Goal: Task Accomplishment & Management: Manage account settings

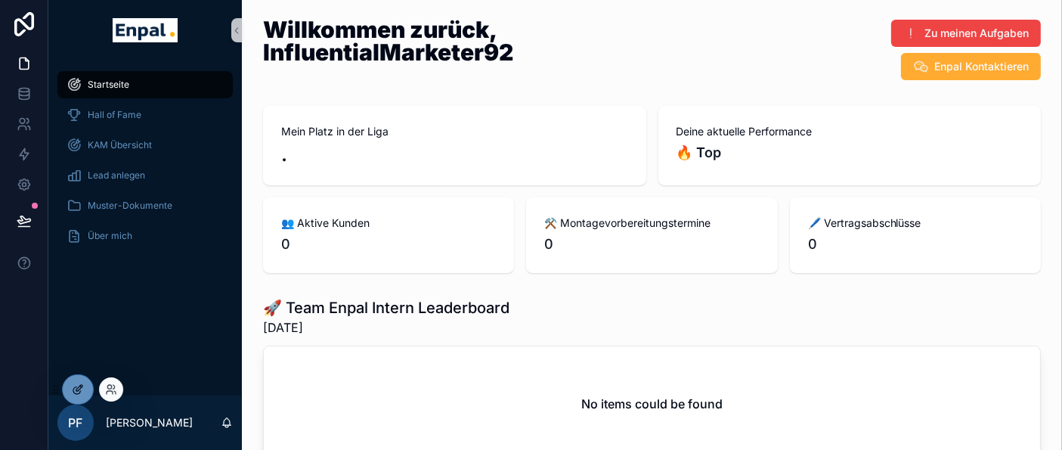
click at [88, 379] on div at bounding box center [78, 389] width 30 height 29
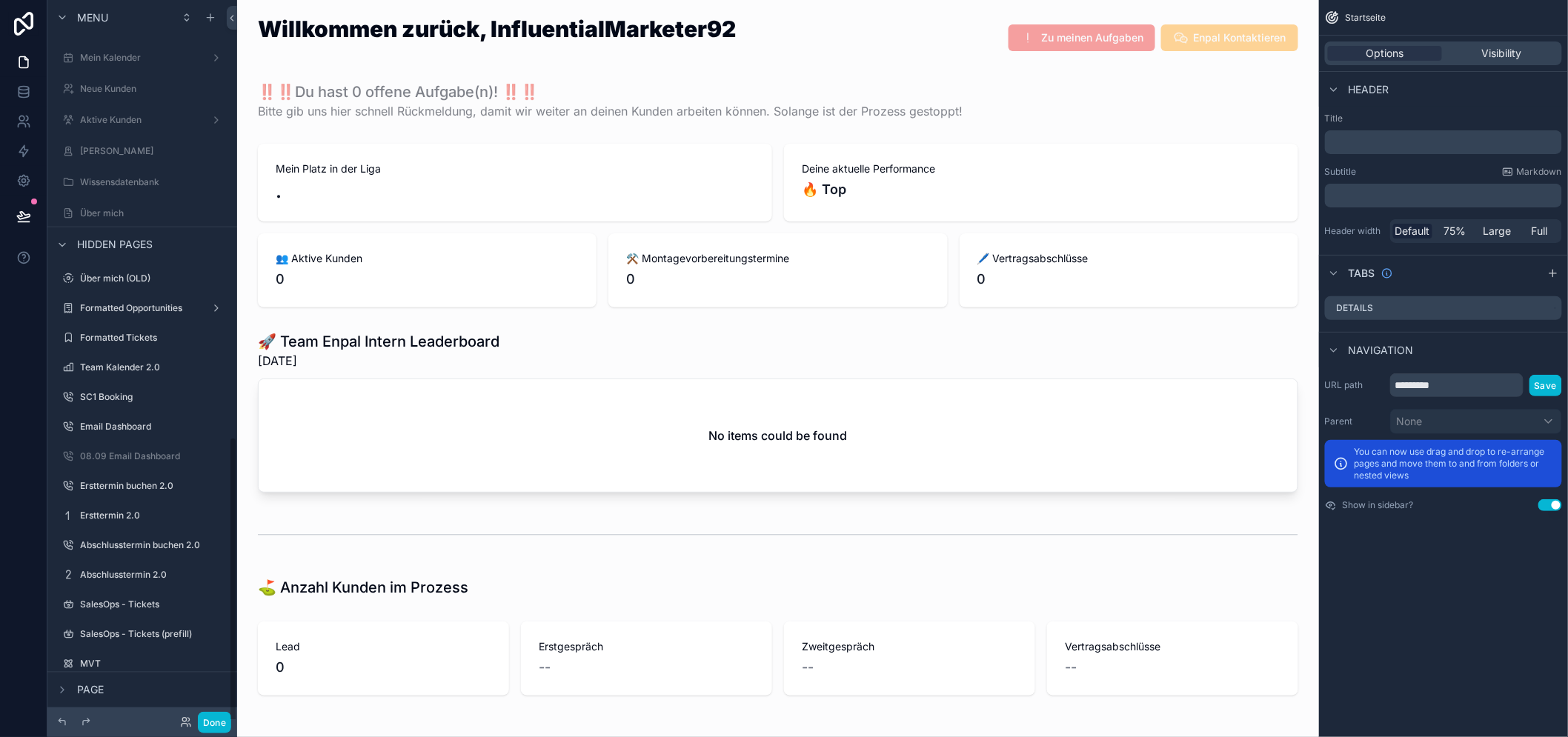
scroll to position [1084, 0]
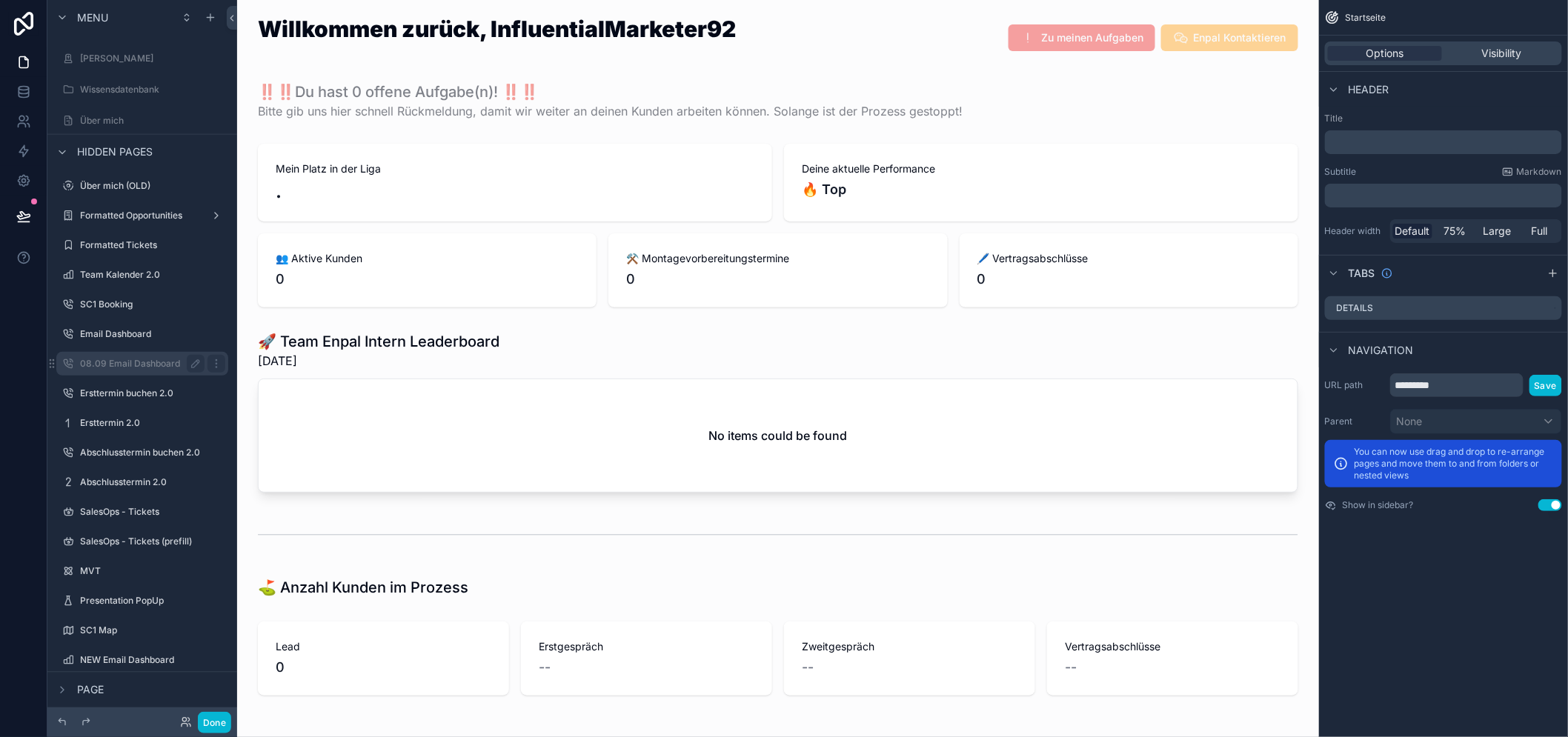
click at [152, 360] on label "08.09 Email Dashboard" at bounding box center [139, 364] width 119 height 12
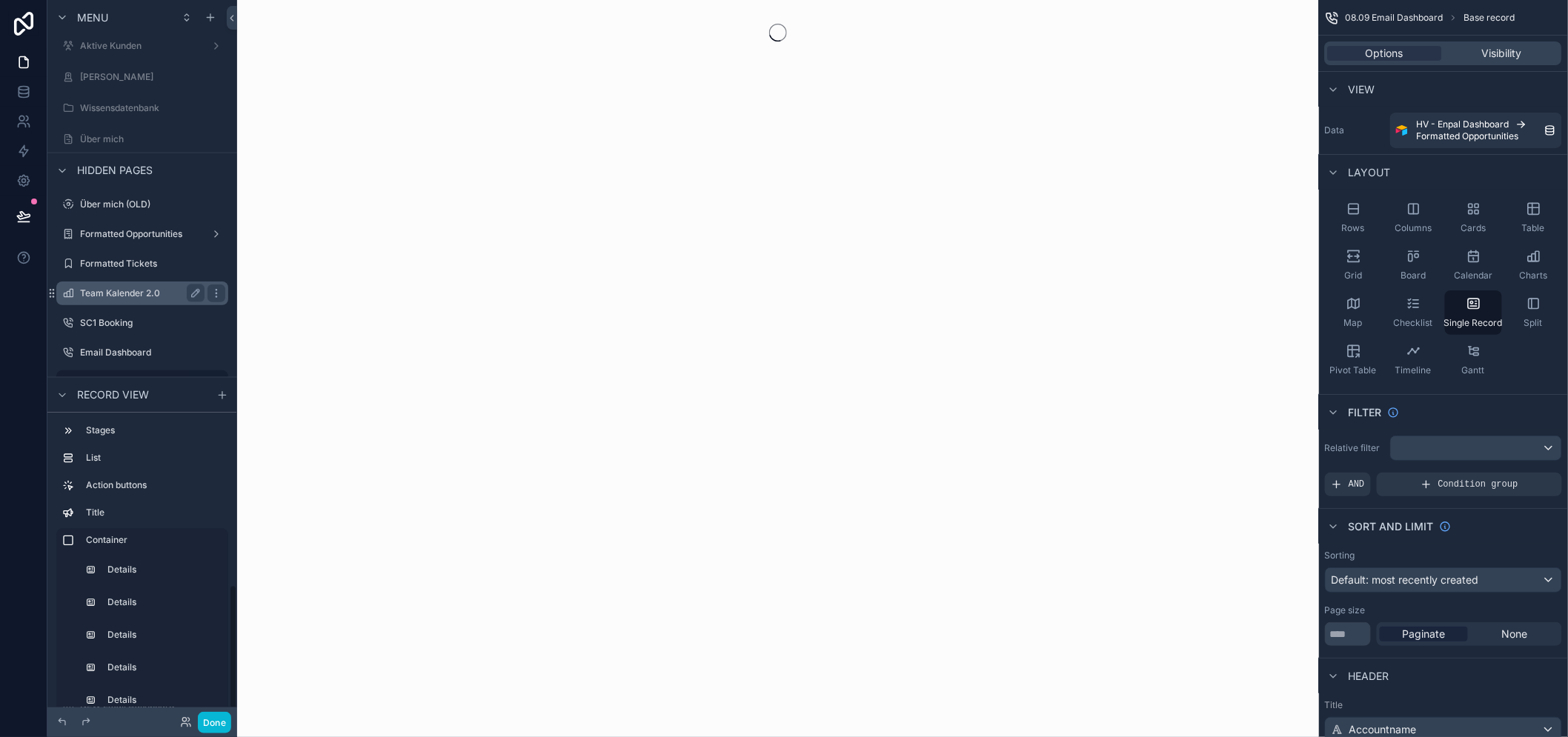
scroll to position [409, 0]
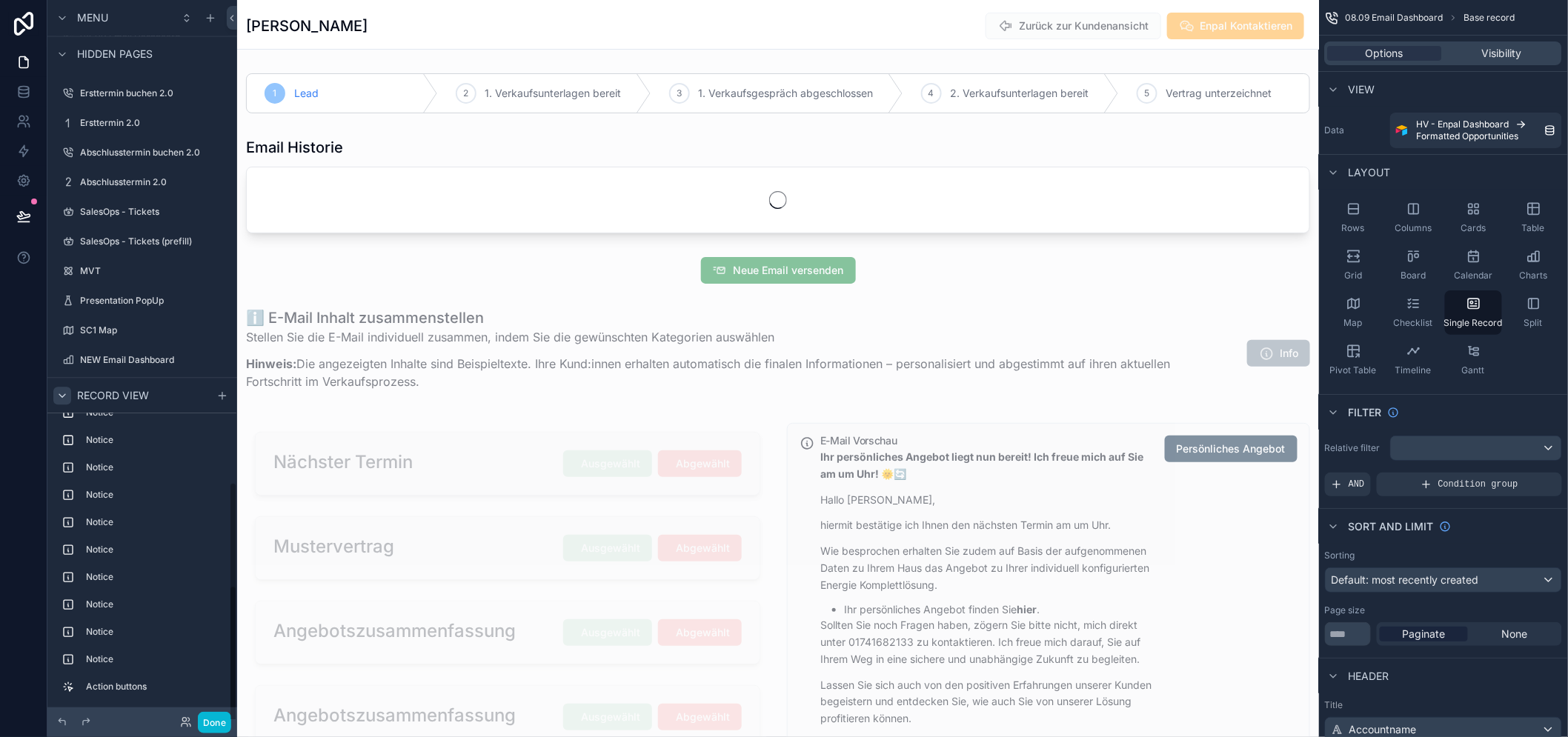
click at [58, 399] on icon "scrollable content" at bounding box center [62, 396] width 12 height 12
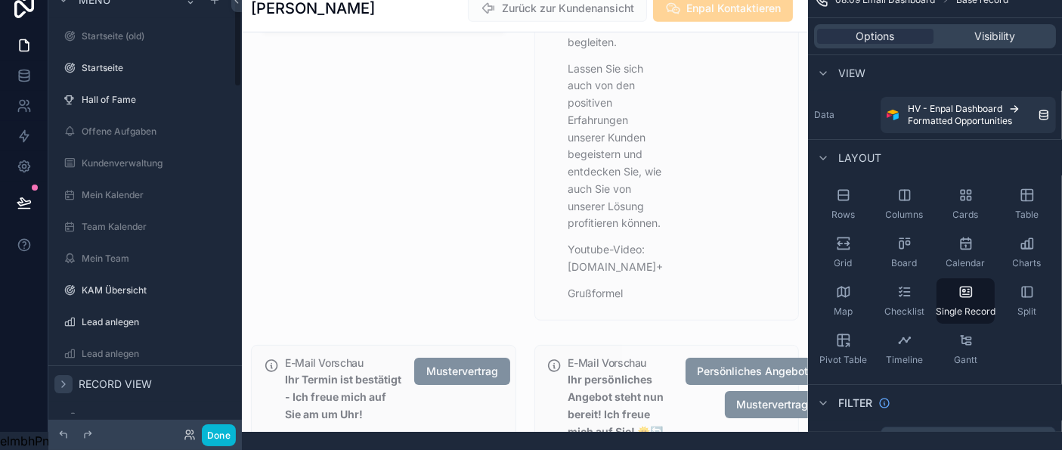
scroll to position [0, 0]
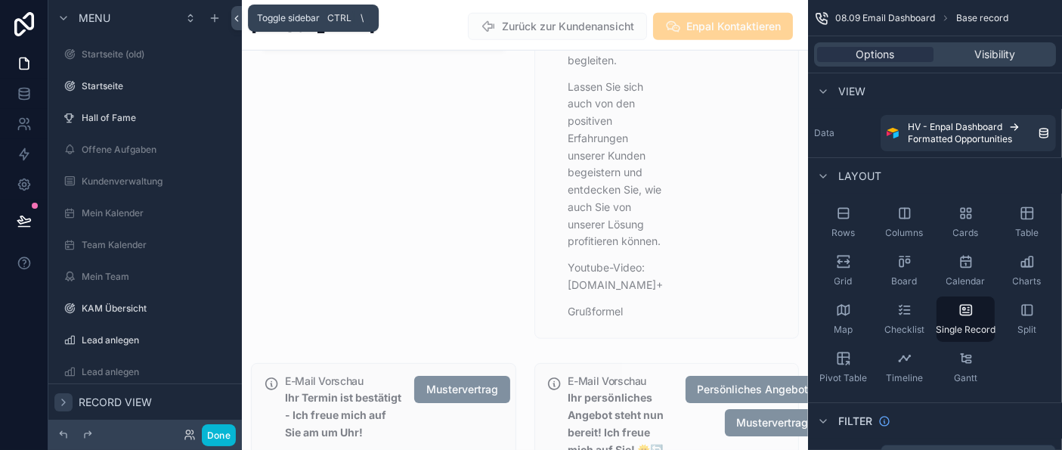
click at [239, 16] on icon at bounding box center [236, 18] width 11 height 11
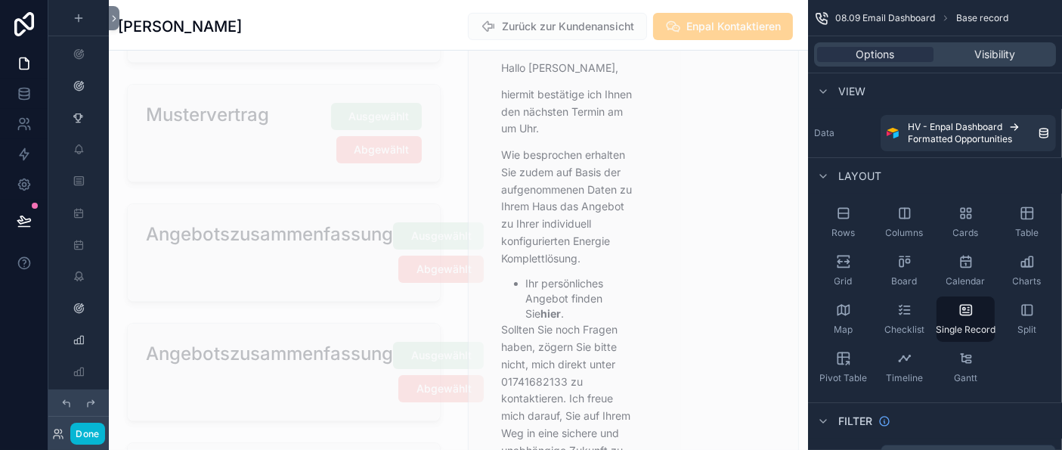
scroll to position [423, 0]
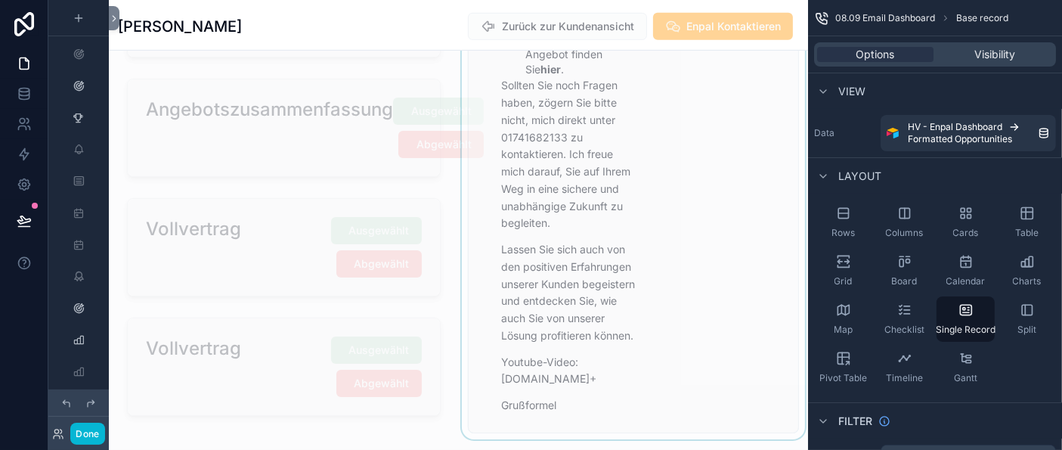
scroll to position [755, 0]
click at [641, 271] on div "scrollable content" at bounding box center [634, 68] width 350 height 734
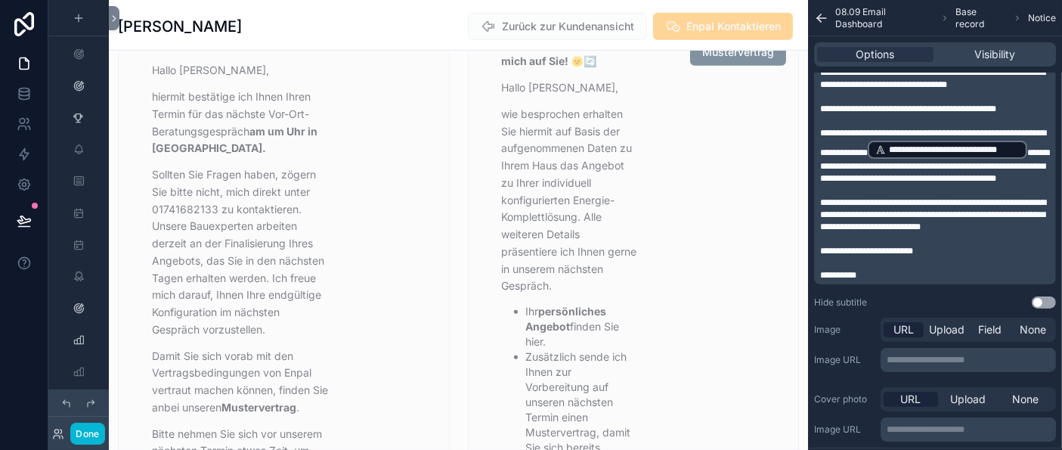
scroll to position [1223, 0]
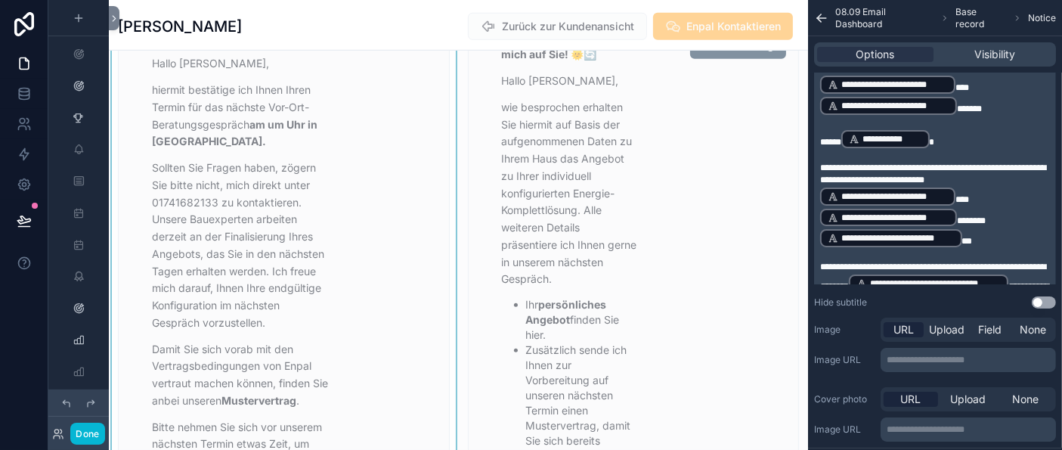
click at [393, 151] on div "E-Mail Vorschau Ihr Termin ist bestätigt - Ich freue mich auf Sie am um Uhr! [P…" at bounding box center [294, 299] width 285 height 603
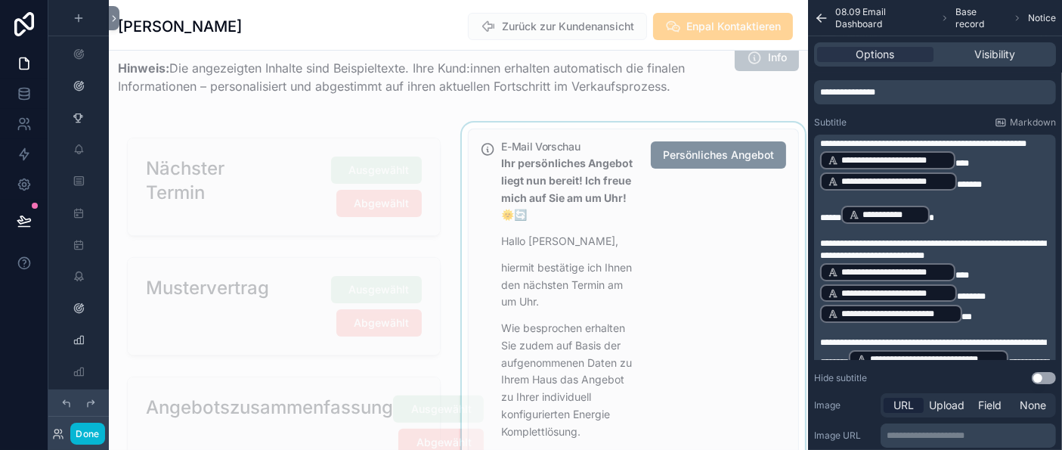
scroll to position [284, 0]
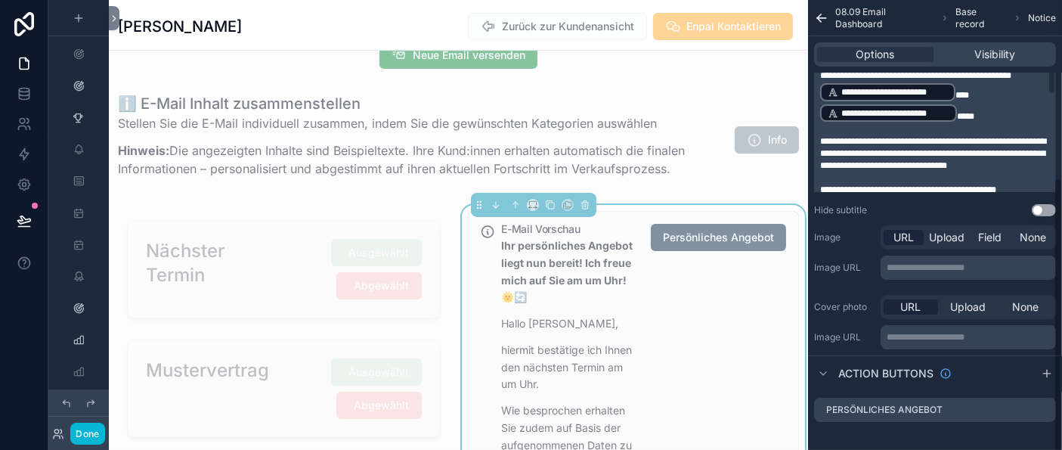
scroll to position [30, 0]
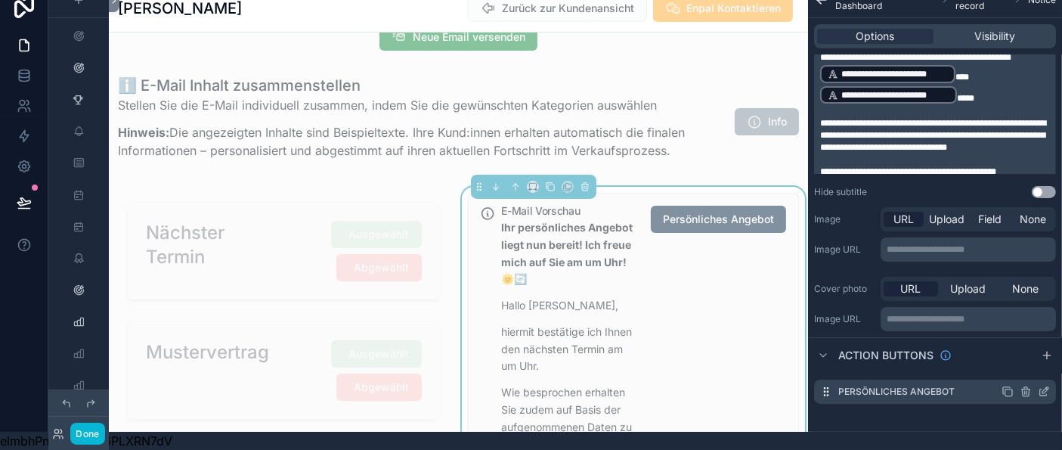
click at [1050, 386] on icon "scrollable content" at bounding box center [1044, 392] width 12 height 12
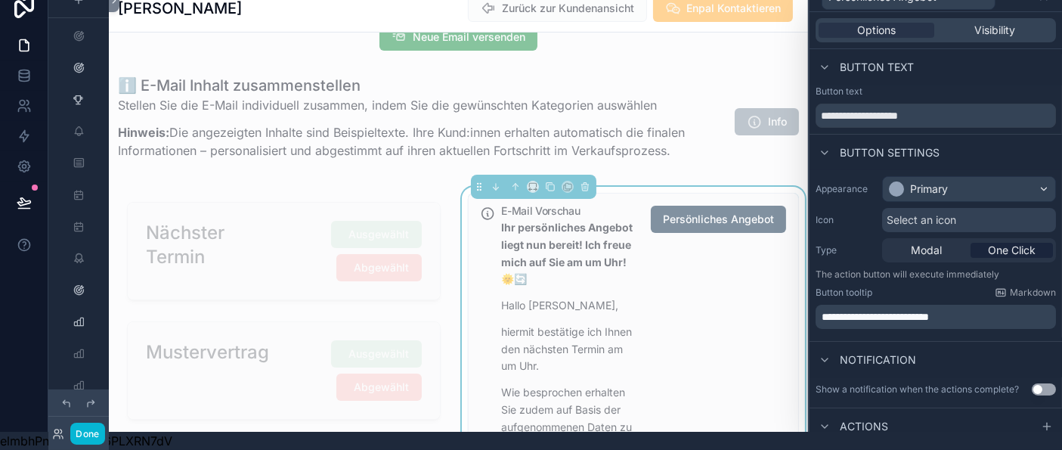
scroll to position [116, 0]
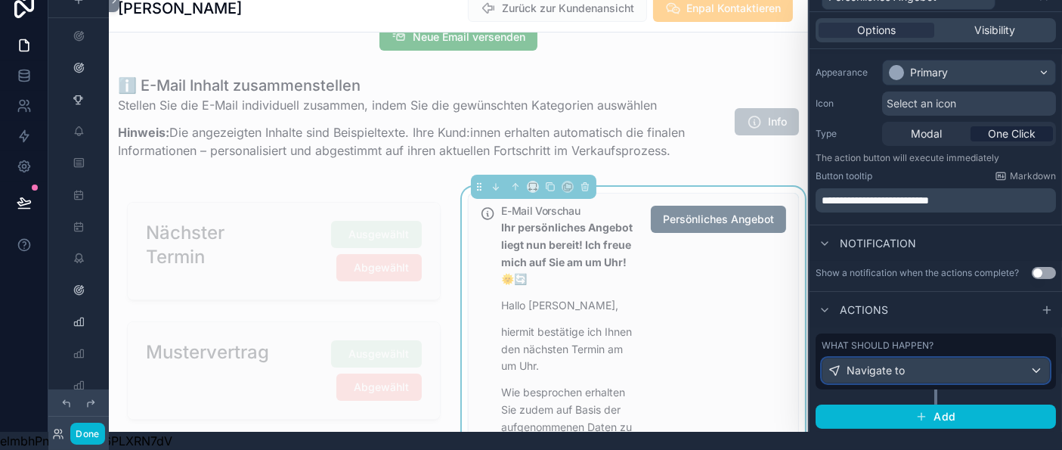
click at [966, 361] on div "Navigate to" at bounding box center [936, 370] width 227 height 24
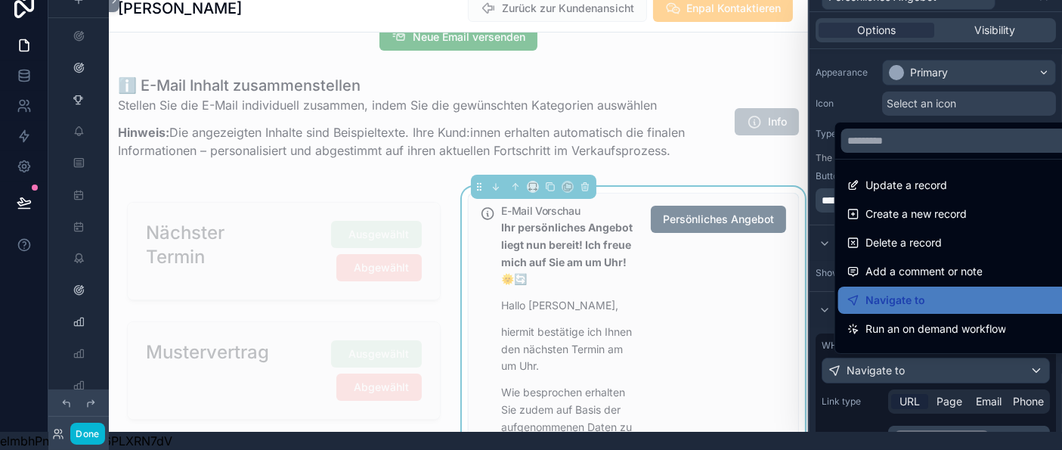
click at [966, 361] on div at bounding box center [936, 207] width 253 height 450
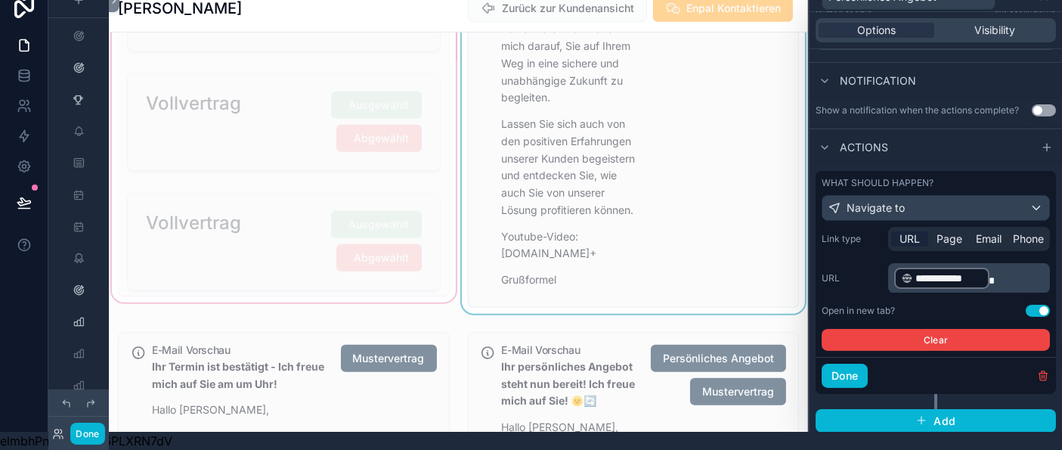
scroll to position [1083, 0]
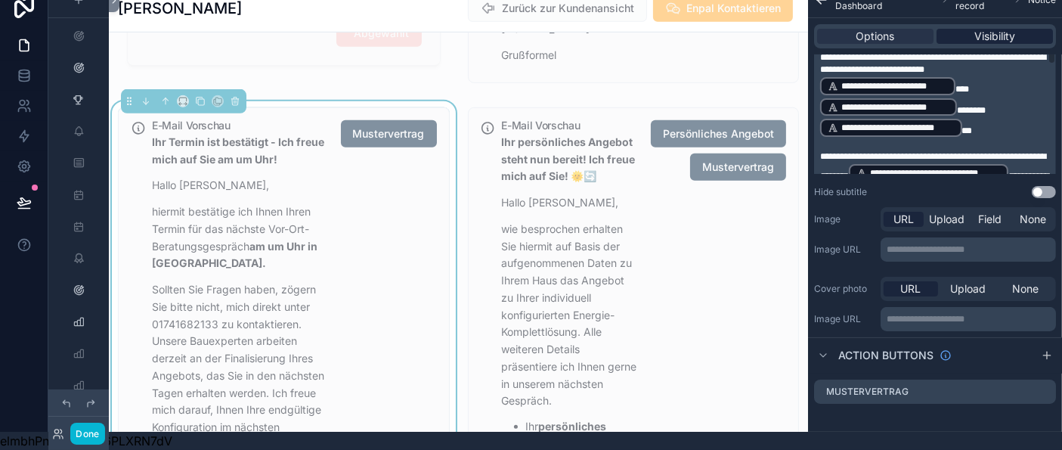
click at [1015, 29] on span "Visibility" at bounding box center [995, 36] width 41 height 15
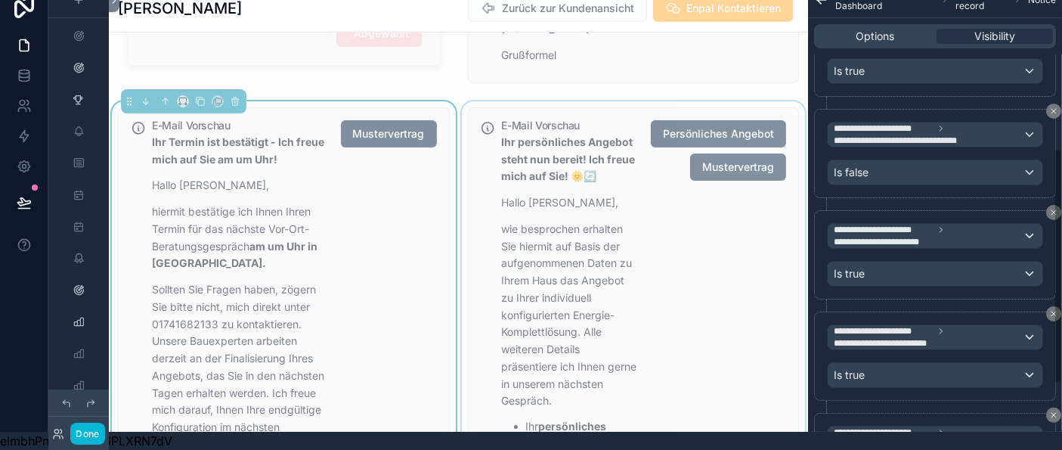
scroll to position [850, 0]
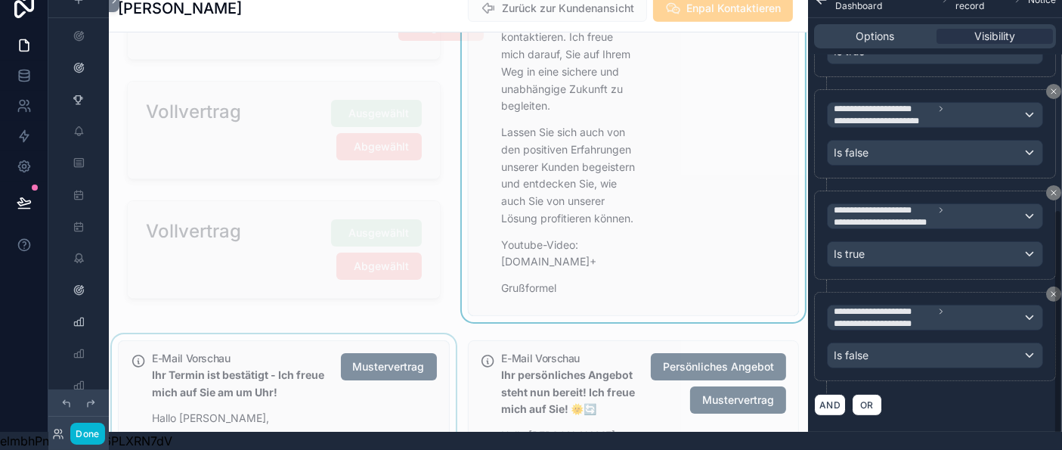
scroll to position [1067, 0]
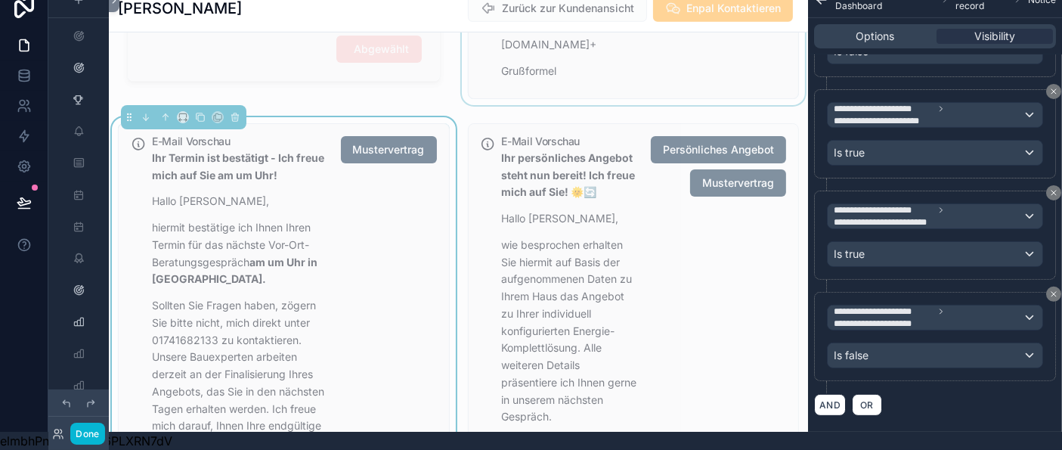
click at [268, 280] on strong "am um Uhr in [GEOGRAPHIC_DATA]." at bounding box center [235, 271] width 166 height 30
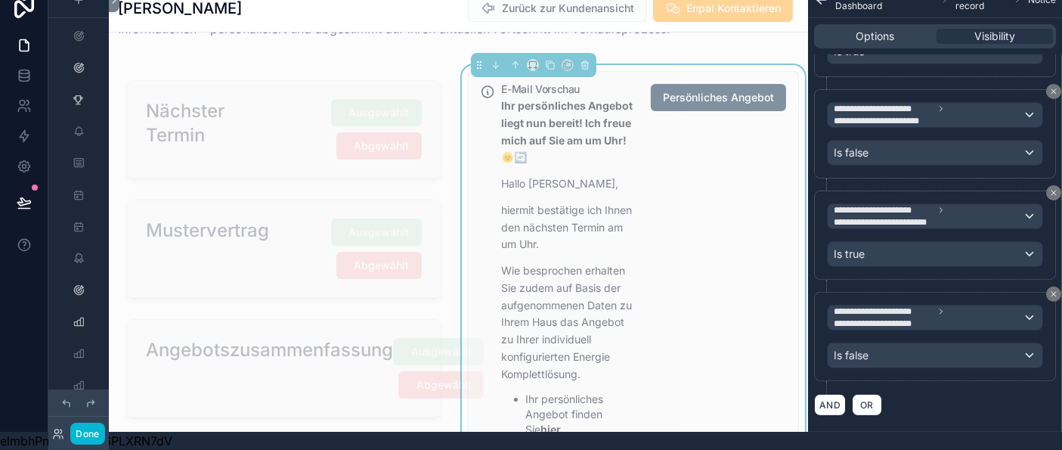
scroll to position [372, 0]
click at [670, 184] on div "E-Mail Vorschau Ihr persönliches Angebot liegt nun bereit! Ich freue mich auf S…" at bounding box center [644, 434] width 285 height 699
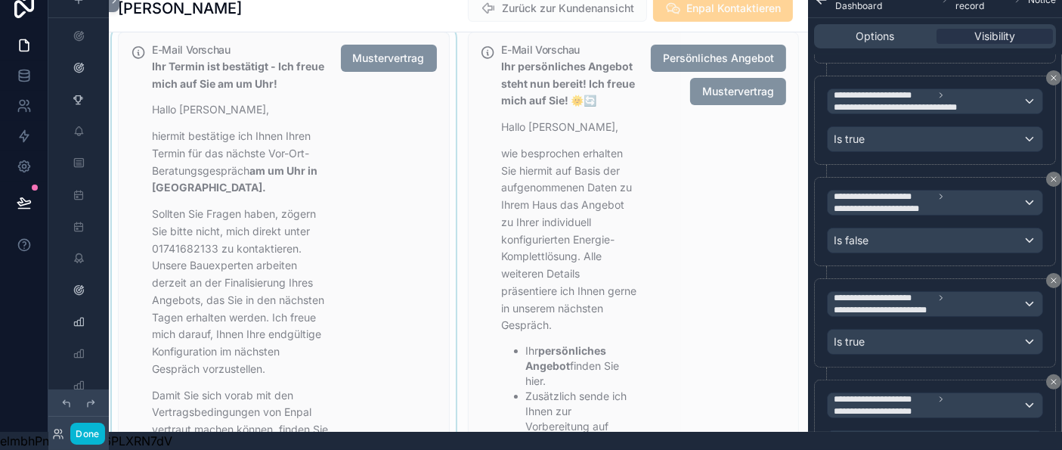
scroll to position [1160, 0]
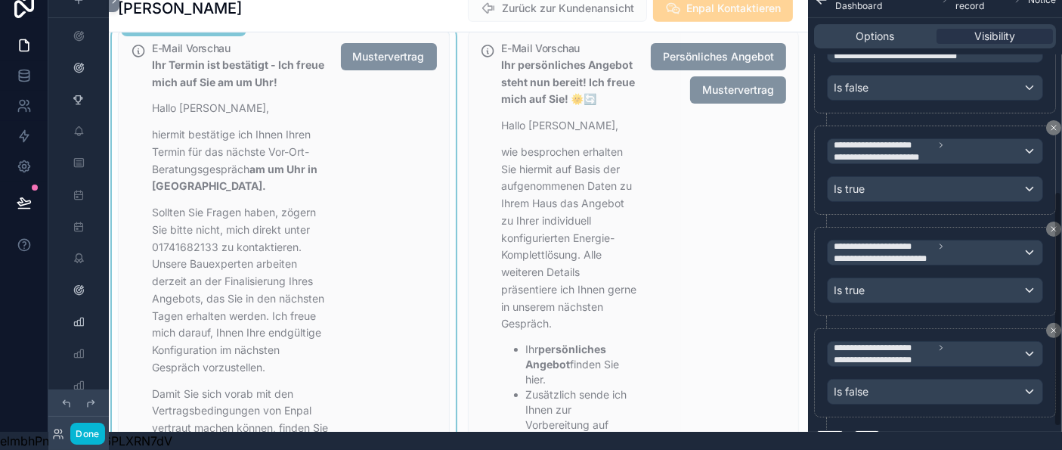
scroll to position [448, 0]
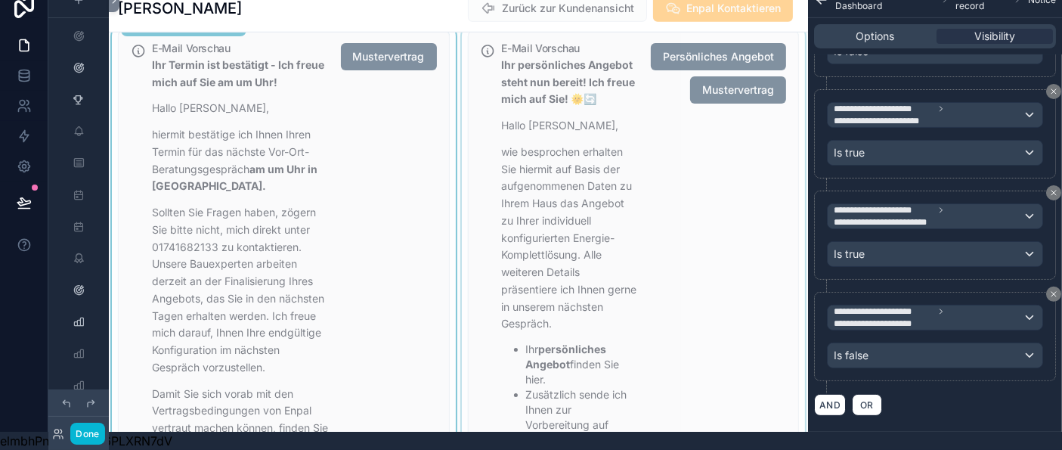
click at [594, 246] on p "wie besprochen erhalten Sie hiermit auf Basis der aufgenommenen Daten zu Ihrem …" at bounding box center [571, 238] width 138 height 189
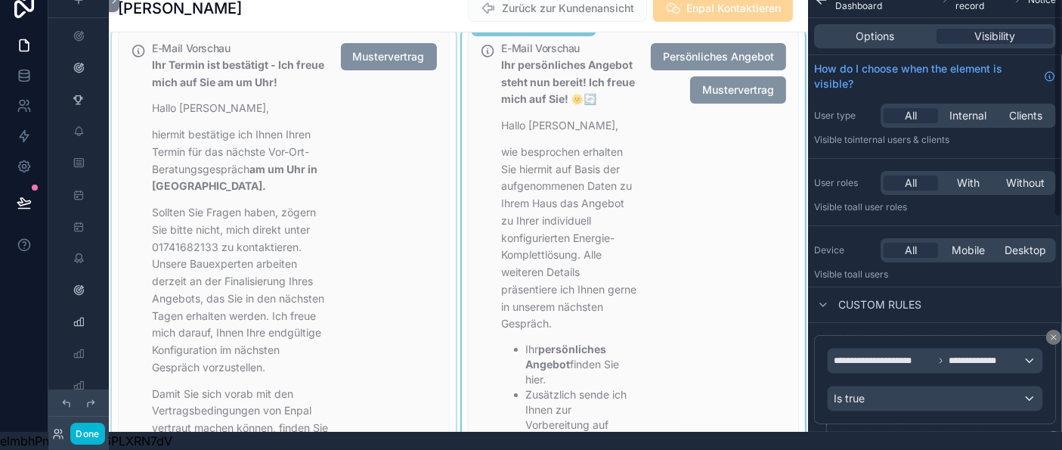
scroll to position [0, 0]
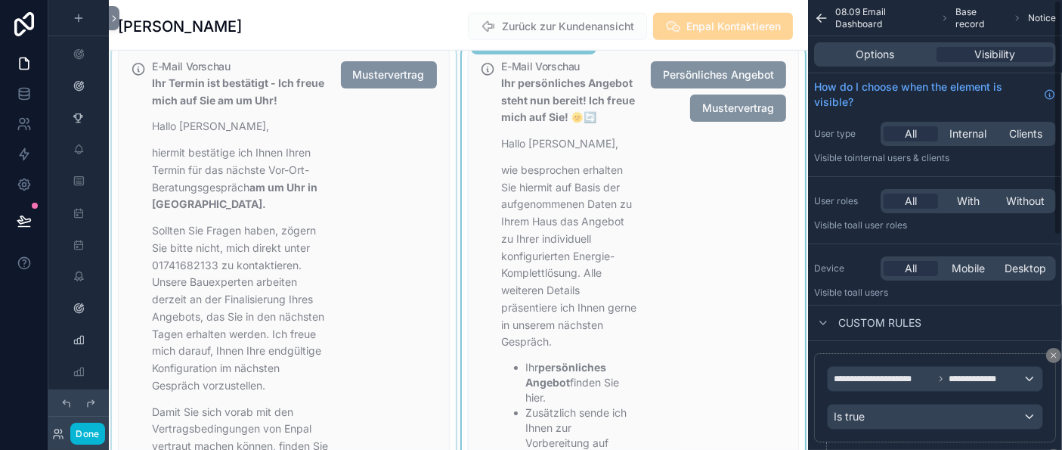
click at [881, 60] on span "Options" at bounding box center [876, 54] width 39 height 15
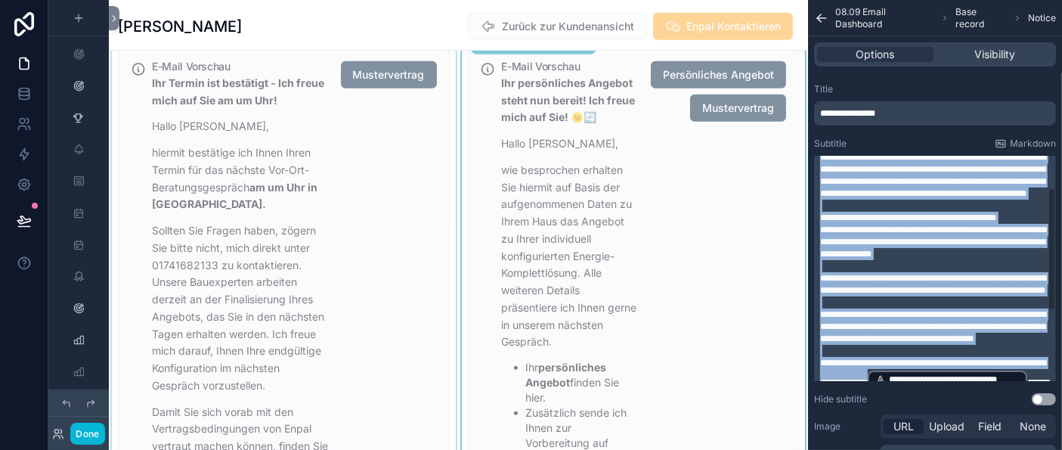
scroll to position [201, 0]
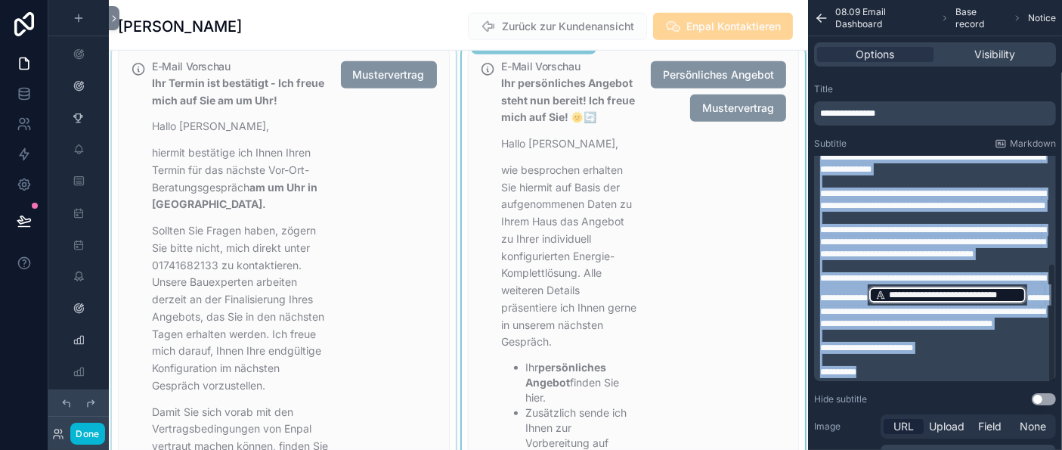
drag, startPoint x: 833, startPoint y: 164, endPoint x: 960, endPoint y: 383, distance: 253.4
click at [960, 378] on div "**********" at bounding box center [936, 187] width 233 height 381
copy div "**********"
click at [907, 372] on p "**********" at bounding box center [936, 372] width 233 height 12
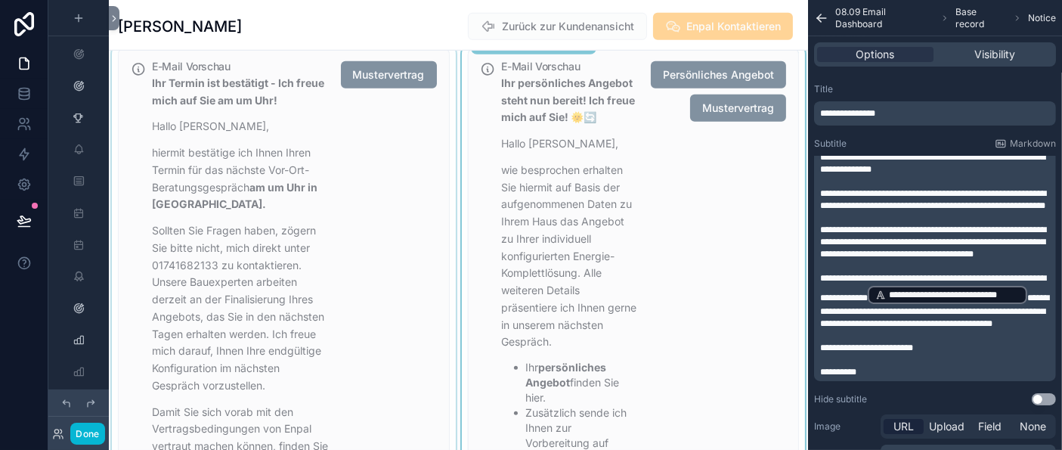
scroll to position [1140, 0]
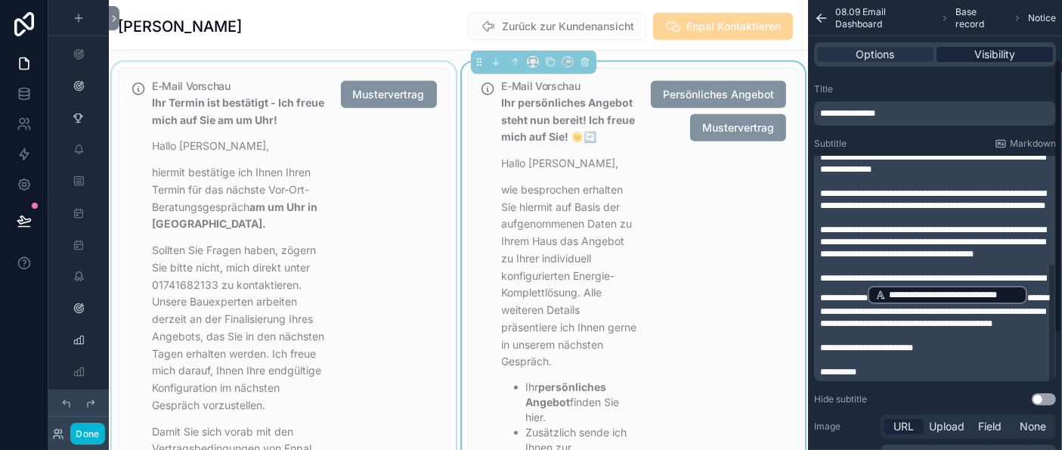
click at [989, 53] on span "Visibility" at bounding box center [995, 54] width 41 height 15
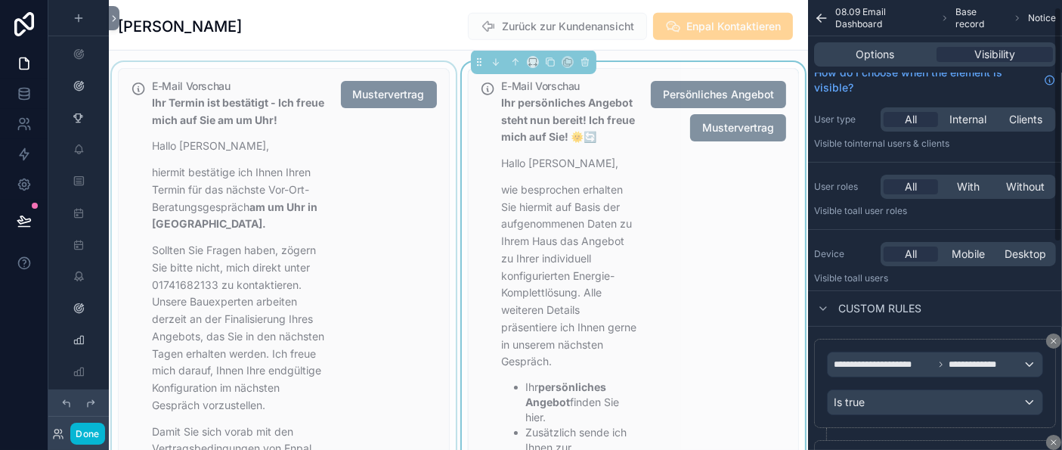
scroll to position [0, 0]
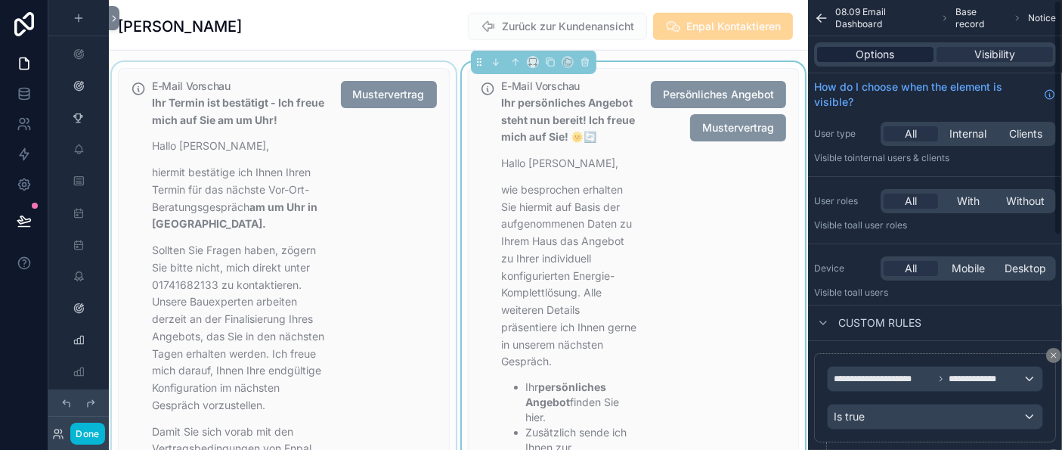
click at [891, 58] on span "Options" at bounding box center [876, 54] width 39 height 15
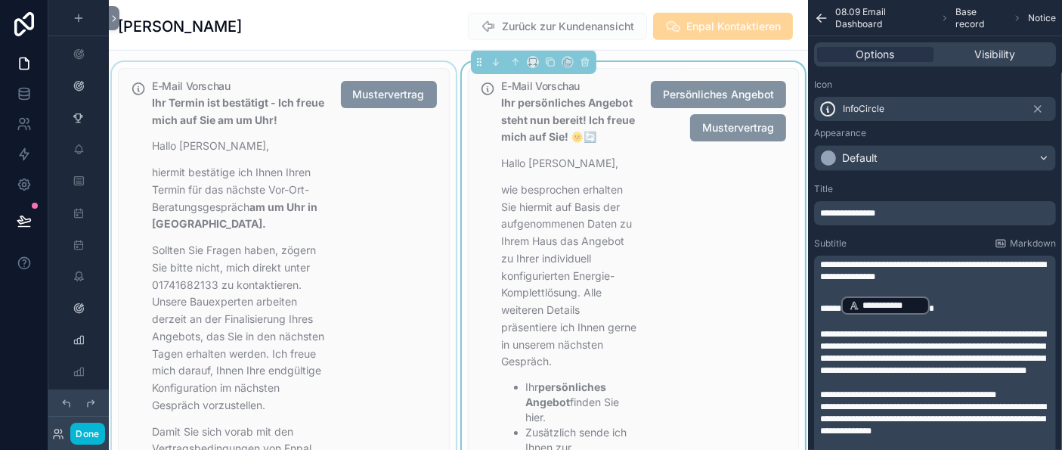
click at [826, 18] on icon "scrollable content" at bounding box center [821, 18] width 9 height 0
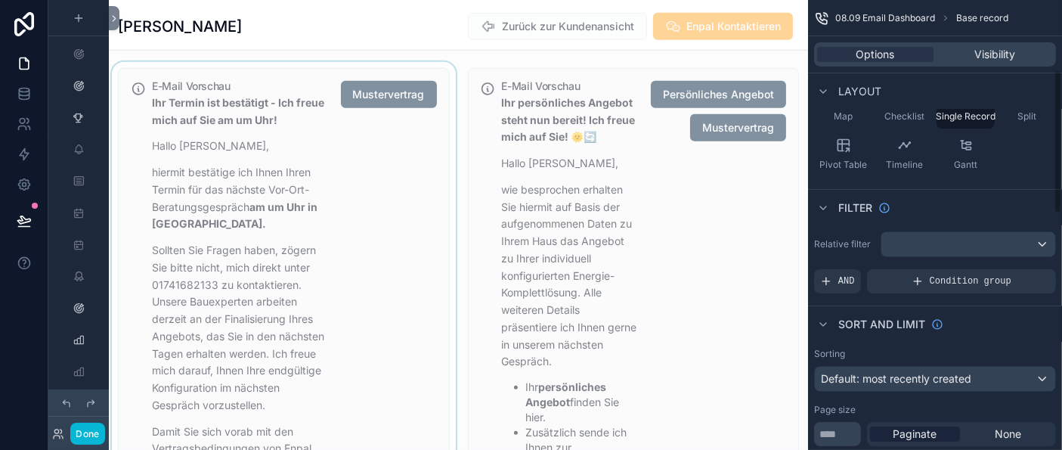
scroll to position [231, 0]
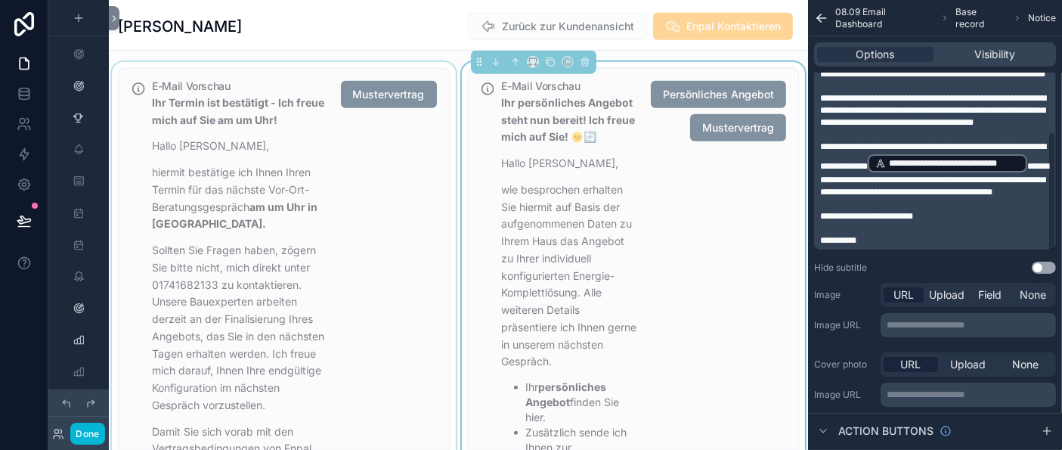
scroll to position [319, 0]
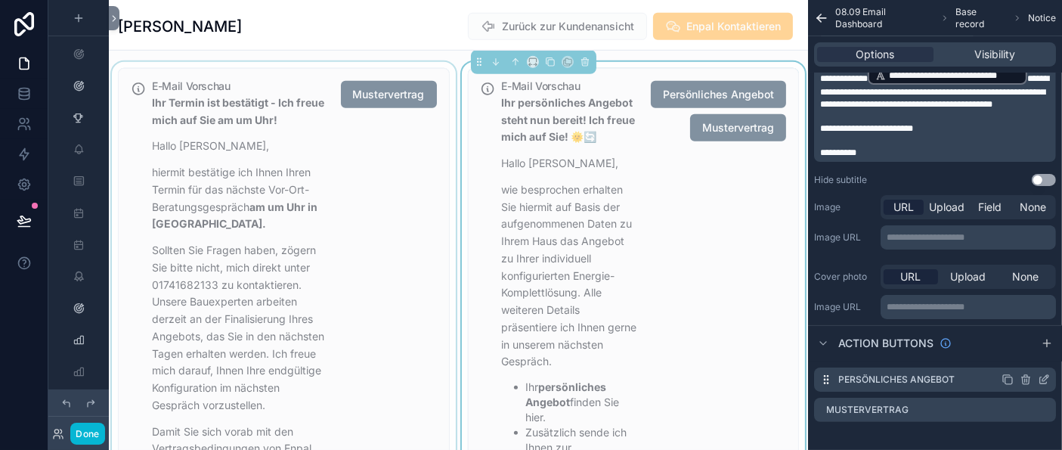
click at [1027, 382] on icon "scrollable content" at bounding box center [1027, 380] width 0 height 3
click at [635, 293] on p "wie besprochen erhalten Sie hiermit auf Basis der aufgenommenen Daten zu Ihrem …" at bounding box center [571, 275] width 138 height 189
click at [1037, 353] on icon at bounding box center [1038, 347] width 12 height 12
click at [1047, 383] on icon "scrollable content" at bounding box center [1043, 380] width 7 height 7
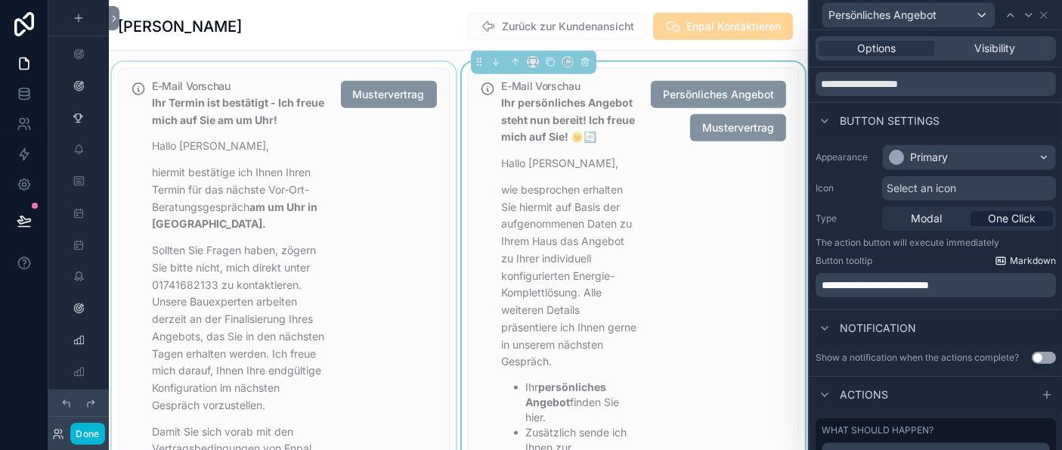
scroll to position [2, 0]
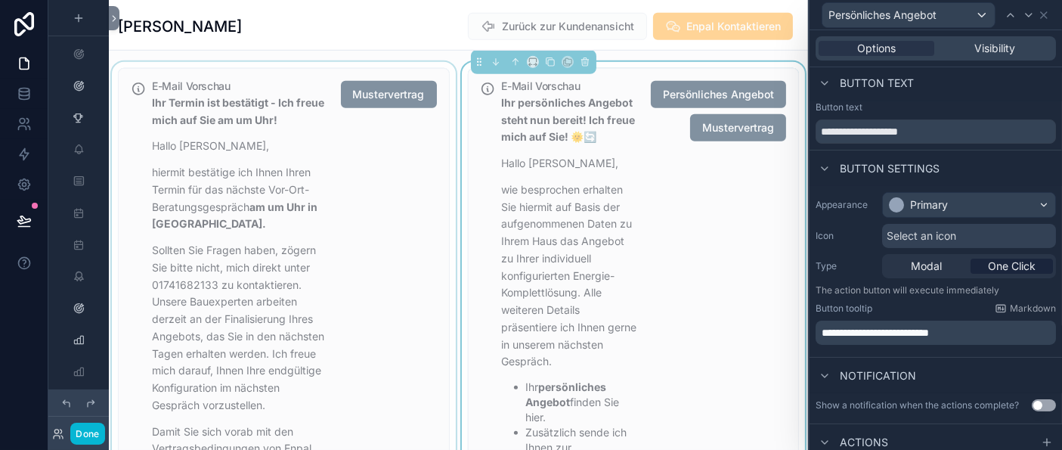
click at [929, 335] on span "**********" at bounding box center [875, 332] width 107 height 11
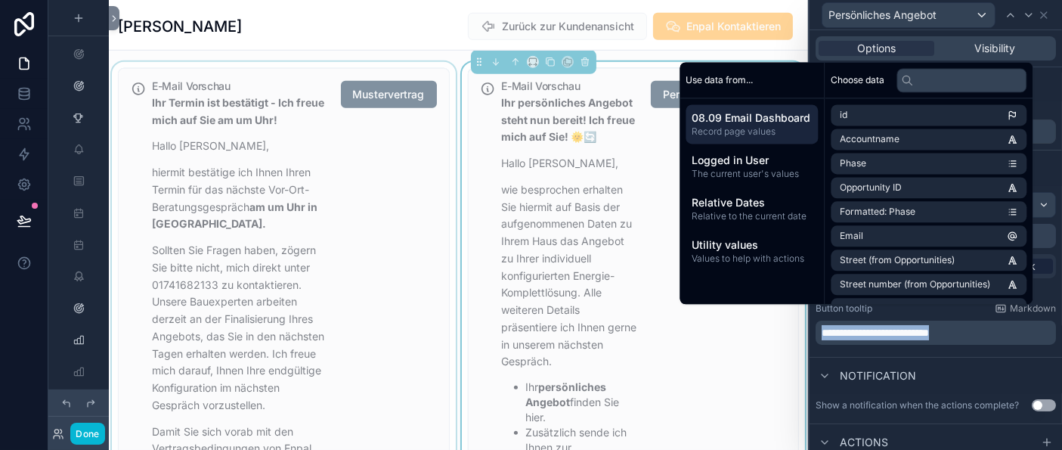
copy span "**********"
click at [1000, 334] on p "**********" at bounding box center [937, 332] width 231 height 15
click at [1024, 362] on div "Notification" at bounding box center [936, 375] width 253 height 36
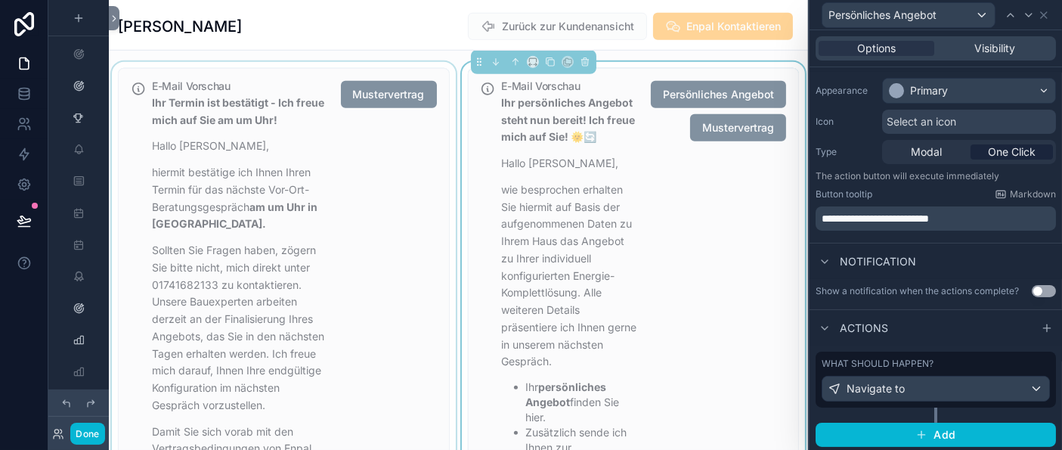
scroll to position [30, 0]
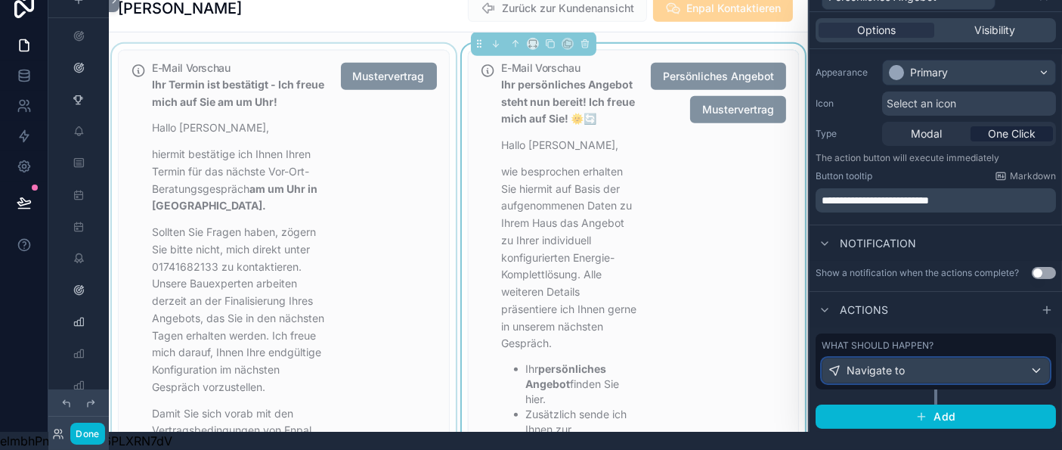
click at [953, 366] on div "Navigate to" at bounding box center [936, 370] width 227 height 24
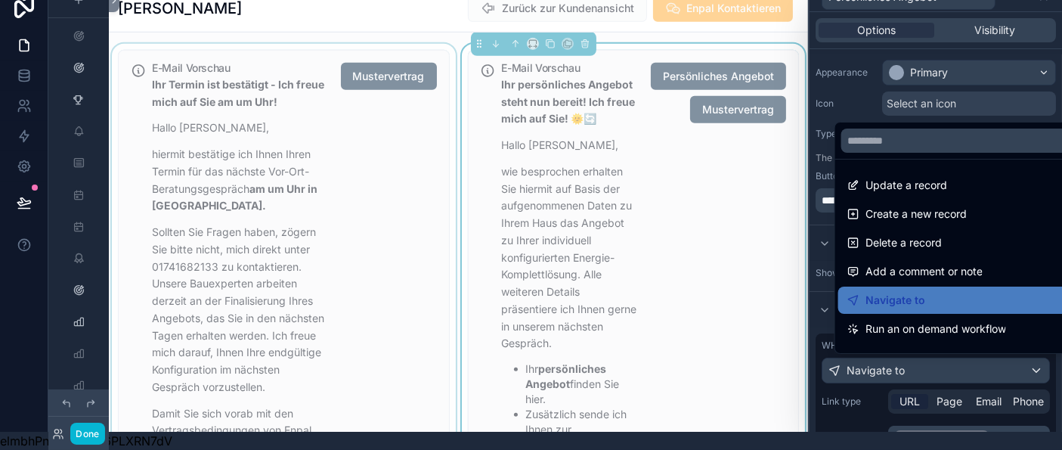
click at [953, 366] on div at bounding box center [936, 207] width 253 height 450
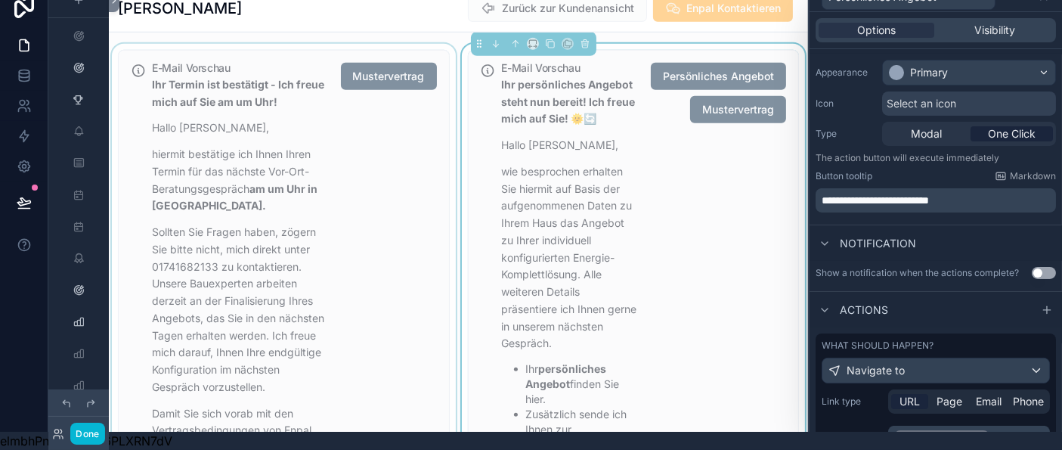
scroll to position [282, 0]
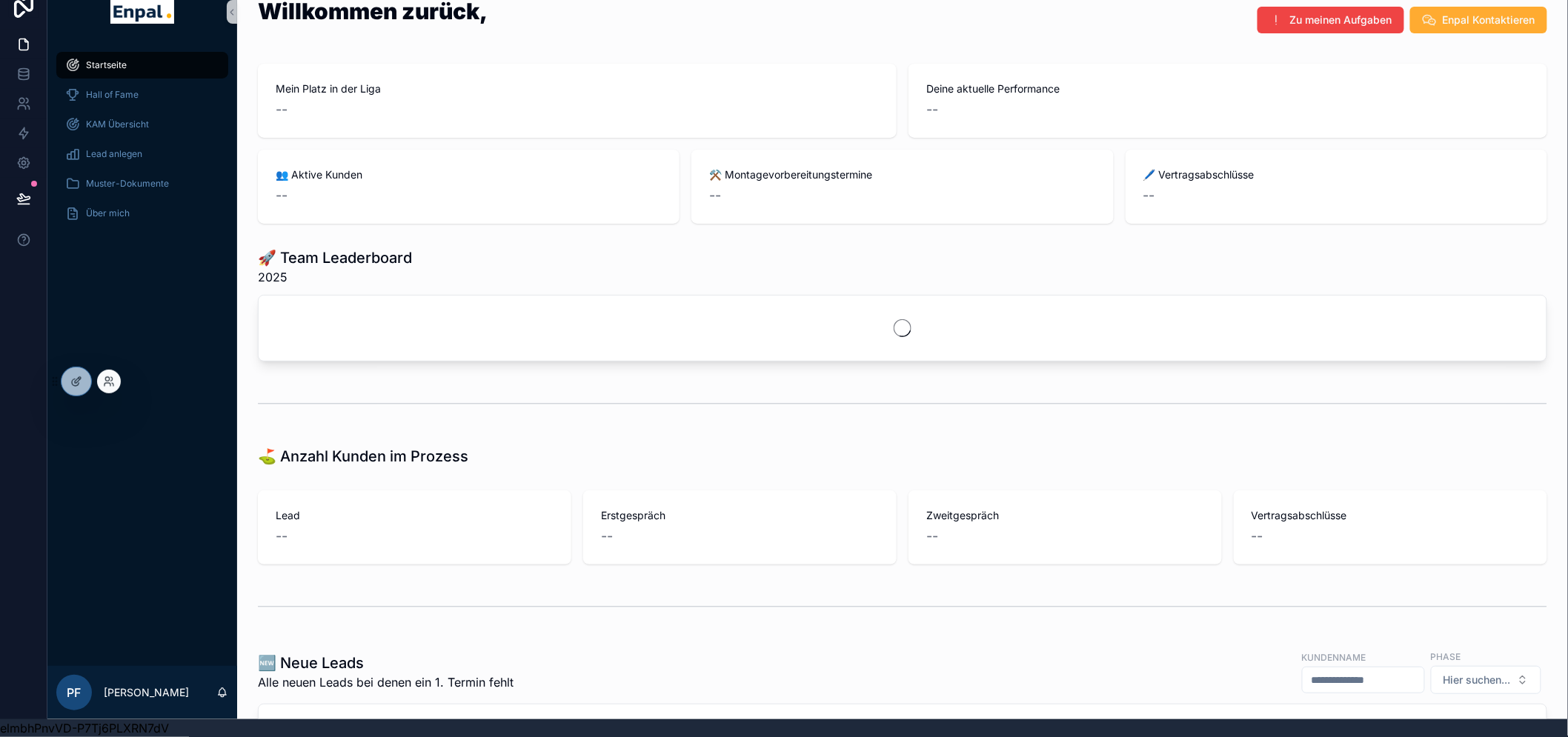
scroll to position [30, 0]
click at [72, 387] on icon at bounding box center [76, 381] width 12 height 12
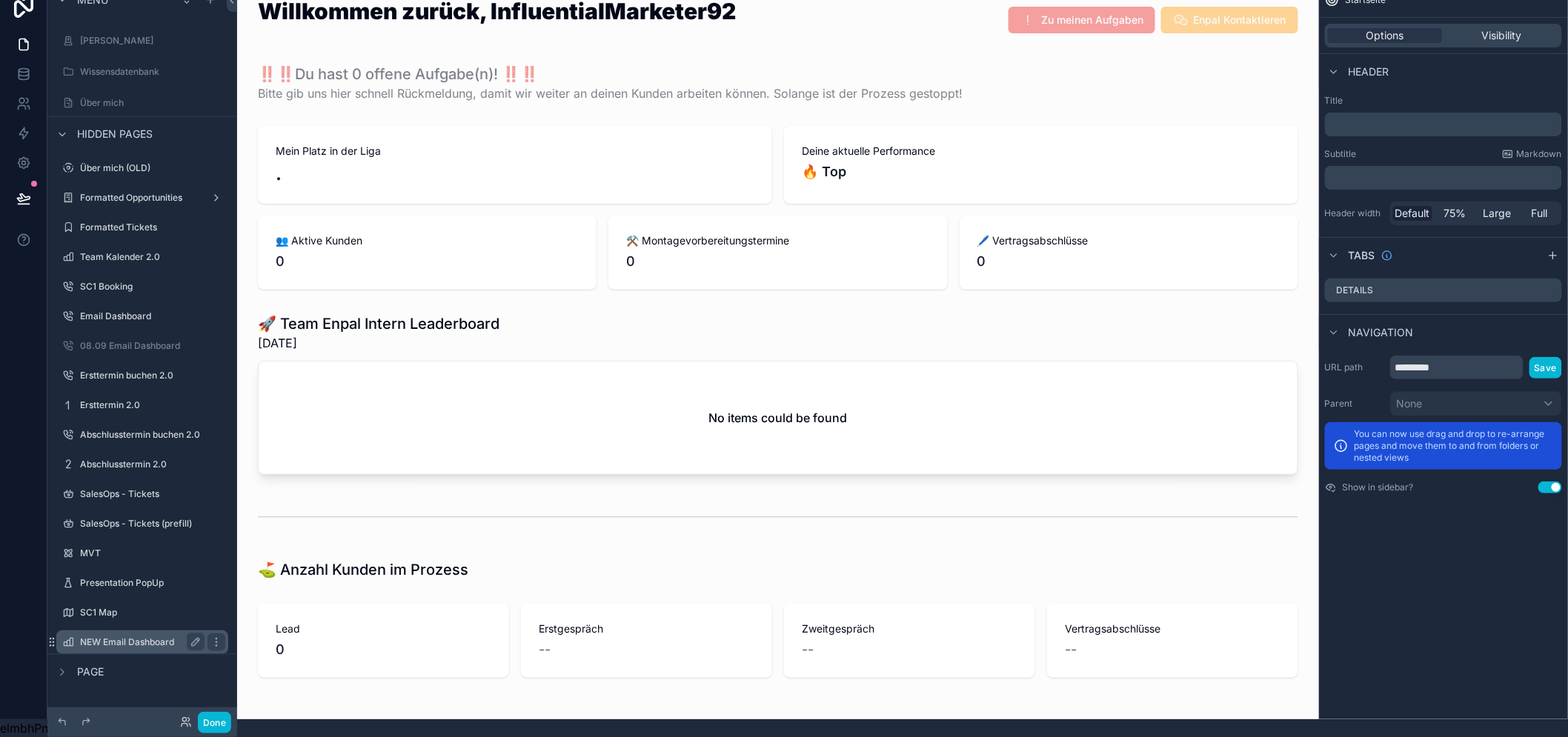
click at [149, 636] on label "NEW Email Dashboard" at bounding box center [139, 642] width 119 height 12
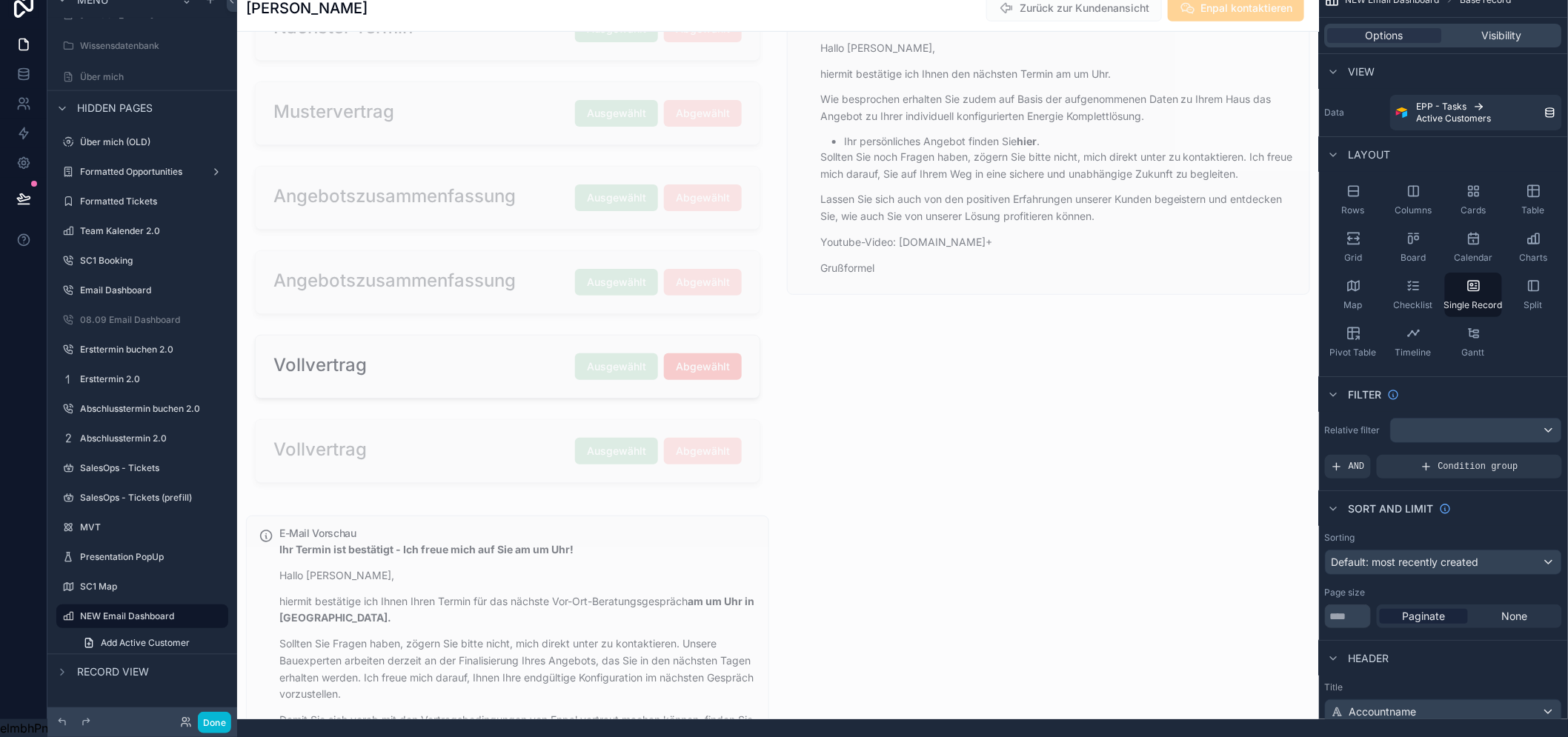
scroll to position [758, 0]
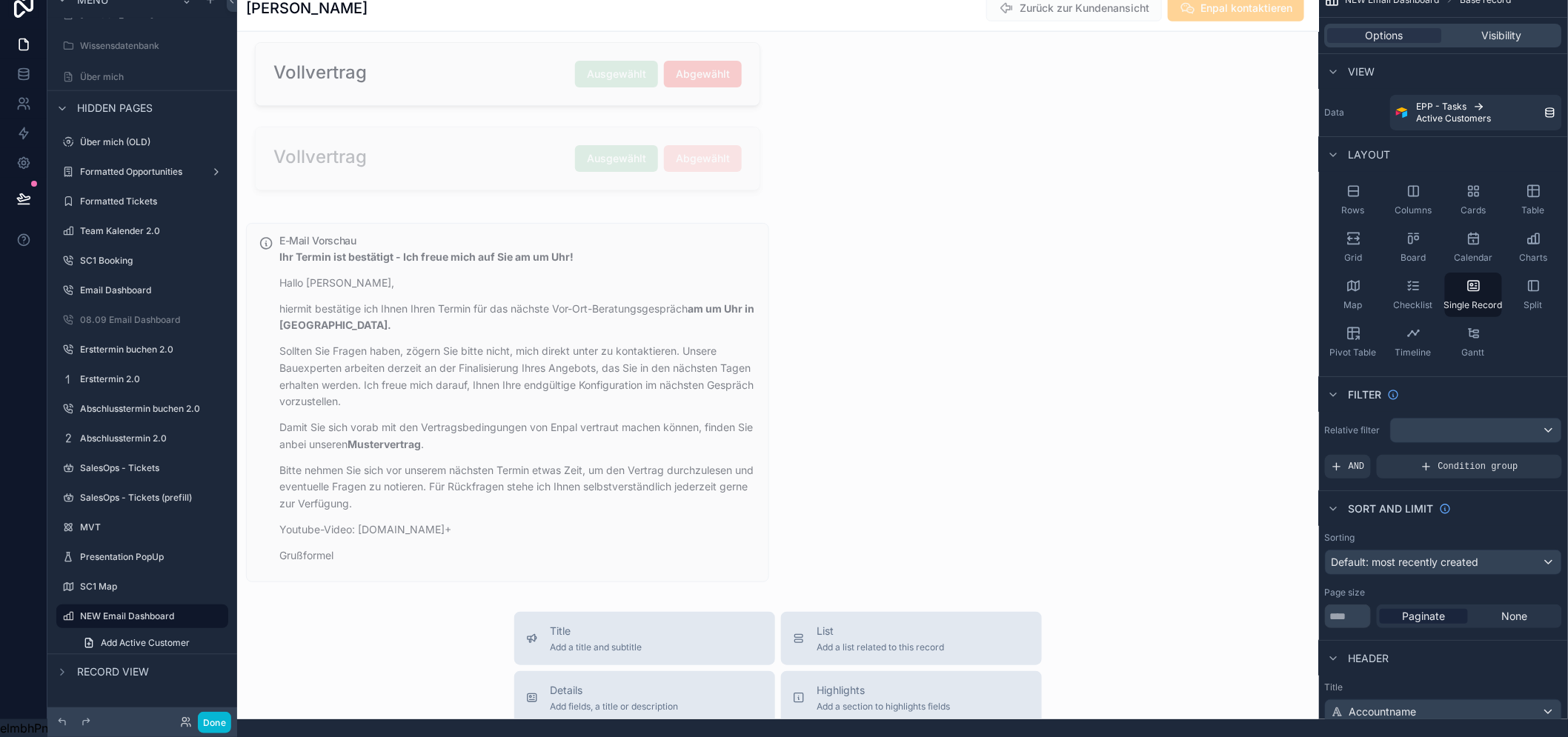
click at [613, 391] on div "scrollable content" at bounding box center [778, 241] width 1082 height 2034
click at [613, 391] on div "scrollable content" at bounding box center [508, 403] width 541 height 371
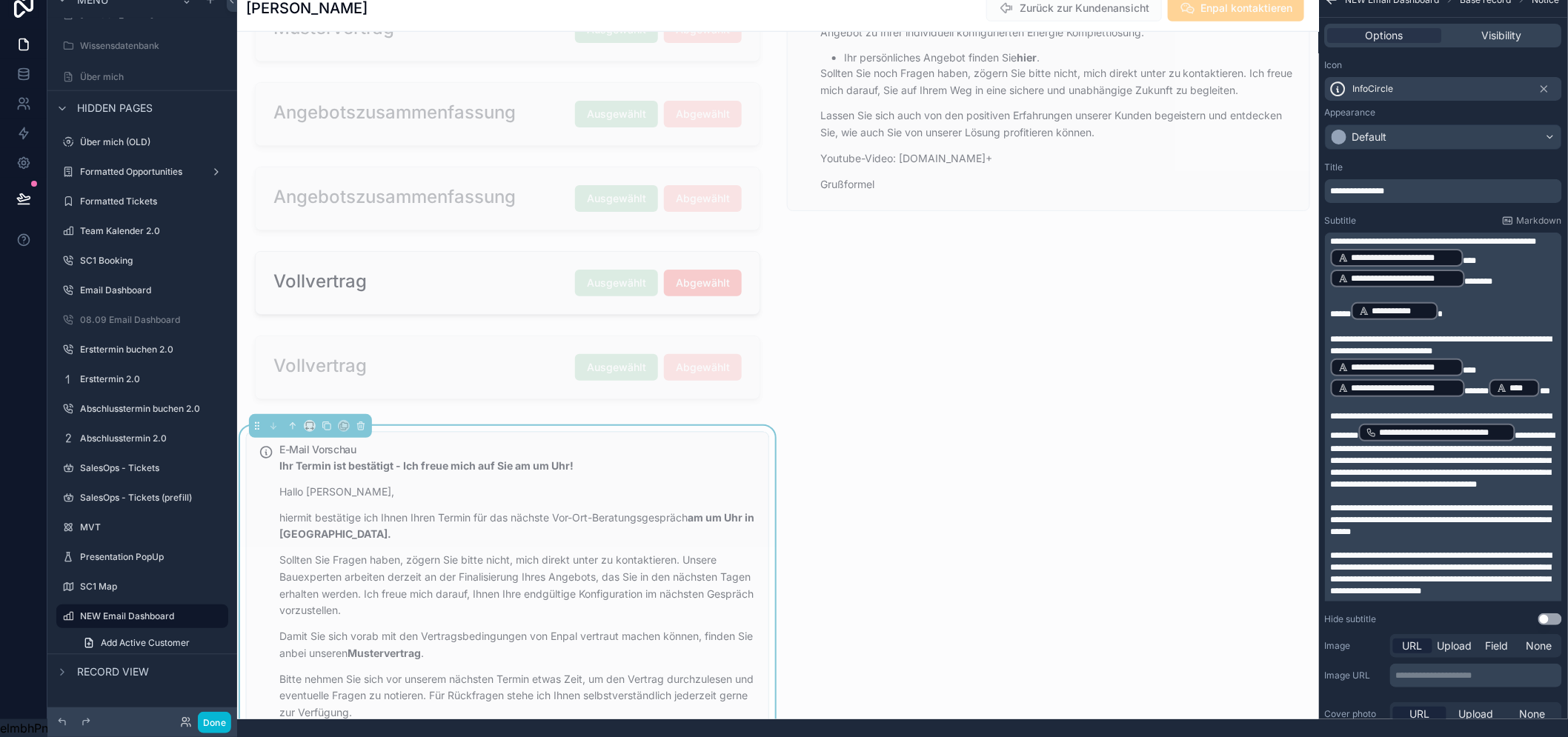
scroll to position [547, 0]
click at [1030, 105] on div "scrollable content" at bounding box center [1049, 158] width 541 height 516
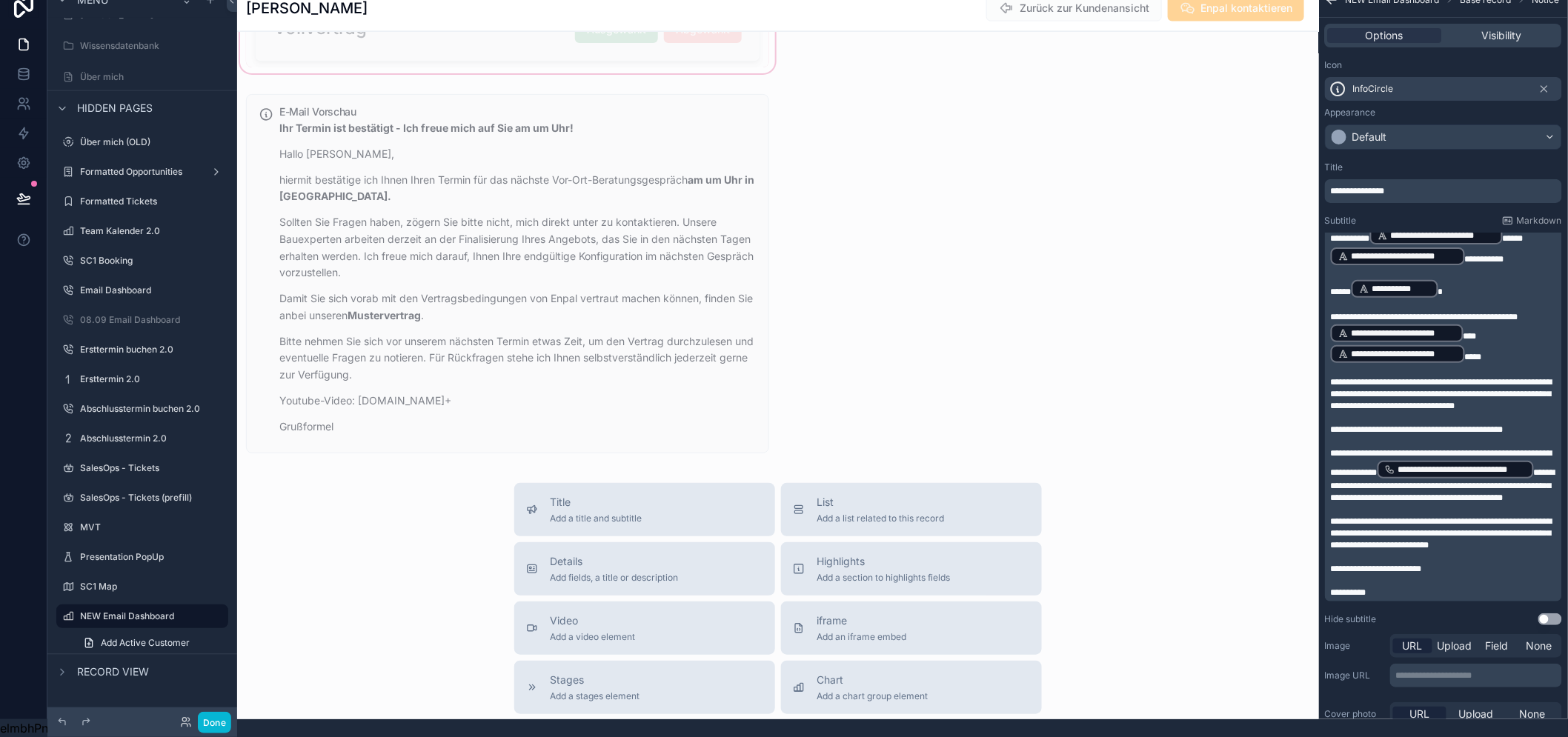
scroll to position [887, 0]
click at [484, 326] on div "scrollable content" at bounding box center [508, 272] width 541 height 371
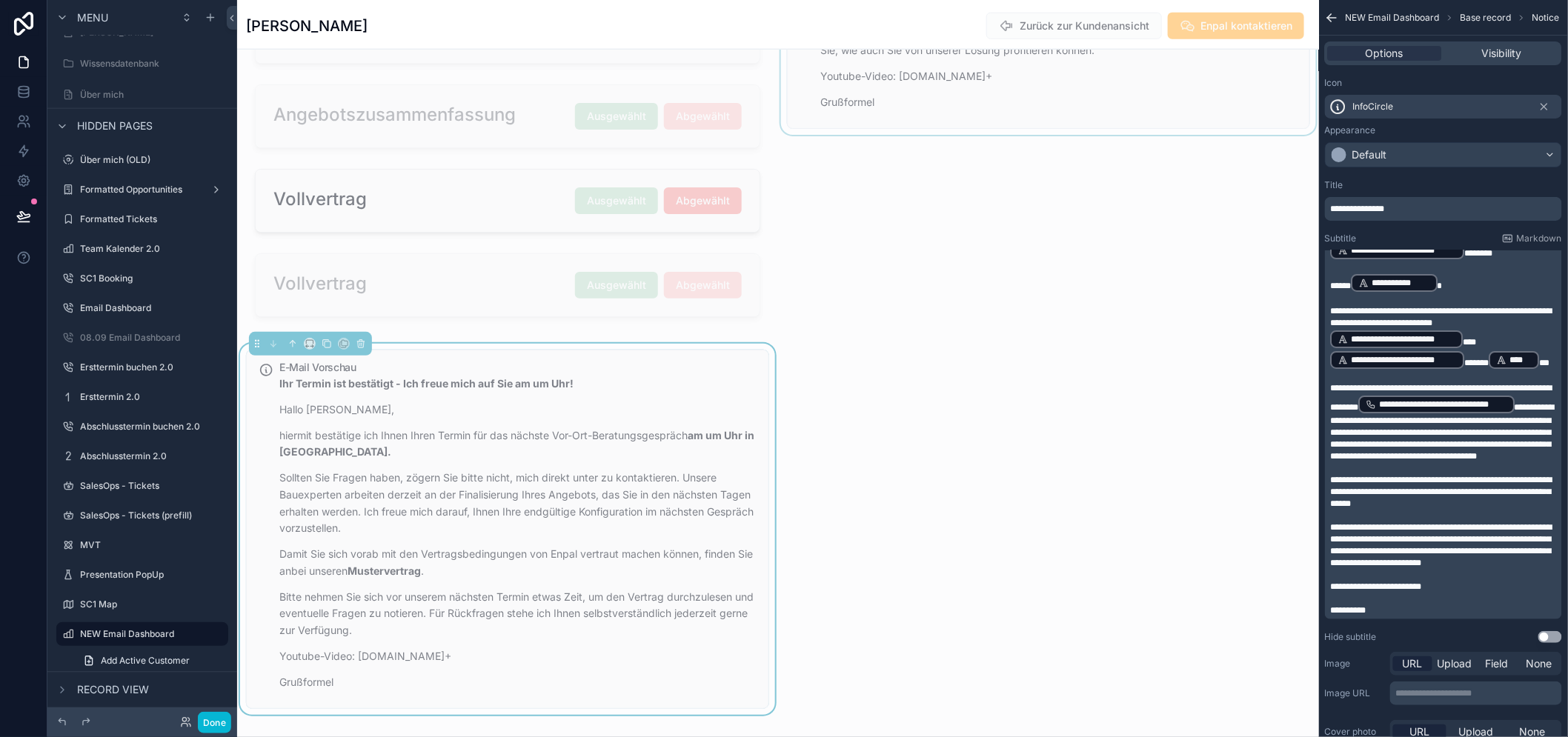
scroll to position [119, 0]
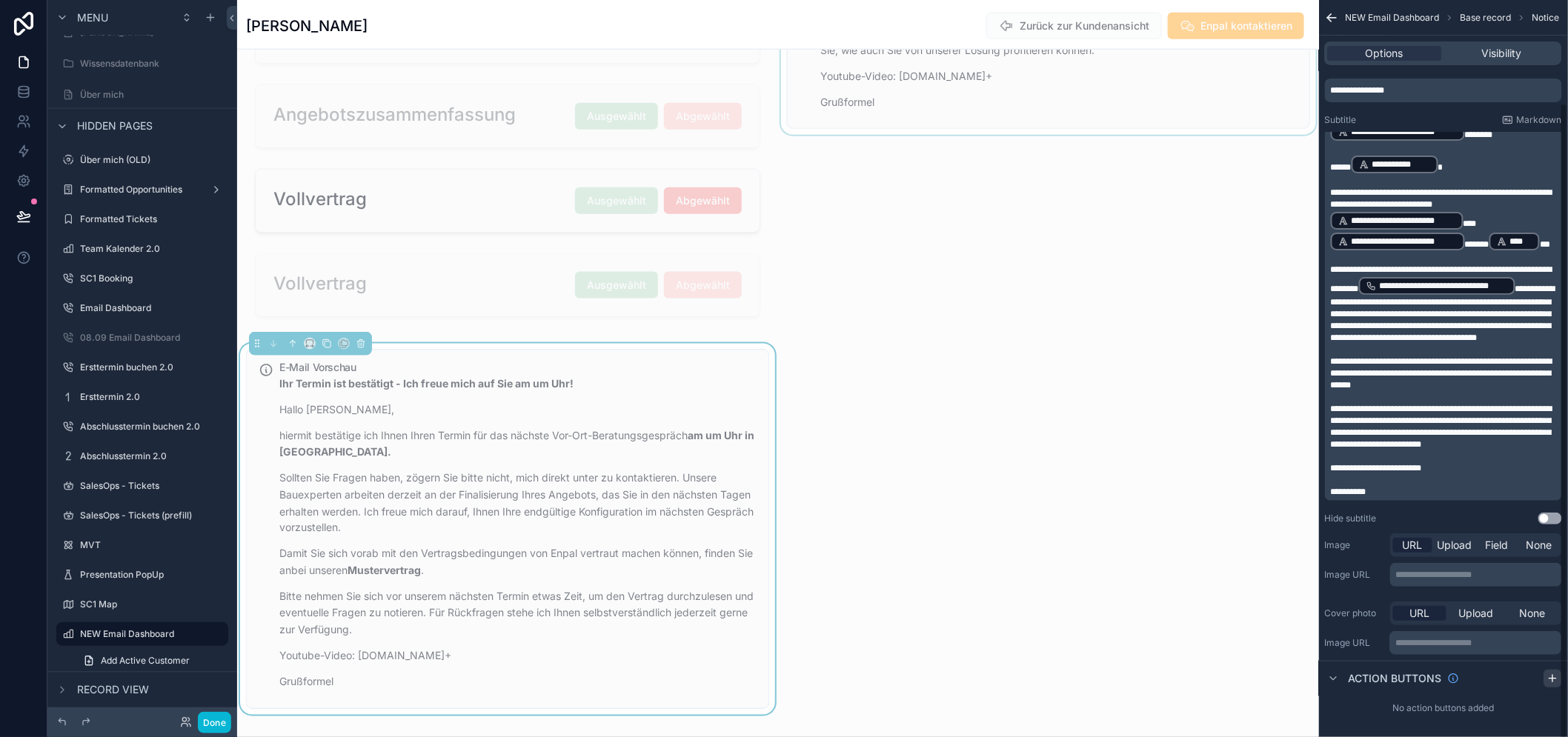
click at [1559, 684] on icon "scrollable content" at bounding box center [1553, 679] width 12 height 12
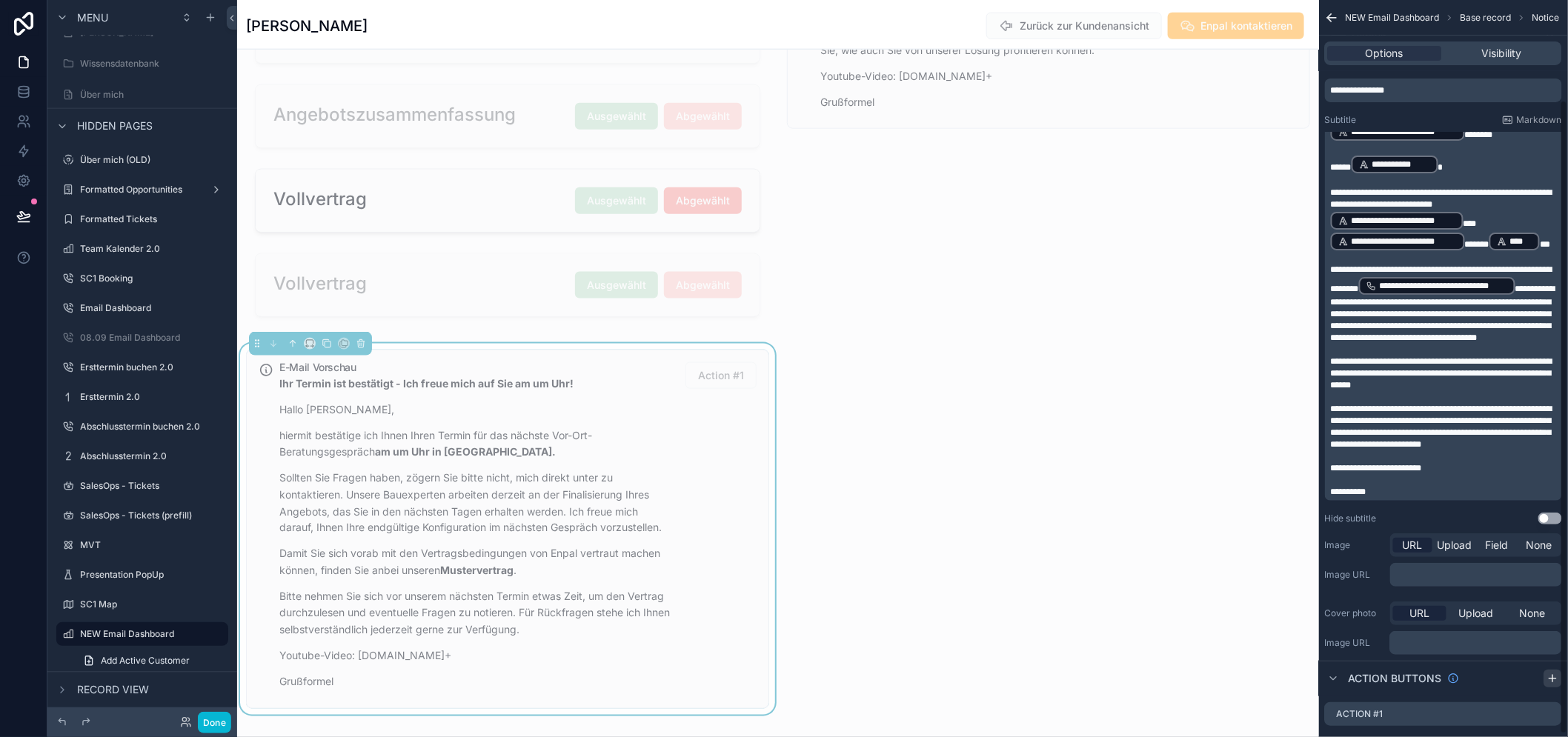
scroll to position [30, 0]
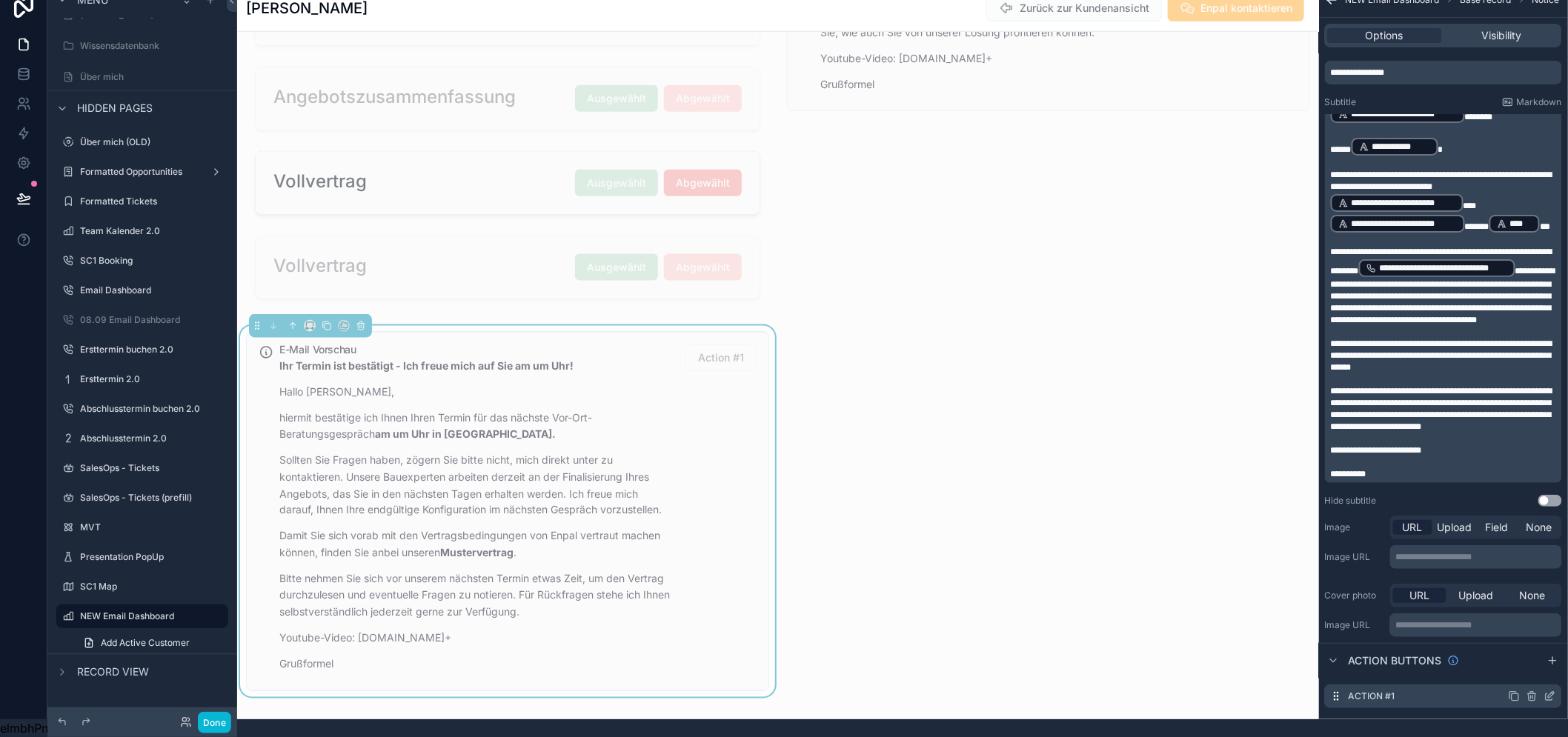
click at [1556, 691] on icon "scrollable content" at bounding box center [1550, 697] width 12 height 12
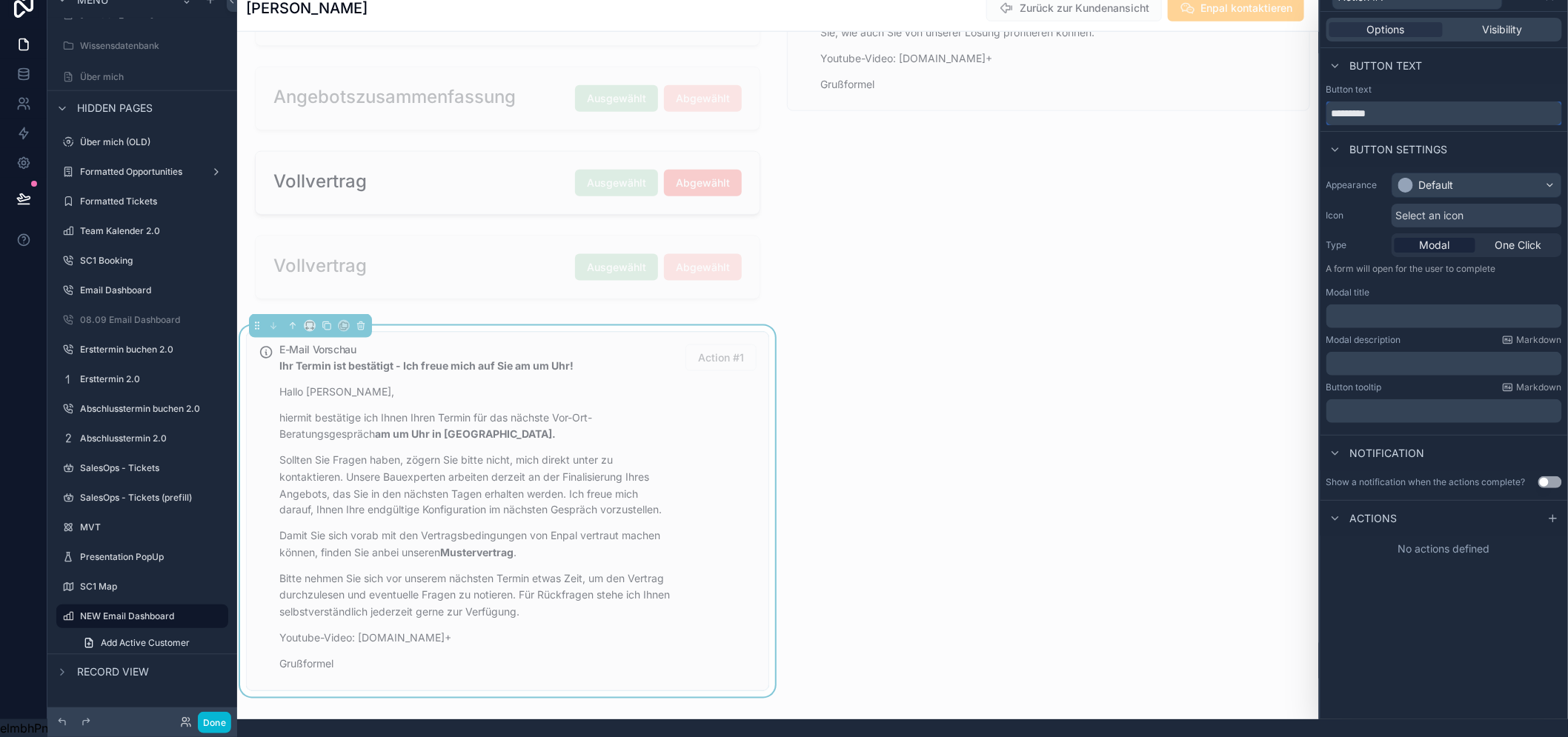
click at [1398, 106] on input "*********" at bounding box center [1444, 114] width 235 height 24
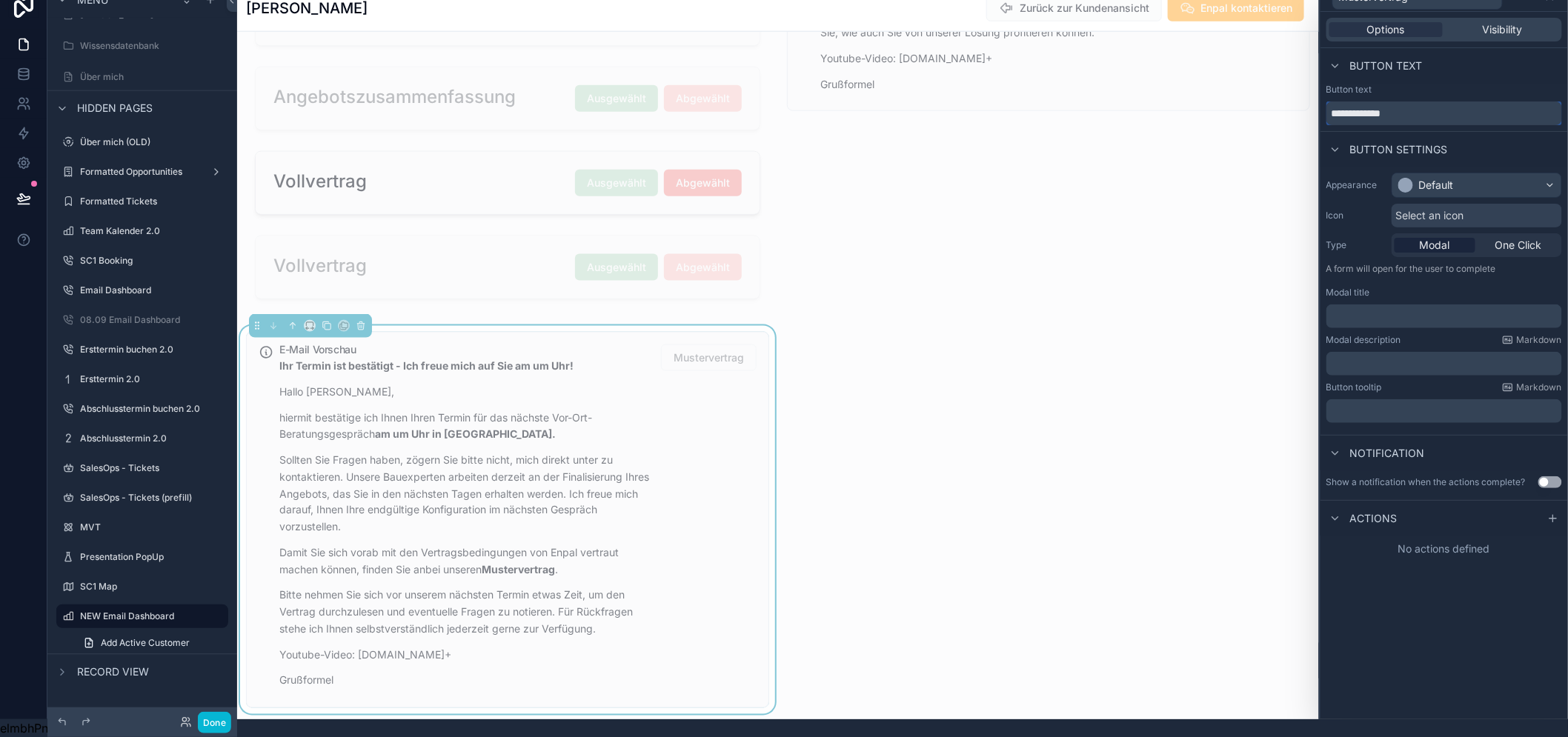
type input "**********"
click at [1428, 177] on div "Default" at bounding box center [1426, 184] width 56 height 15
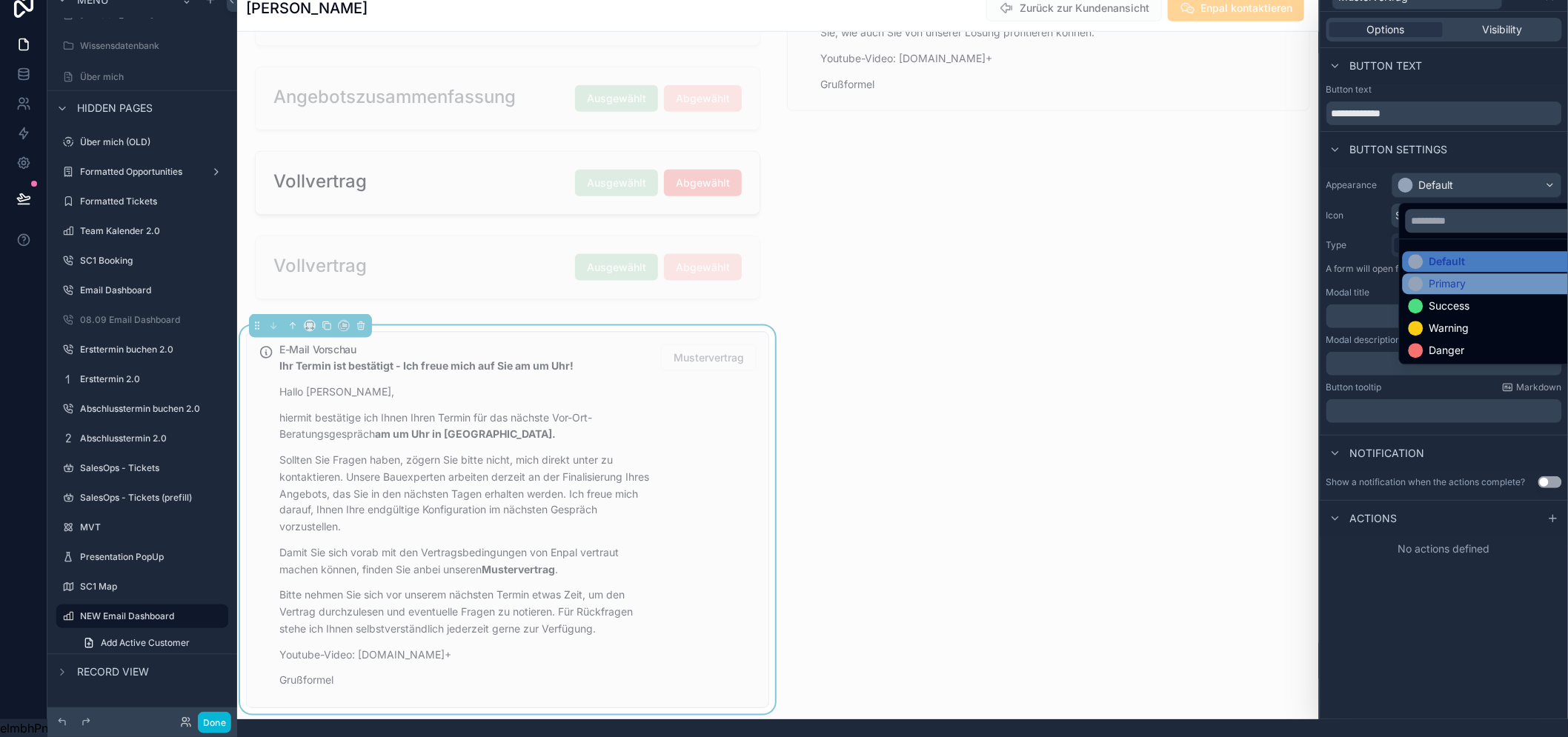
click at [1442, 276] on div "Primary" at bounding box center [1447, 283] width 37 height 15
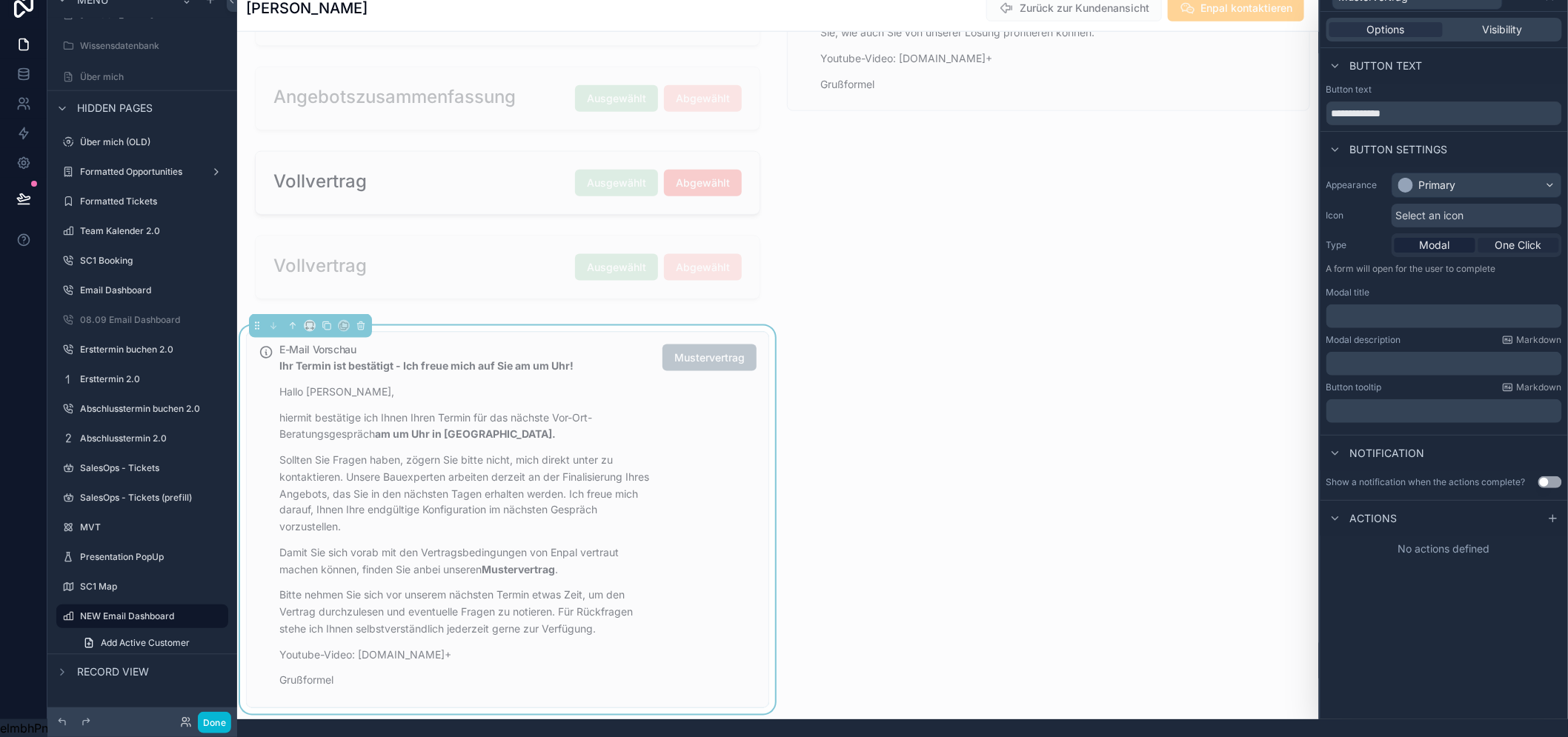
click at [1523, 238] on span "One Click" at bounding box center [1519, 245] width 47 height 15
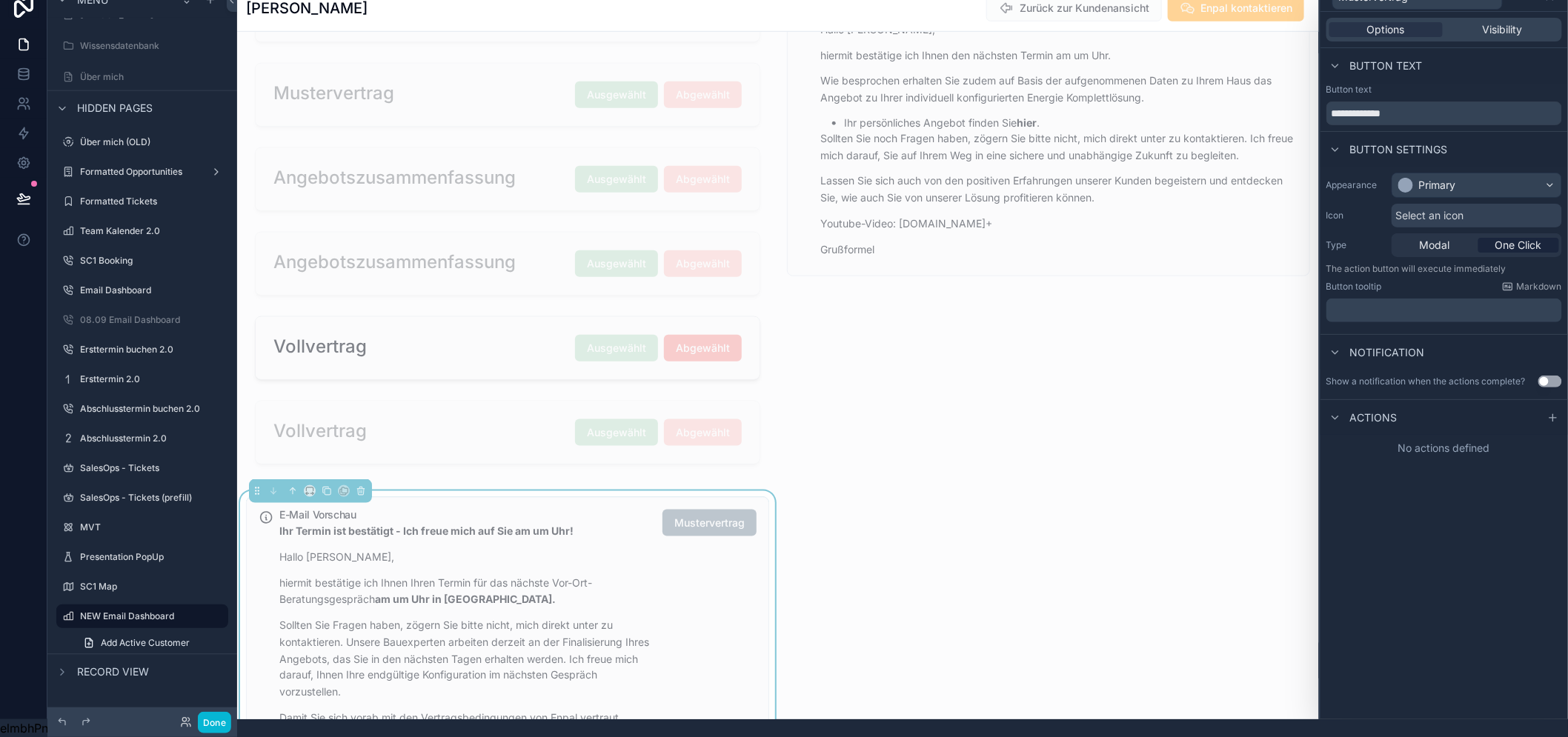
scroll to position [0, 0]
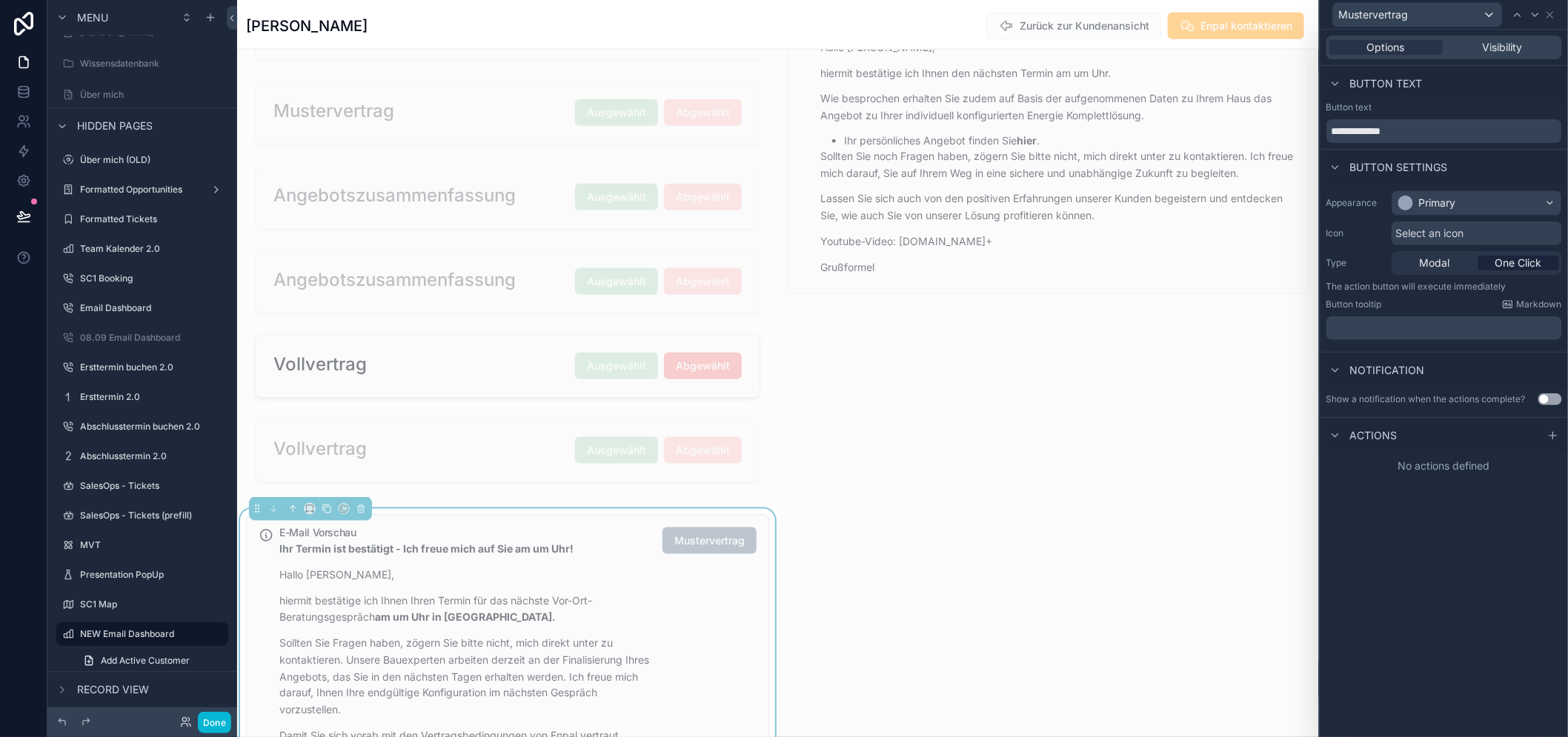
click at [1332, 291] on div "Appearance Primary Icon Select an icon Type Modal One Click The action button w…" at bounding box center [1444, 265] width 248 height 162
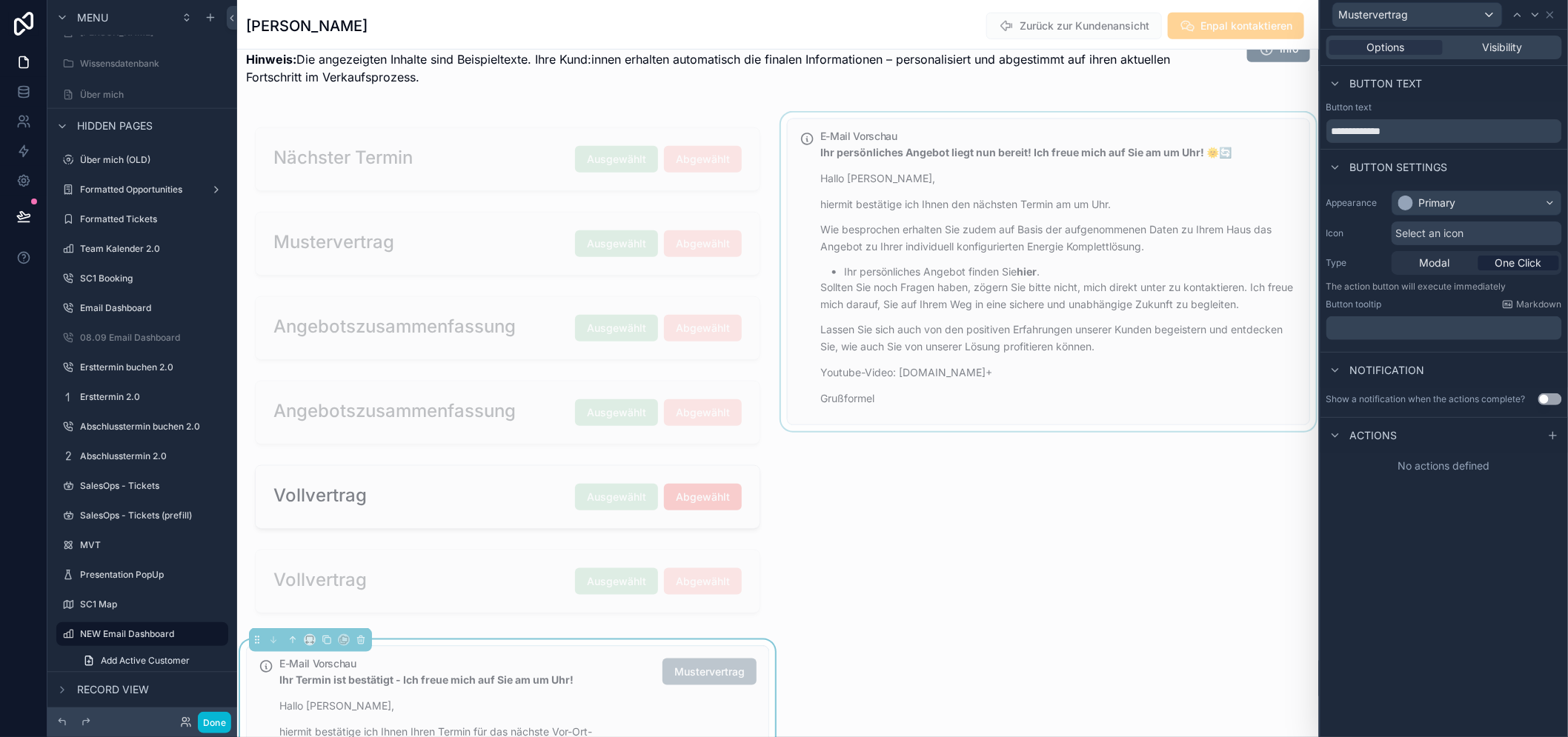
scroll to position [342, 0]
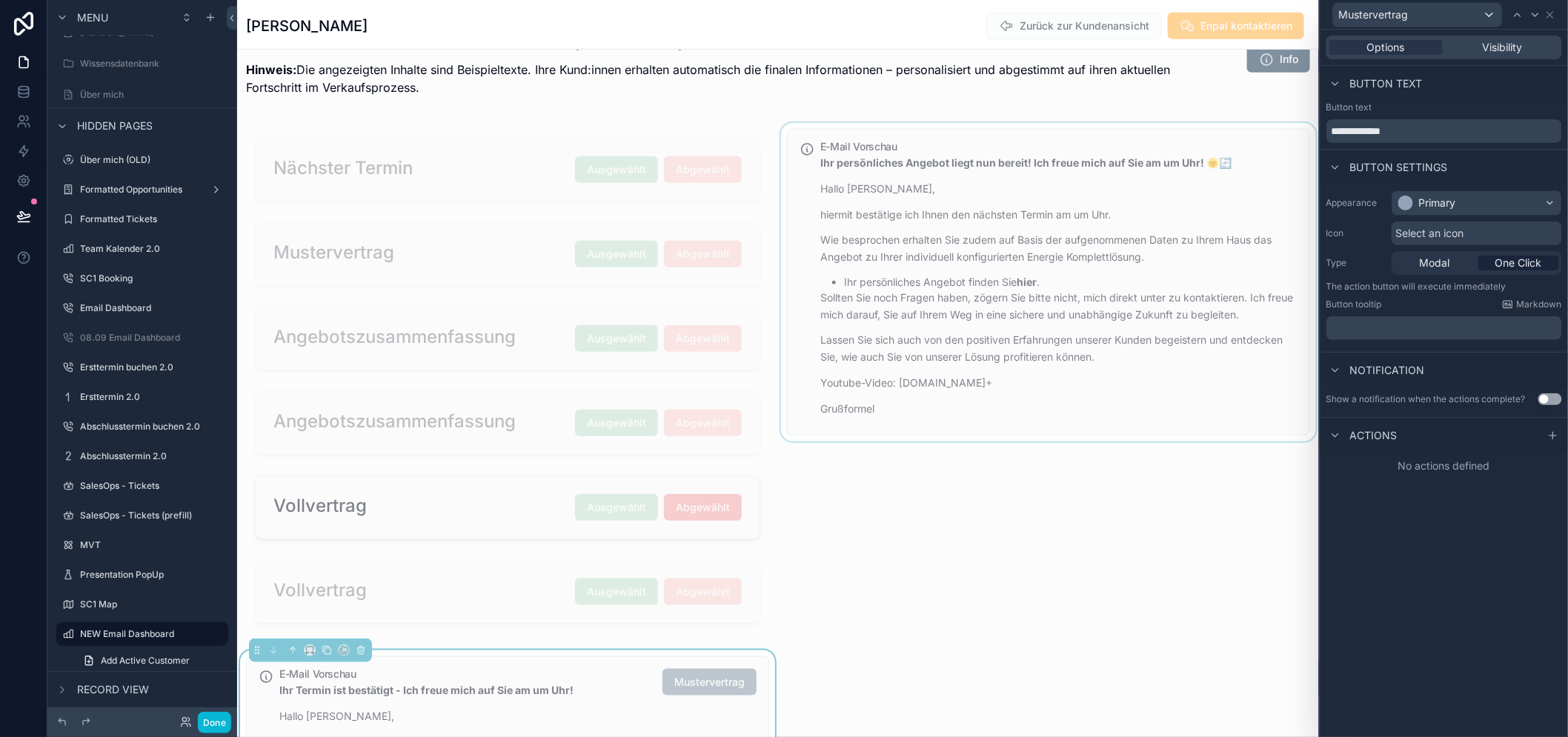
click at [1276, 299] on div "scrollable content" at bounding box center [1049, 381] width 541 height 516
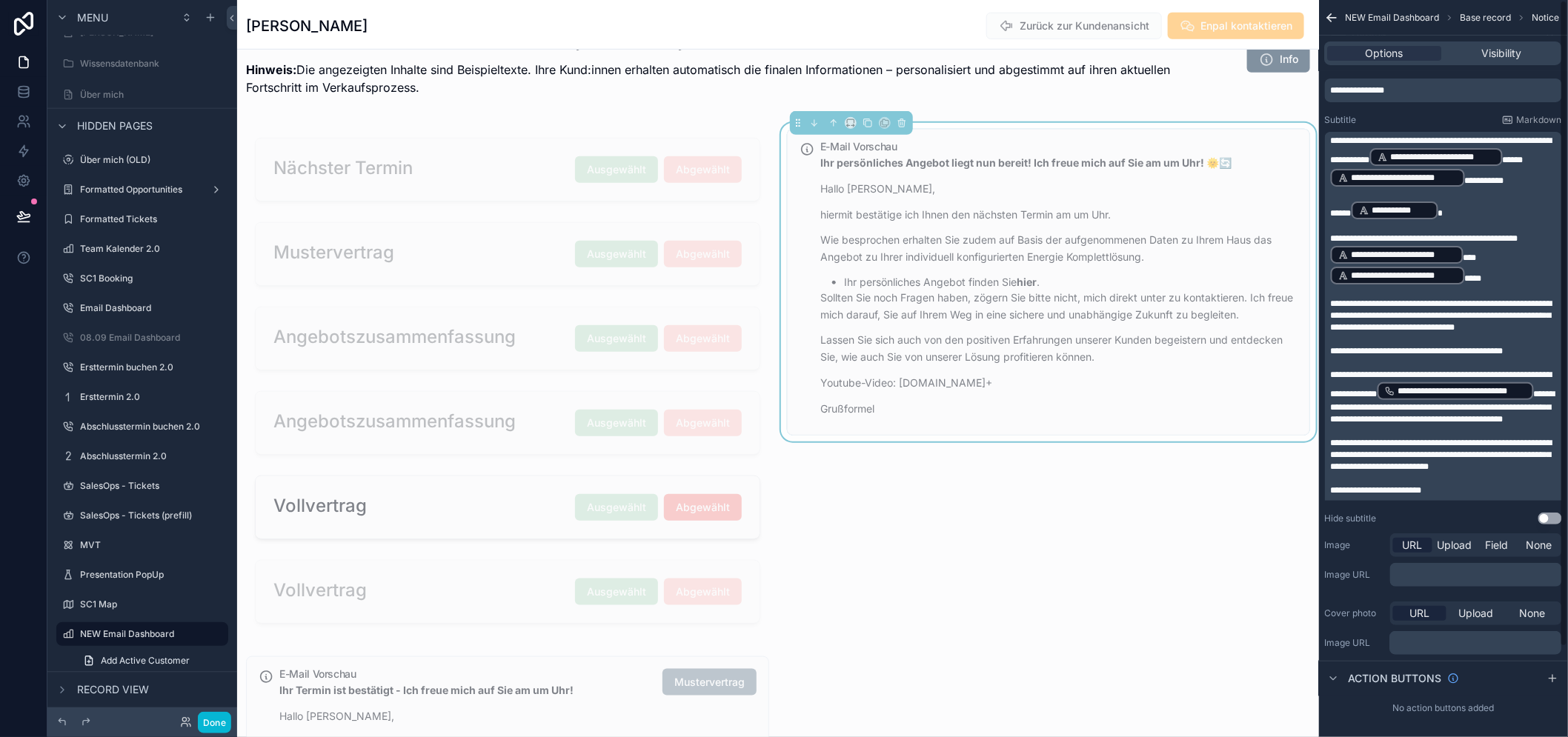
scroll to position [0, 0]
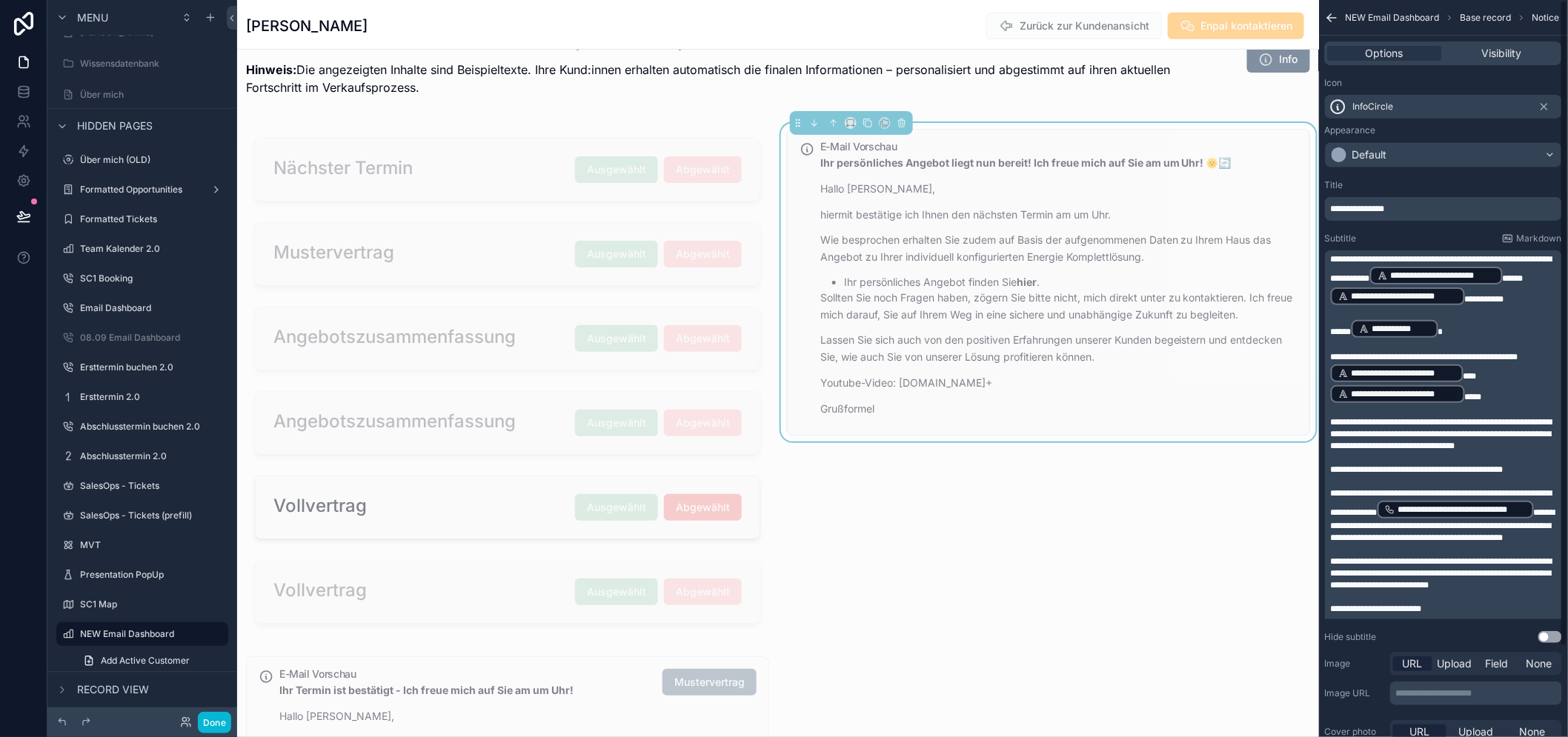
click at [1340, 25] on icon "scrollable content" at bounding box center [1332, 18] width 15 height 15
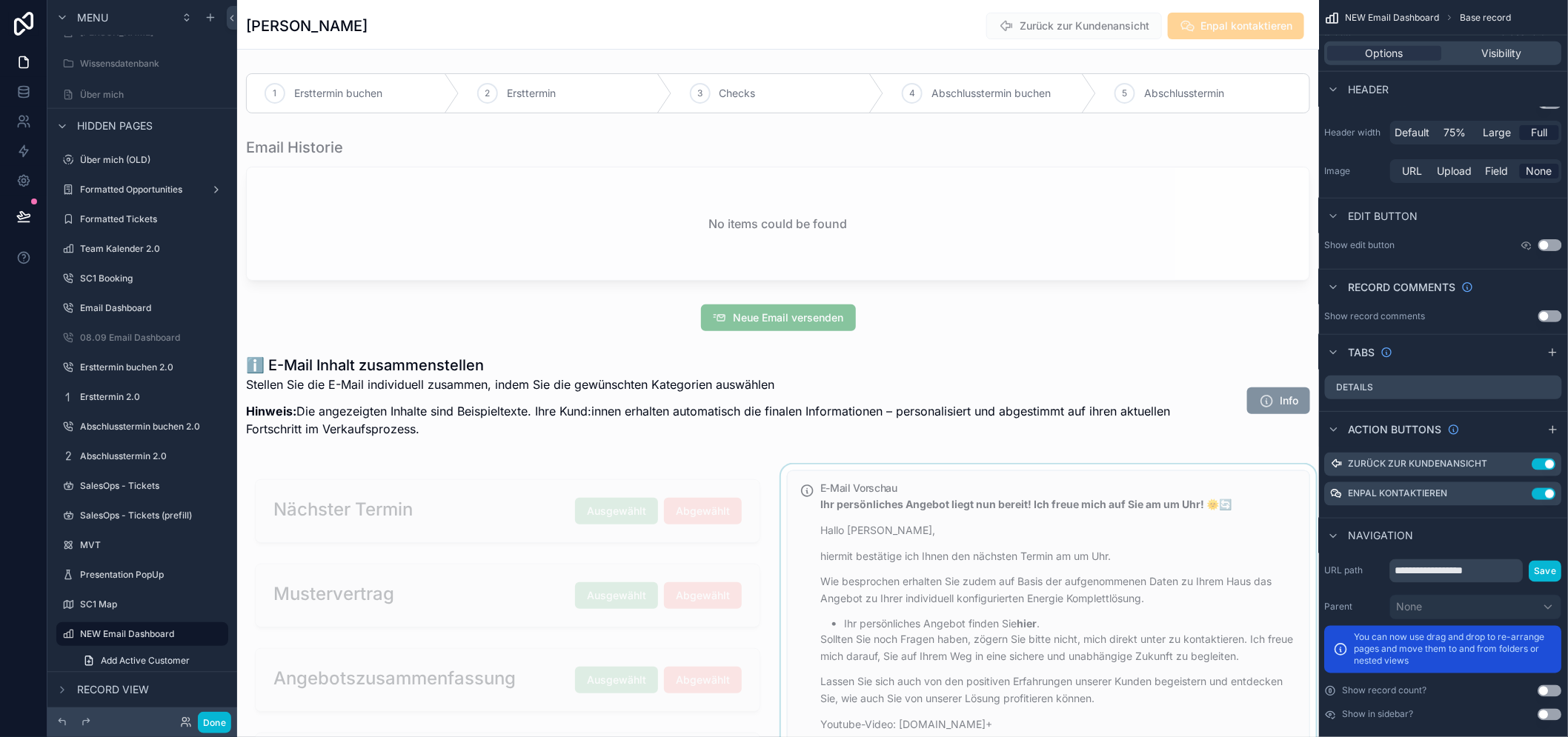
scroll to position [361, 0]
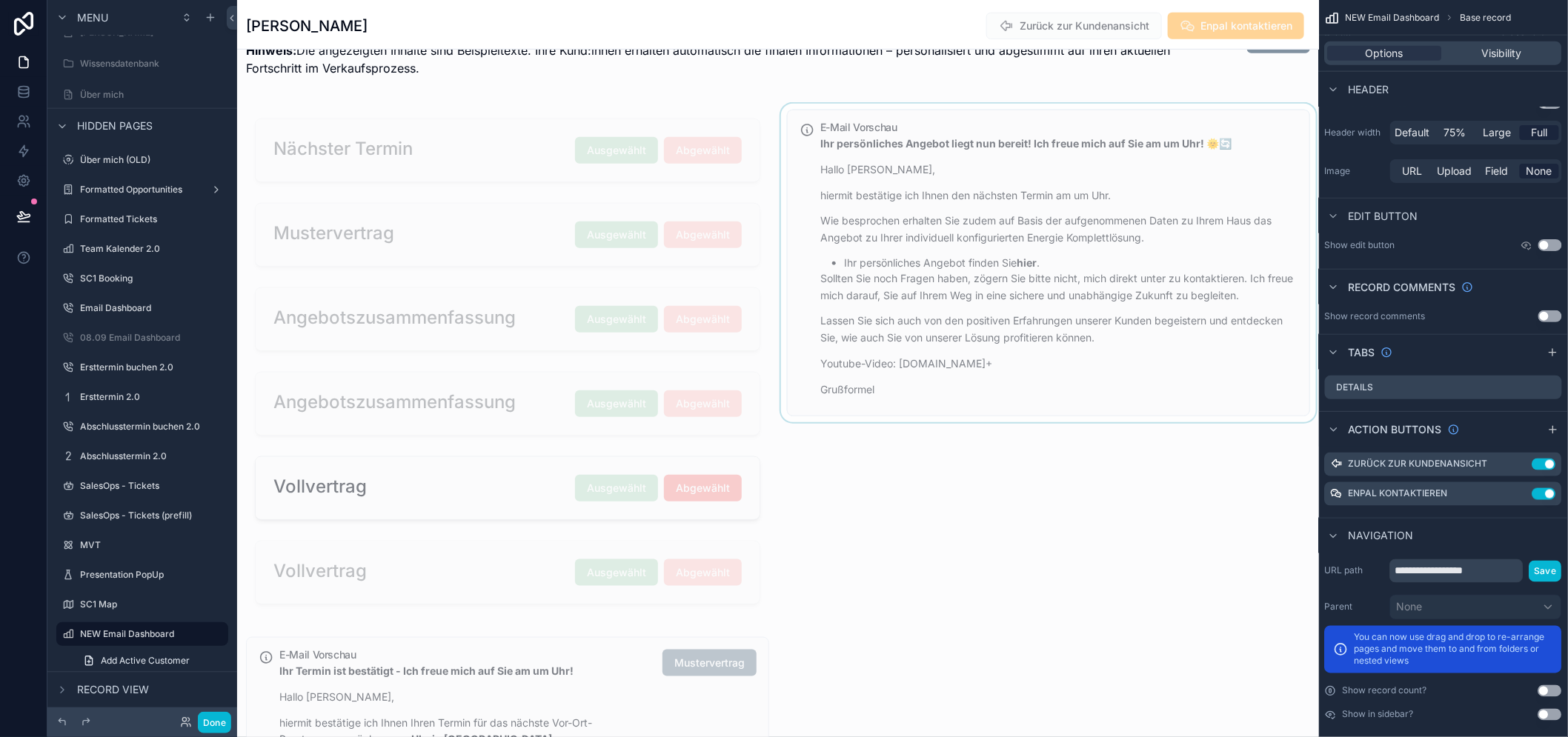
click at [1155, 294] on div "scrollable content" at bounding box center [1049, 362] width 541 height 516
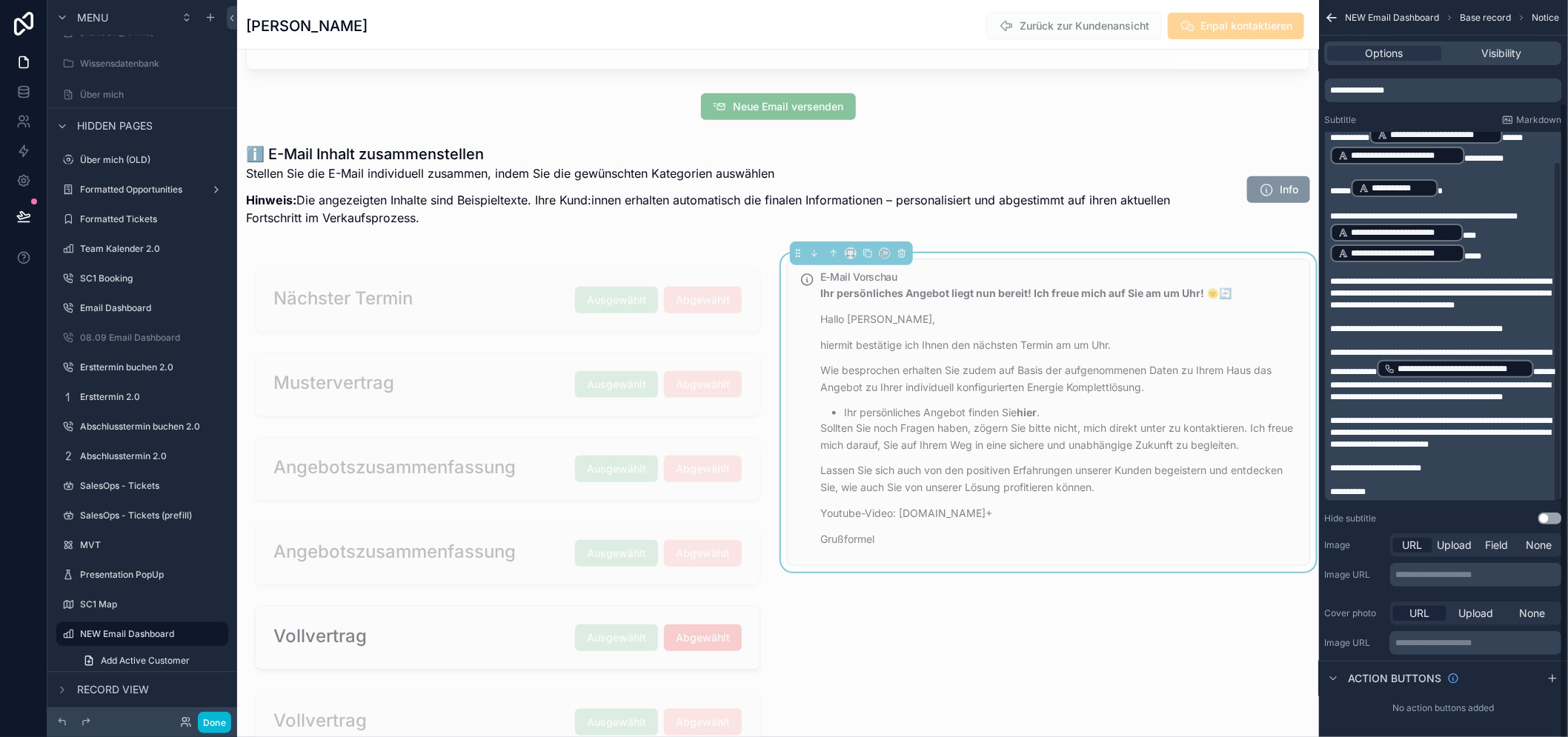
scroll to position [30, 0]
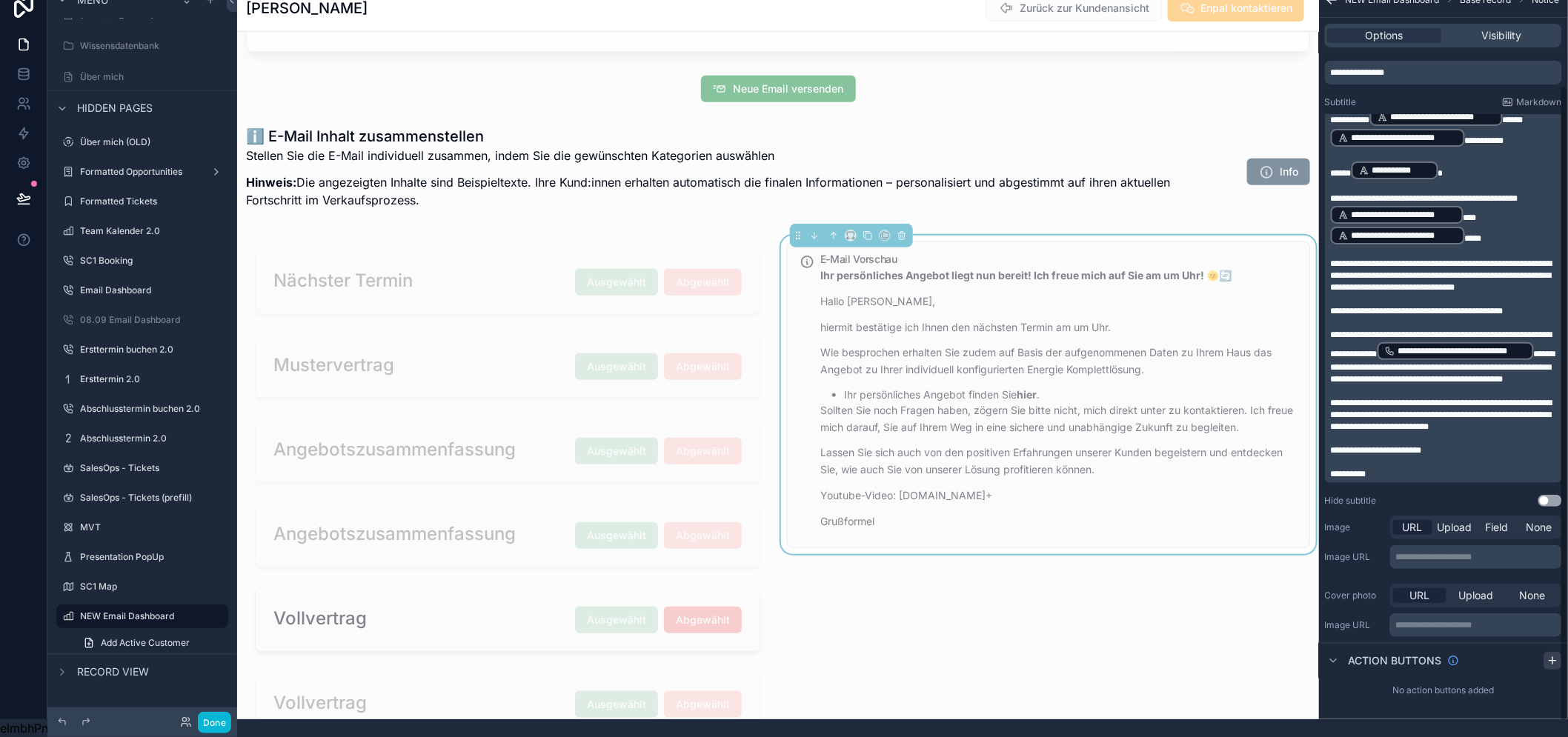
click at [1559, 656] on icon "scrollable content" at bounding box center [1553, 661] width 12 height 12
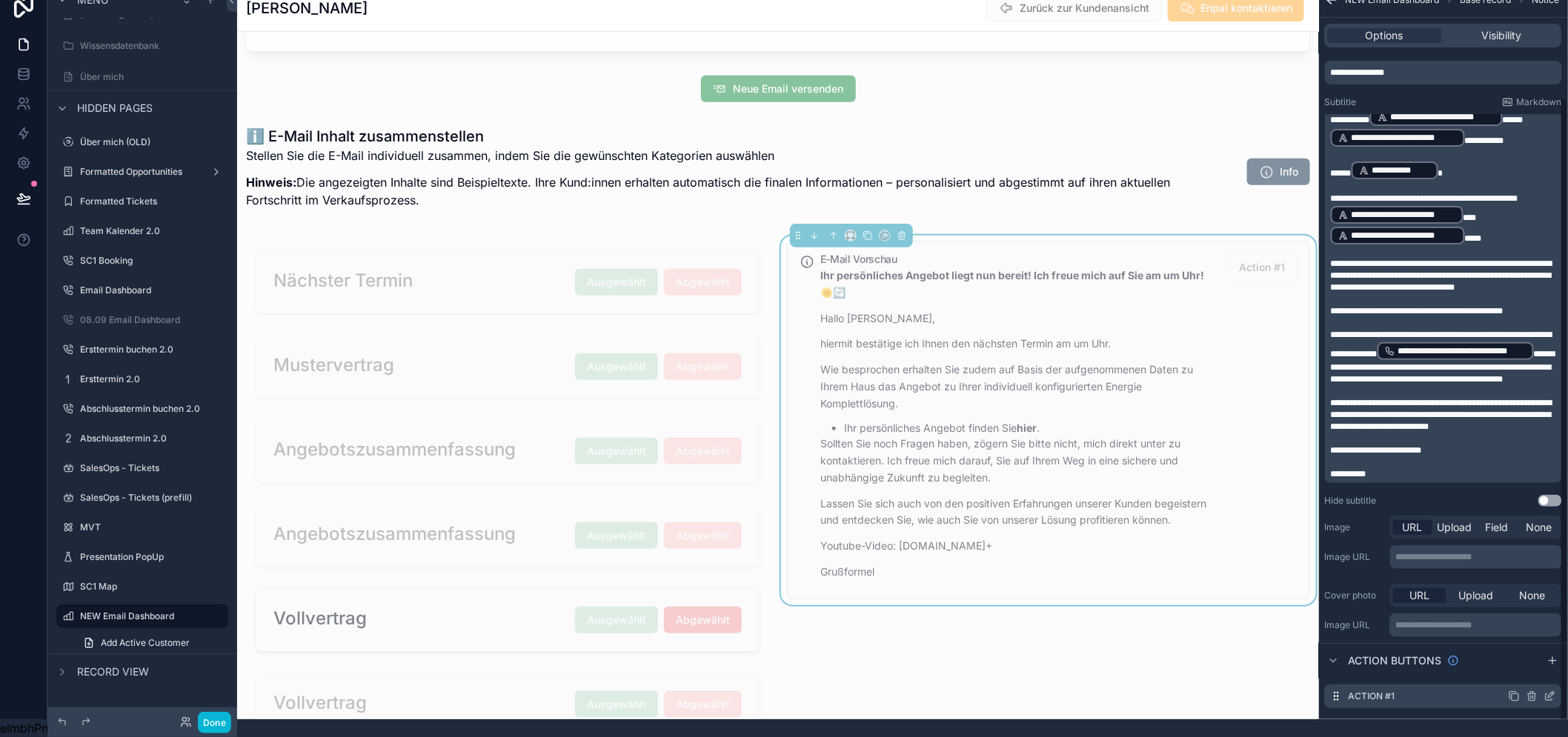
scroll to position [135, 0]
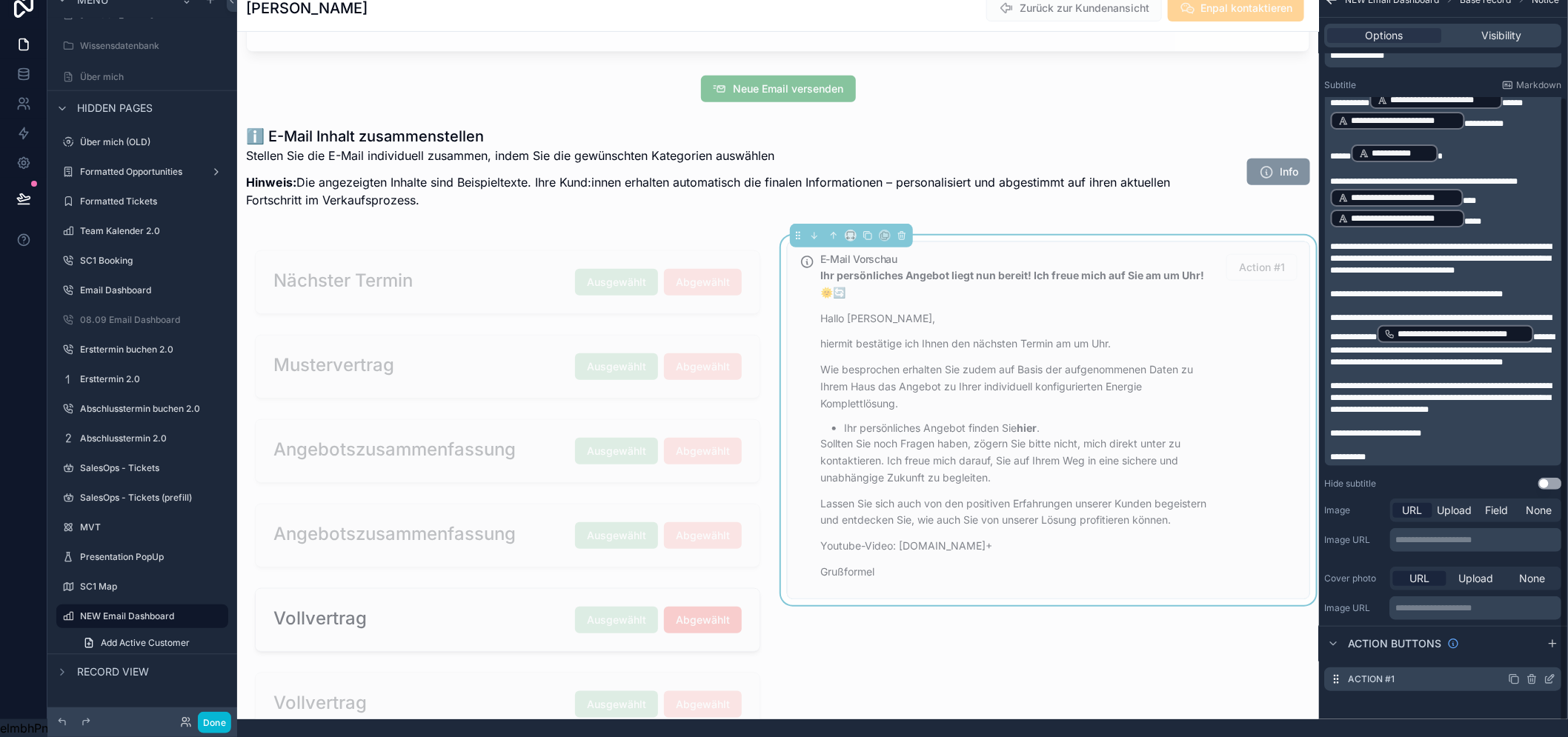
click at [1556, 675] on icon "scrollable content" at bounding box center [1550, 679] width 12 height 12
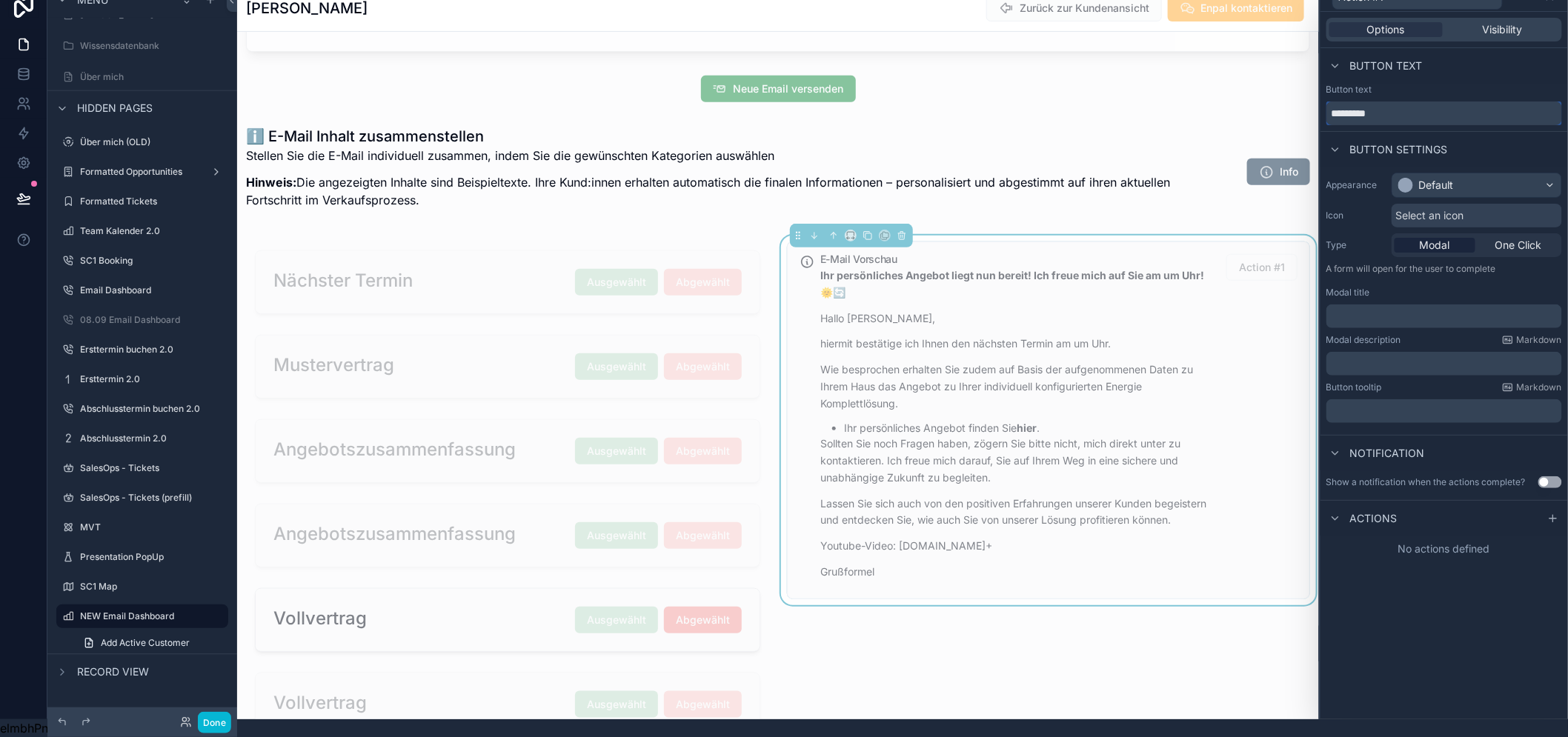
click at [1402, 102] on input "*********" at bounding box center [1444, 114] width 235 height 24
type input "**********"
click at [1413, 177] on div at bounding box center [1405, 184] width 15 height 15
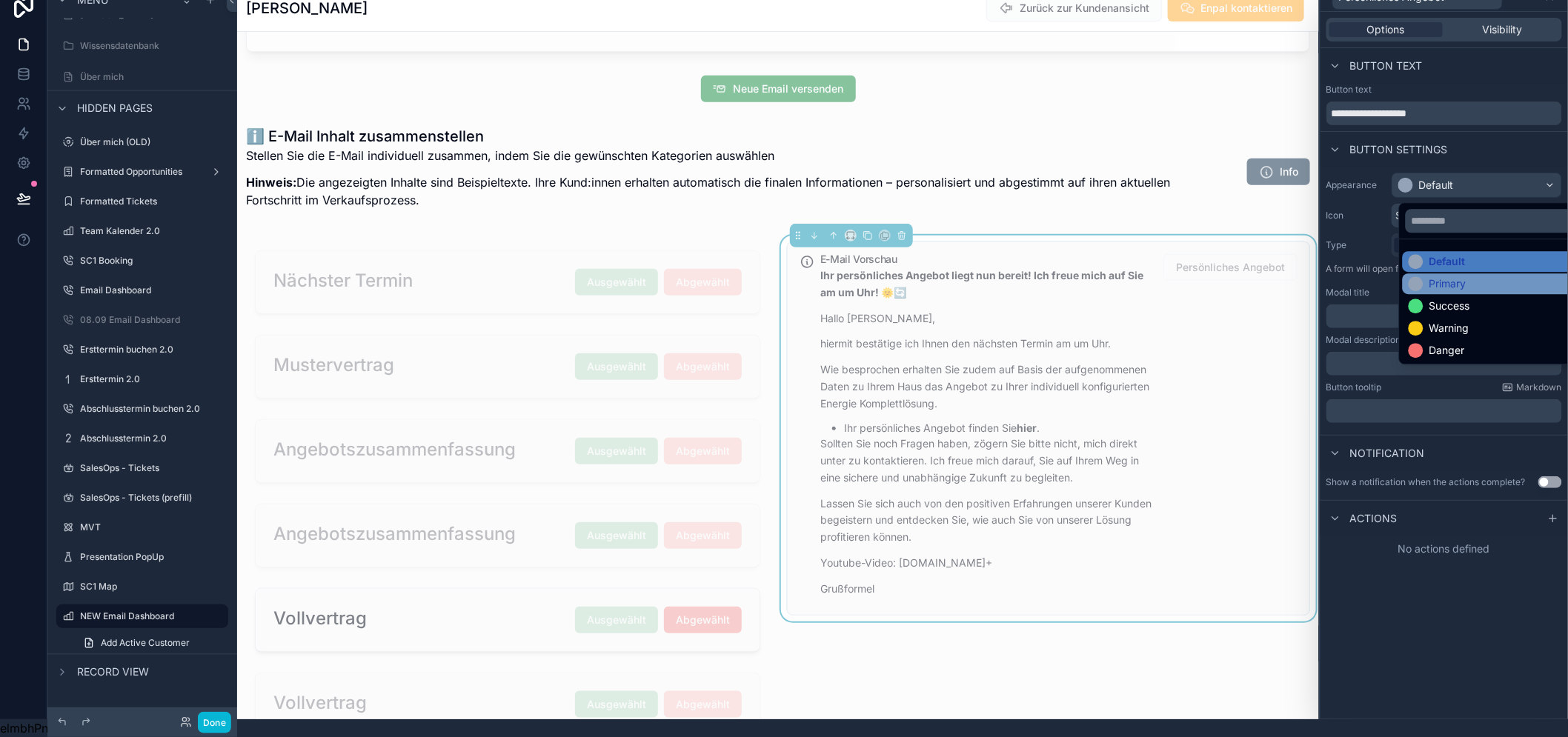
click at [1438, 277] on div "Primary" at bounding box center [1447, 283] width 37 height 15
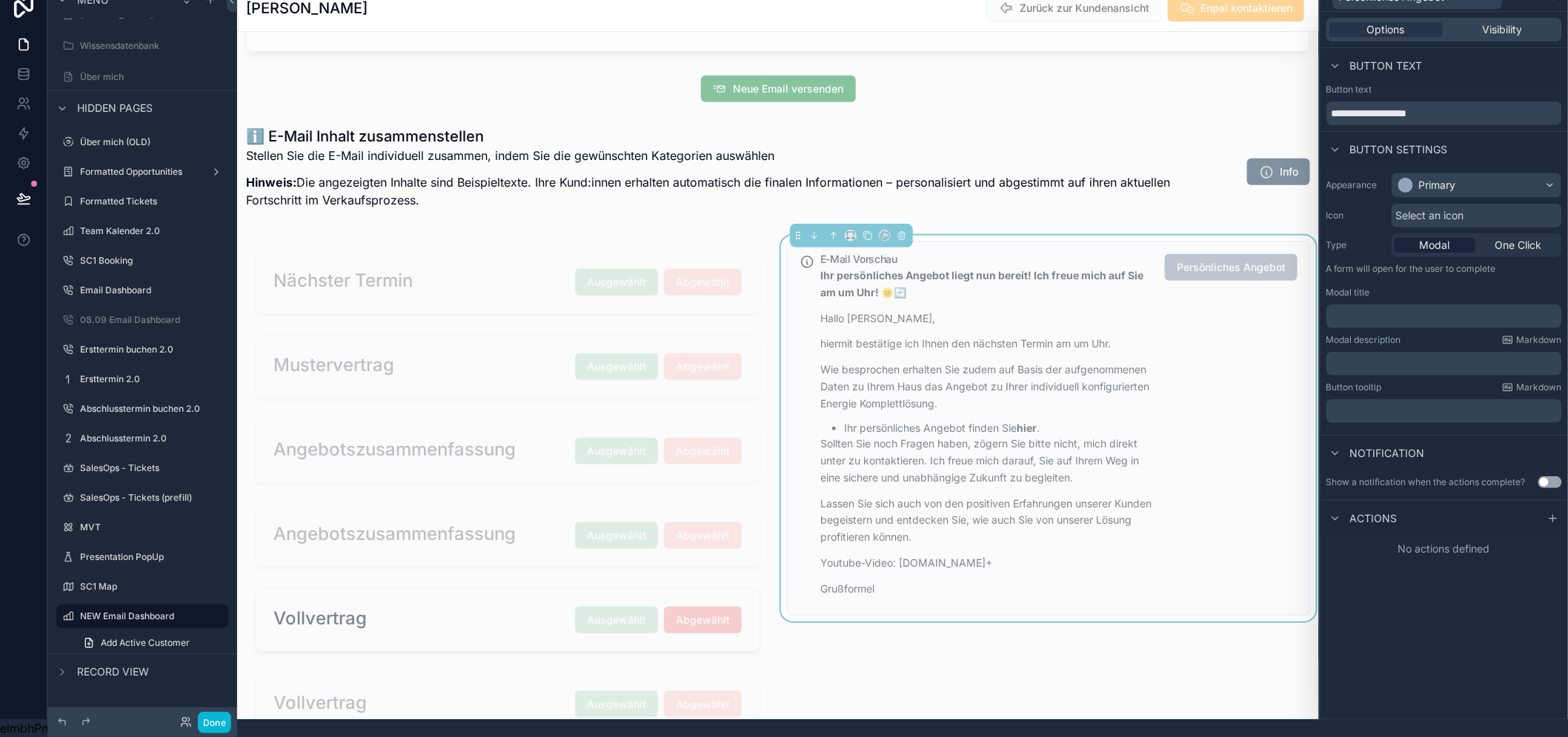
drag, startPoint x: 1564, startPoint y: 501, endPoint x: 1494, endPoint y: 518, distance: 72.0
click at [1559, 513] on icon at bounding box center [1553, 518] width 12 height 12
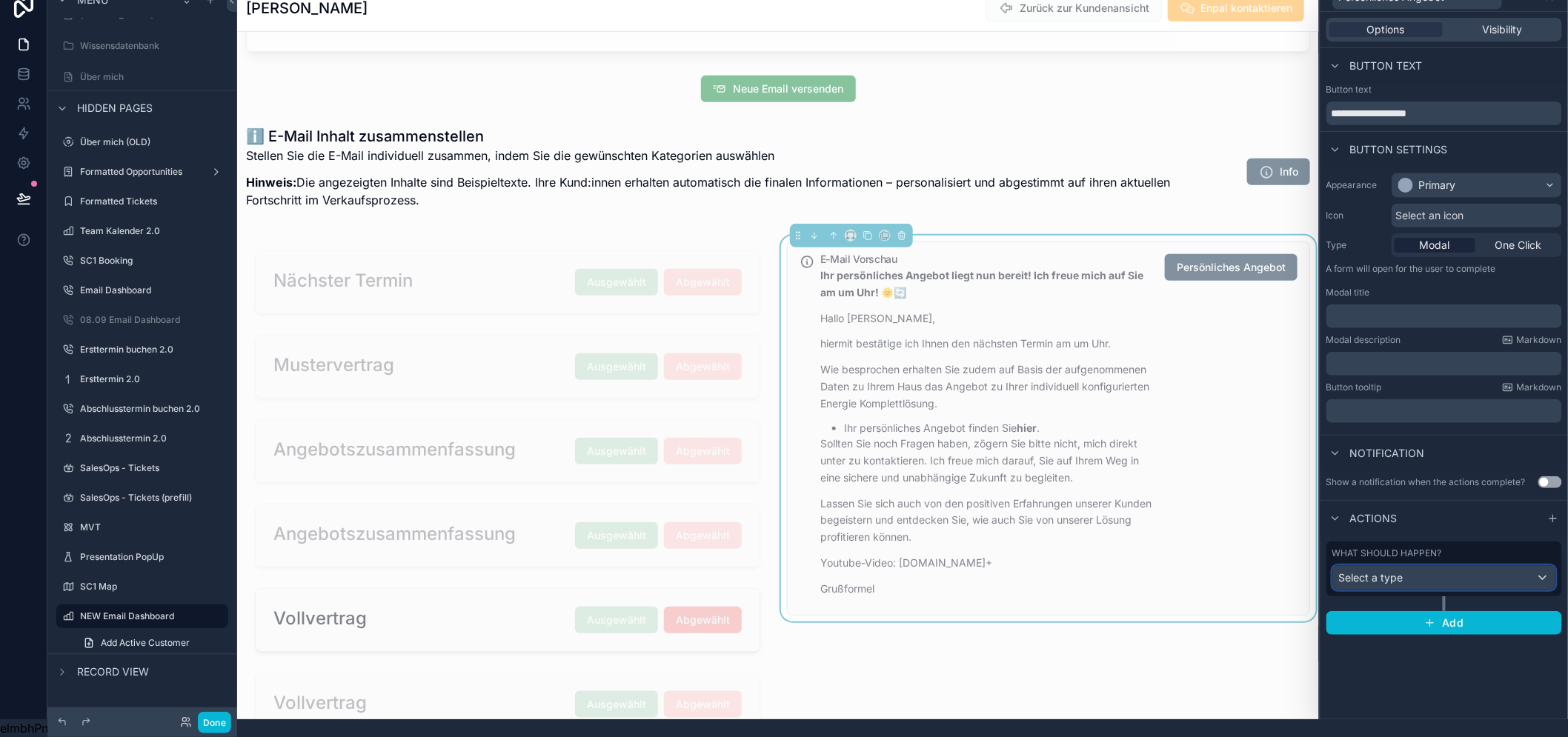
click at [1457, 566] on div "Select a type" at bounding box center [1444, 578] width 222 height 24
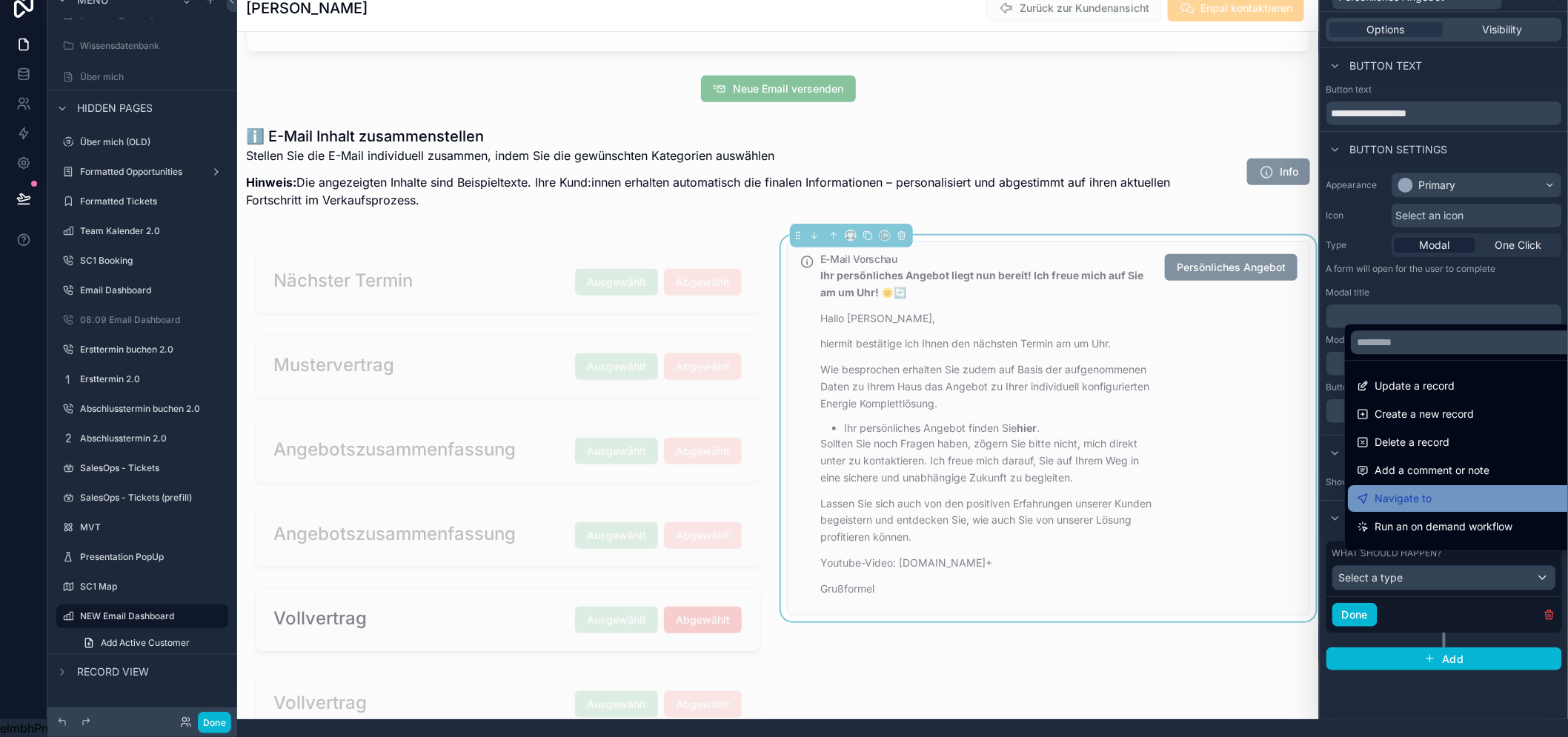
click at [1417, 490] on span "Navigate to" at bounding box center [1402, 499] width 57 height 18
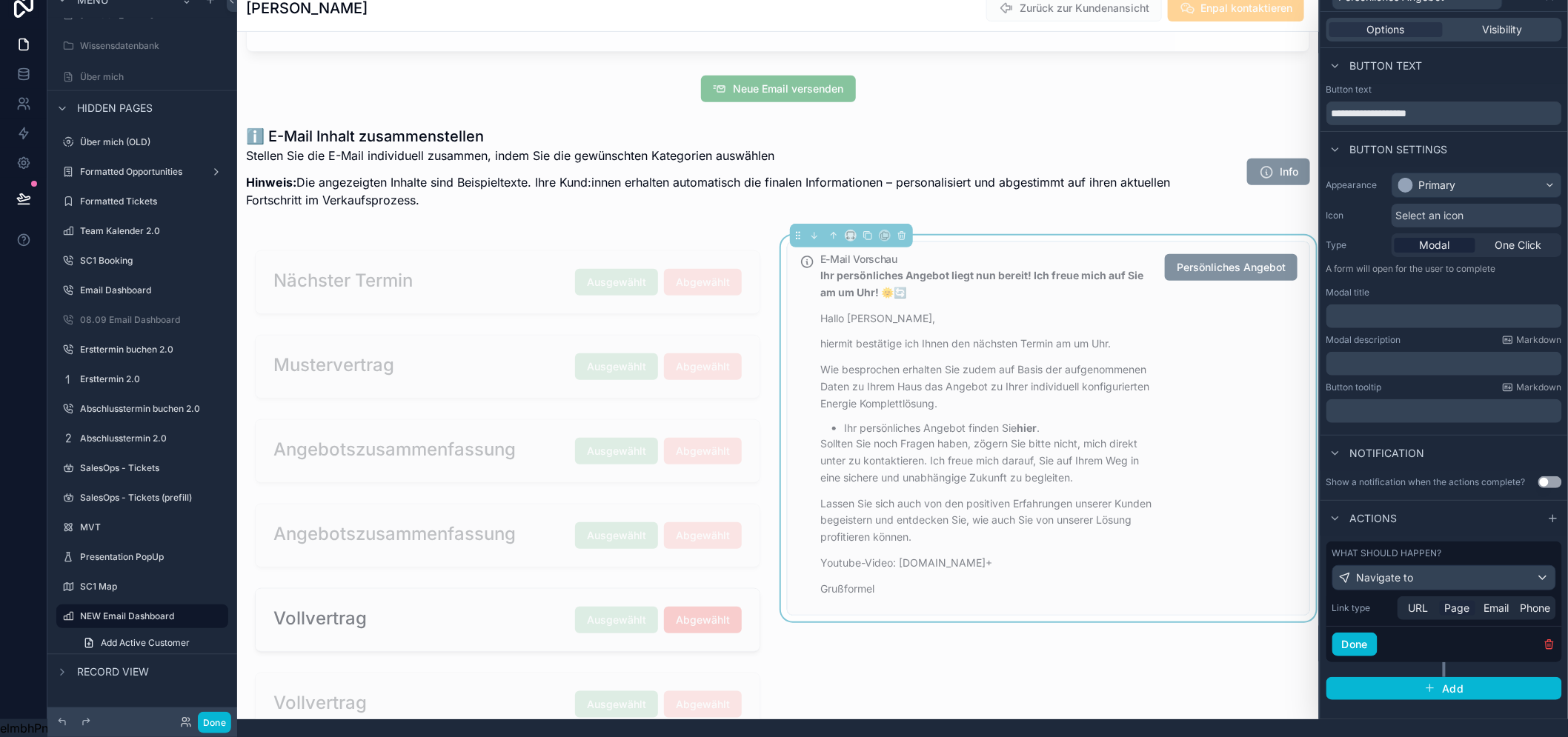
click at [1456, 601] on div "Page" at bounding box center [1457, 608] width 36 height 15
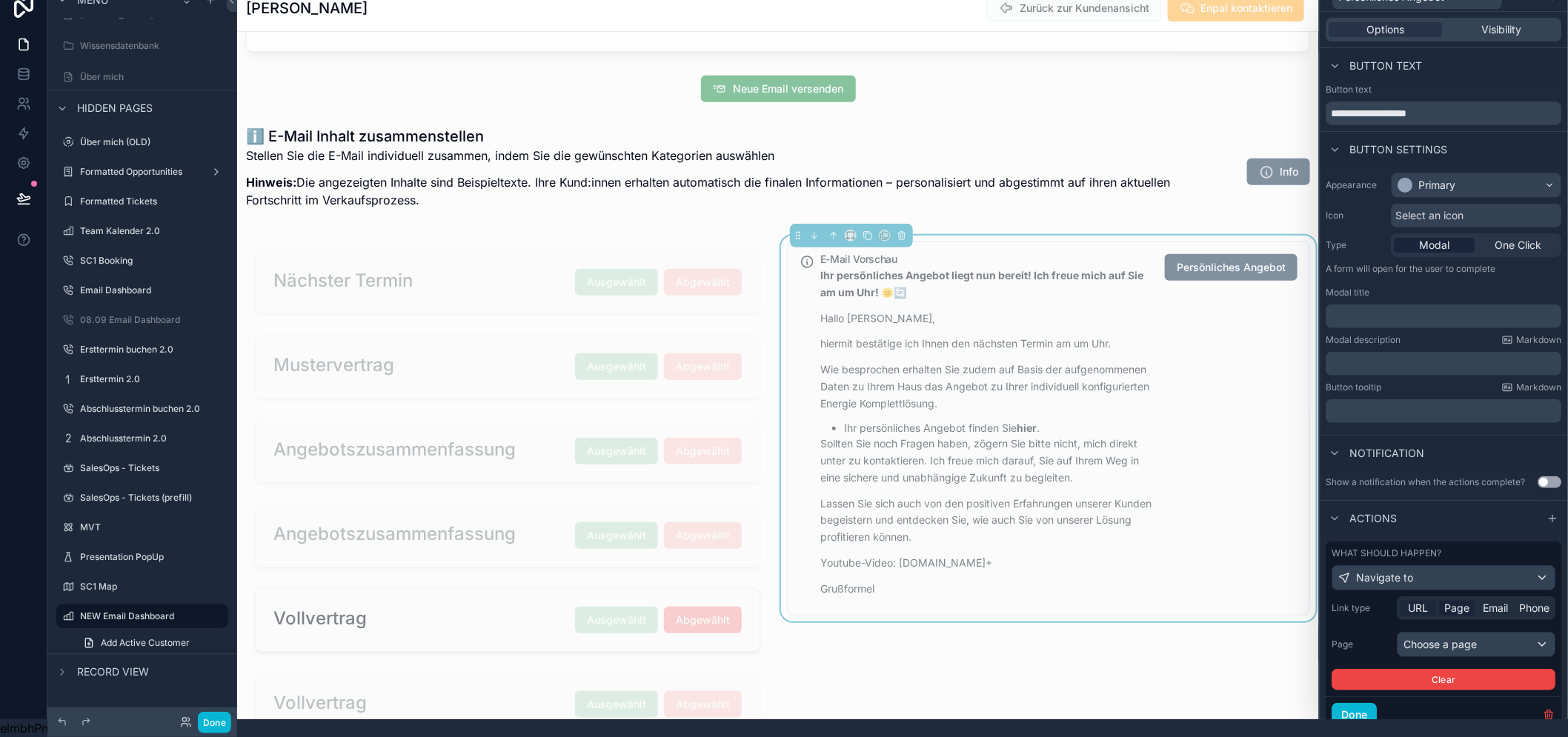
click at [1429, 613] on span "URL" at bounding box center [1418, 608] width 20 height 15
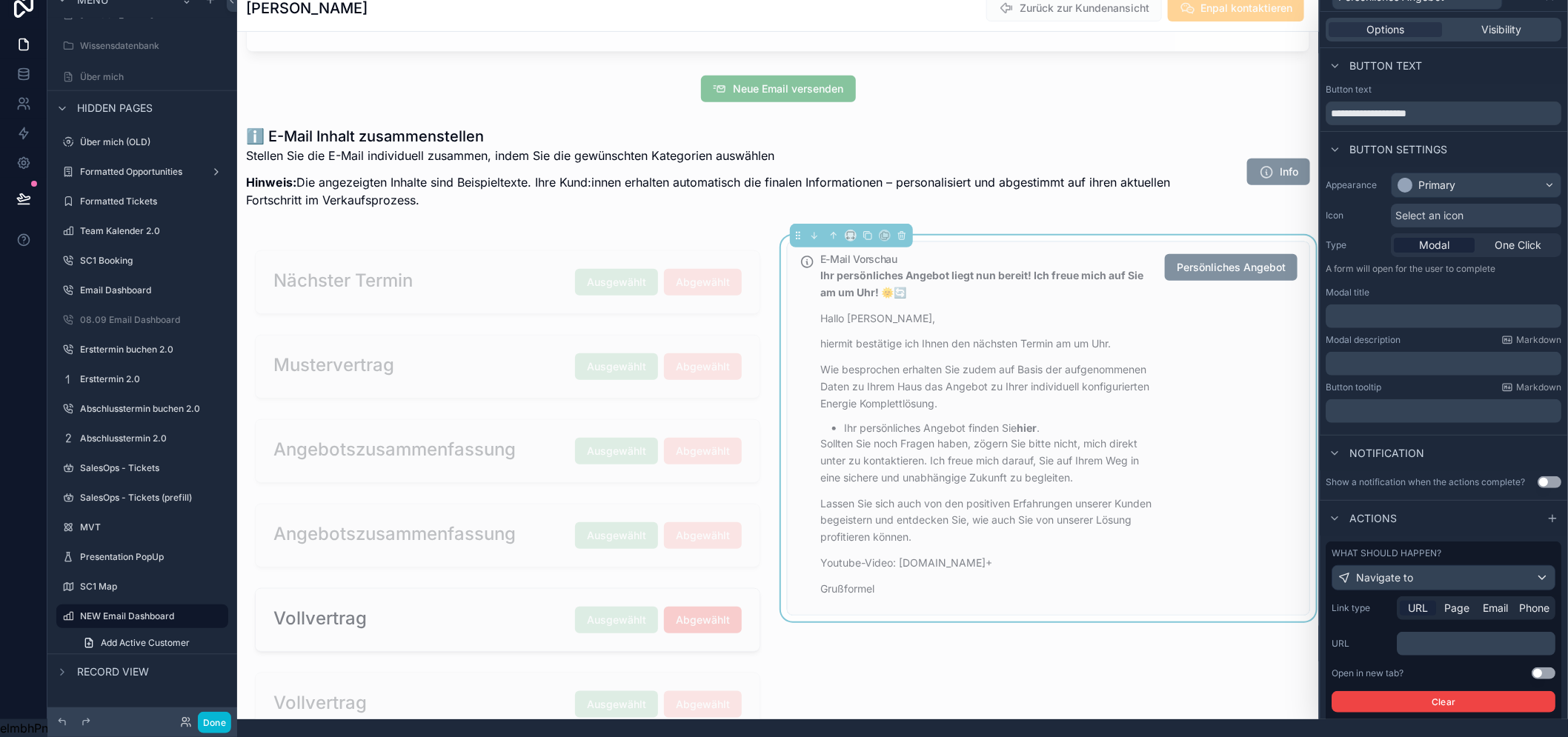
click at [1435, 642] on p "﻿" at bounding box center [1478, 643] width 150 height 15
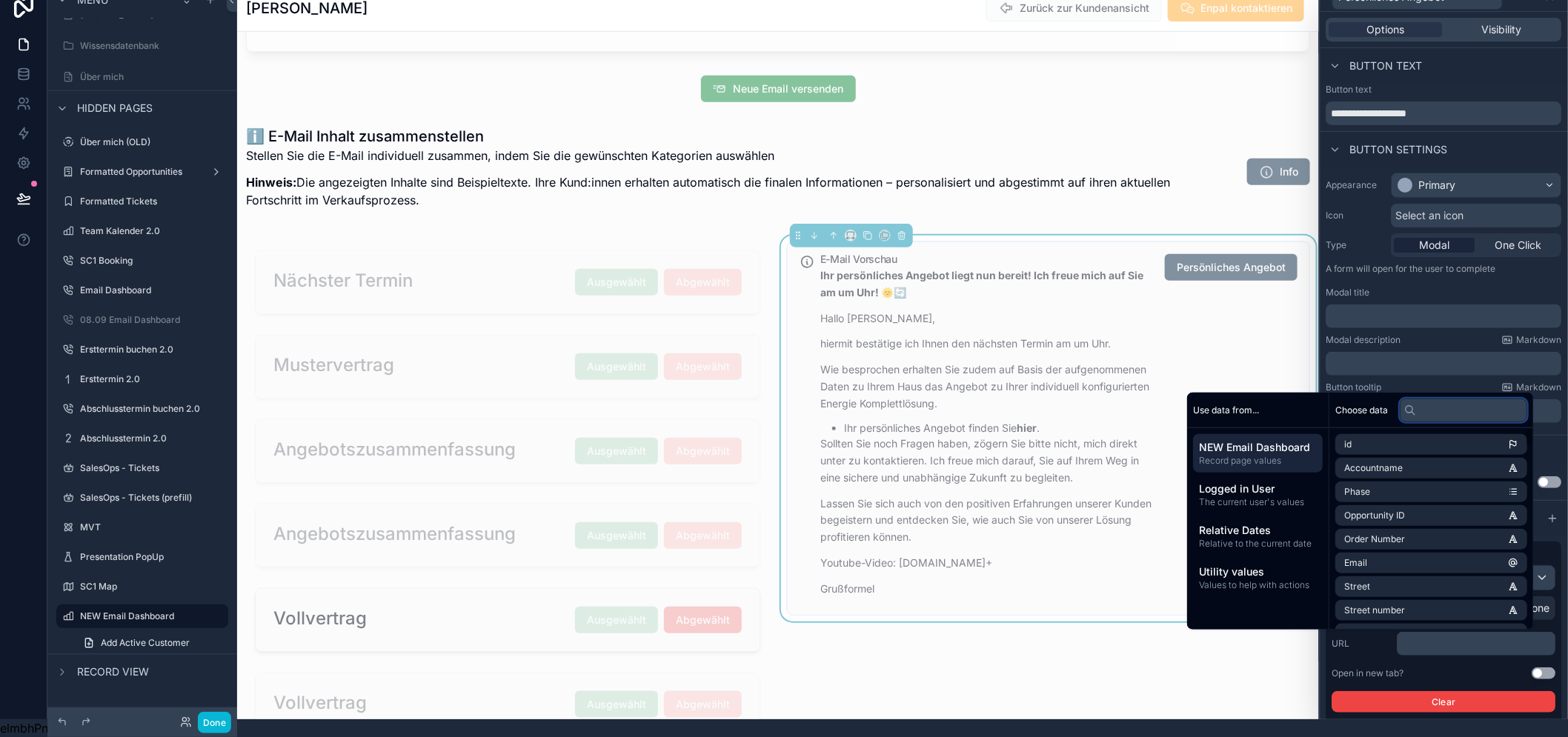
click at [1453, 418] on input "text" at bounding box center [1463, 410] width 127 height 24
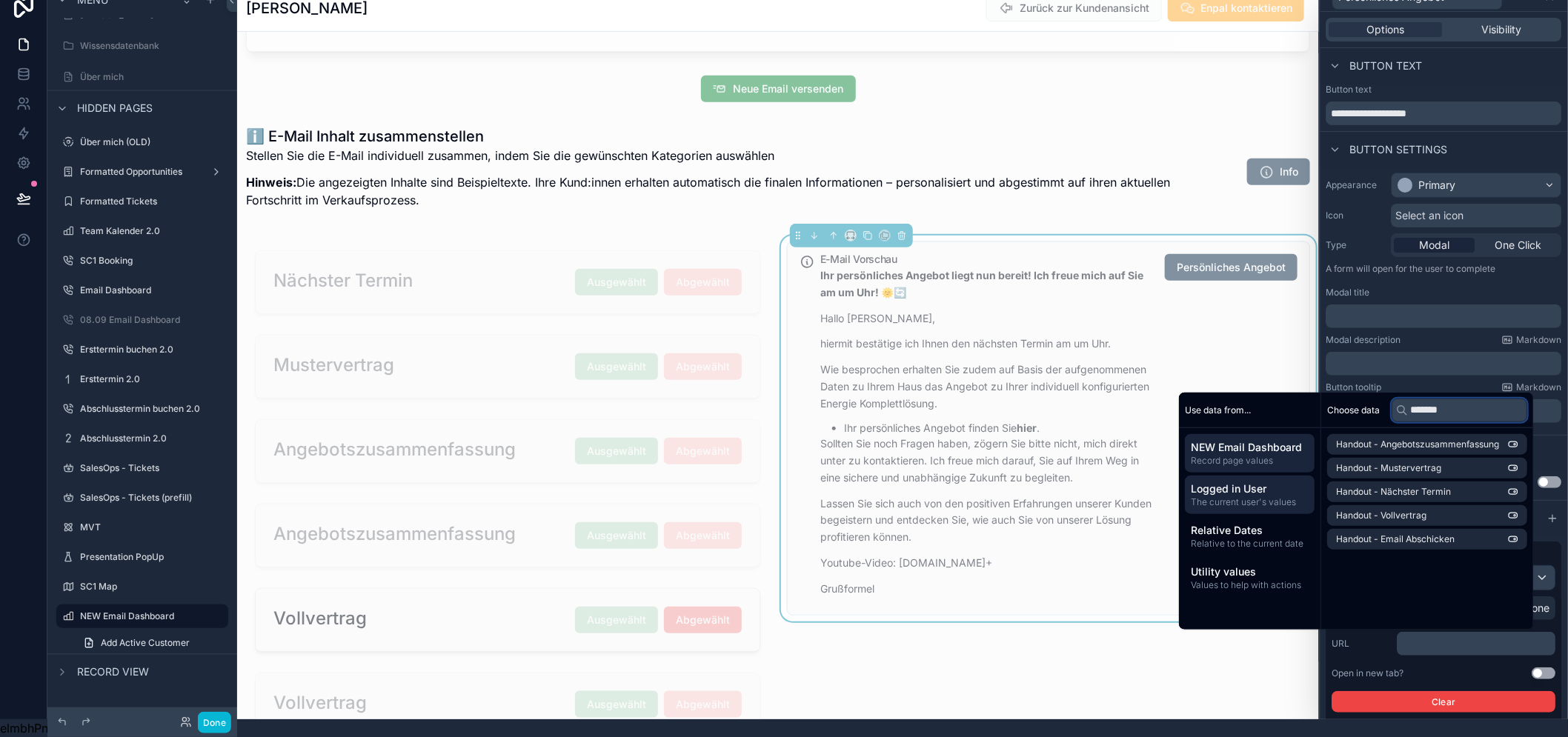
type input "*******"
click at [1274, 489] on span "Logged in User" at bounding box center [1250, 488] width 118 height 15
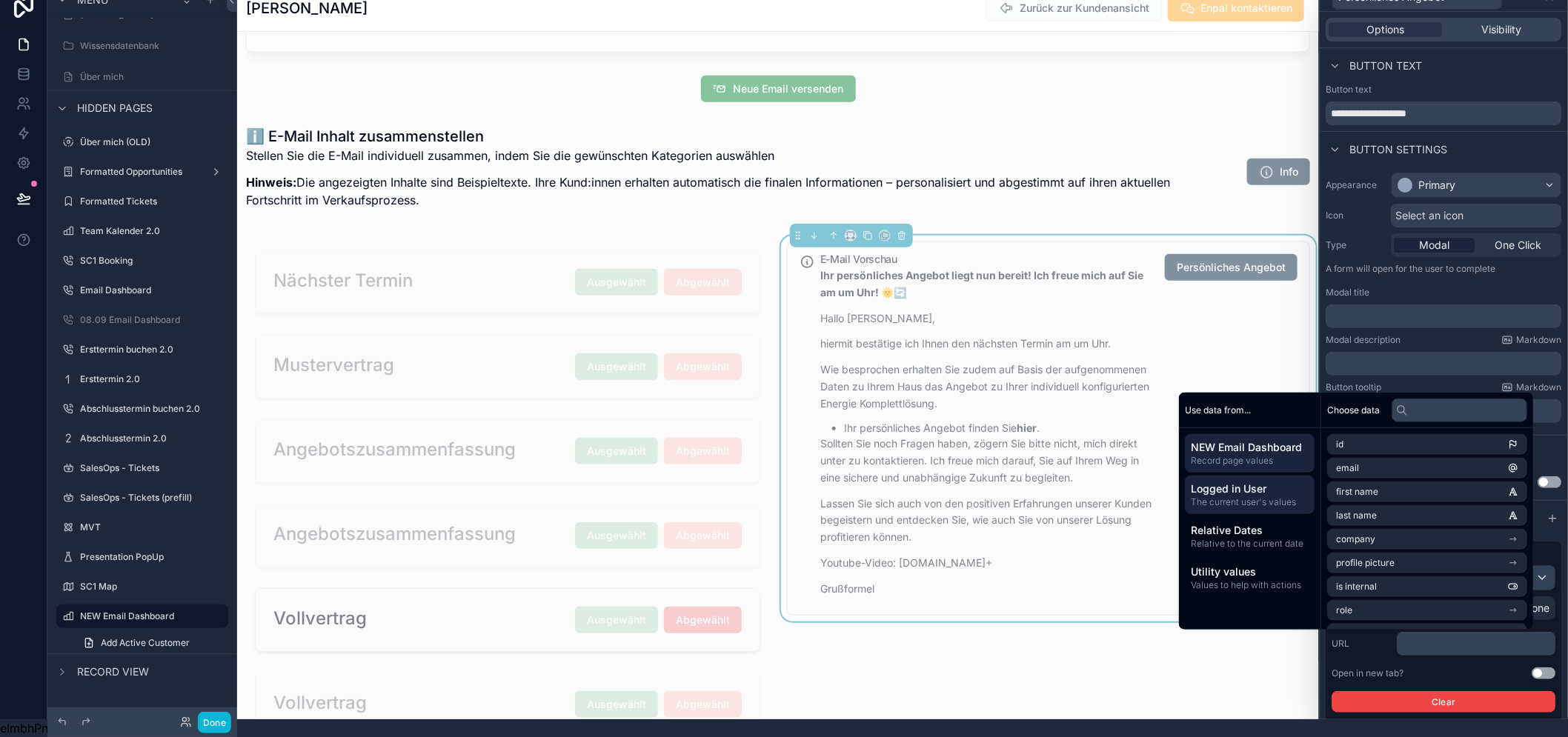
click at [1277, 440] on span "NEW Email Dashboard" at bounding box center [1250, 447] width 118 height 15
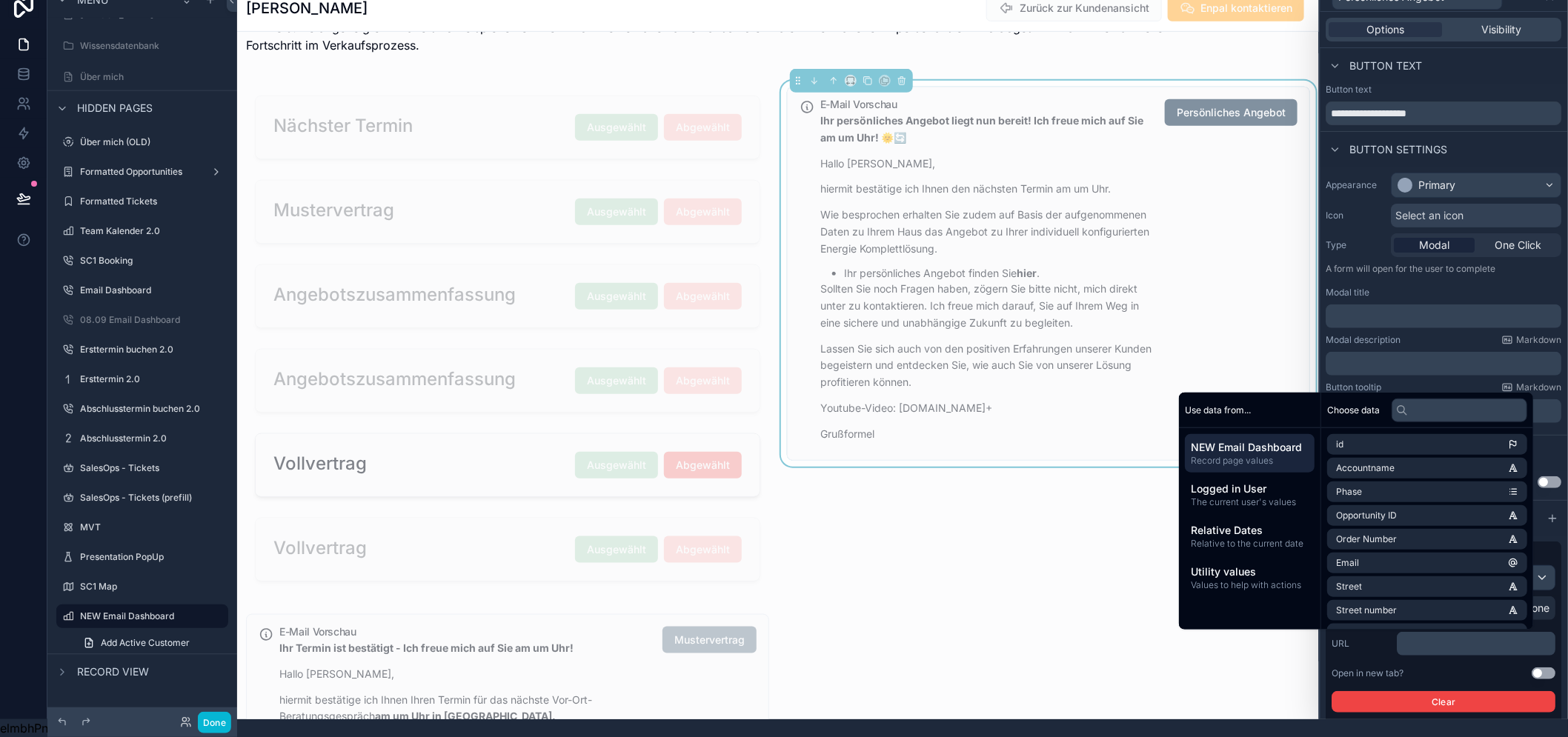
click at [1054, 564] on div "E-Mail Vorschau Ihr persönliches Angebot liegt nun bereit! Ich freue mich auf S…" at bounding box center [1049, 338] width 541 height 516
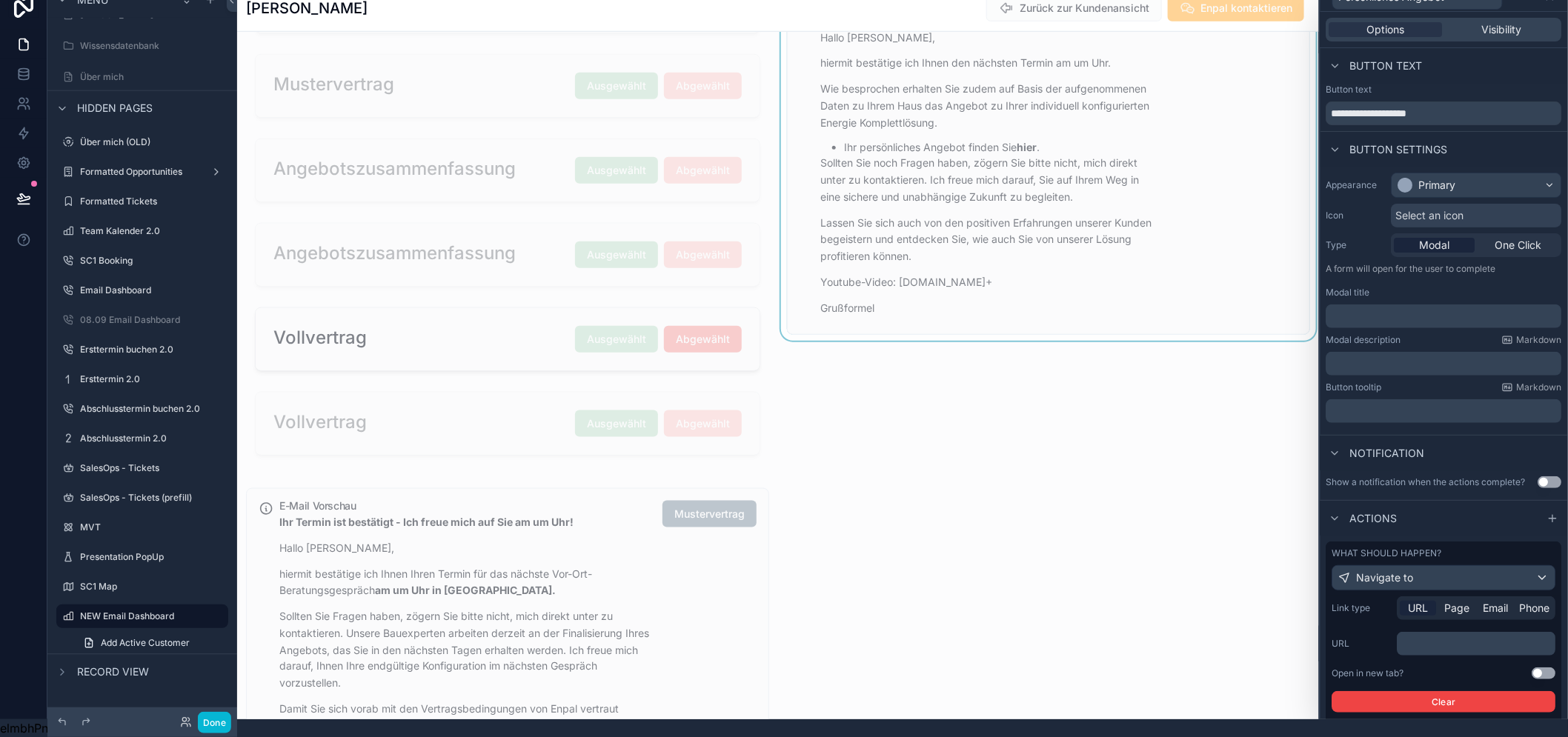
scroll to position [493, 0]
click at [636, 572] on div "scrollable content" at bounding box center [508, 675] width 541 height 388
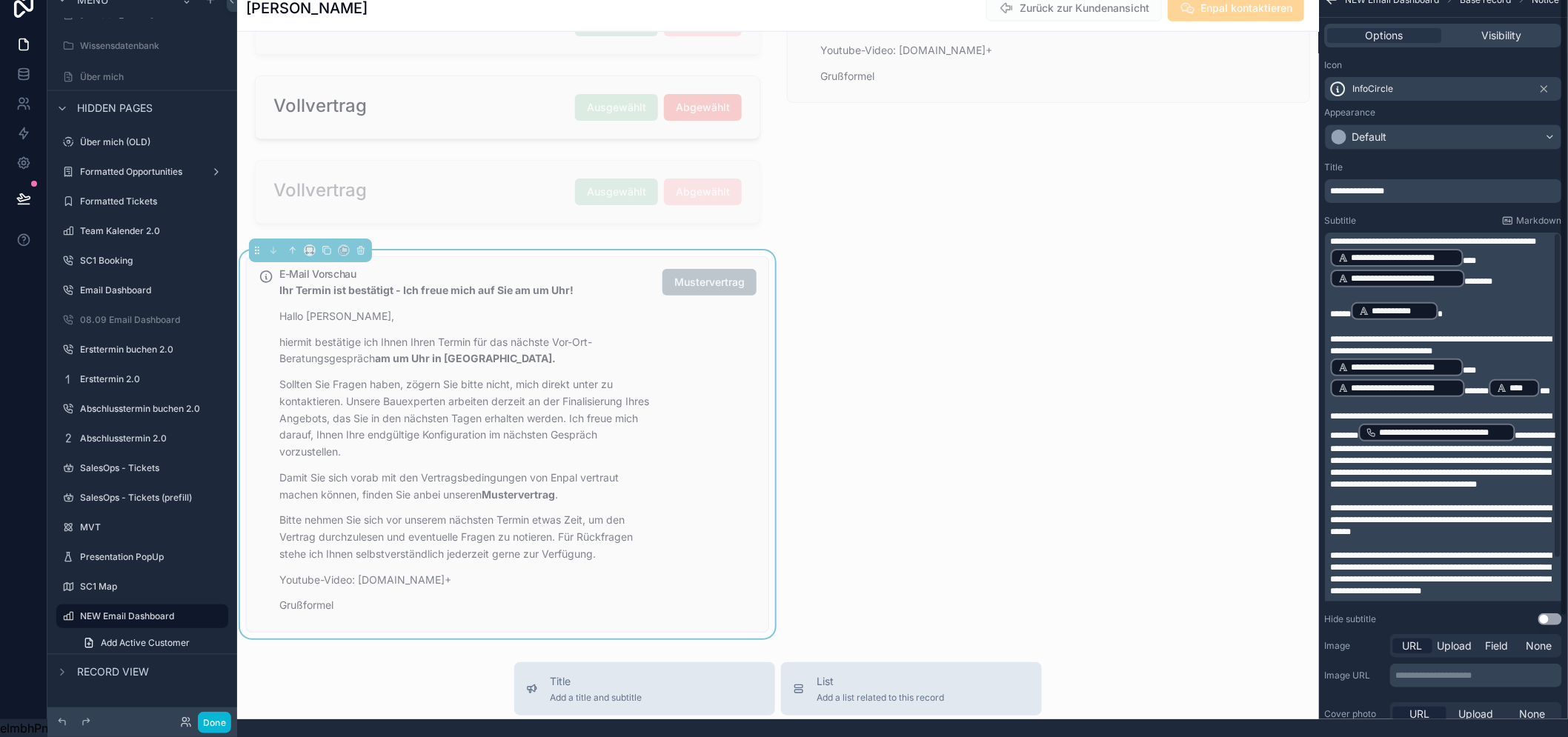
scroll to position [0, 0]
click at [1521, 28] on span "Visibility" at bounding box center [1501, 35] width 40 height 15
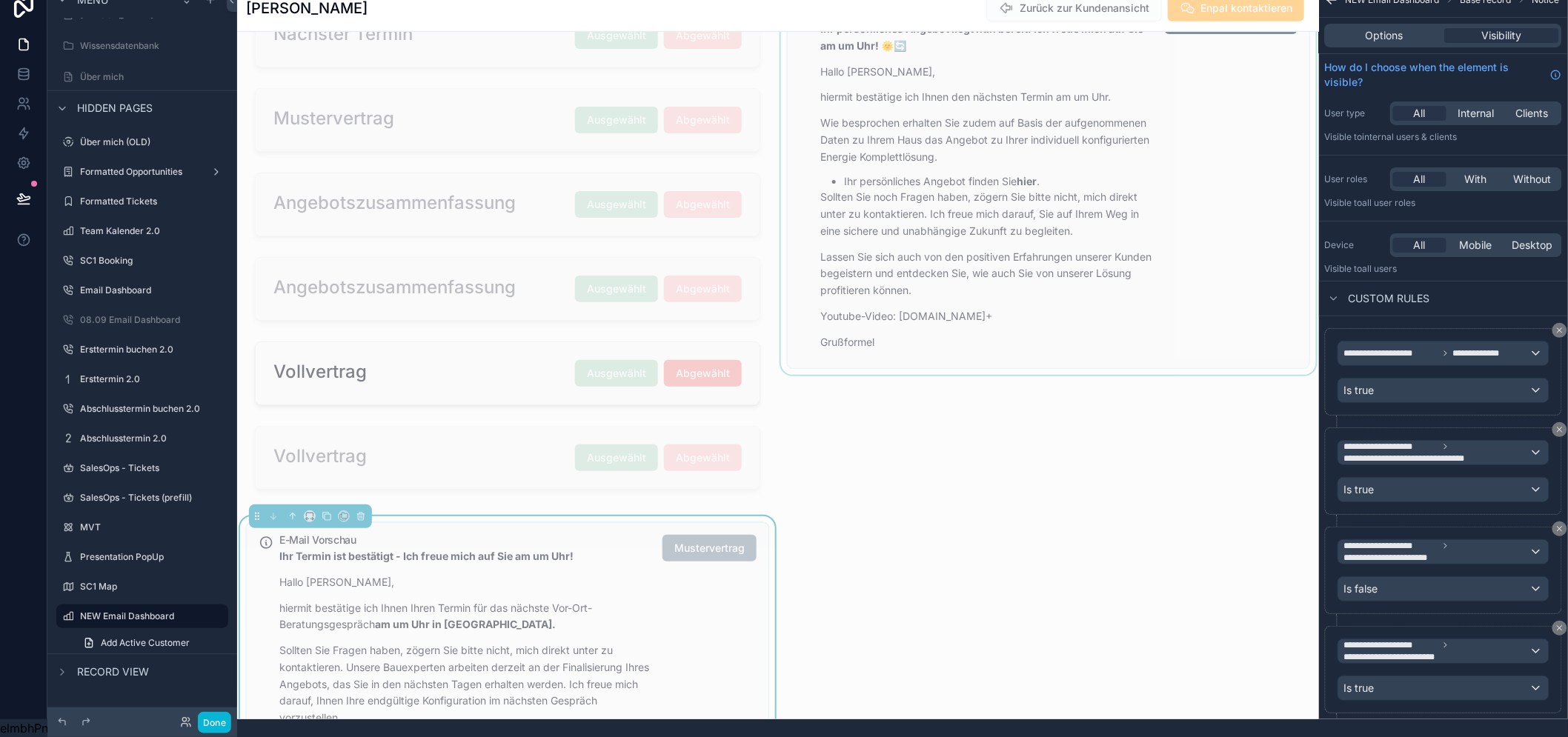
scroll to position [457, 0]
click at [1146, 93] on div "scrollable content" at bounding box center [1049, 248] width 541 height 516
click at [1166, 108] on div "E-Mail Vorschau Ihr persönliches Angebot liegt nun bereit! Ich freue mich auf S…" at bounding box center [1058, 184] width 477 height 352
click at [661, 630] on div "scrollable content" at bounding box center [508, 712] width 541 height 388
click at [1055, 227] on div "scrollable content" at bounding box center [1049, 248] width 541 height 516
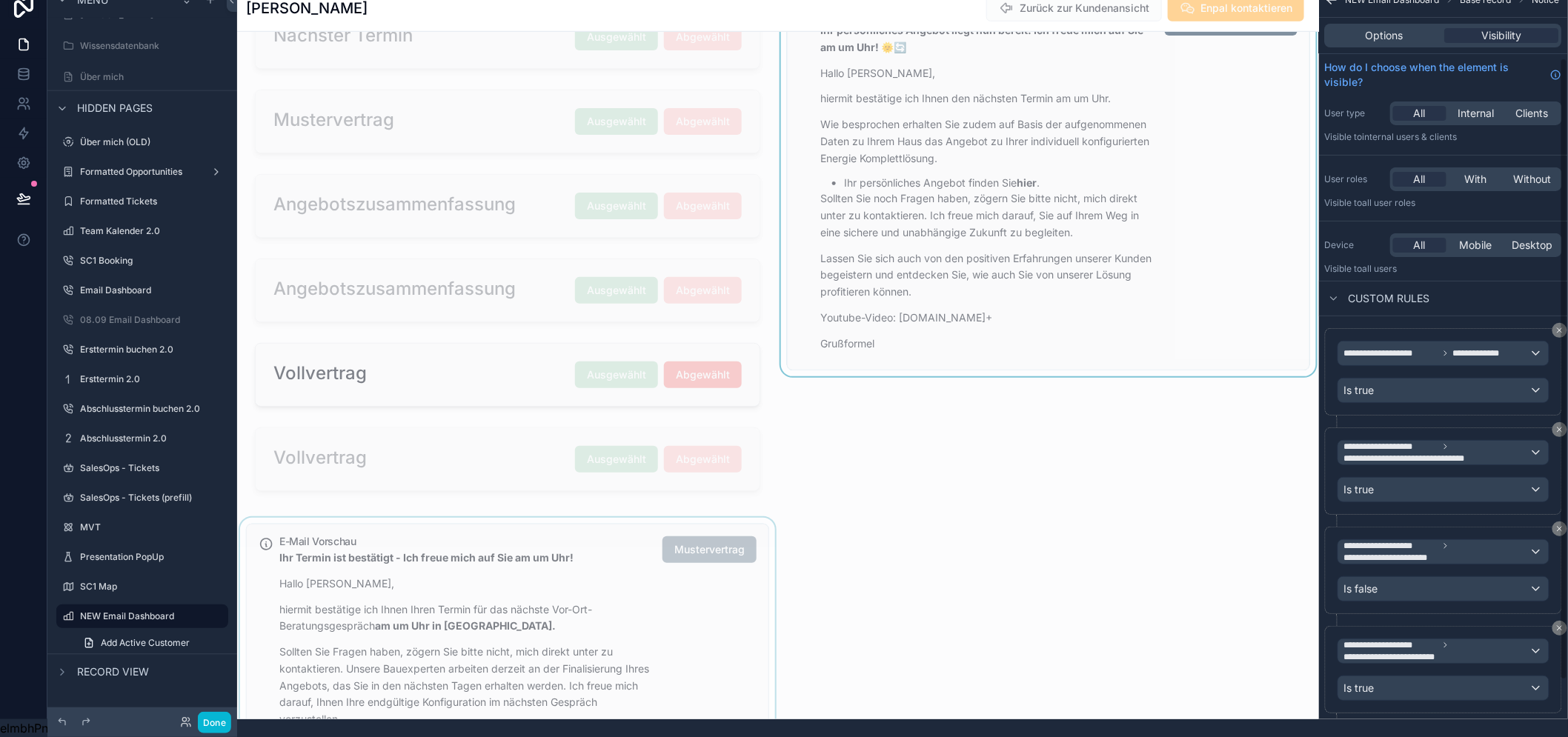
scroll to position [153, 0]
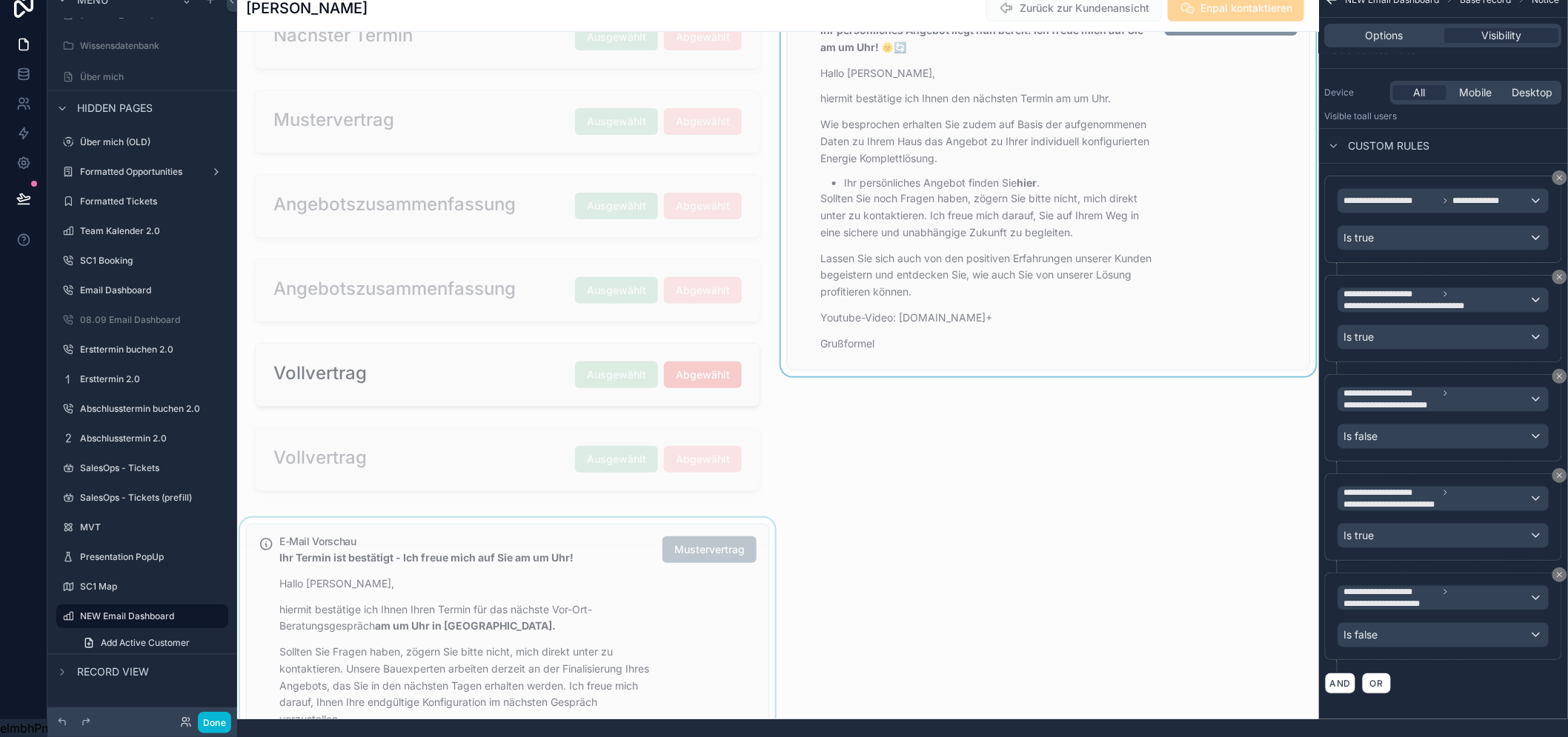
click at [633, 610] on div "scrollable content" at bounding box center [508, 712] width 541 height 388
click at [633, 610] on p "hiermit bestätige ich Ihnen Ihren Termin für das nächste Vor-Ort-Beratungsgespr…" at bounding box center [465, 618] width 371 height 34
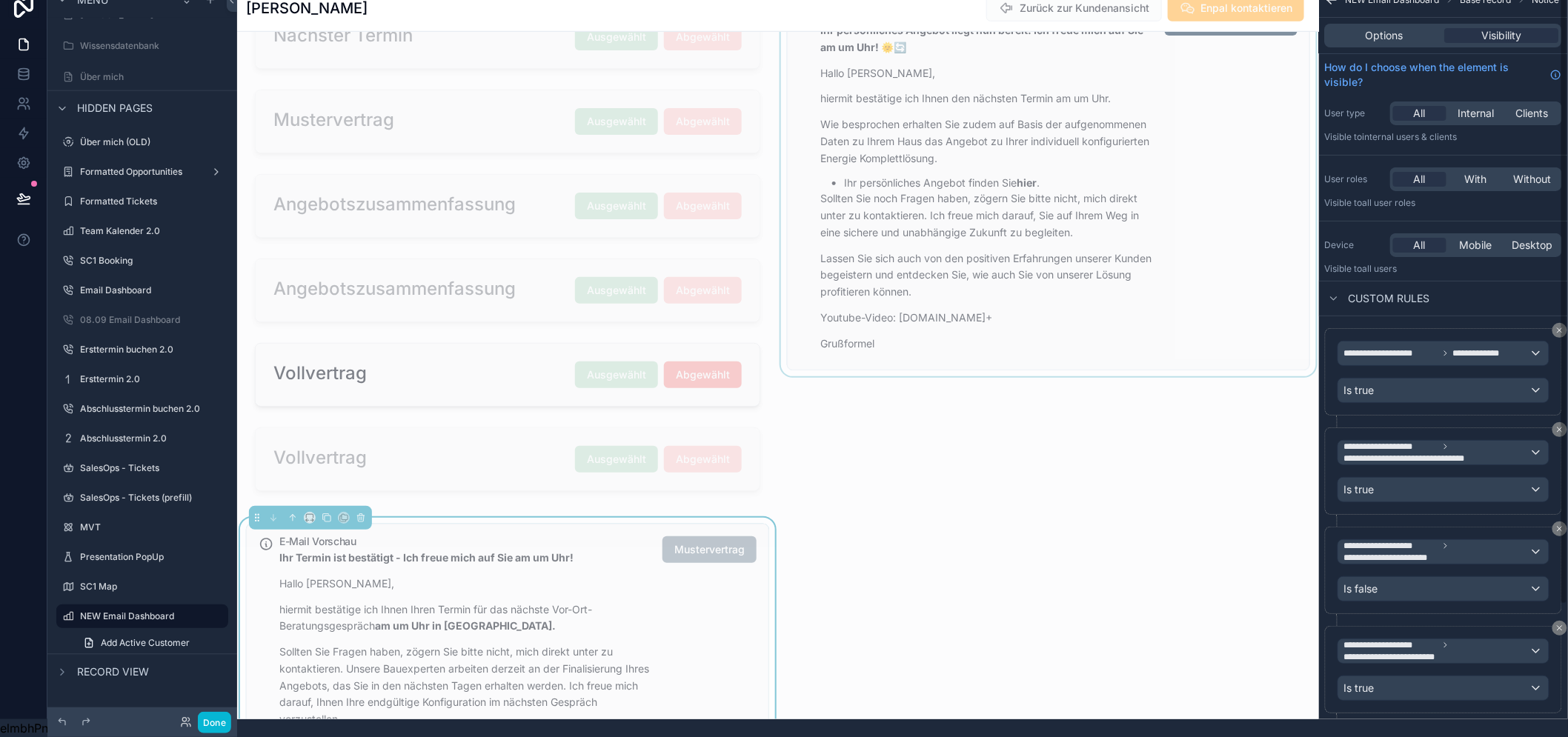
scroll to position [0, 0]
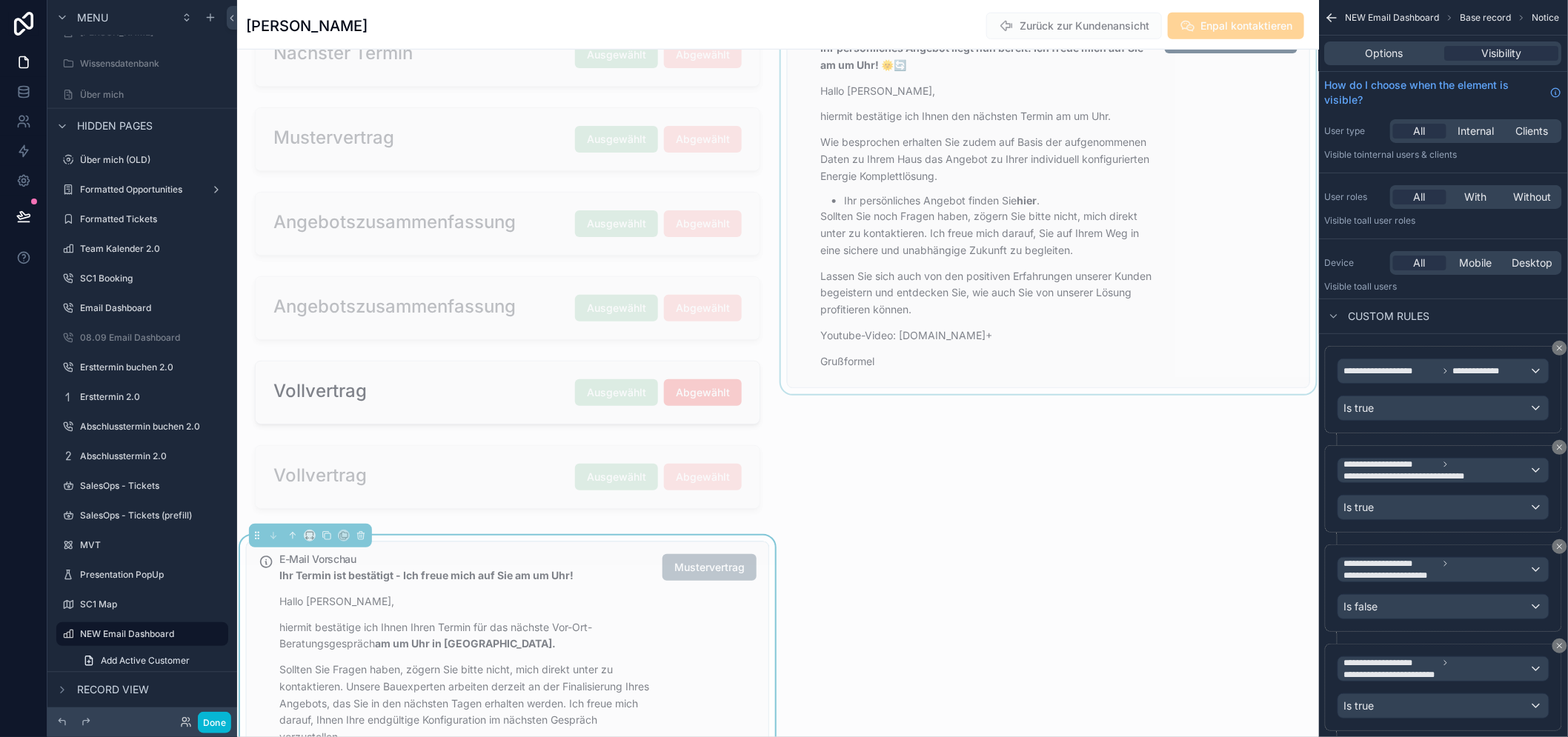
click at [1032, 183] on div "scrollable content" at bounding box center [1049, 266] width 541 height 516
click at [1032, 183] on p "Wie besprochen erhalten Sie zudem auf Basis der aufgenommenen Daten zu Ihrem Ha…" at bounding box center [986, 159] width 332 height 50
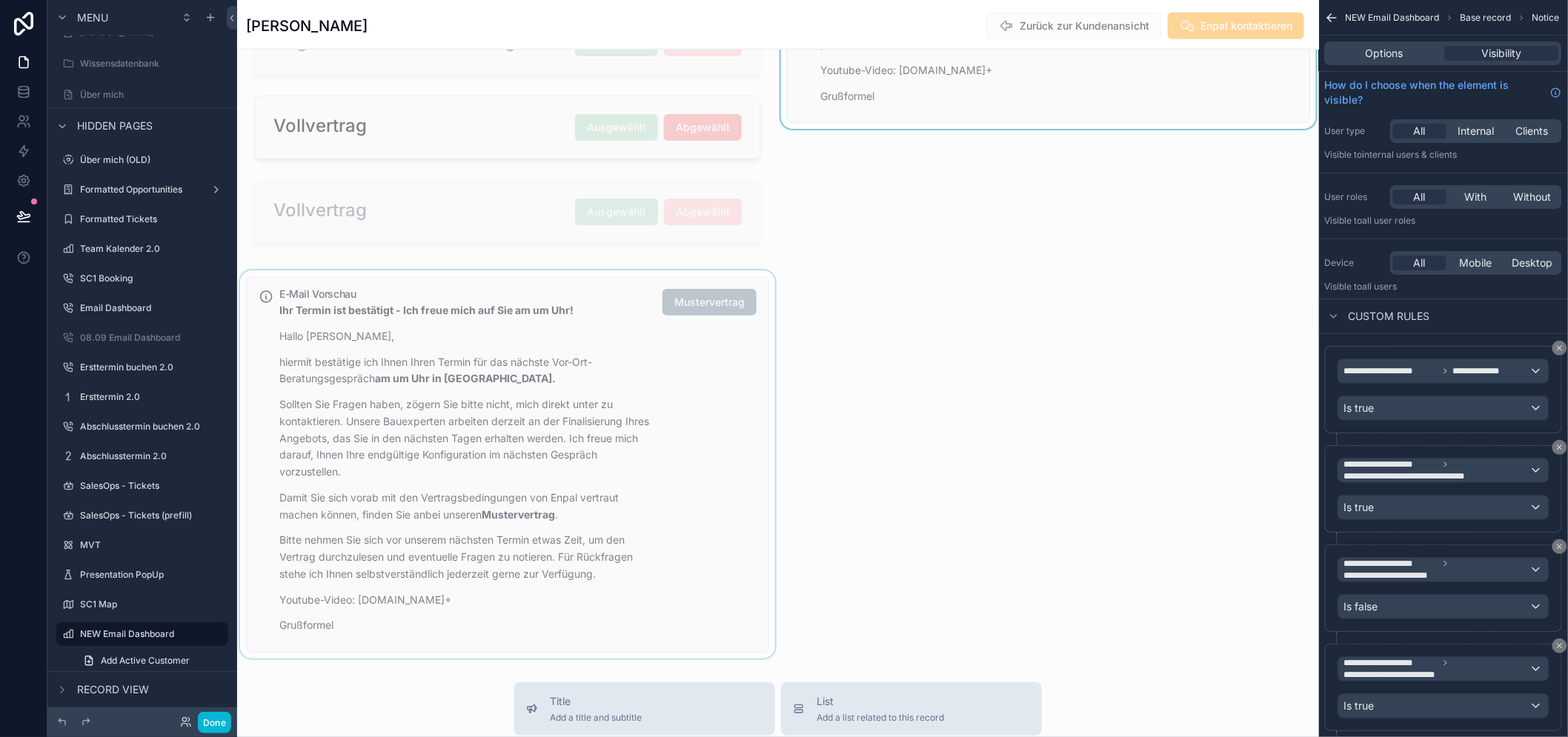
scroll to position [722, 0]
click at [586, 472] on div "scrollable content" at bounding box center [508, 464] width 541 height 388
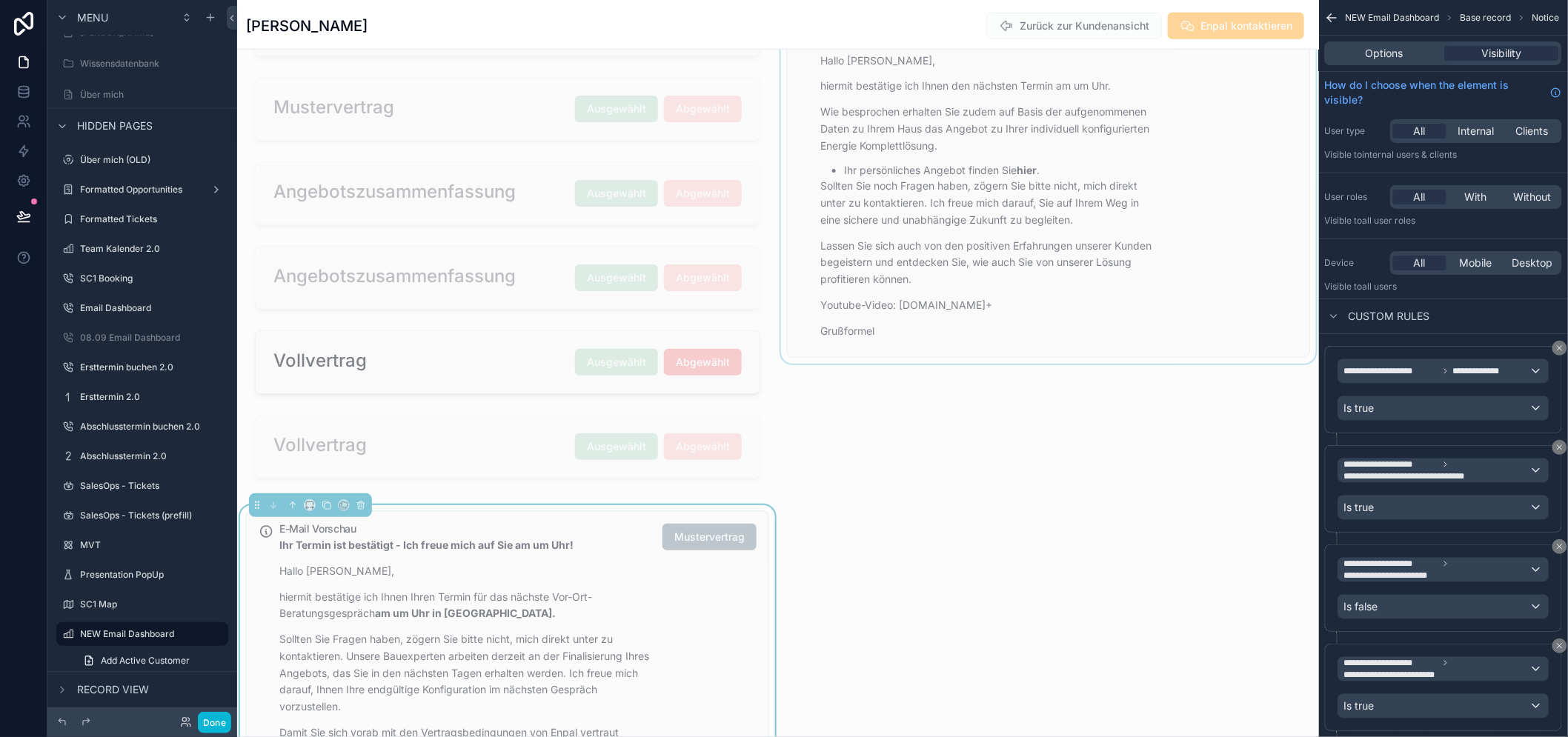
scroll to position [486, 0]
click at [1070, 143] on div "scrollable content" at bounding box center [1049, 236] width 541 height 516
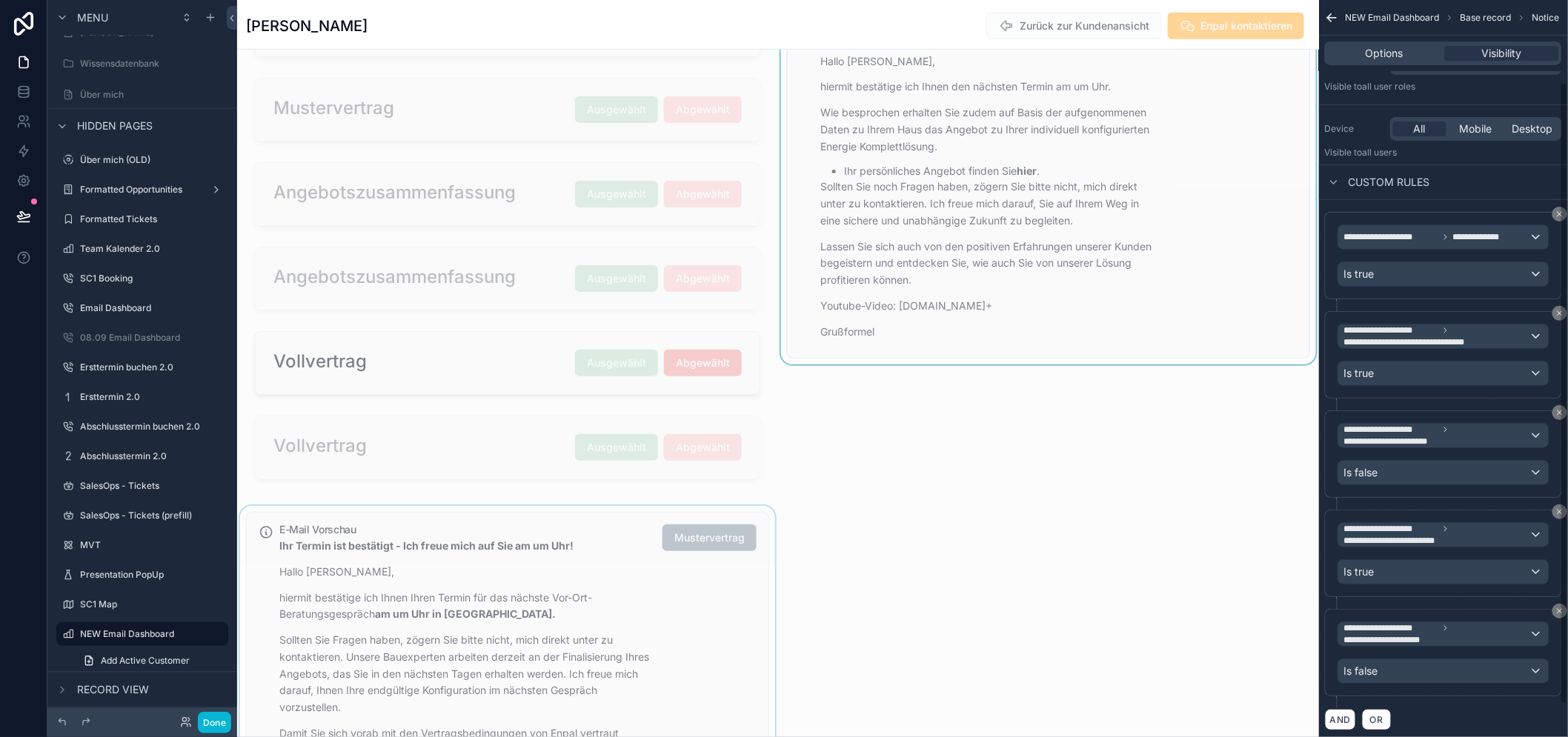
scroll to position [137, 0]
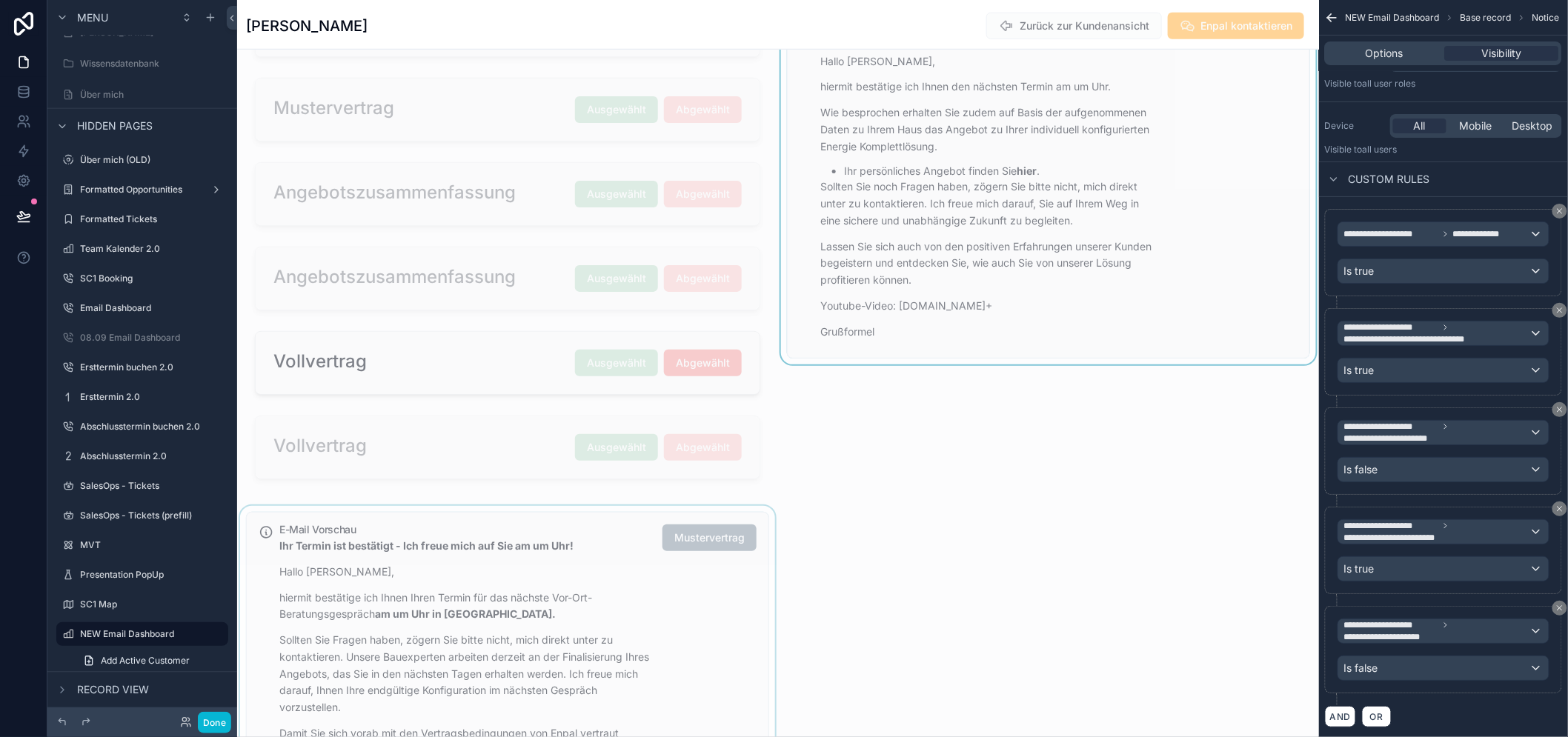
click at [642, 603] on div "scrollable content" at bounding box center [508, 700] width 541 height 388
click at [642, 603] on p "hiermit bestätige ich Ihnen Ihren Termin für das nächste Vor-Ort-Beratungsgespr…" at bounding box center [465, 607] width 371 height 34
click at [1032, 221] on div "scrollable content" at bounding box center [1049, 236] width 541 height 516
click at [1032, 221] on p "Sollten Sie noch Fragen haben, zögern Sie bitte nicht, mich direkt unter zu kon…" at bounding box center [986, 203] width 332 height 50
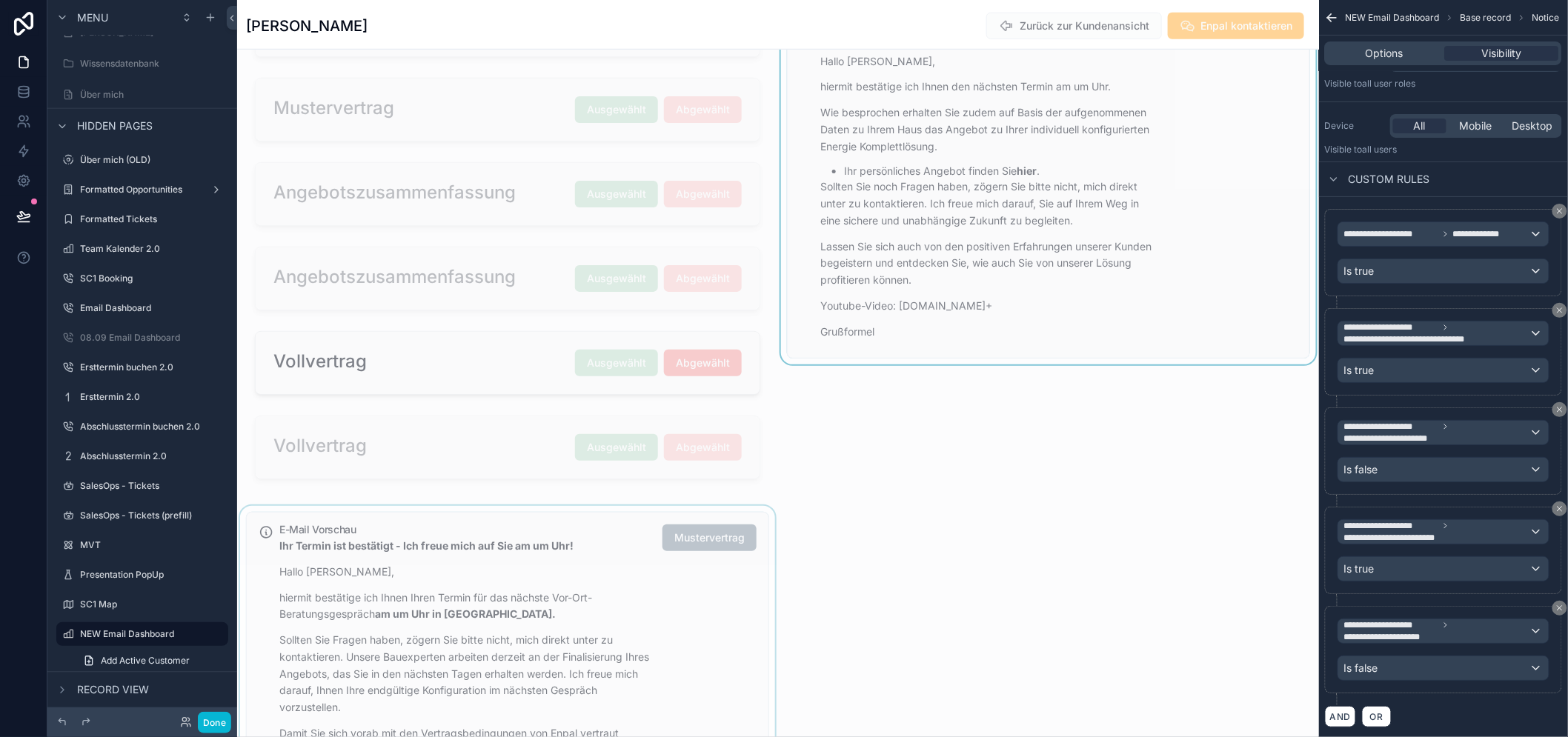
click at [653, 694] on div "scrollable content" at bounding box center [508, 700] width 541 height 388
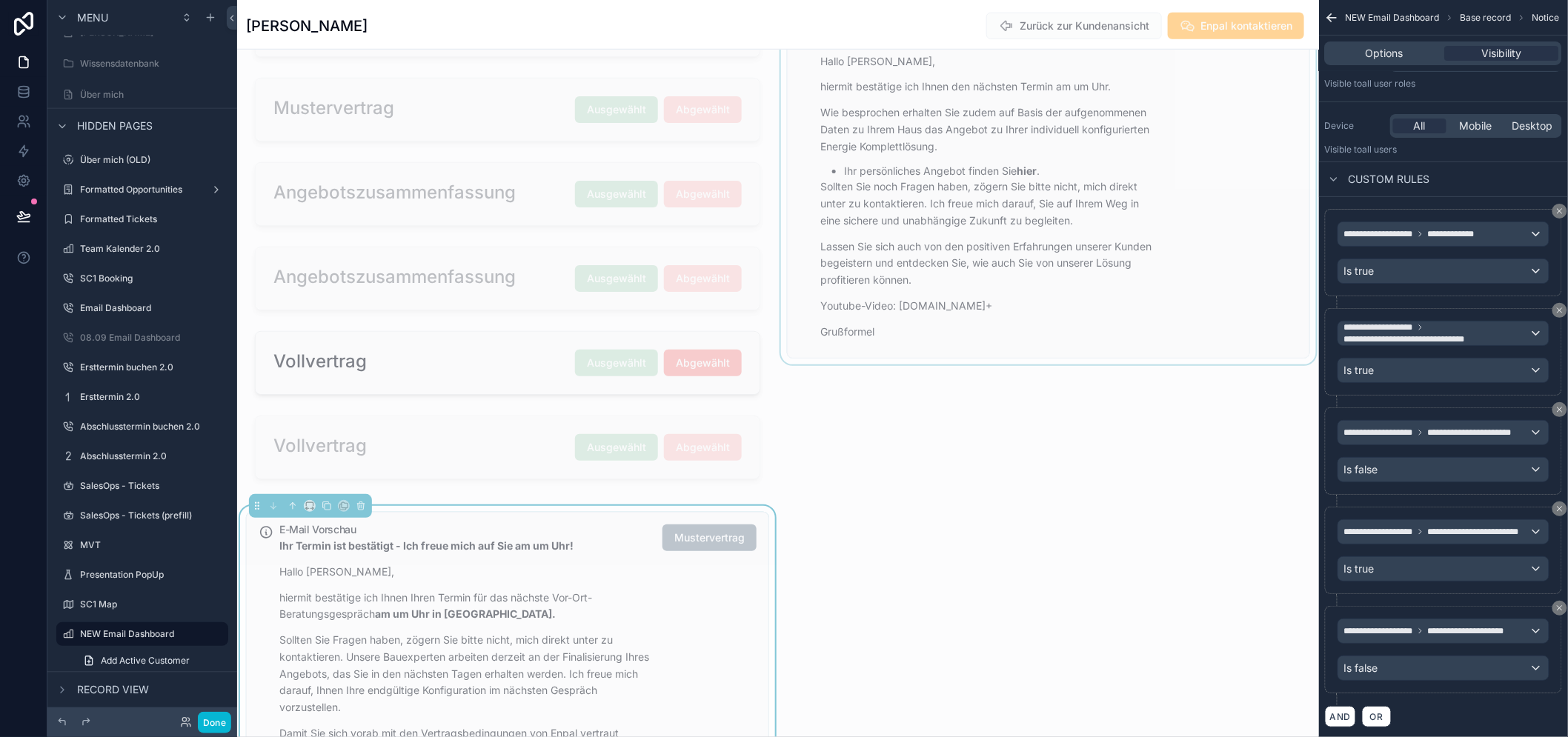
click at [653, 694] on div "E-Mail Vorschau Ihr Termin ist bestätigt - Ich freue mich auf Sie am um Uhr! Ha…" at bounding box center [517, 701] width 477 height 354
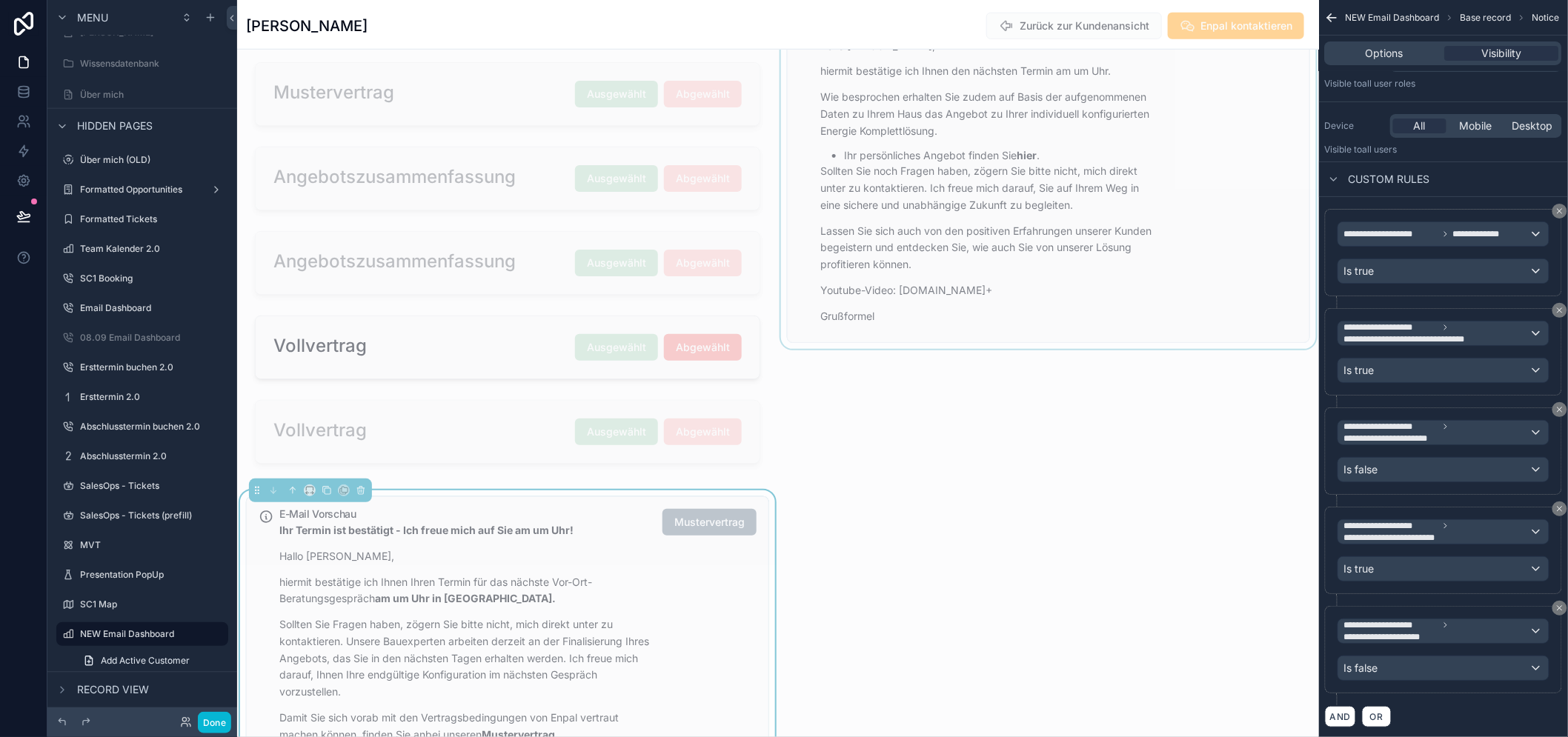
scroll to position [503, 0]
click at [904, 278] on div "scrollable content" at bounding box center [1049, 220] width 541 height 516
click at [904, 278] on div "Ihr persönliches Angebot liegt nun bereit! Ich freue mich auf Sie am um Uhr! 🌞🔄…" at bounding box center [986, 159] width 332 height 329
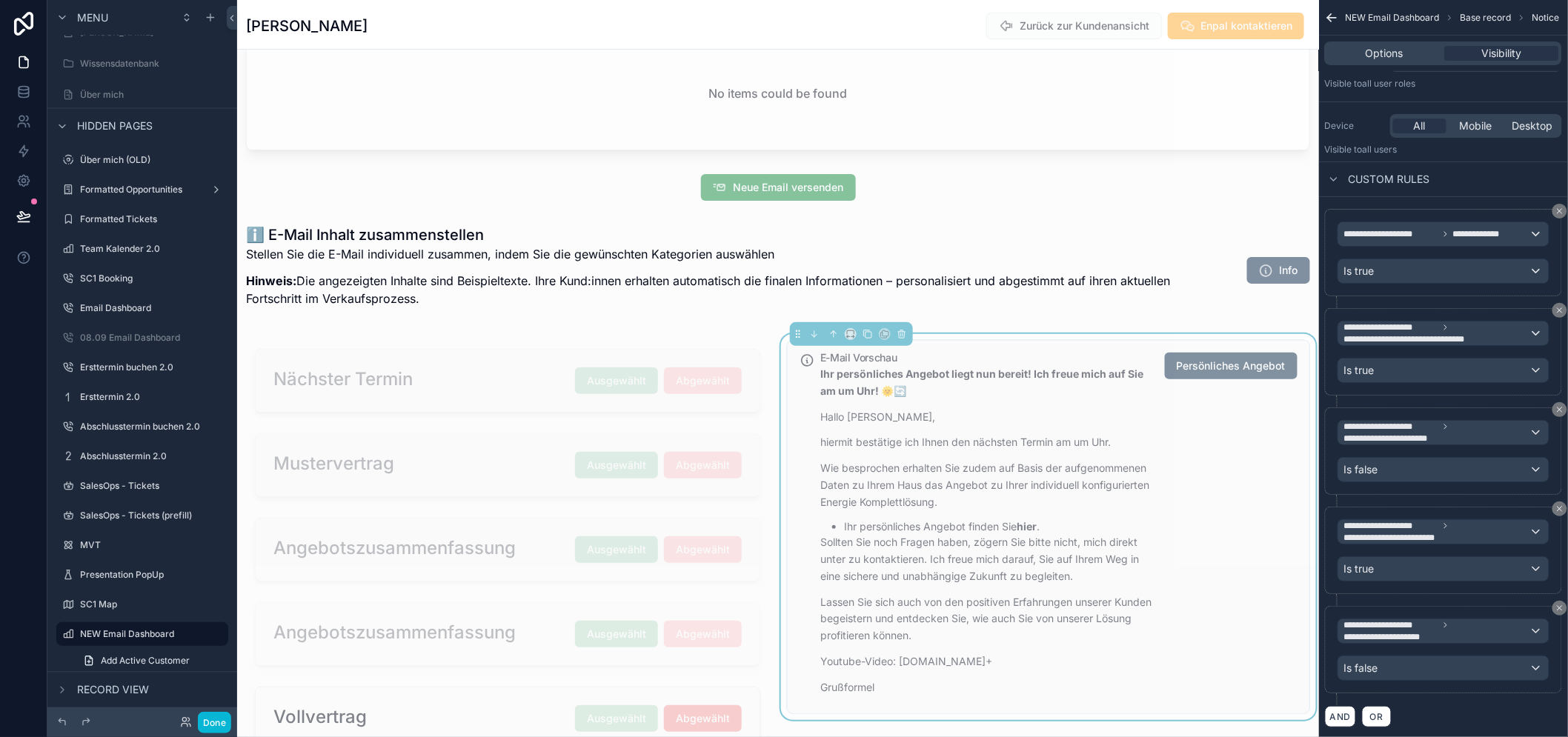
scroll to position [135, 0]
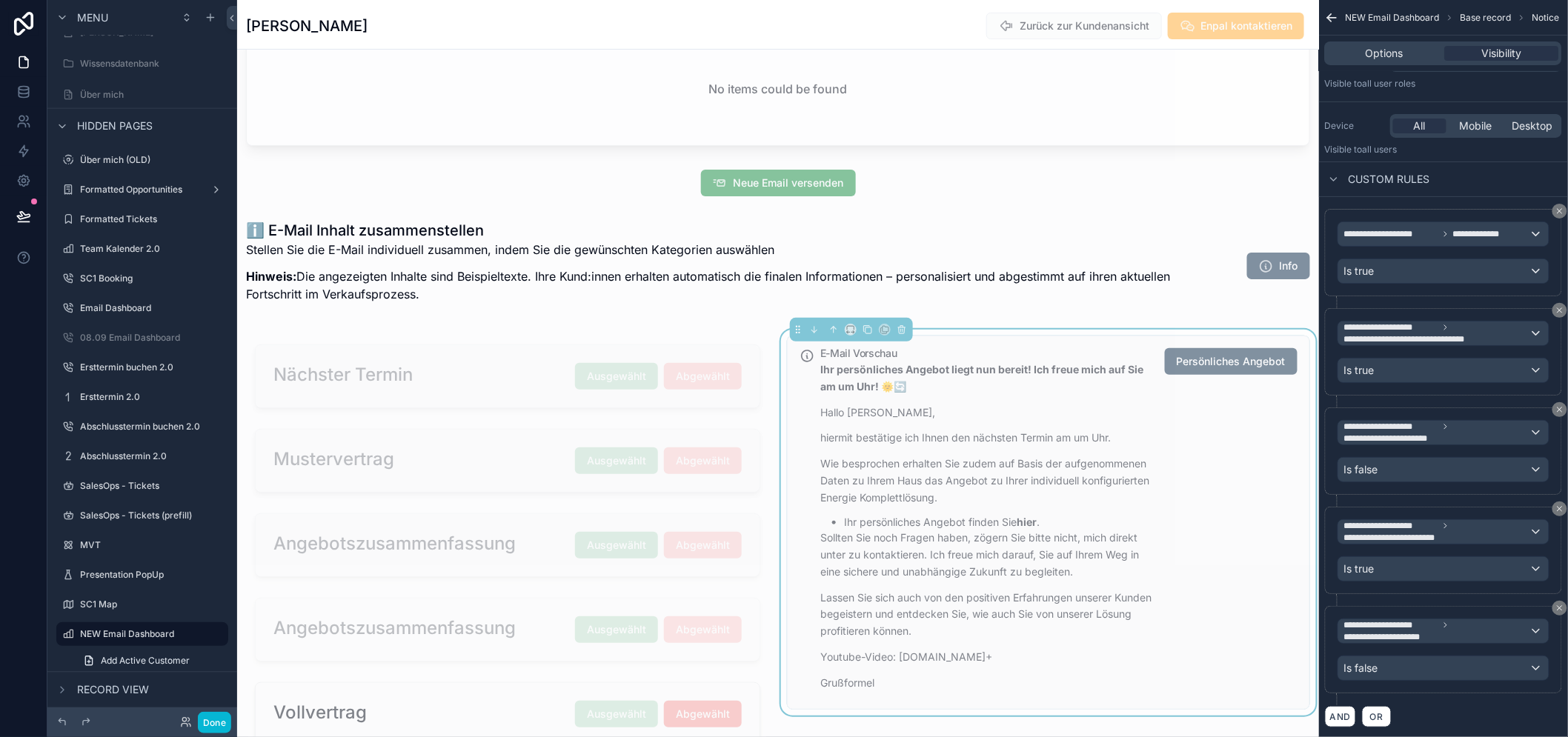
click at [1084, 535] on p "Sollten Sie noch Fragen haben, zögern Sie bitte nicht, mich direkt unter zu kon…" at bounding box center [986, 555] width 332 height 50
click at [1427, 467] on div "Is false" at bounding box center [1443, 469] width 211 height 24
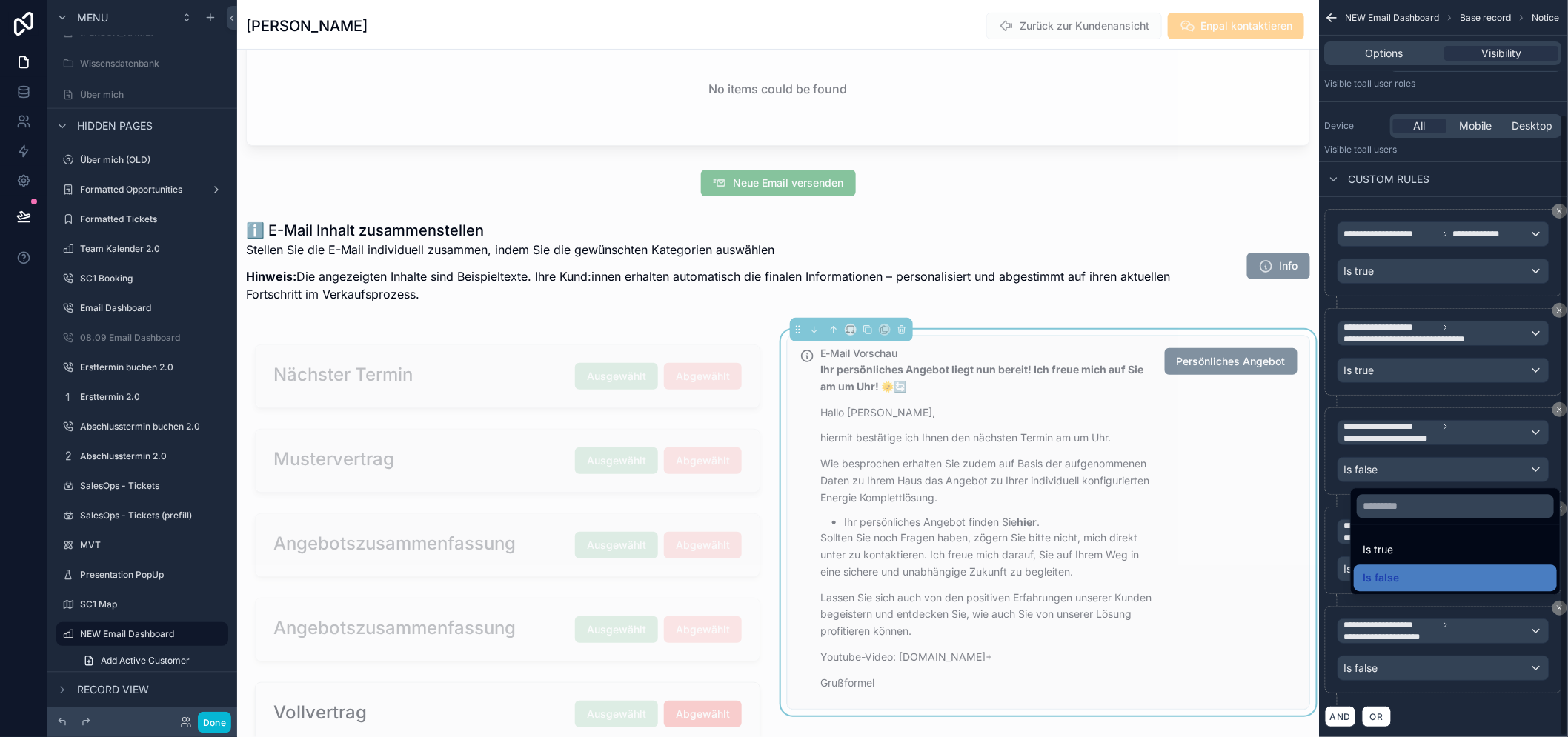
click at [1443, 395] on div "scrollable content" at bounding box center [784, 368] width 1568 height 737
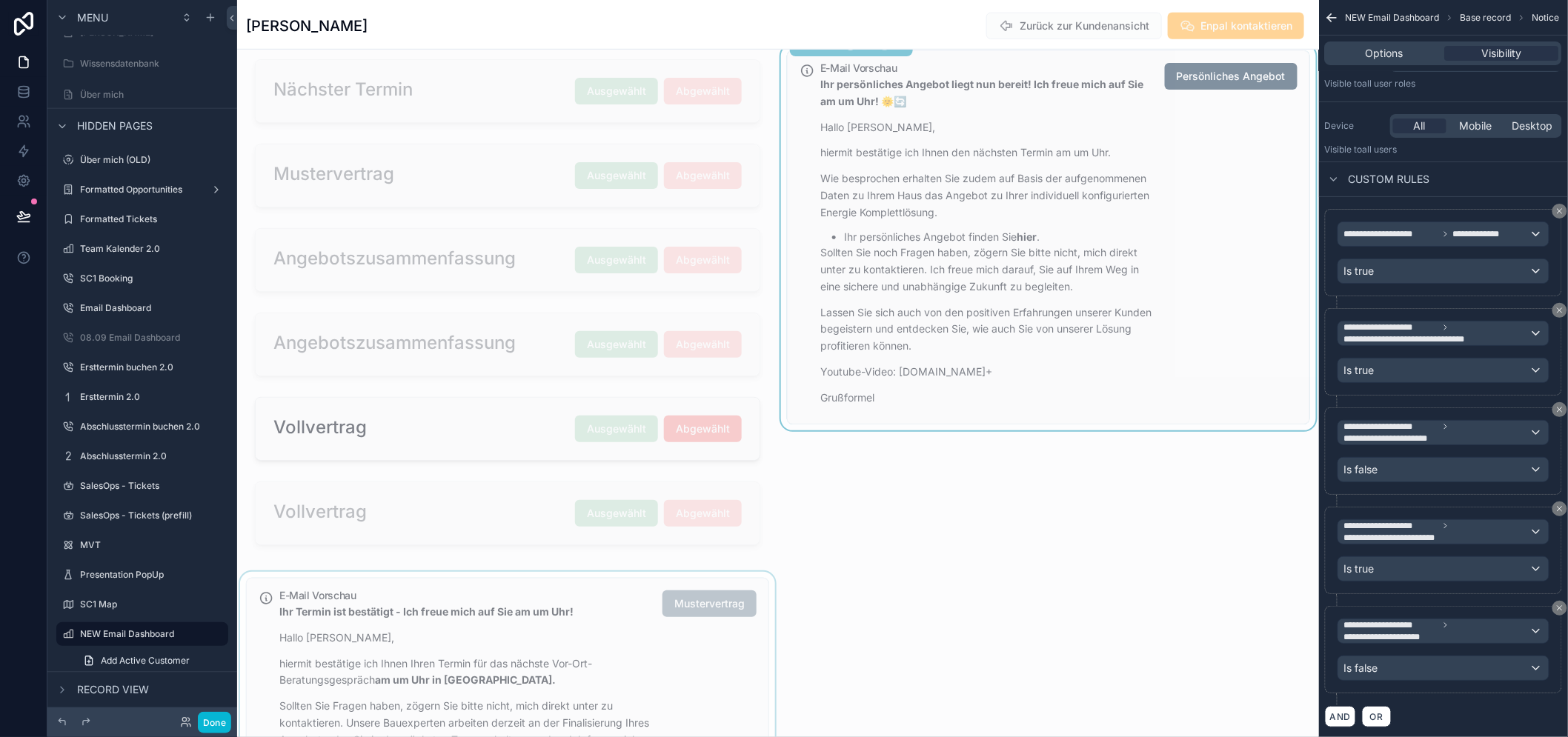
scroll to position [428, 0]
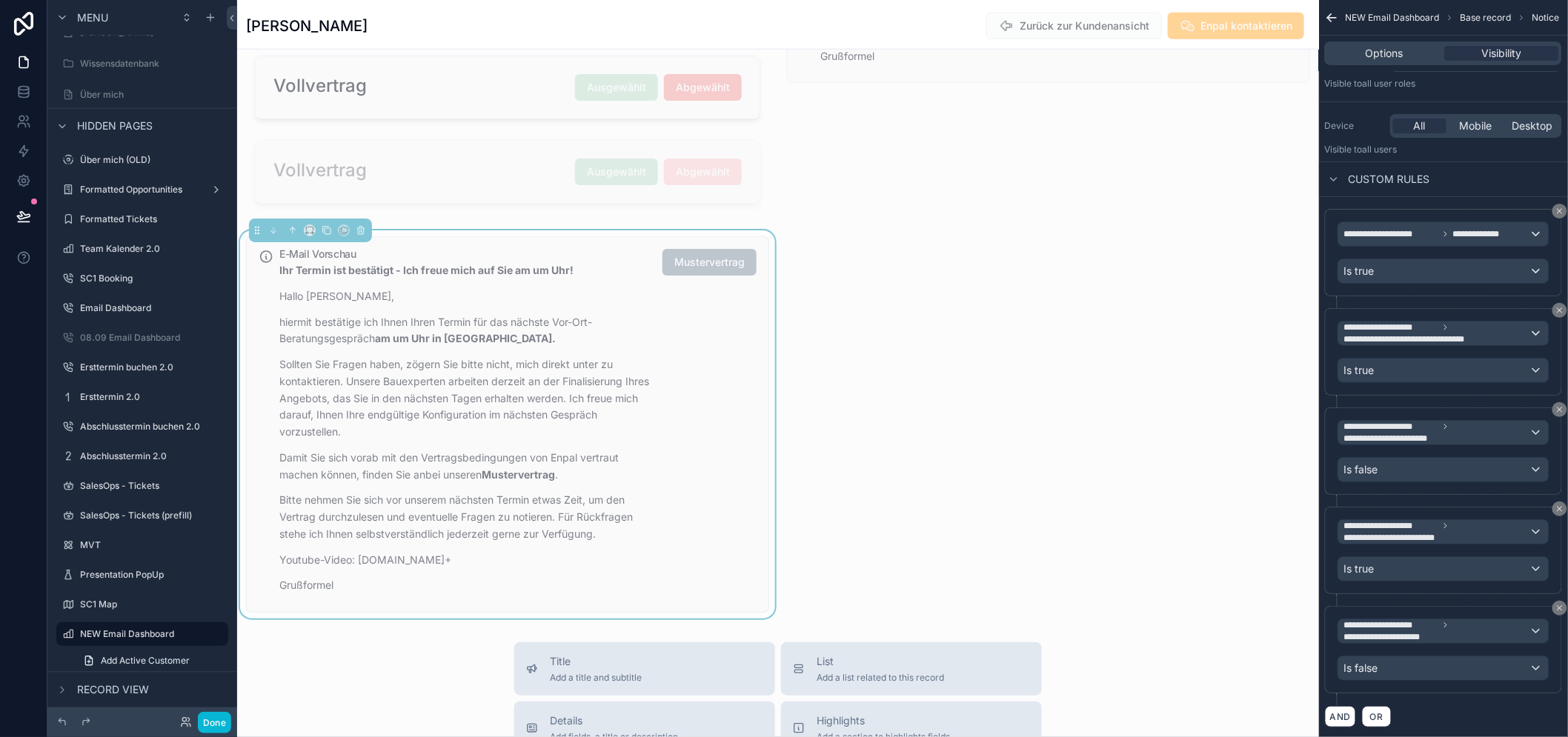
scroll to position [763, 0]
click at [1406, 475] on div "Is false" at bounding box center [1443, 469] width 211 height 24
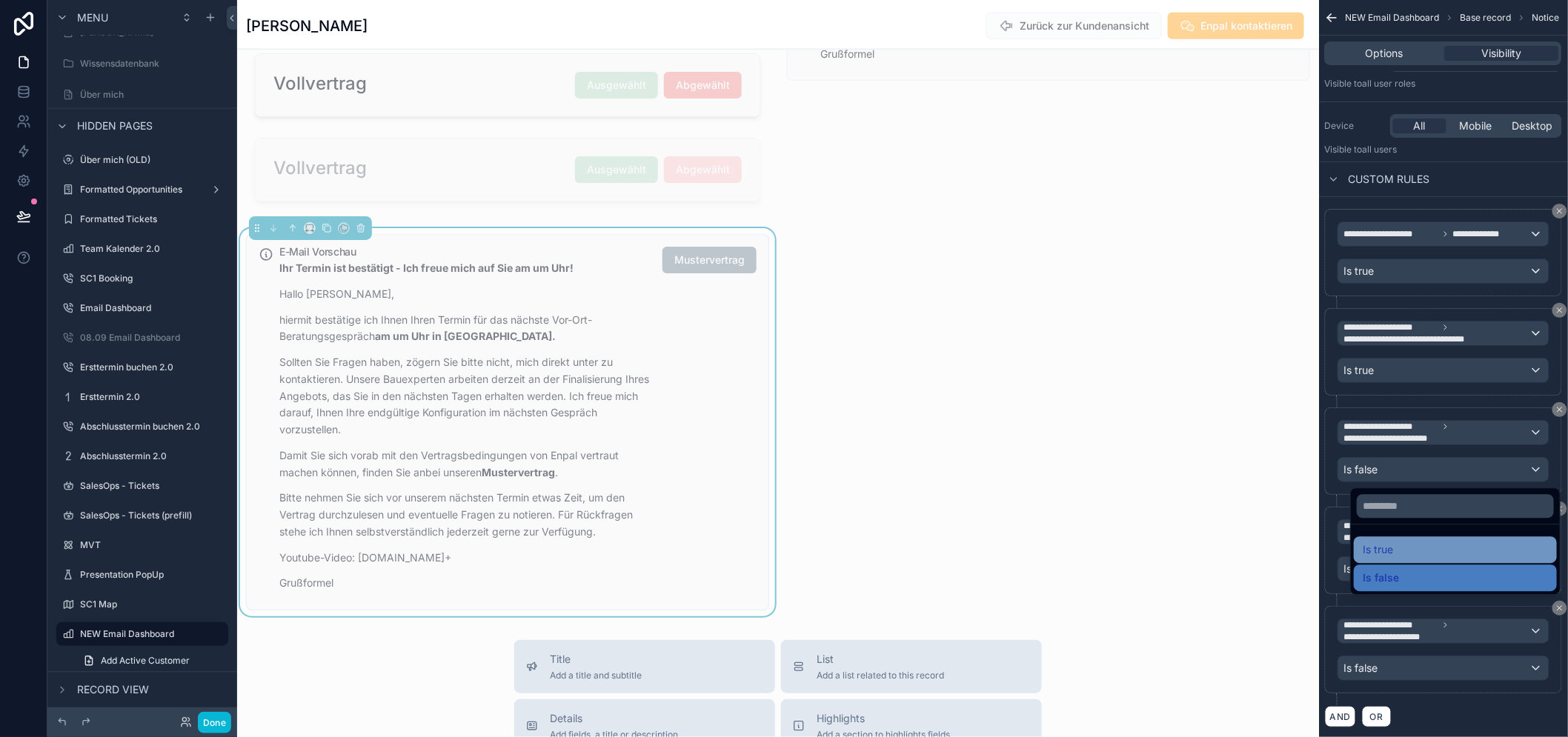
click at [1417, 547] on div "Is true" at bounding box center [1454, 550] width 185 height 18
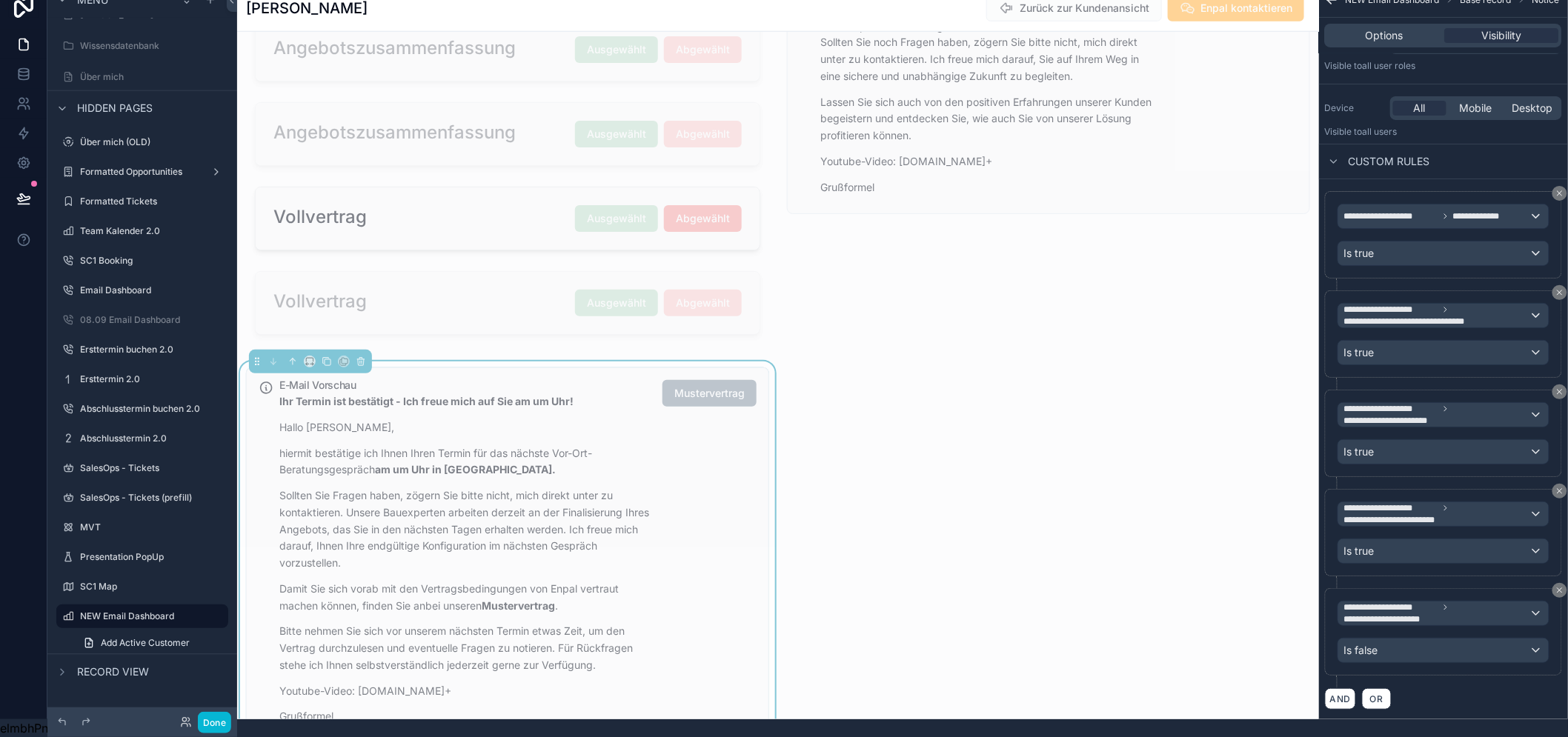
scroll to position [613, 0]
click at [1031, 47] on div "scrollable content" at bounding box center [1049, 92] width 541 height 516
click at [705, 430] on div "scrollable content" at bounding box center [508, 557] width 541 height 388
click at [1443, 344] on div "Is true" at bounding box center [1443, 353] width 211 height 24
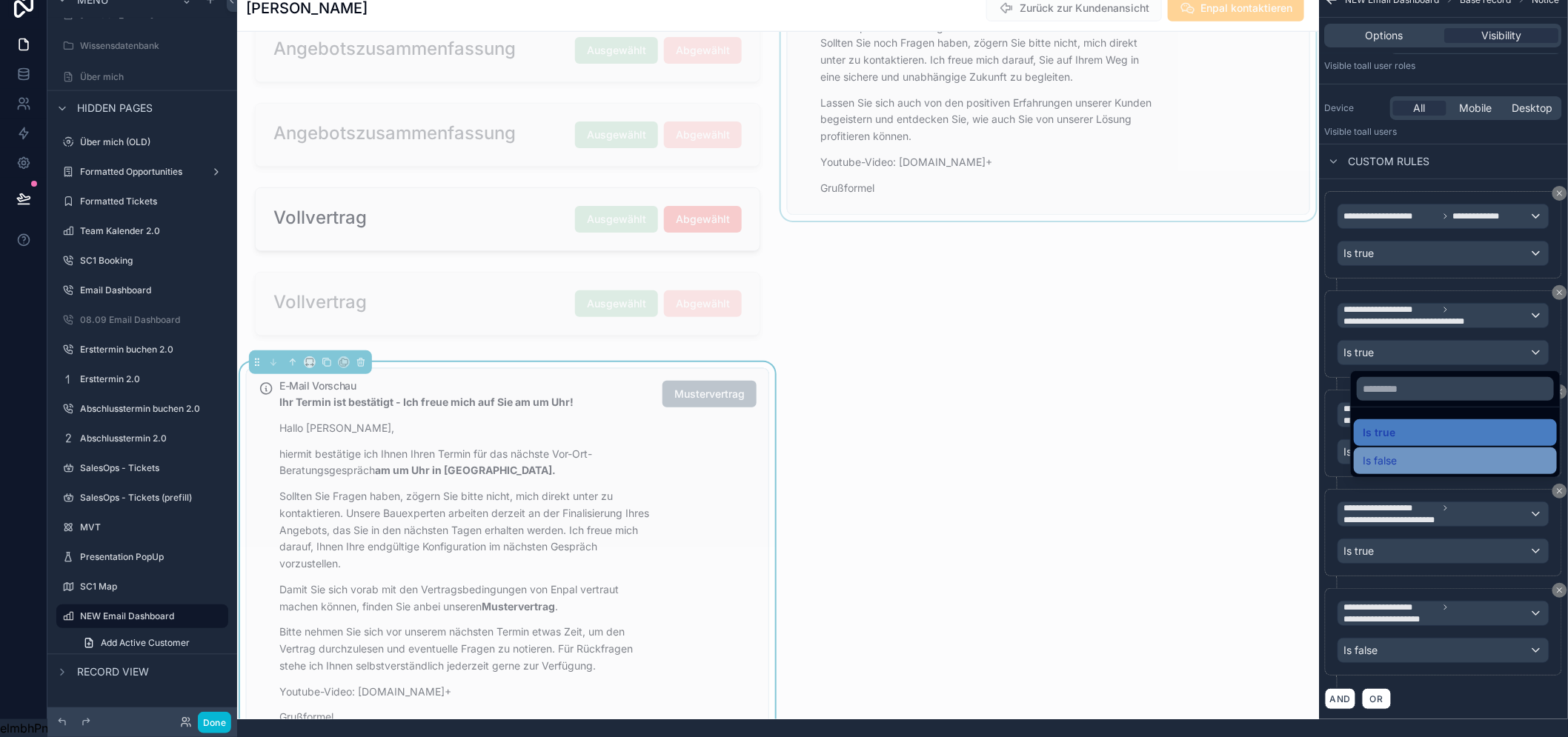
click at [1424, 452] on div "Is false" at bounding box center [1454, 461] width 185 height 18
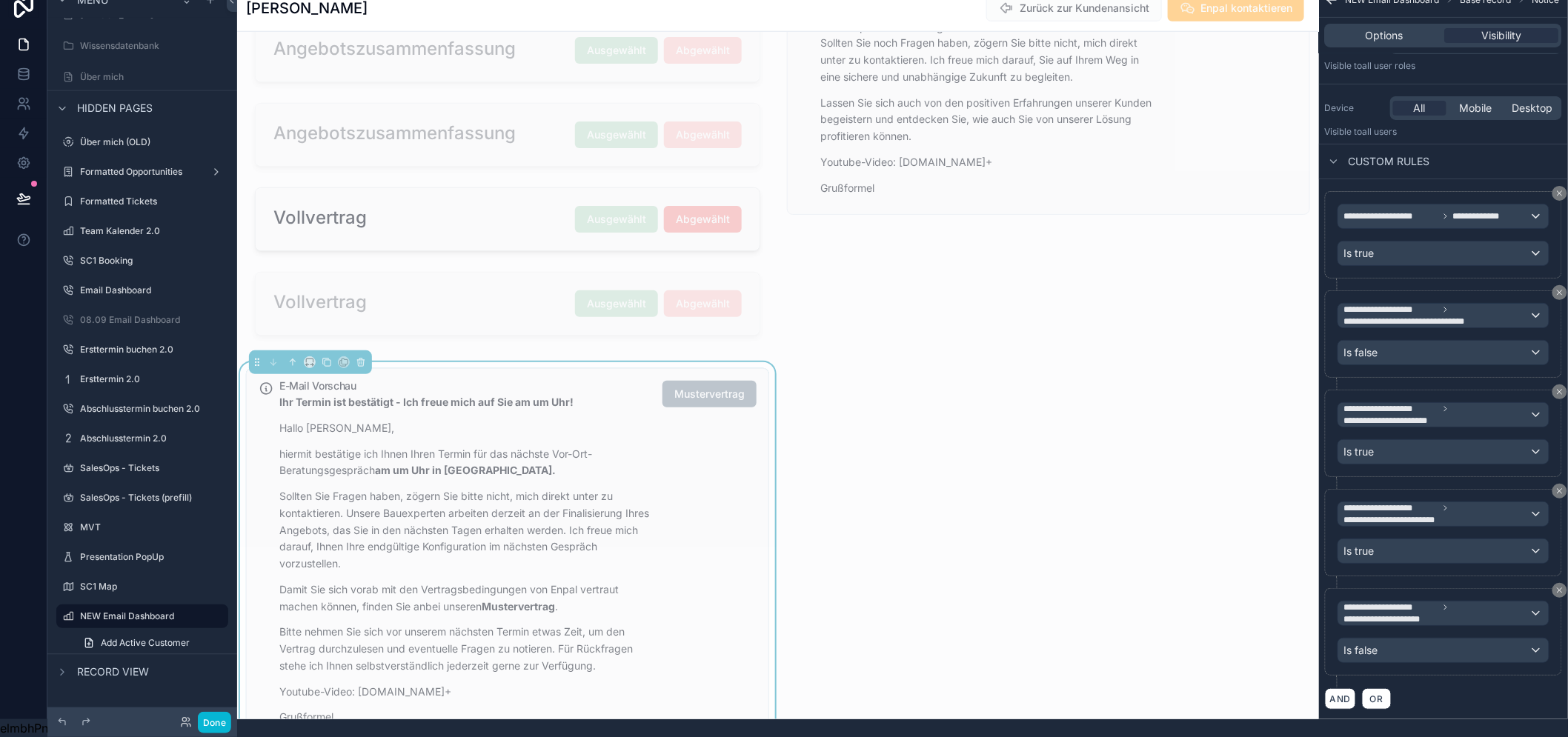
scroll to position [153, 0]
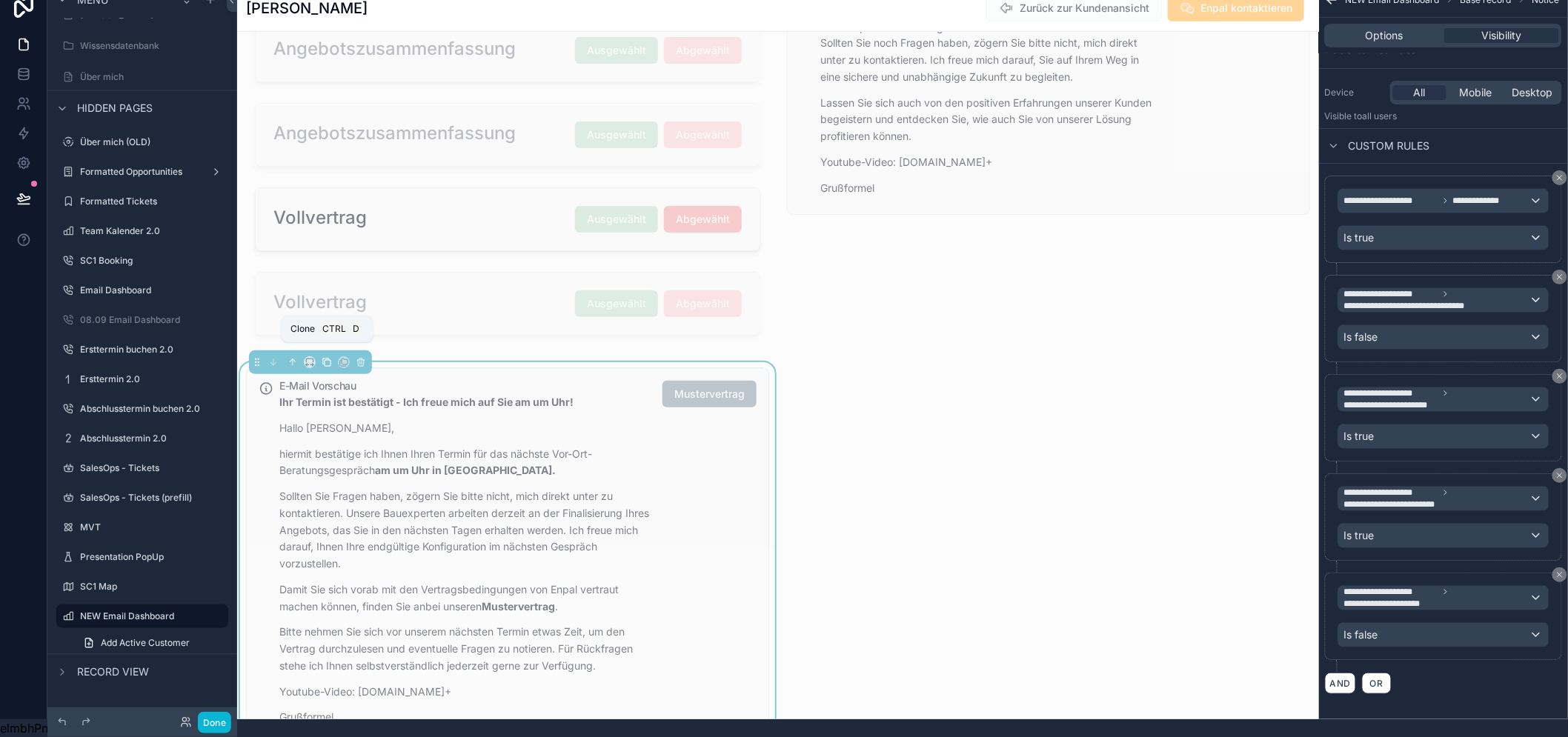
click at [326, 360] on icon "scrollable content" at bounding box center [327, 363] width 6 height 6
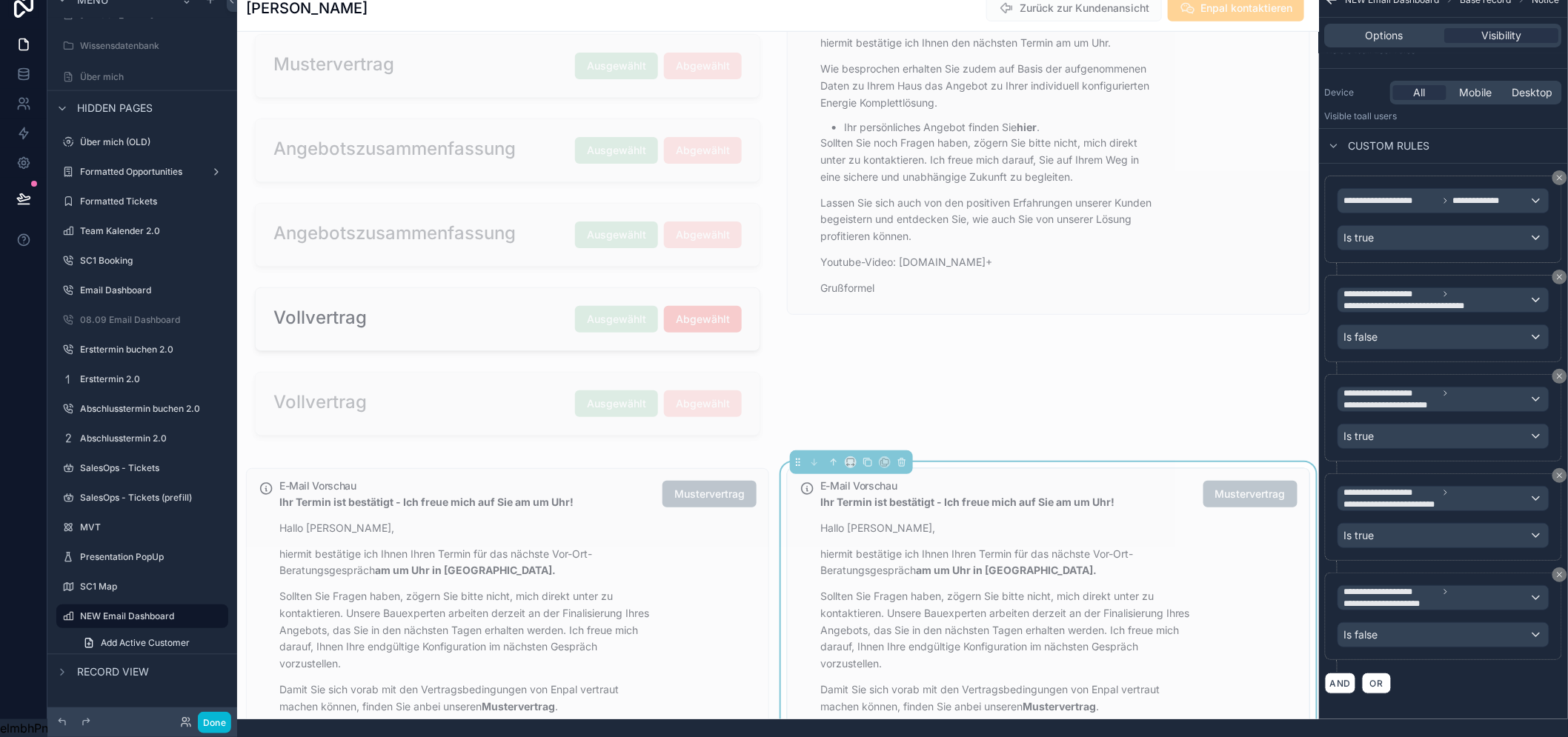
scroll to position [571, 0]
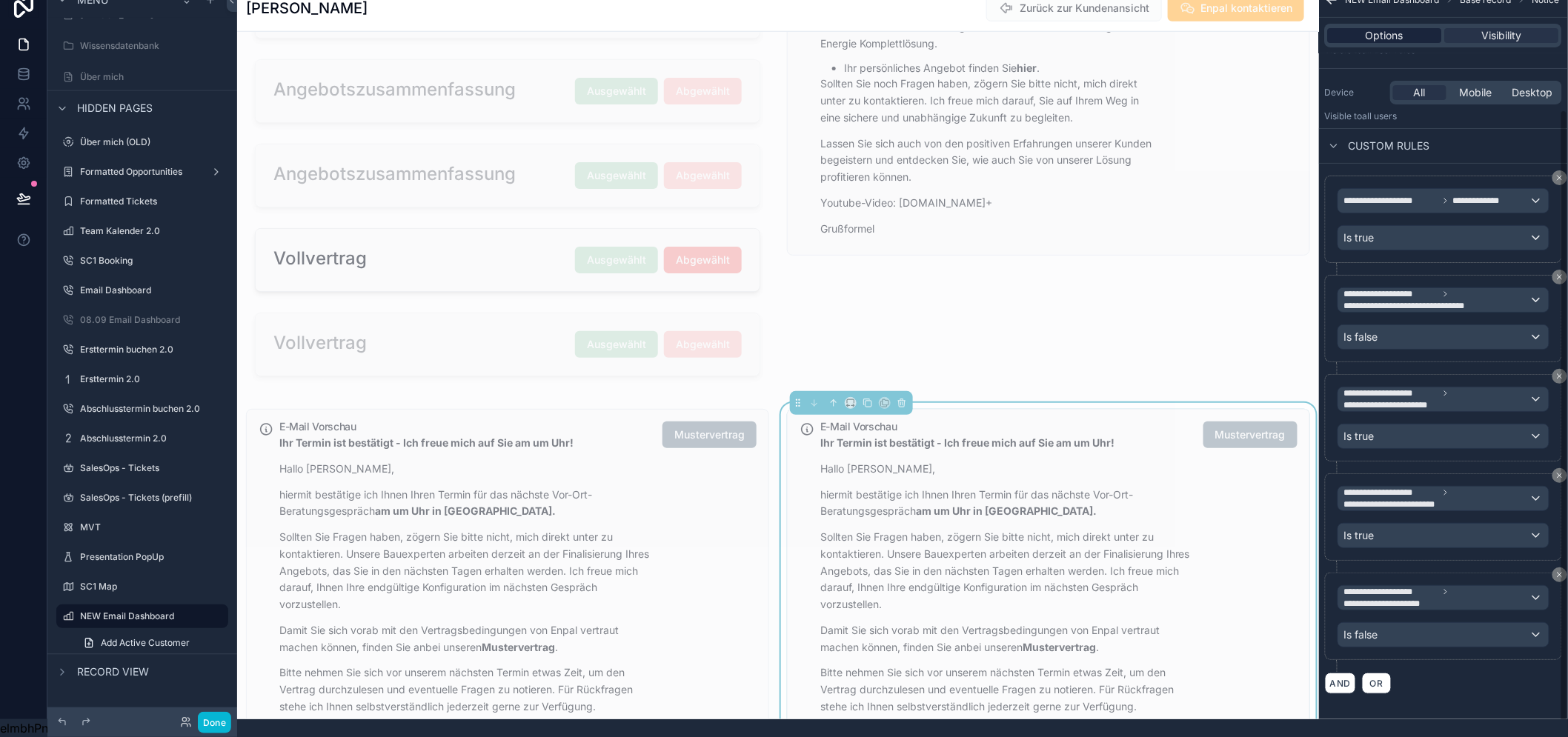
click at [1404, 28] on span "Options" at bounding box center [1385, 35] width 38 height 15
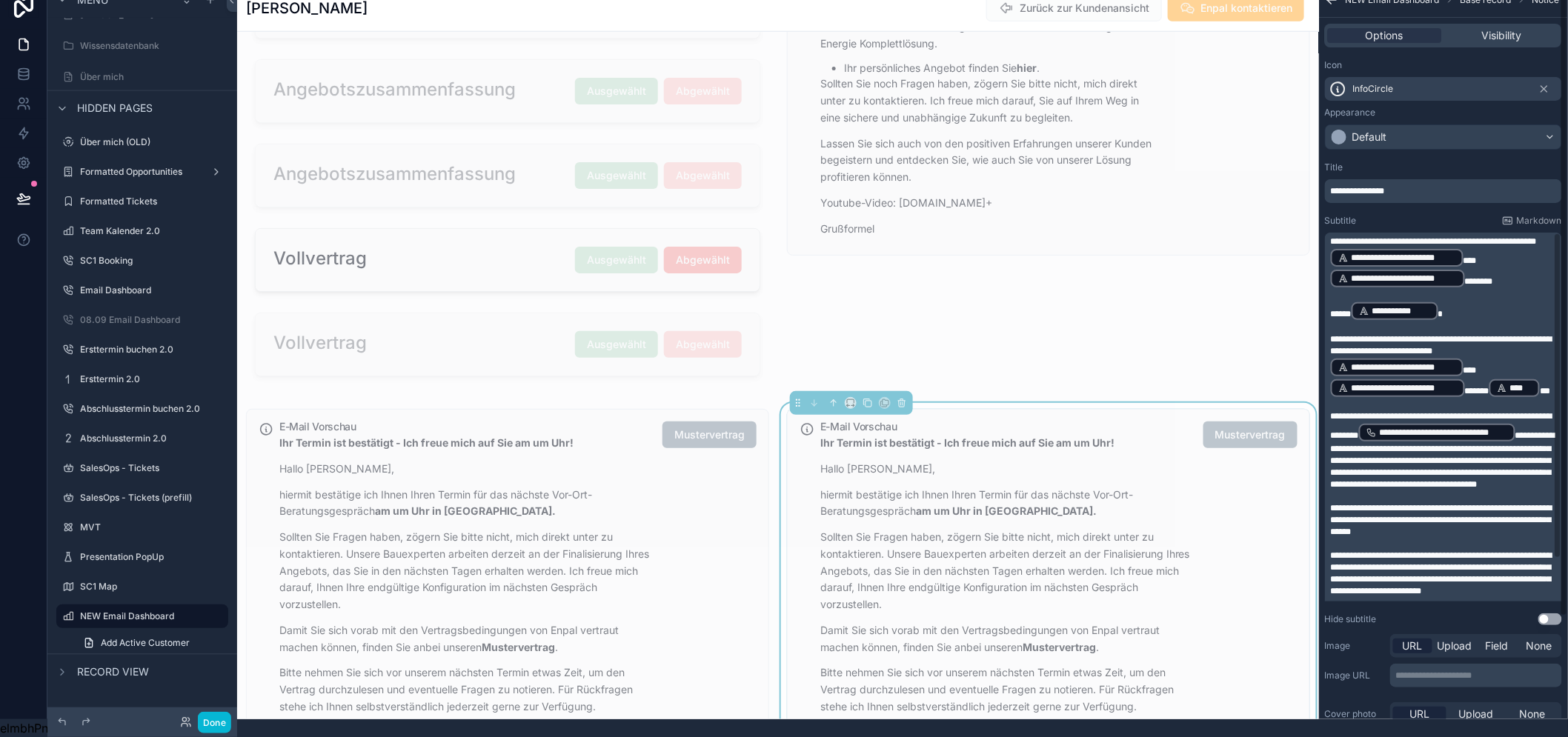
scroll to position [55, 0]
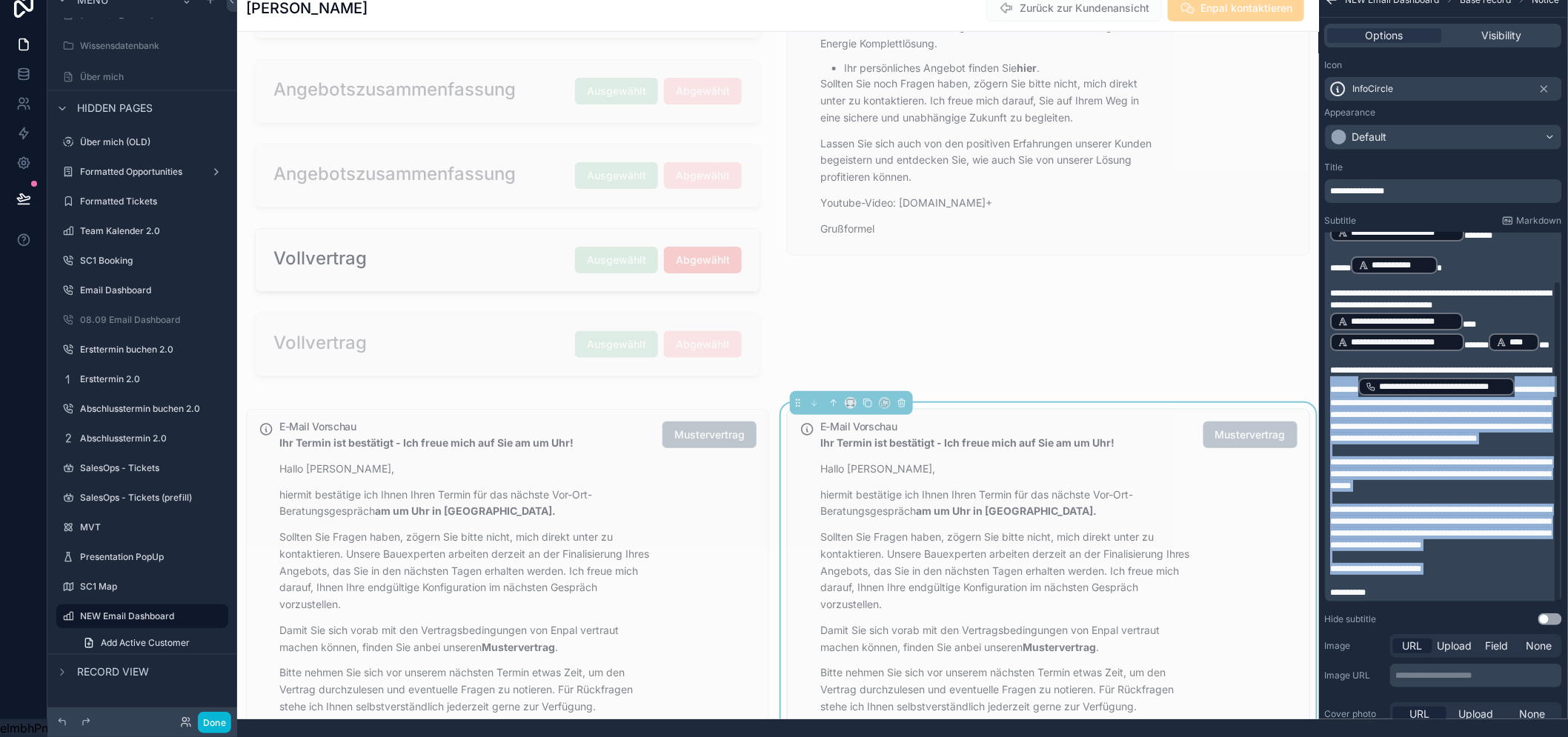
drag, startPoint x: 1418, startPoint y: 578, endPoint x: 1362, endPoint y: 381, distance: 204.8
click at [1362, 363] on div "**********" at bounding box center [1445, 394] width 228 height 409
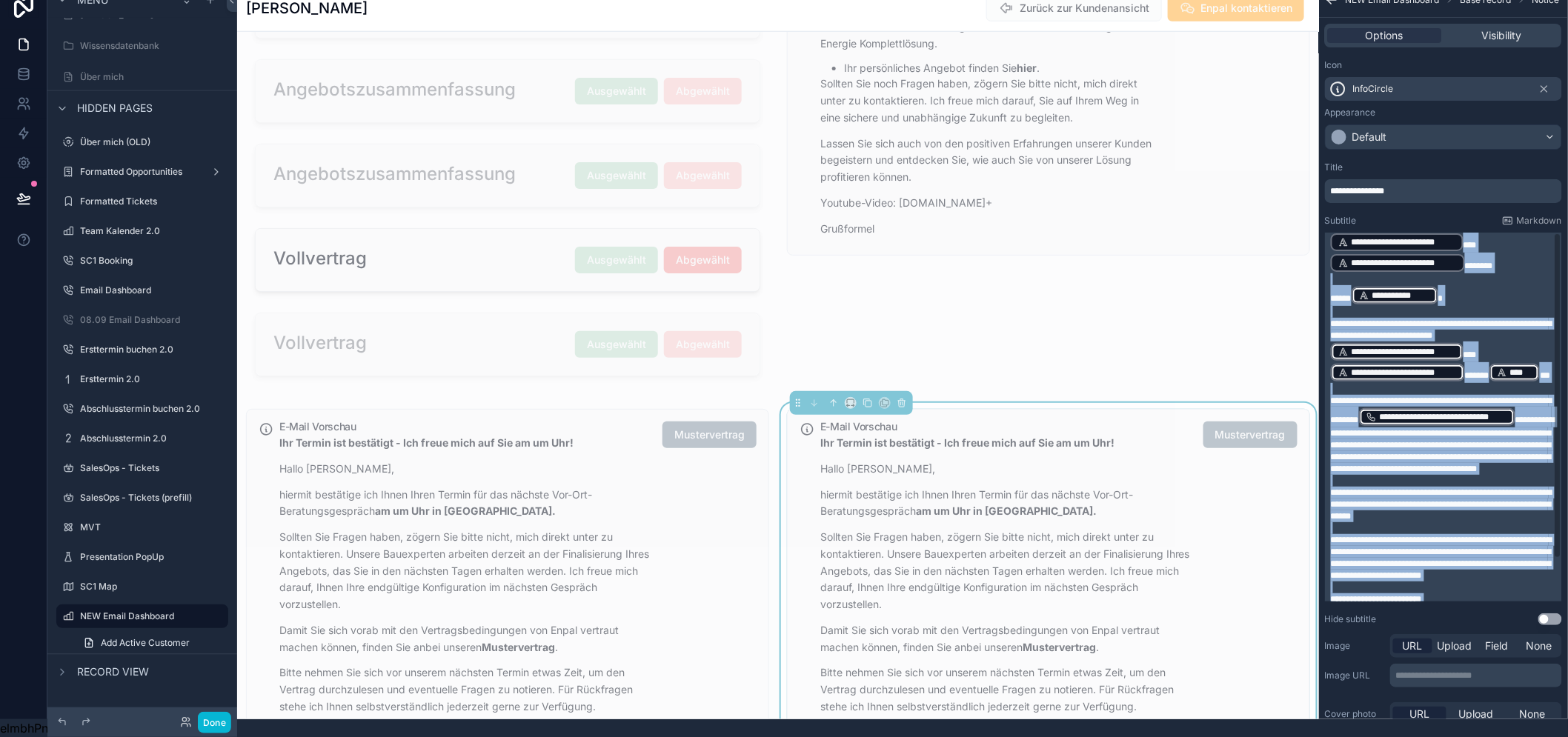
scroll to position [0, 0]
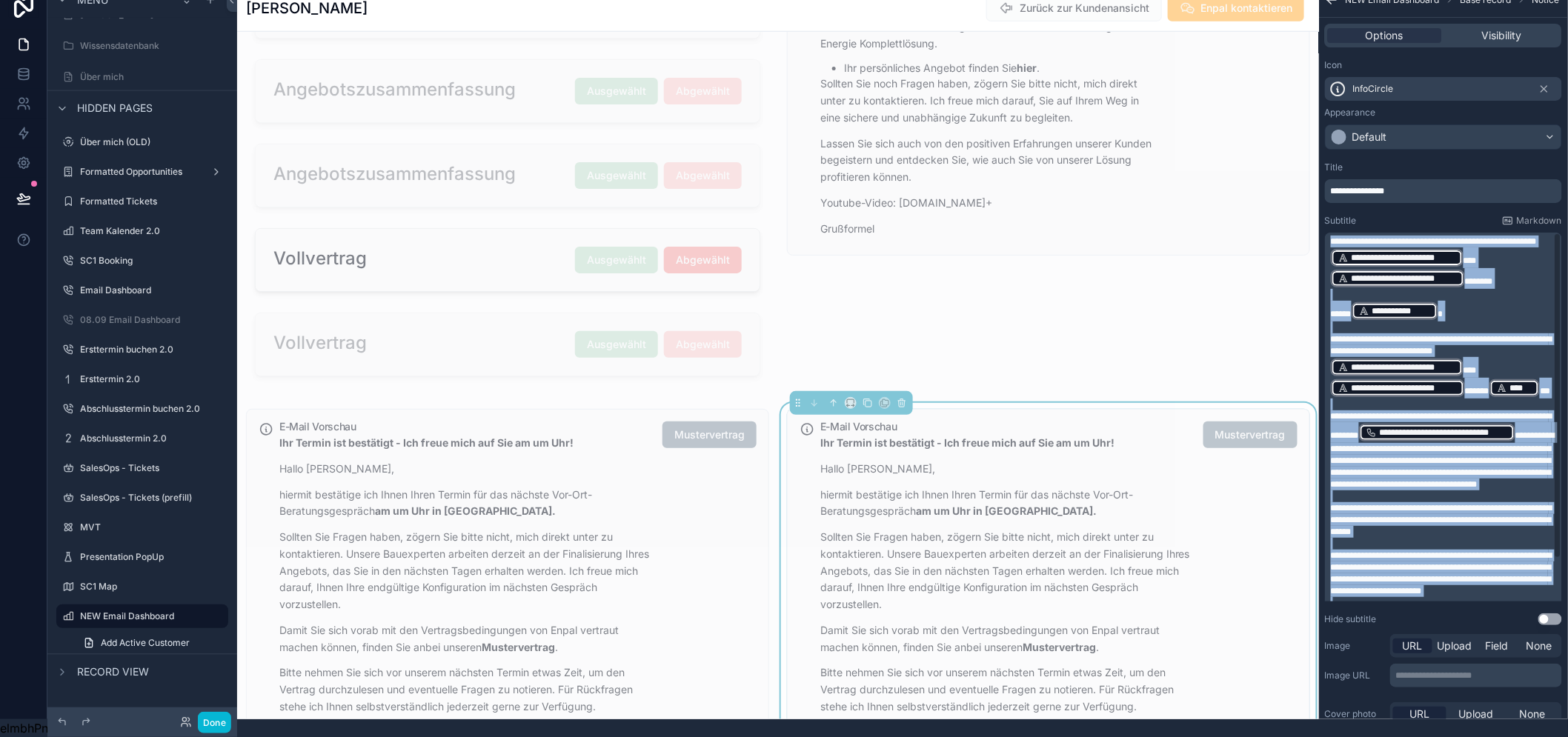
drag, startPoint x: 1396, startPoint y: 588, endPoint x: 1325, endPoint y: 199, distance: 395.4
click at [1325, 199] on div "Startseite (old) Startseite Hall of Fame Offene Aufgaben Kundenverwaltung Mein …" at bounding box center [903, 351] width 1331 height 737
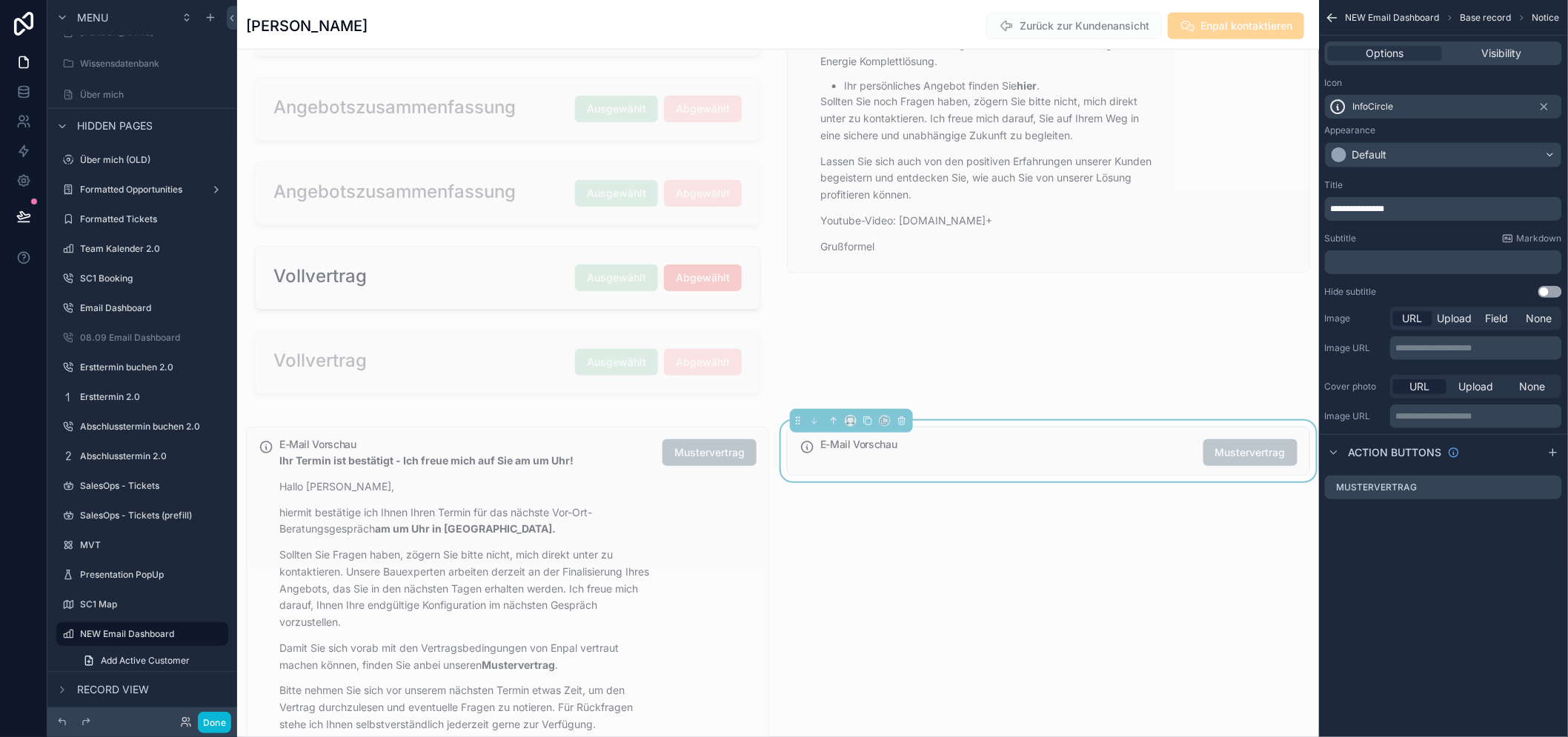
scroll to position [30, 0]
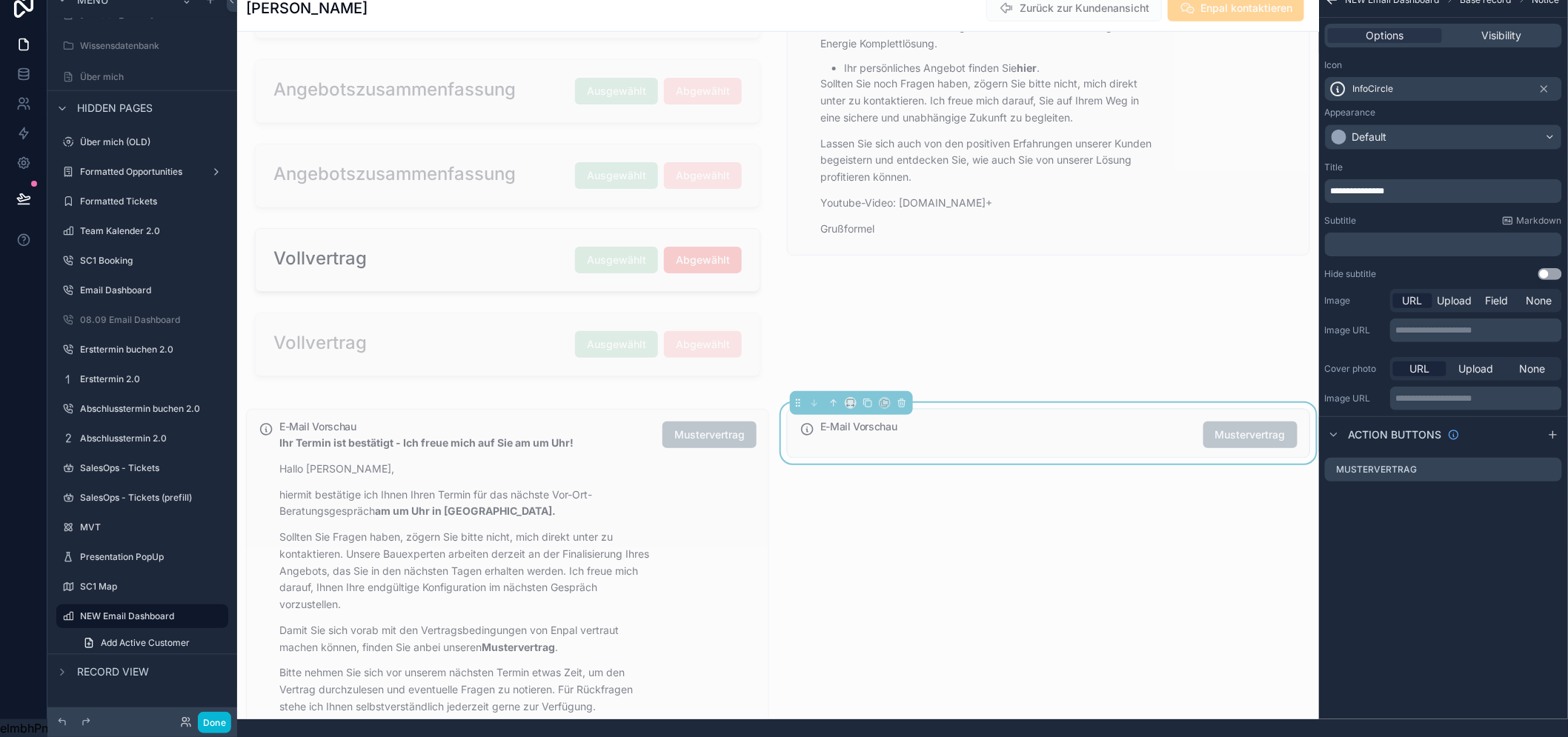
click at [1381, 238] on p "﻿" at bounding box center [1445, 244] width 228 height 12
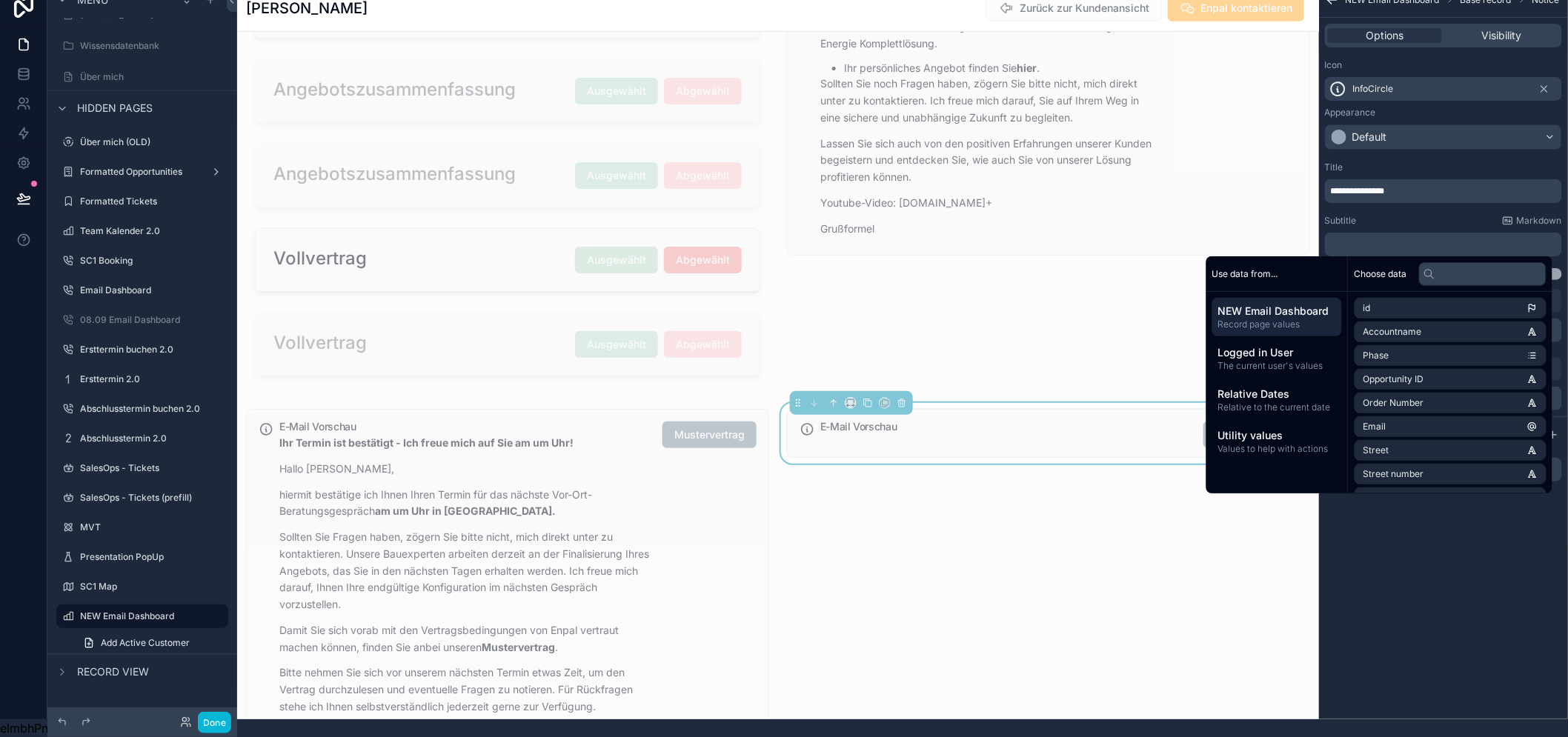
scroll to position [37, 0]
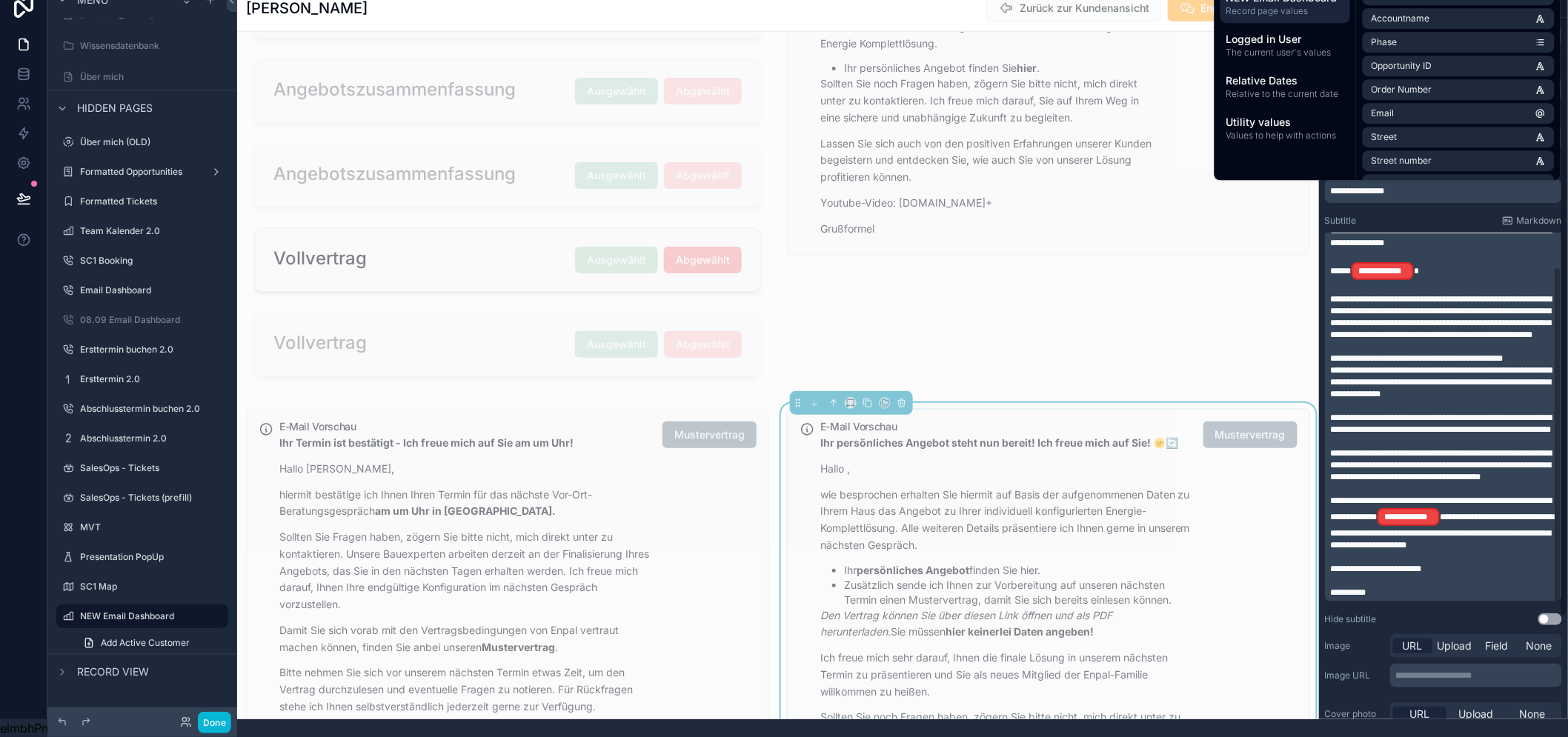
click at [1414, 263] on div "**********" at bounding box center [1383, 271] width 63 height 18
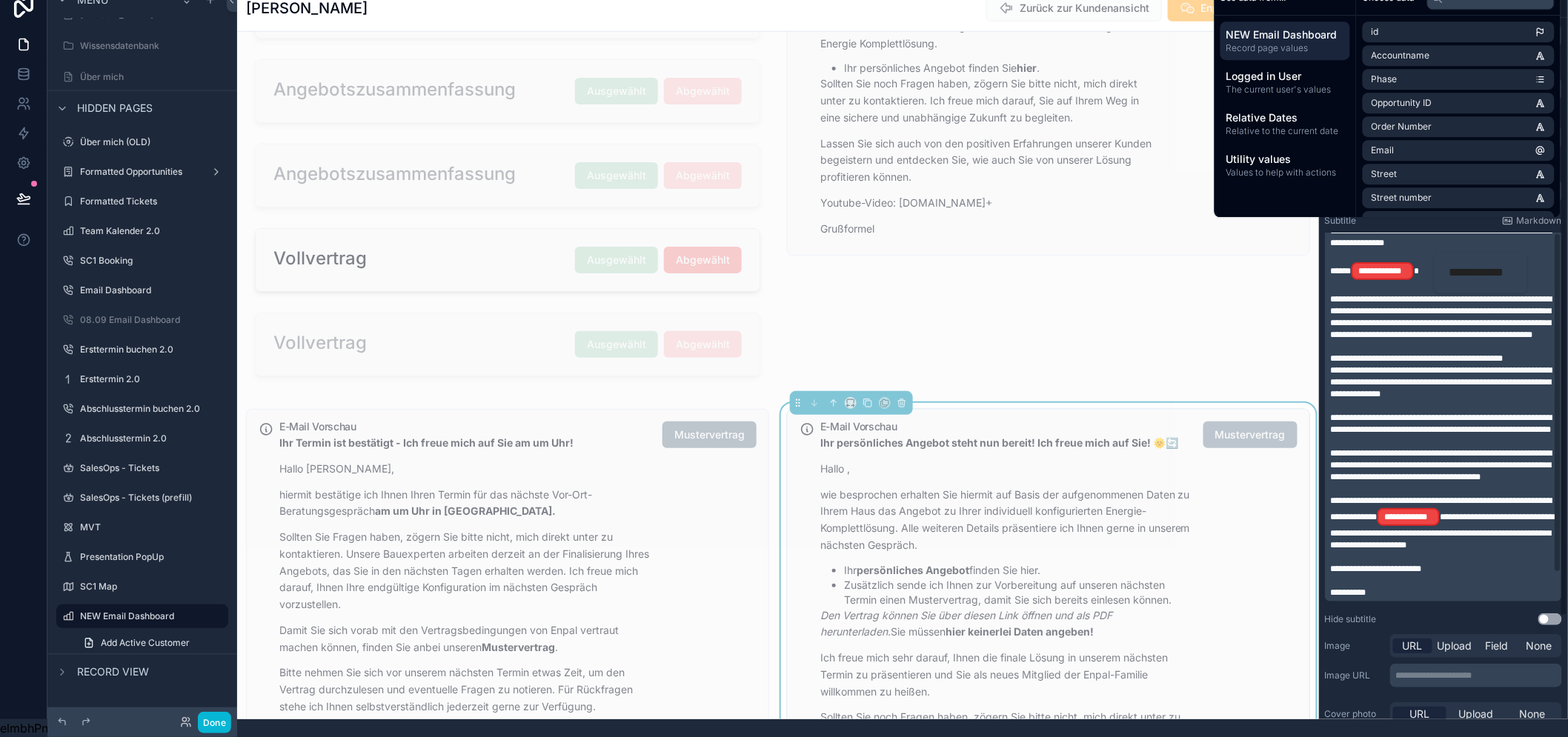
scroll to position [0, 0]
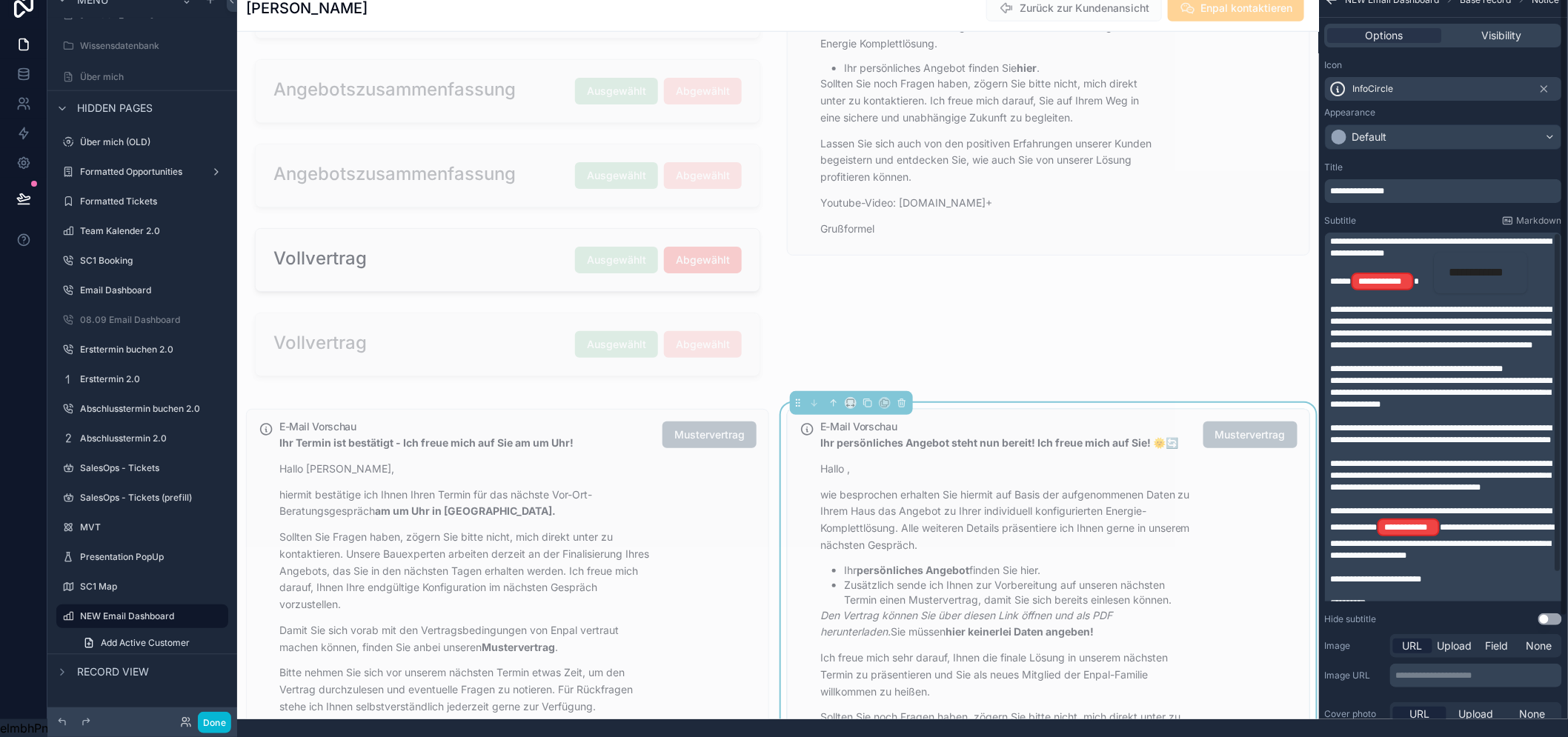
click at [1469, 264] on span "**********" at bounding box center [1481, 272] width 64 height 18
click at [1413, 292] on p "﻿" at bounding box center [1445, 298] width 228 height 12
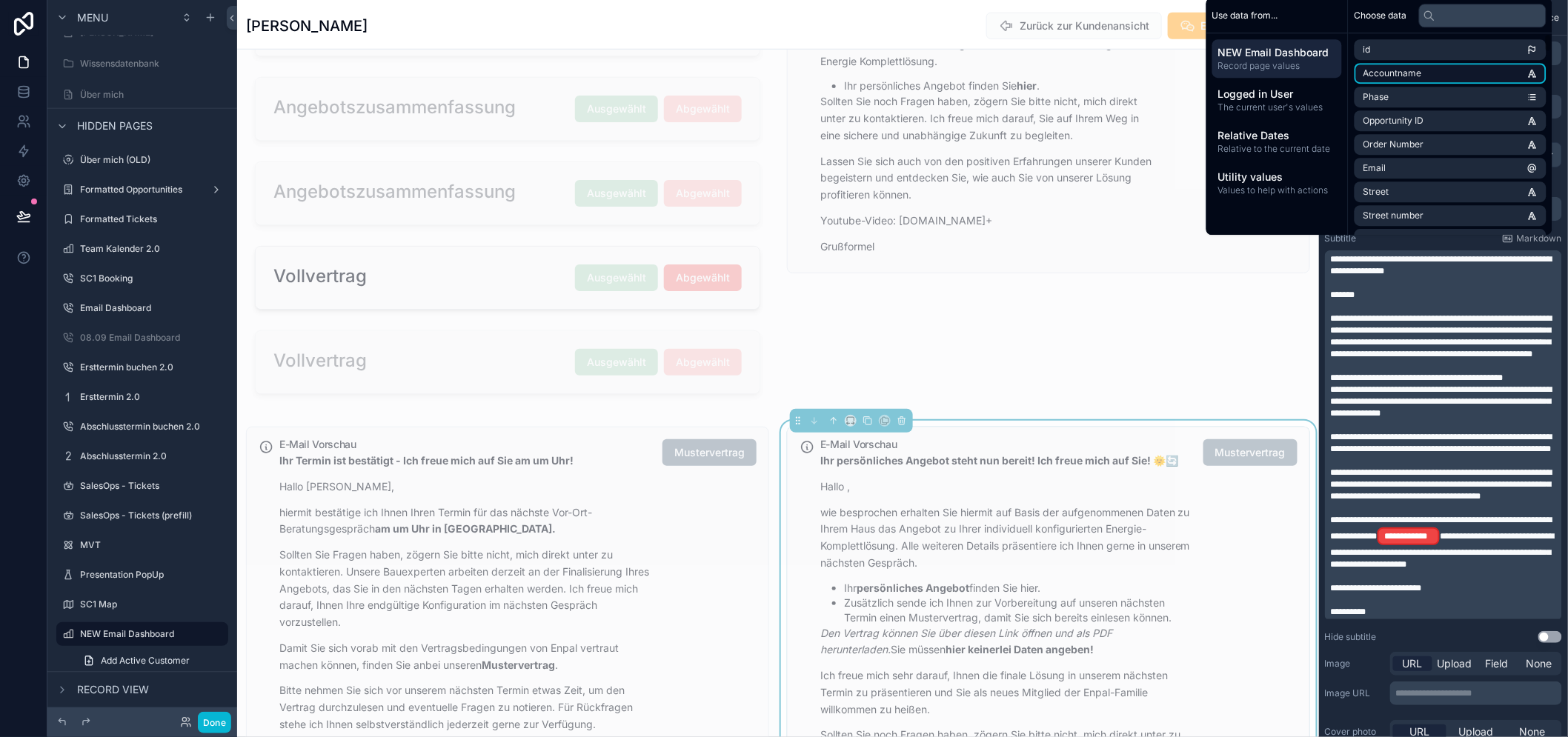
click at [1419, 79] on span "Accountname" at bounding box center [1393, 74] width 59 height 12
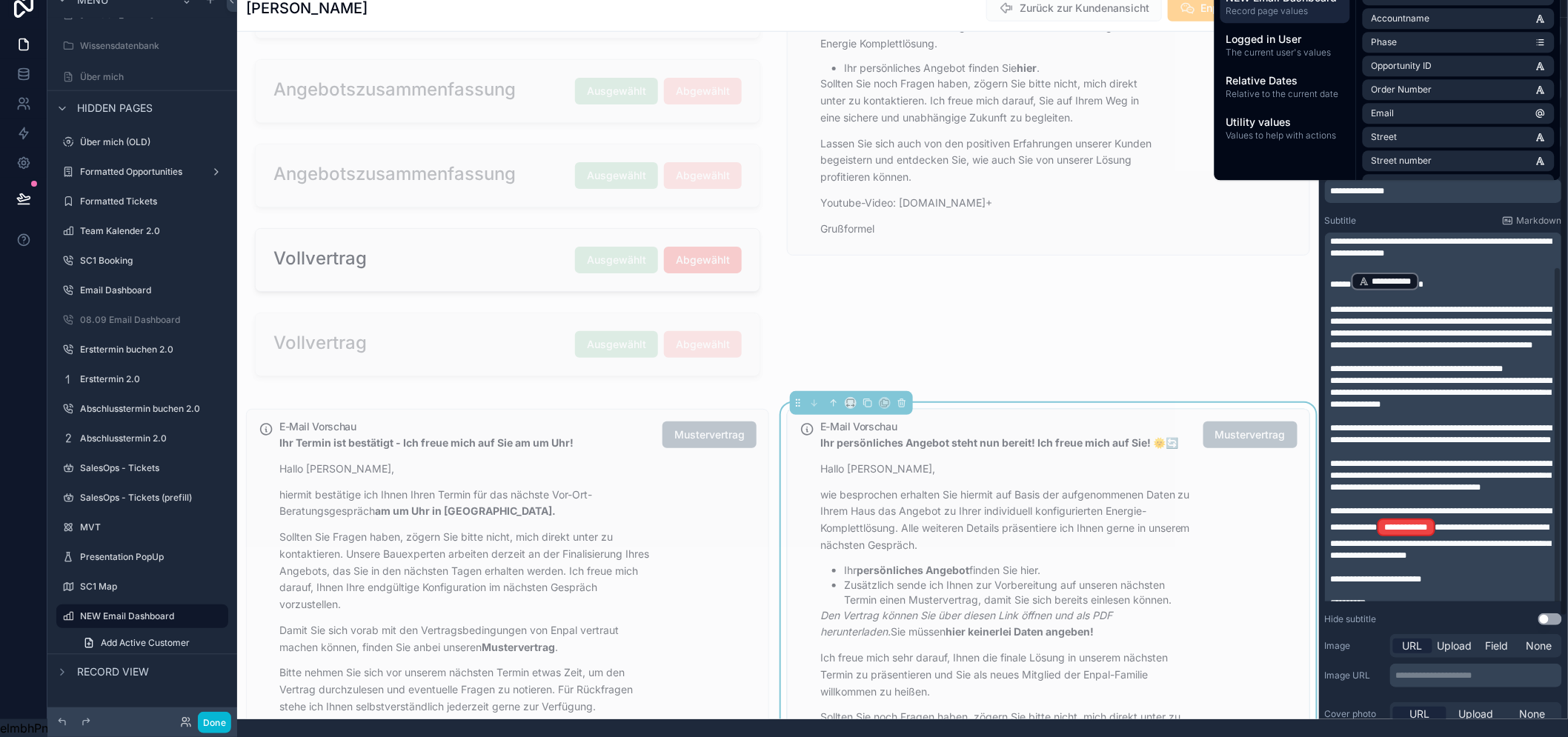
scroll to position [37, 0]
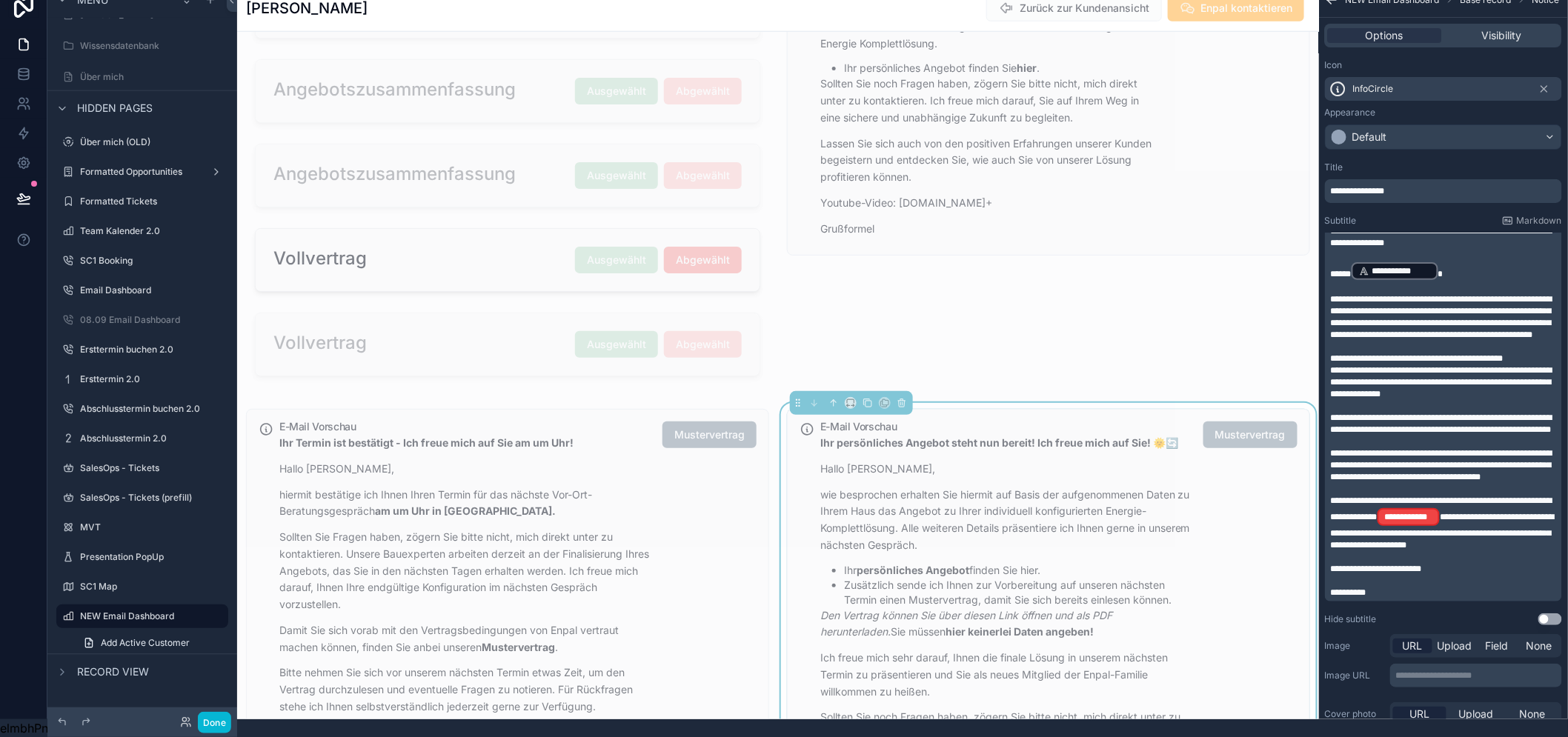
click at [1478, 513] on span "**********" at bounding box center [1443, 531] width 223 height 37
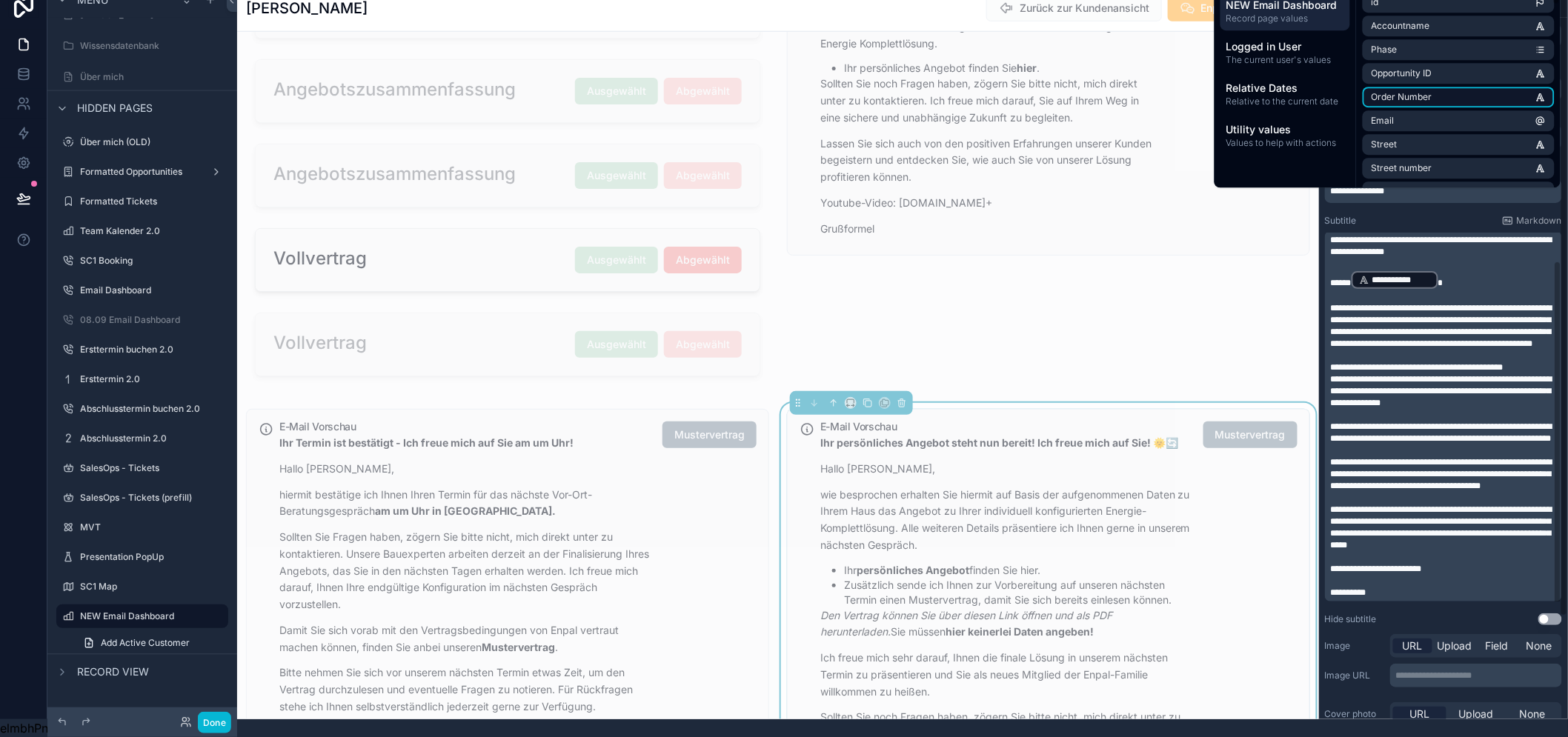
scroll to position [0, 0]
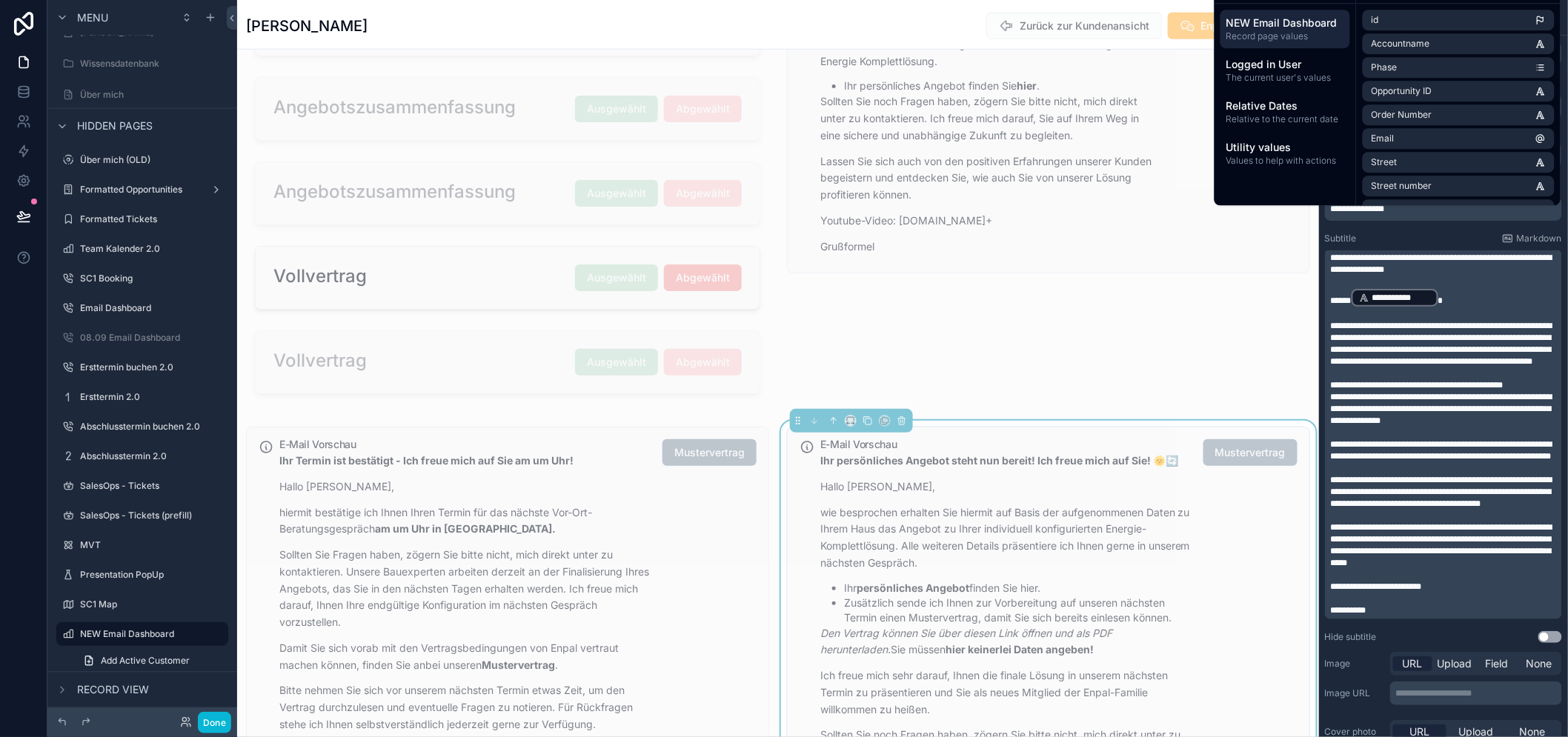
type input "*"
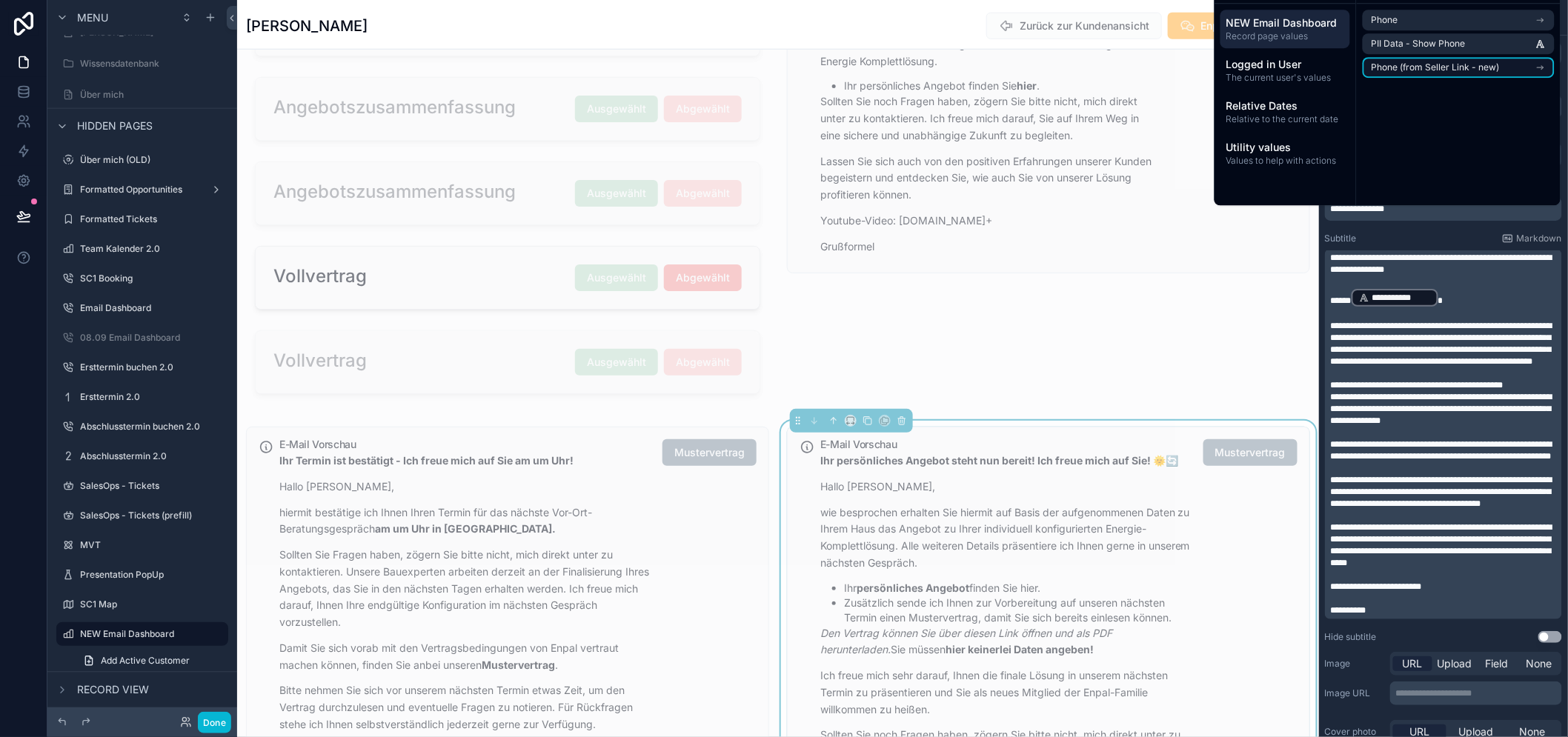
type input "***"
click at [1446, 74] on span "Phone (from Seller Link - new)" at bounding box center [1435, 68] width 128 height 12
click at [1446, 63] on div "Phone (from Seller Link - new)" at bounding box center [1458, 46] width 204 height 32
click at [1448, 53] on span "Phone (from Seller Link - new)" at bounding box center [1435, 47] width 128 height 12
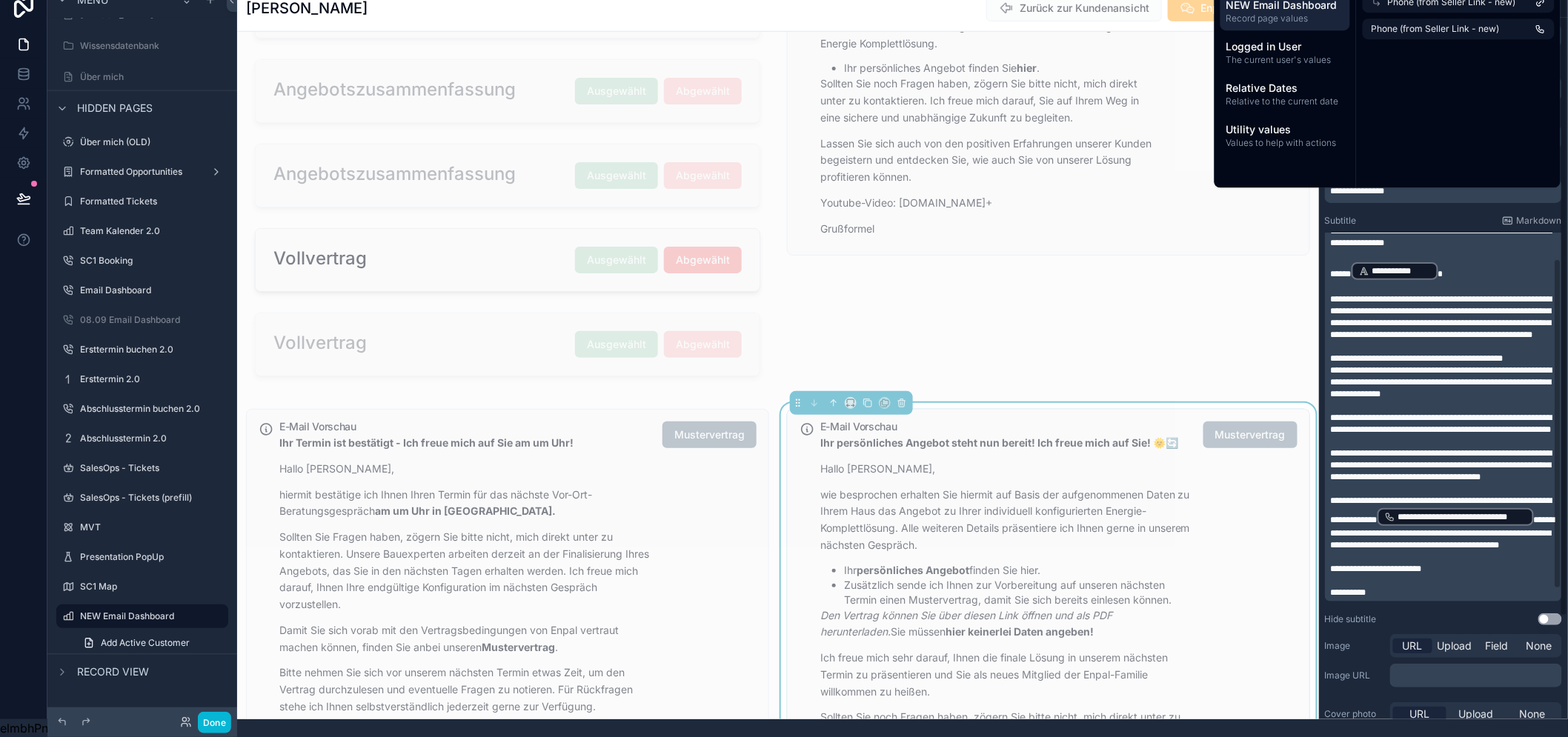
scroll to position [48, 0]
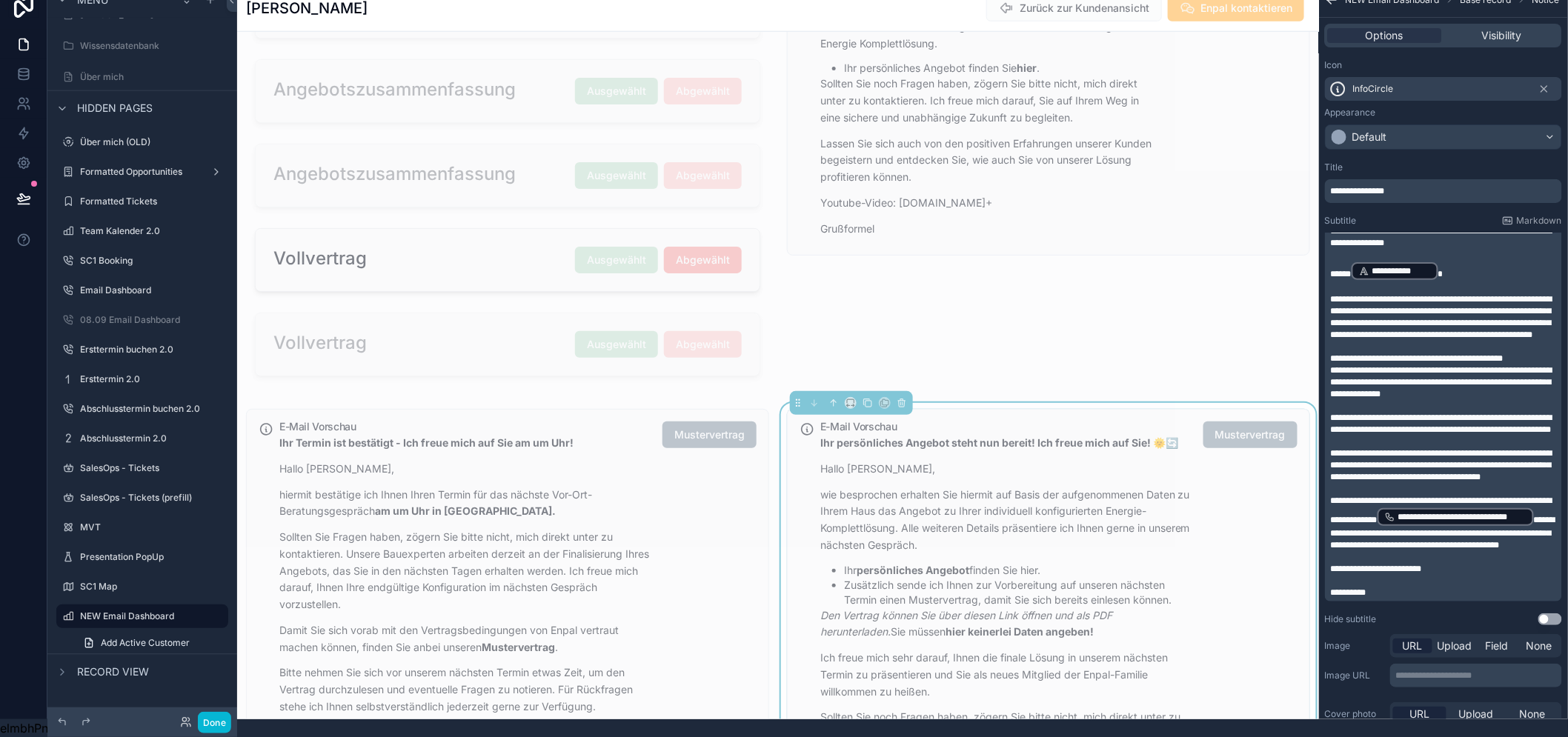
click at [1413, 499] on span "**********" at bounding box center [1442, 511] width 221 height 28
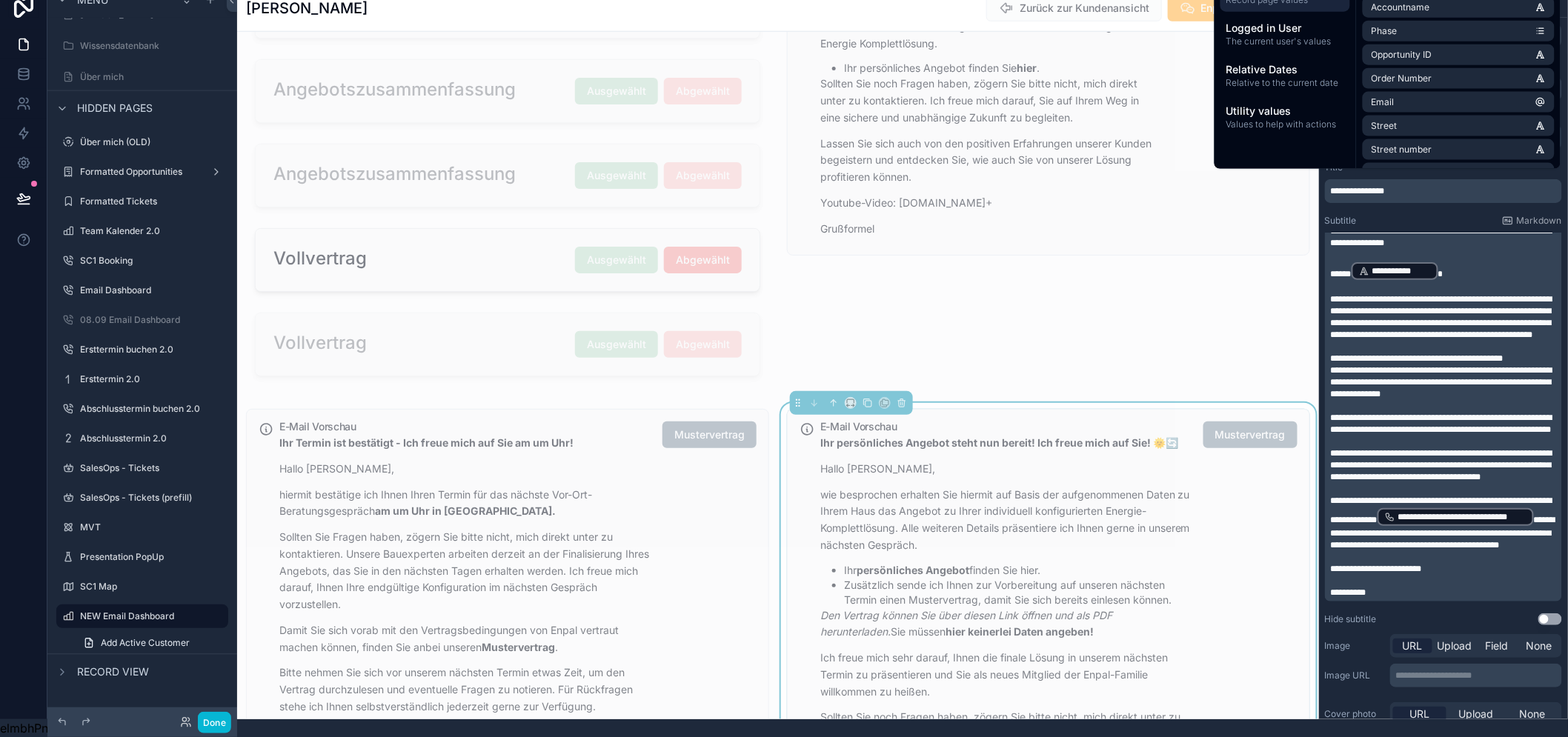
click at [1338, 518] on div "**********" at bounding box center [1444, 412] width 237 height 379
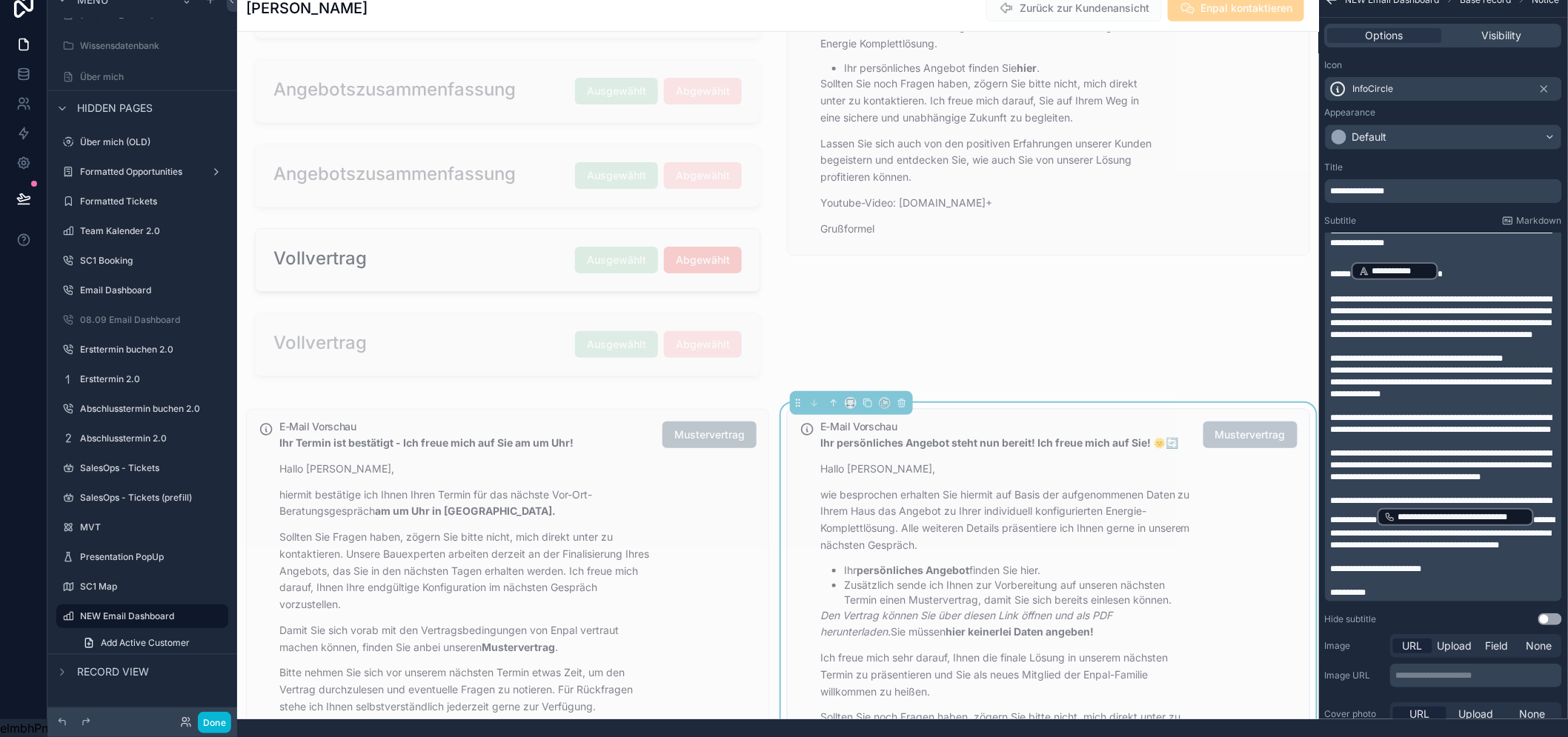
click at [1346, 516] on span "**********" at bounding box center [1443, 532] width 224 height 34
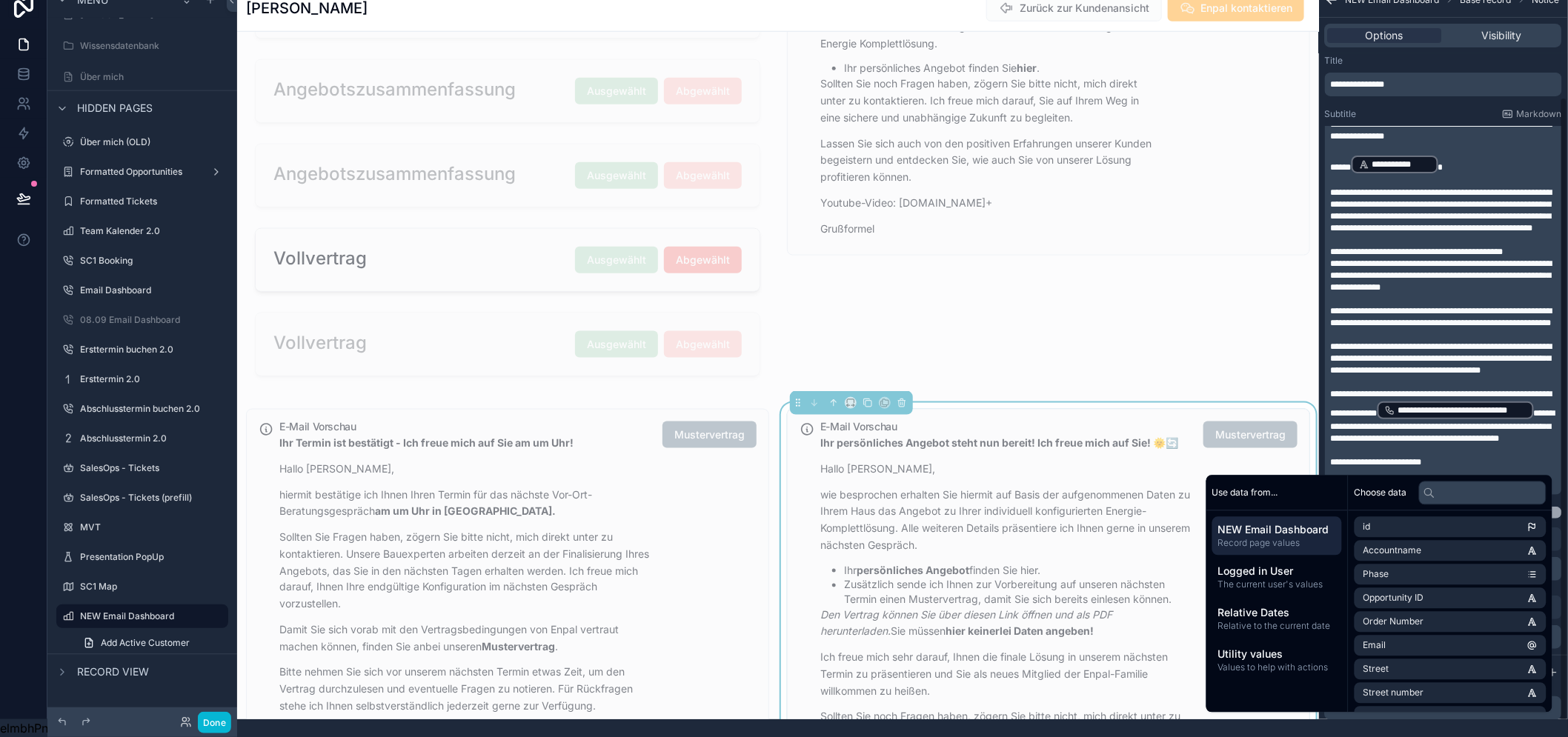
scroll to position [135, 0]
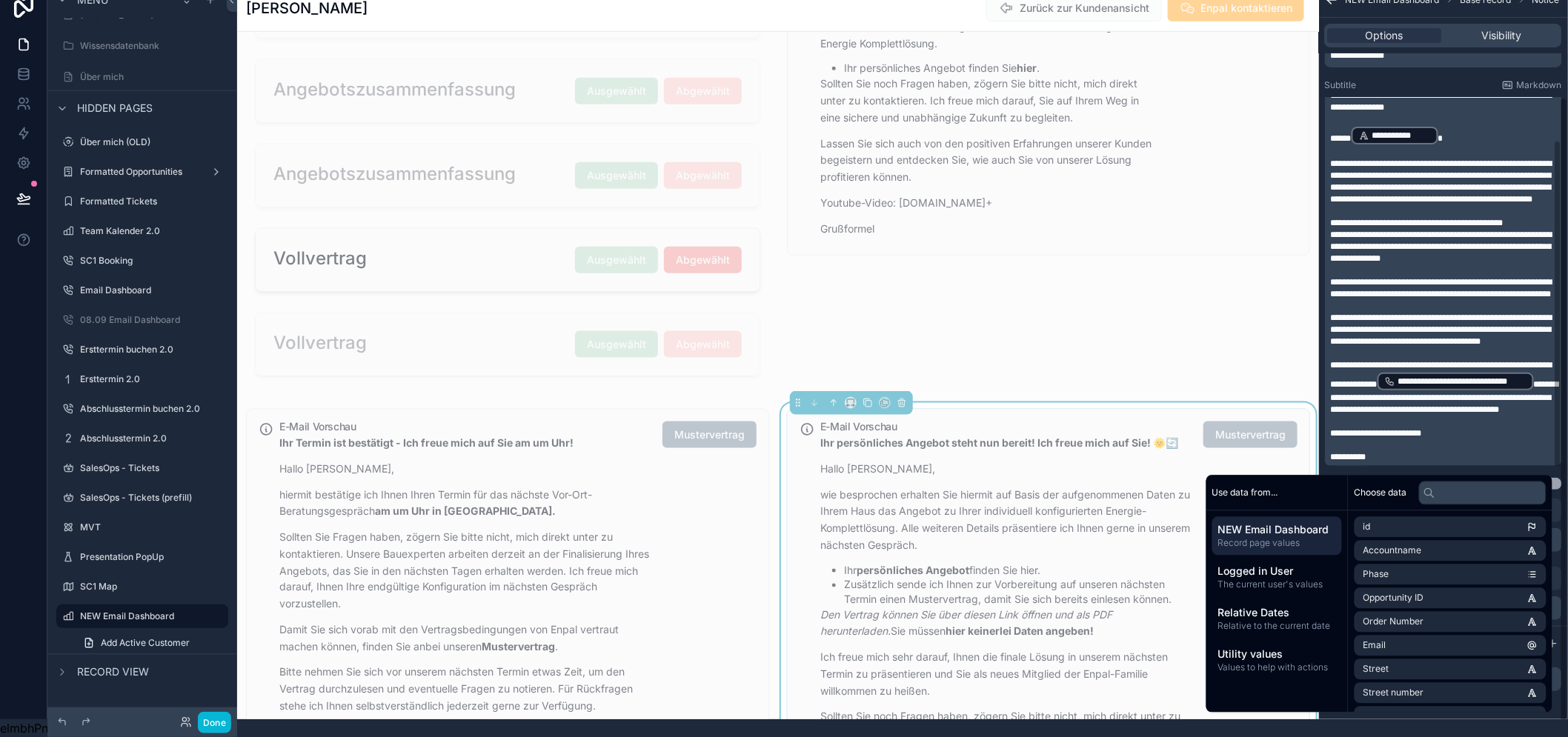
click at [1458, 419] on p "﻿" at bounding box center [1445, 421] width 228 height 12
click at [1508, 28] on span "Visibility" at bounding box center [1501, 35] width 40 height 15
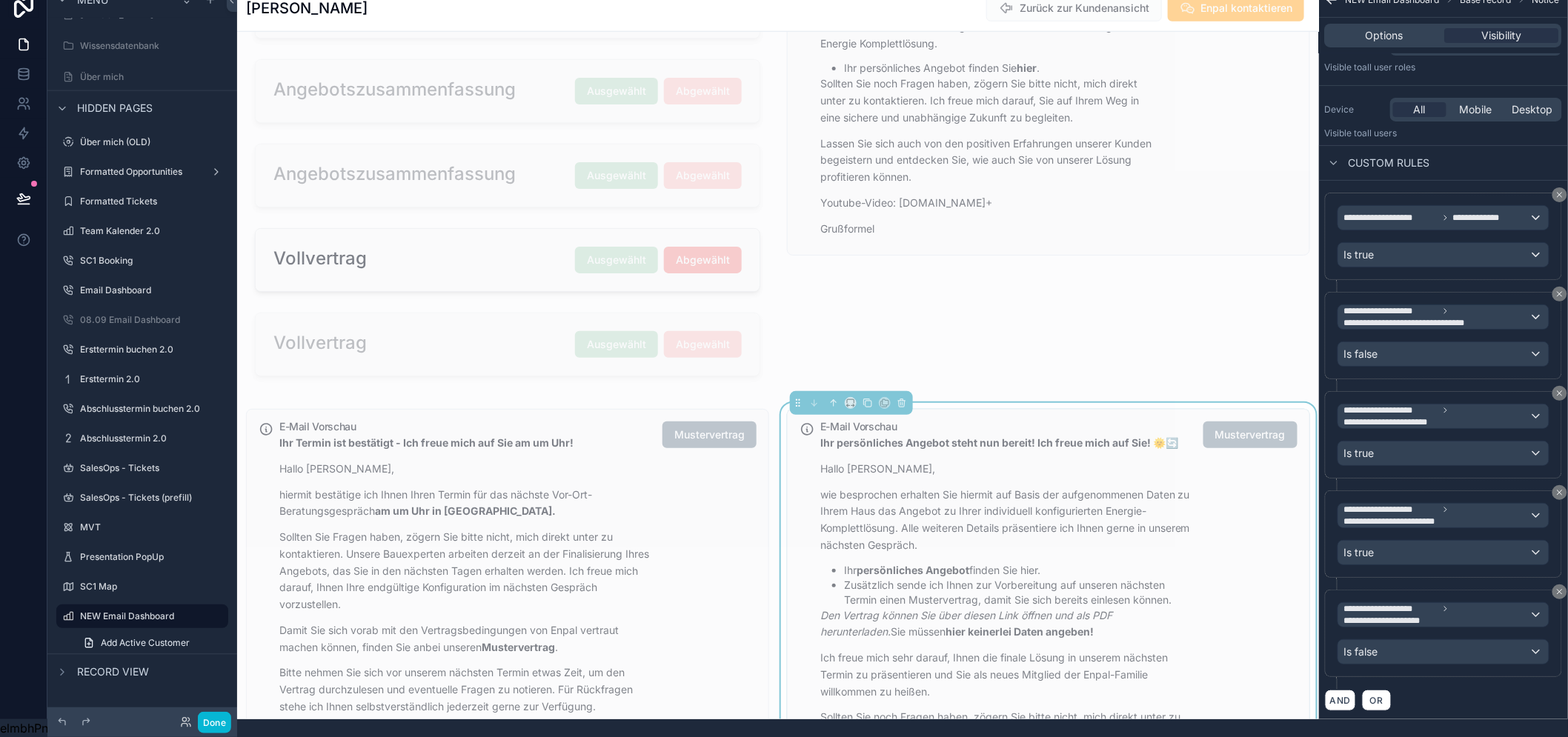
scroll to position [153, 0]
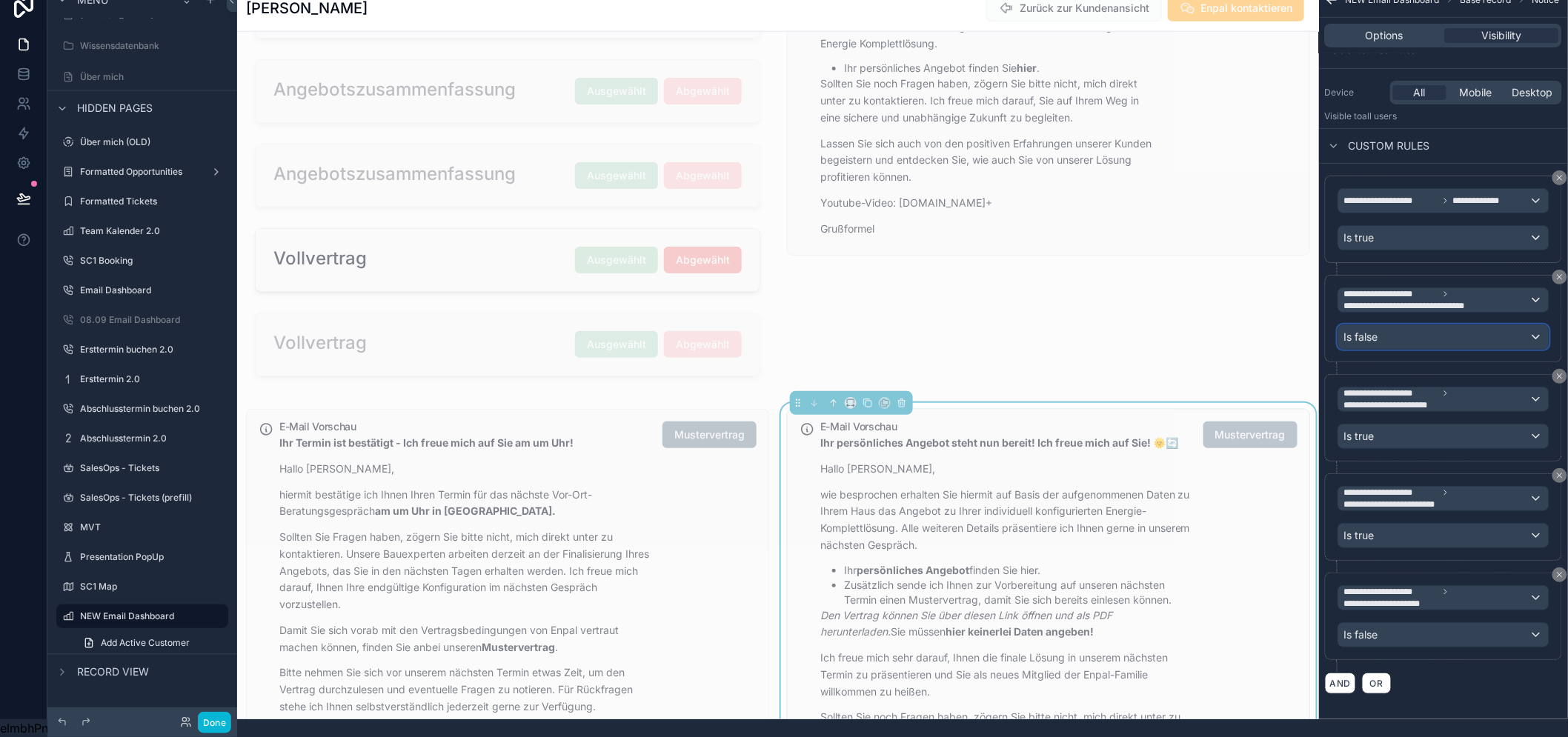
click at [1453, 331] on div "Is false" at bounding box center [1443, 337] width 211 height 24
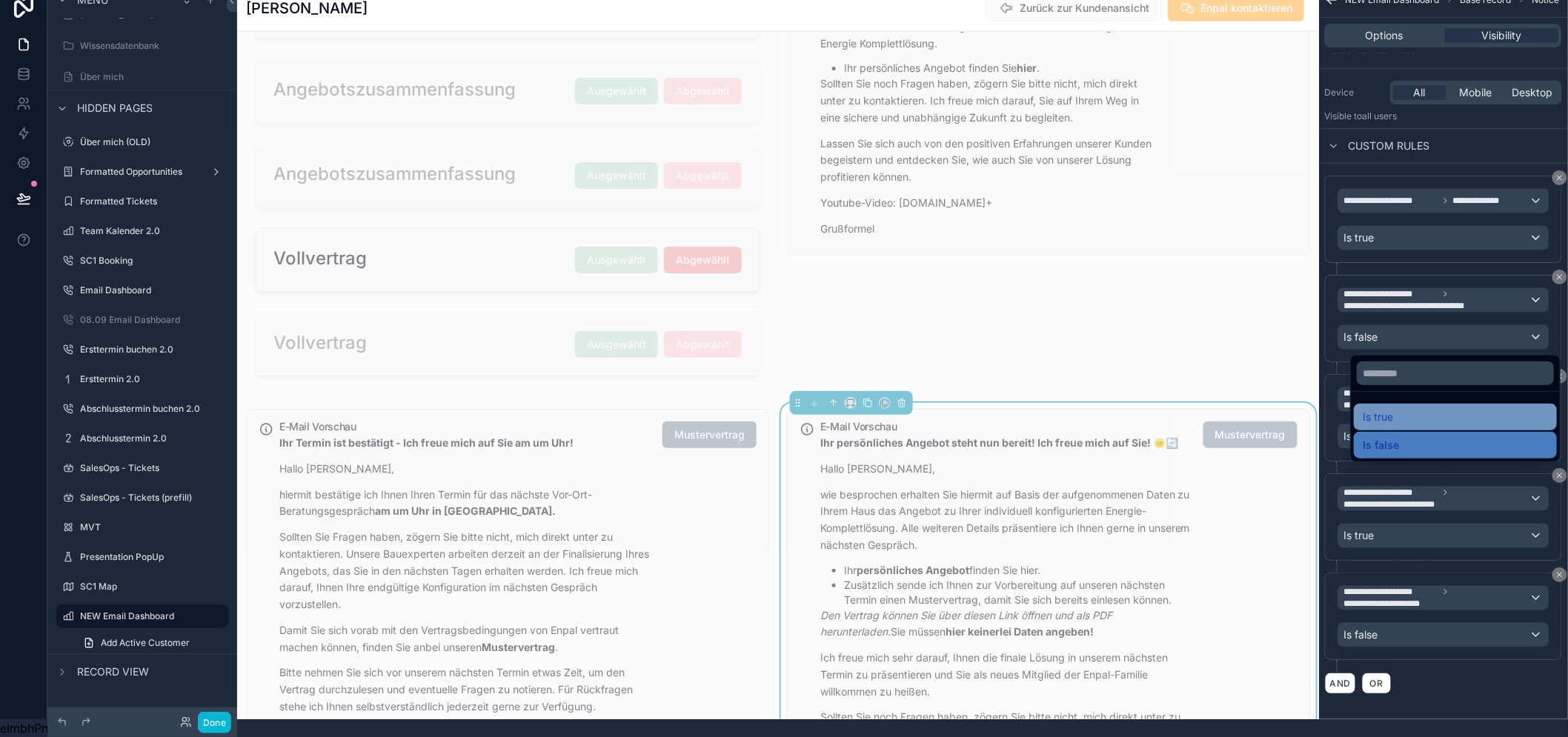
click at [1417, 410] on div "Is true" at bounding box center [1454, 418] width 185 height 18
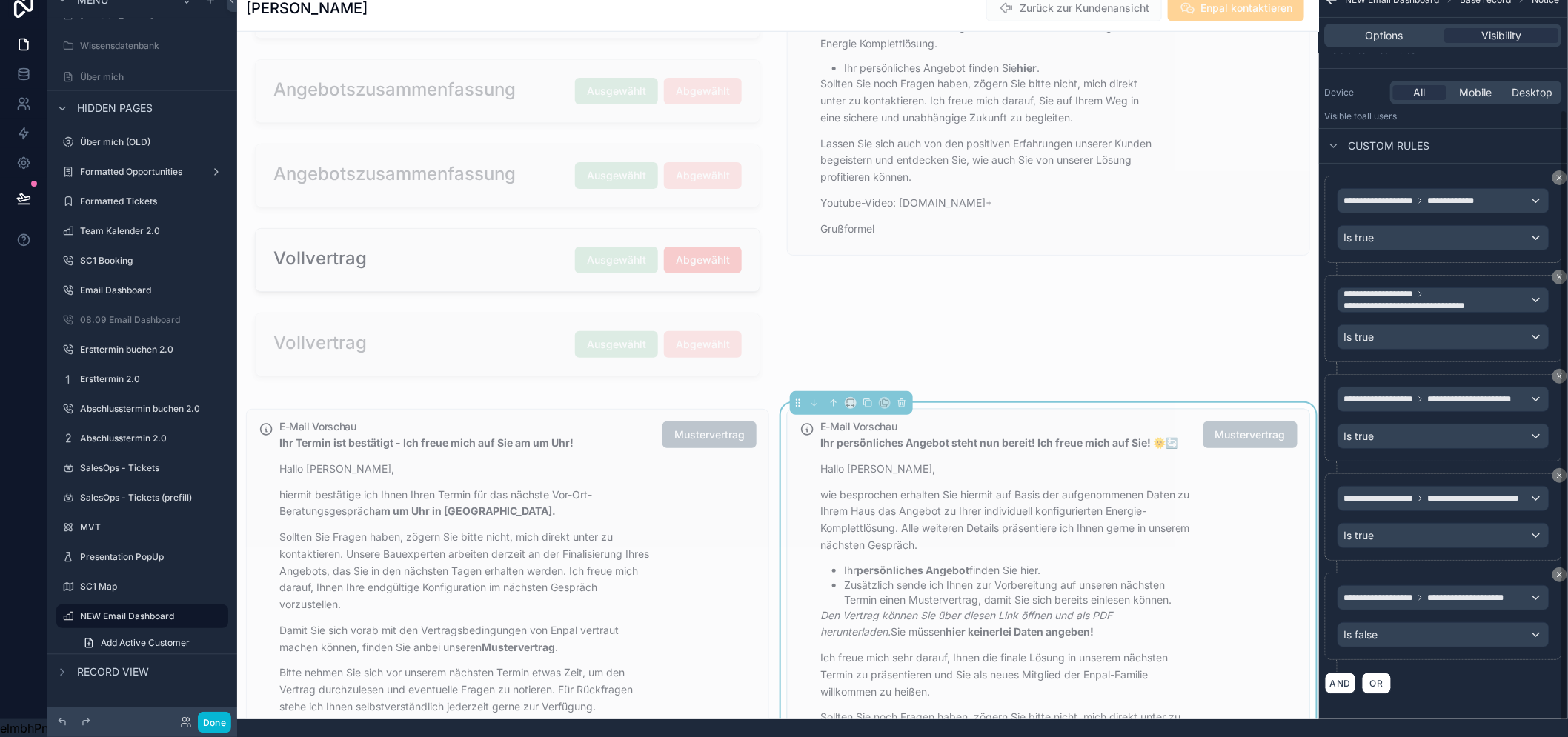
scroll to position [30, 5]
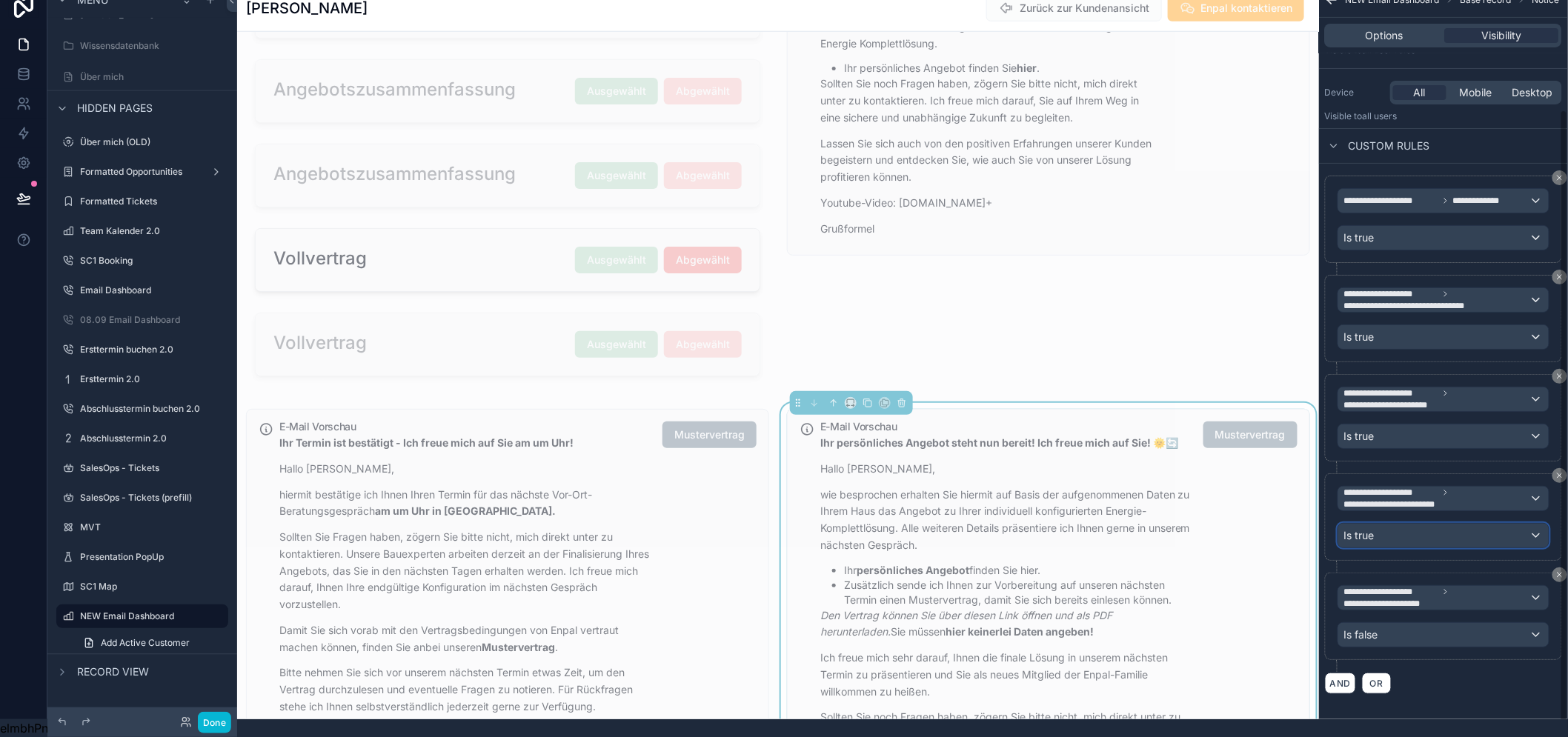
click at [1455, 524] on div "Is true" at bounding box center [1443, 536] width 211 height 24
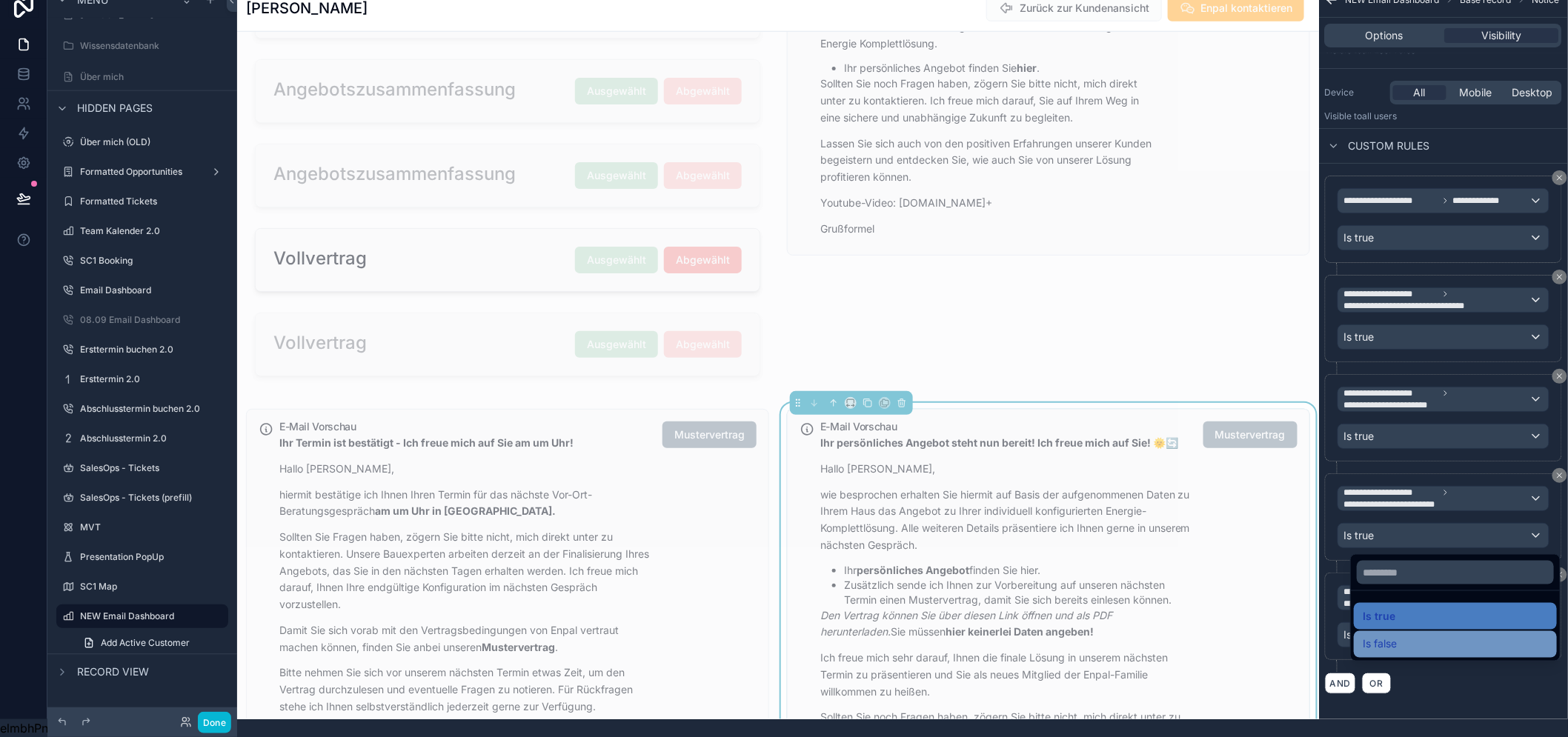
click at [1398, 639] on div "Is false" at bounding box center [1454, 645] width 185 height 18
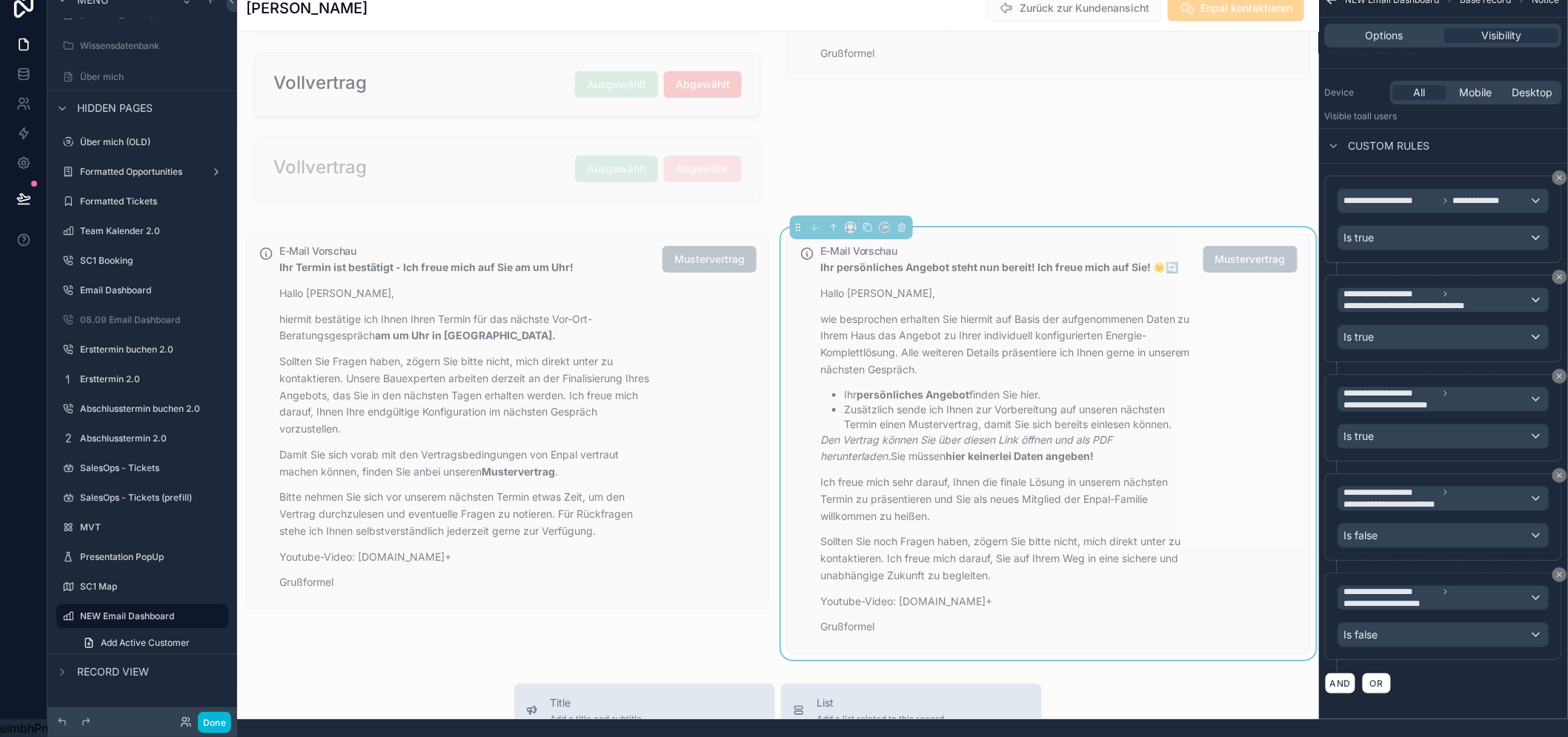
scroll to position [749, 0]
click at [1196, 448] on div "E-Mail Vorschau Ihr persönliches Angebot steht nun bereit! Ich freue mich auf S…" at bounding box center [1058, 443] width 477 height 399
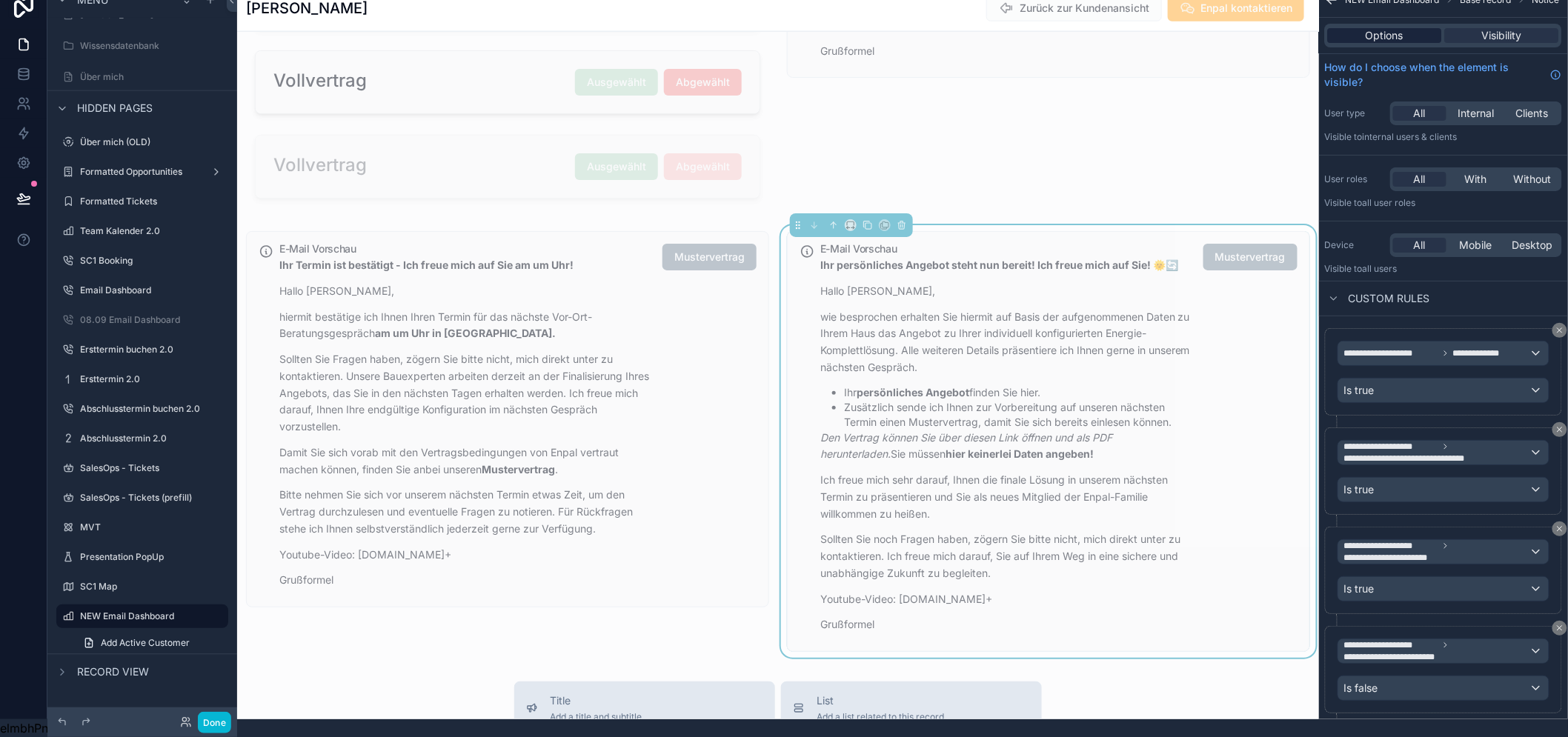
click at [1398, 28] on span "Options" at bounding box center [1385, 35] width 38 height 15
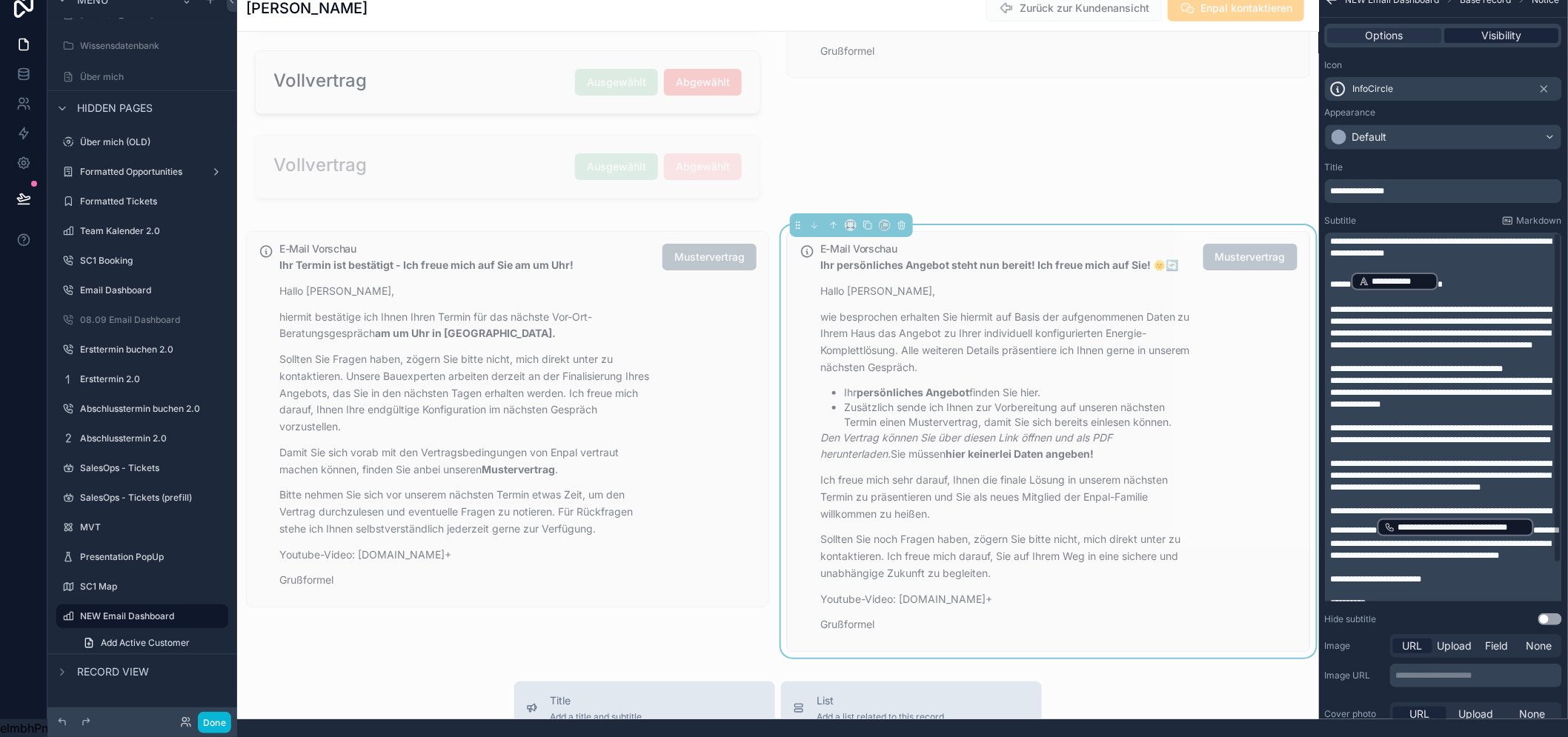
click at [1521, 28] on span "Visibility" at bounding box center [1501, 35] width 40 height 15
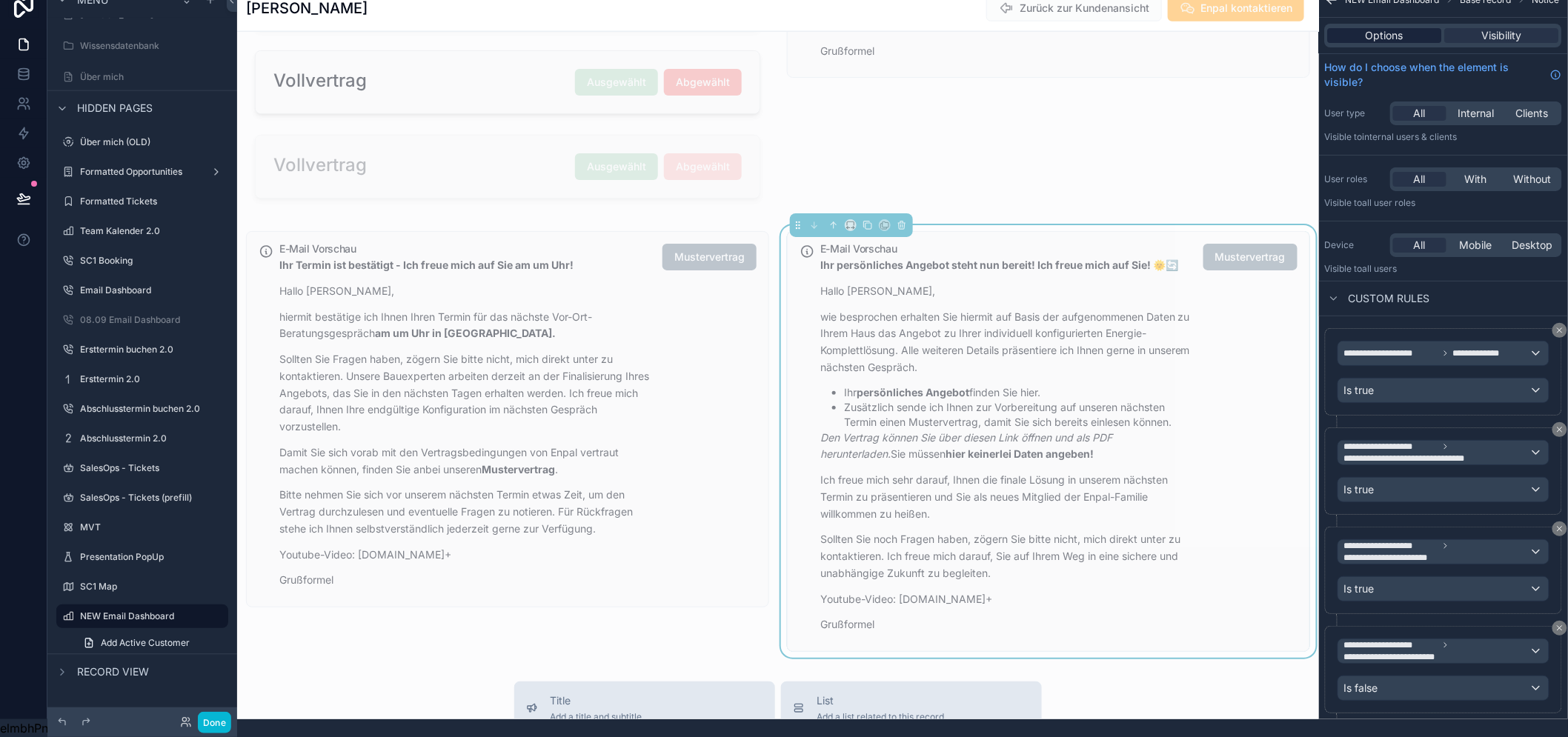
click at [1394, 28] on span "Options" at bounding box center [1385, 35] width 38 height 15
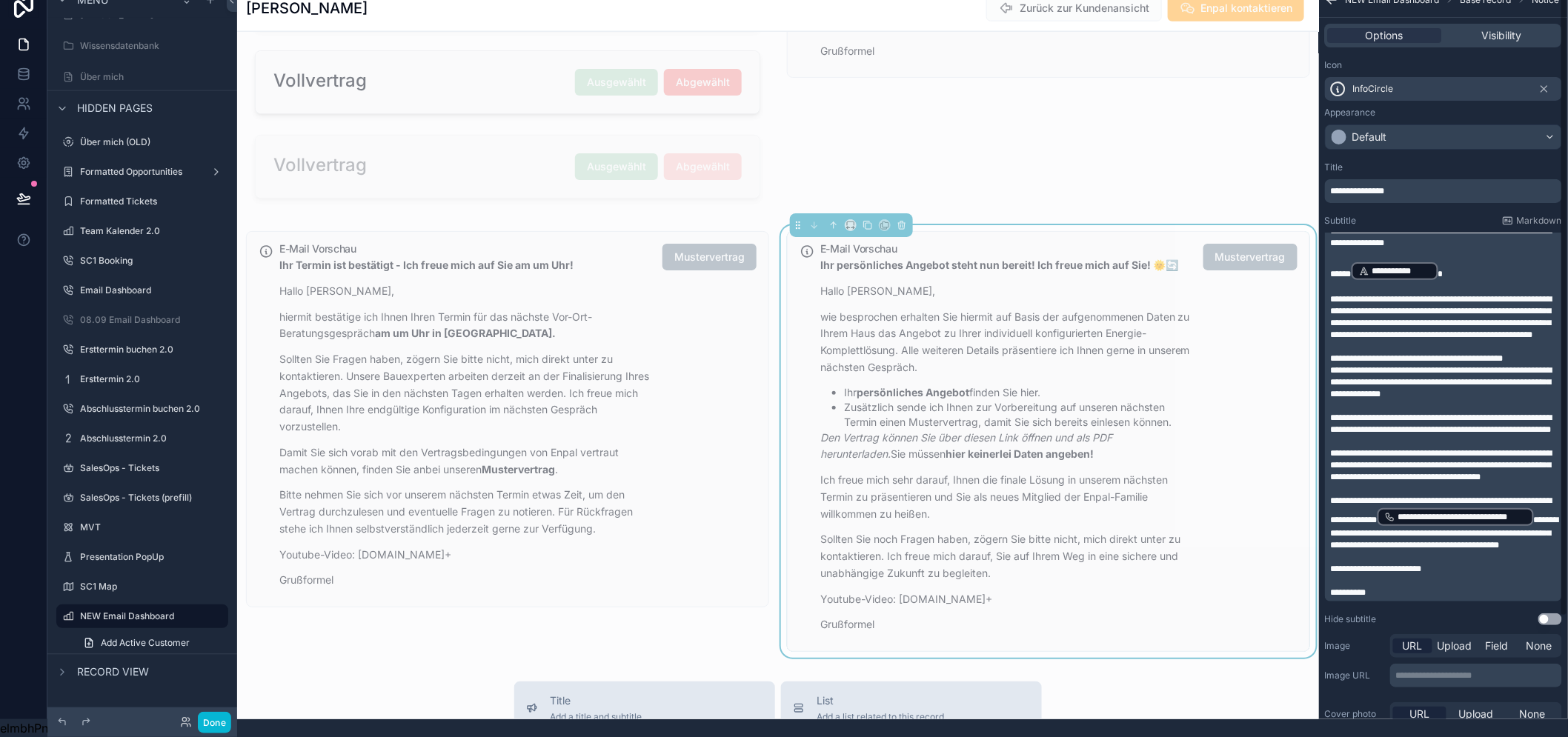
scroll to position [135, 0]
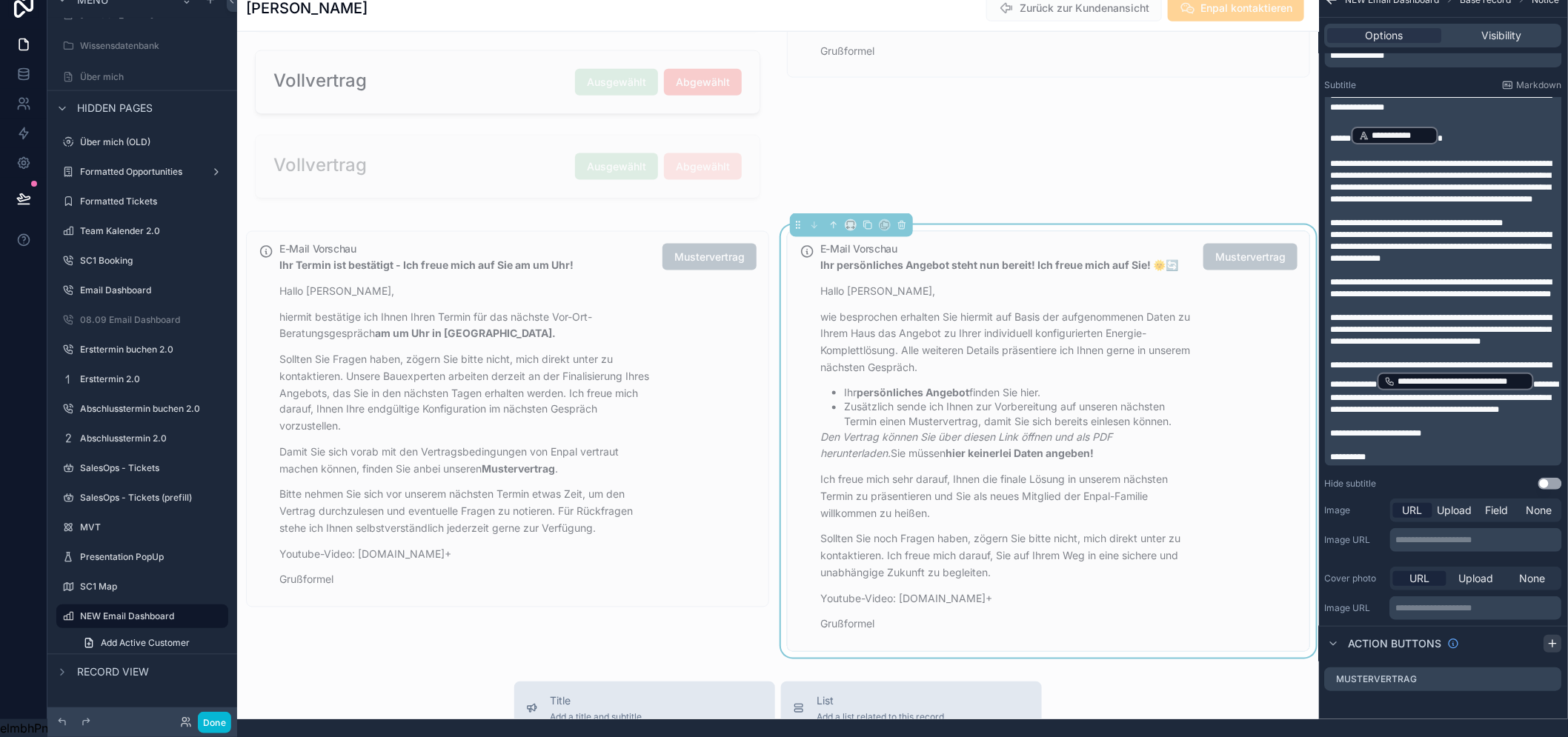
click at [1559, 638] on icon "scrollable content" at bounding box center [1553, 644] width 12 height 12
click at [1556, 704] on icon "scrollable content" at bounding box center [1550, 710] width 12 height 12
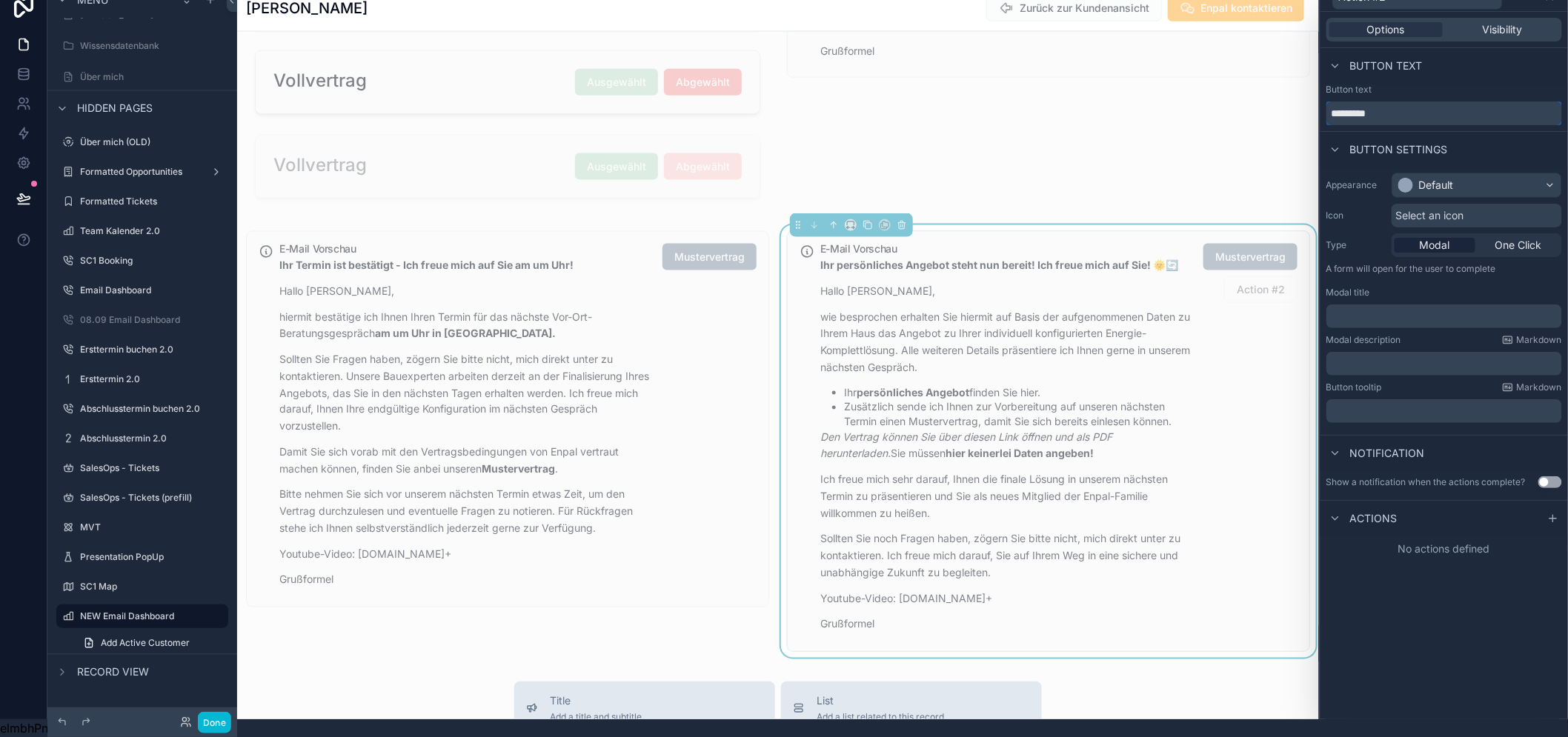
click at [1396, 108] on input "*********" at bounding box center [1444, 114] width 235 height 24
type input "*"
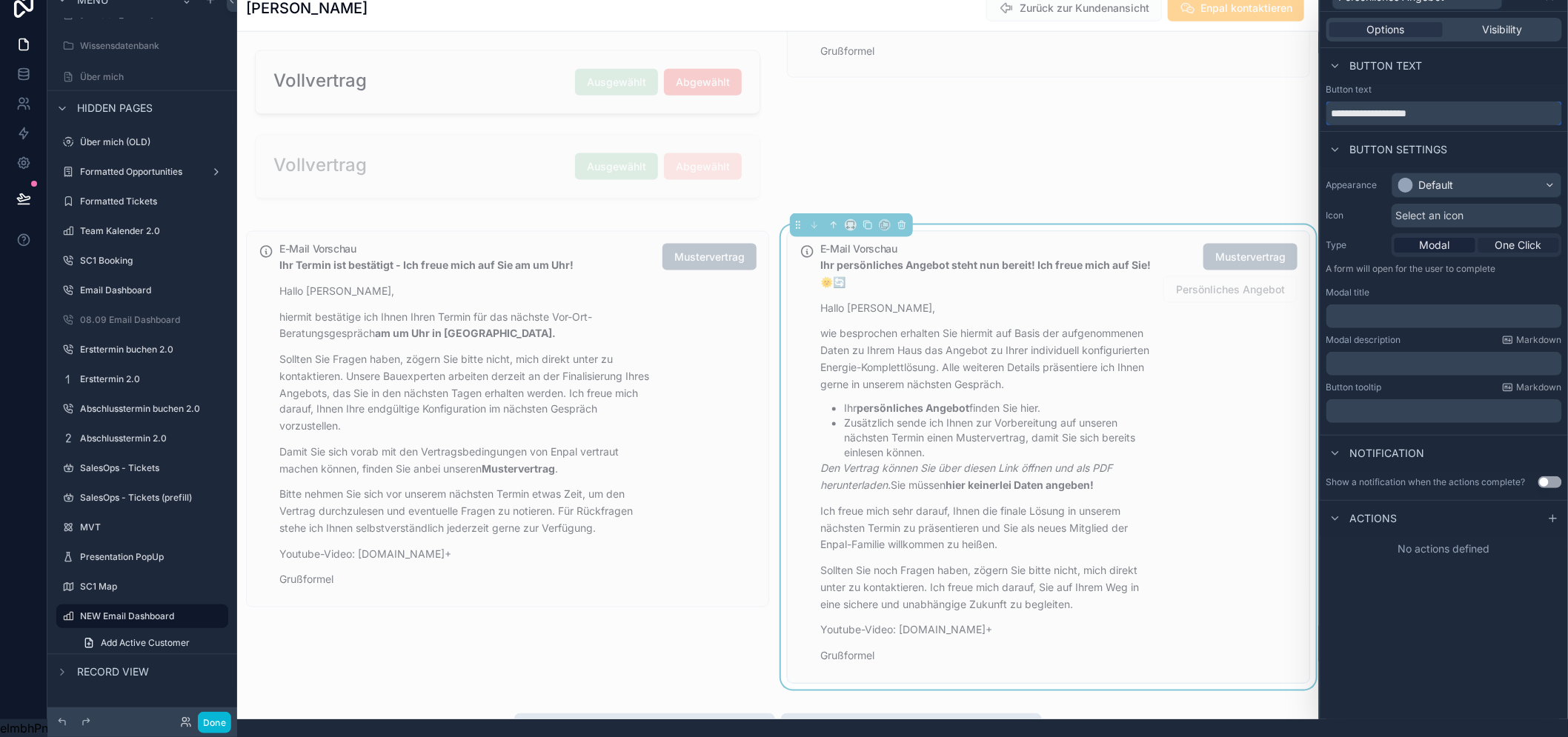
type input "**********"
click at [1520, 238] on span "One Click" at bounding box center [1519, 245] width 47 height 15
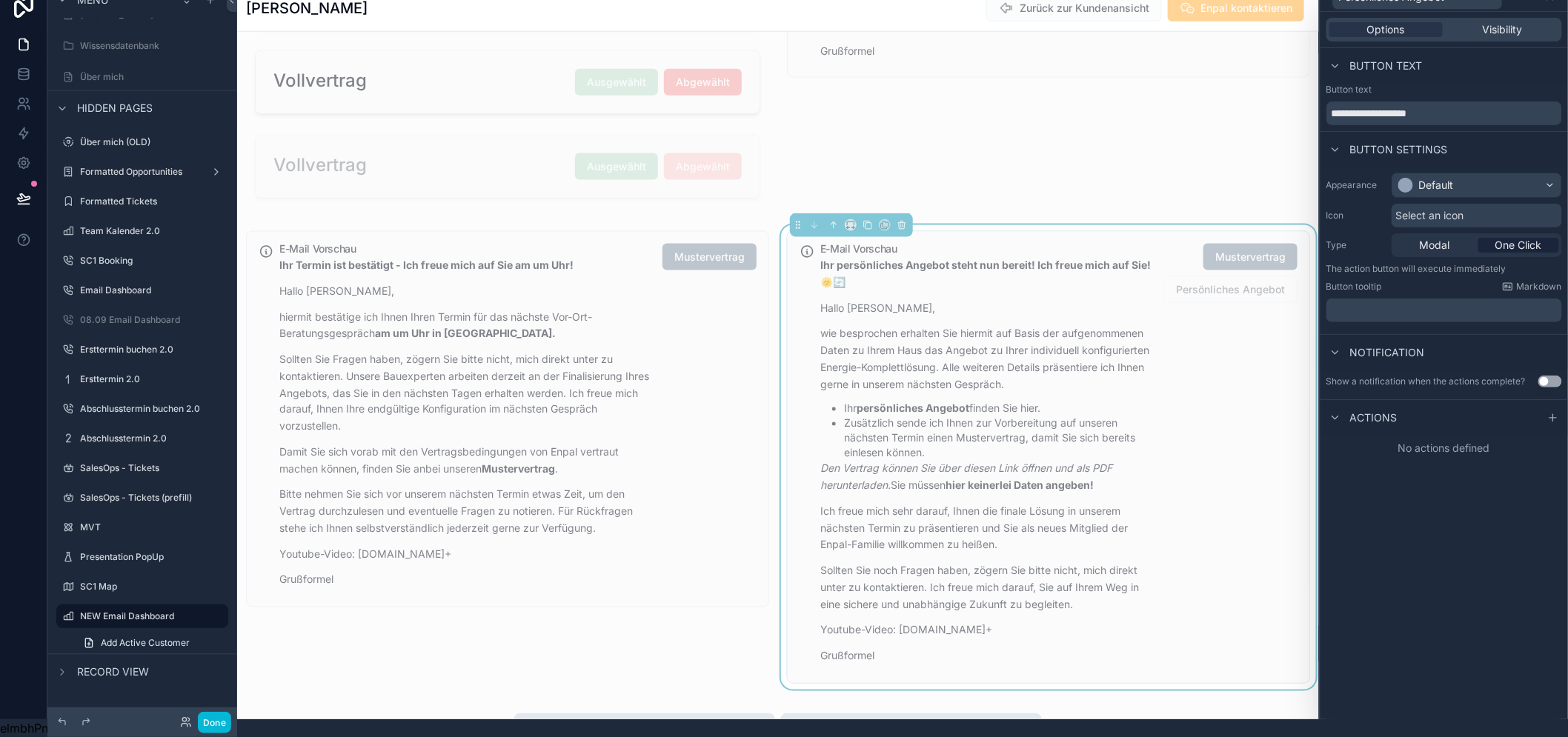
click at [1475, 303] on p "﻿" at bounding box center [1445, 310] width 226 height 15
click at [1419, 518] on div "**********" at bounding box center [1444, 366] width 248 height 708
click at [1460, 208] on span "Select an icon" at bounding box center [1430, 215] width 69 height 15
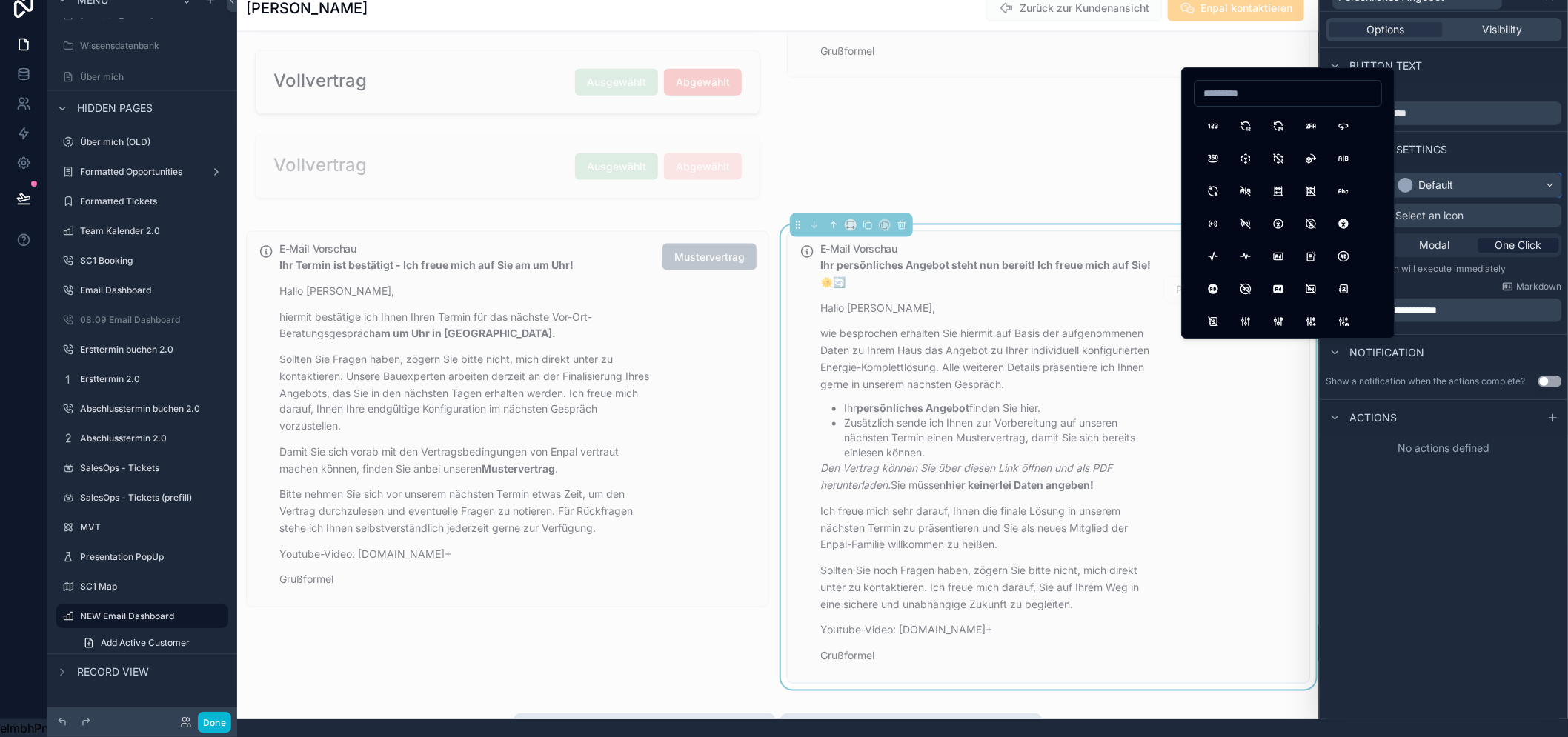
click at [1476, 173] on div "Default" at bounding box center [1477, 185] width 169 height 24
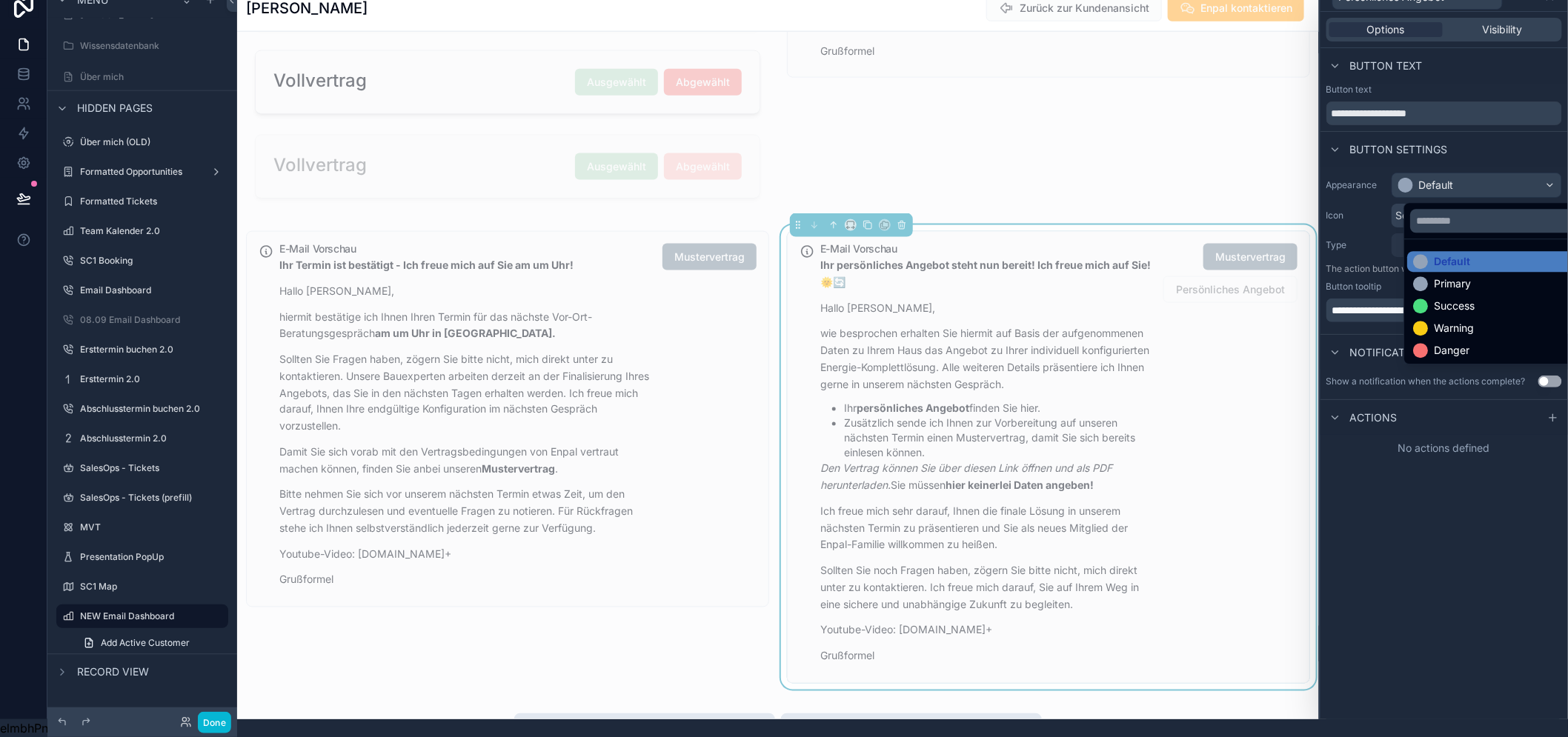
click at [1448, 282] on ul "Default Primary Success Warning Danger" at bounding box center [1506, 301] width 204 height 124
click at [1450, 276] on div "Primary" at bounding box center [1452, 283] width 37 height 15
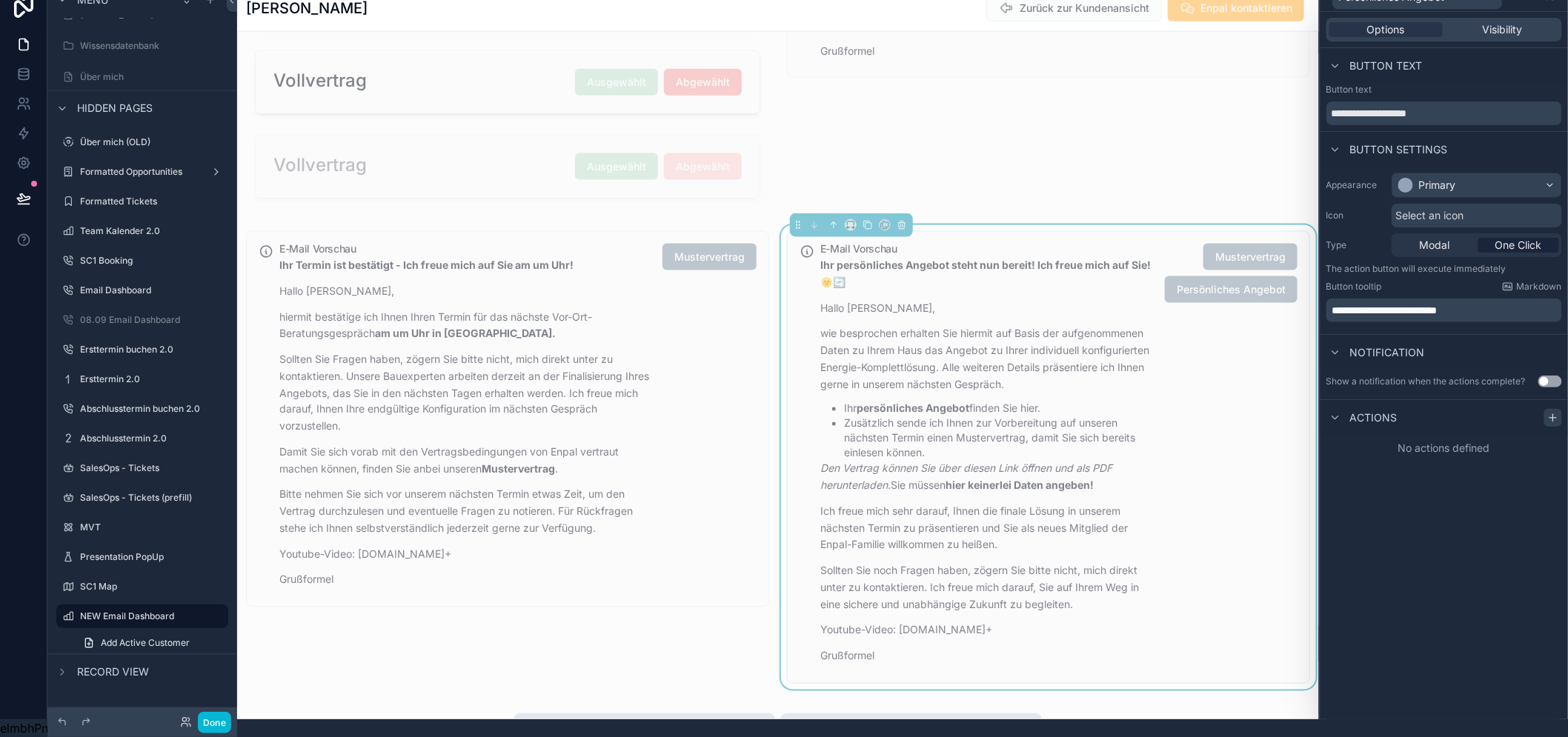
click at [1556, 412] on icon at bounding box center [1553, 418] width 12 height 12
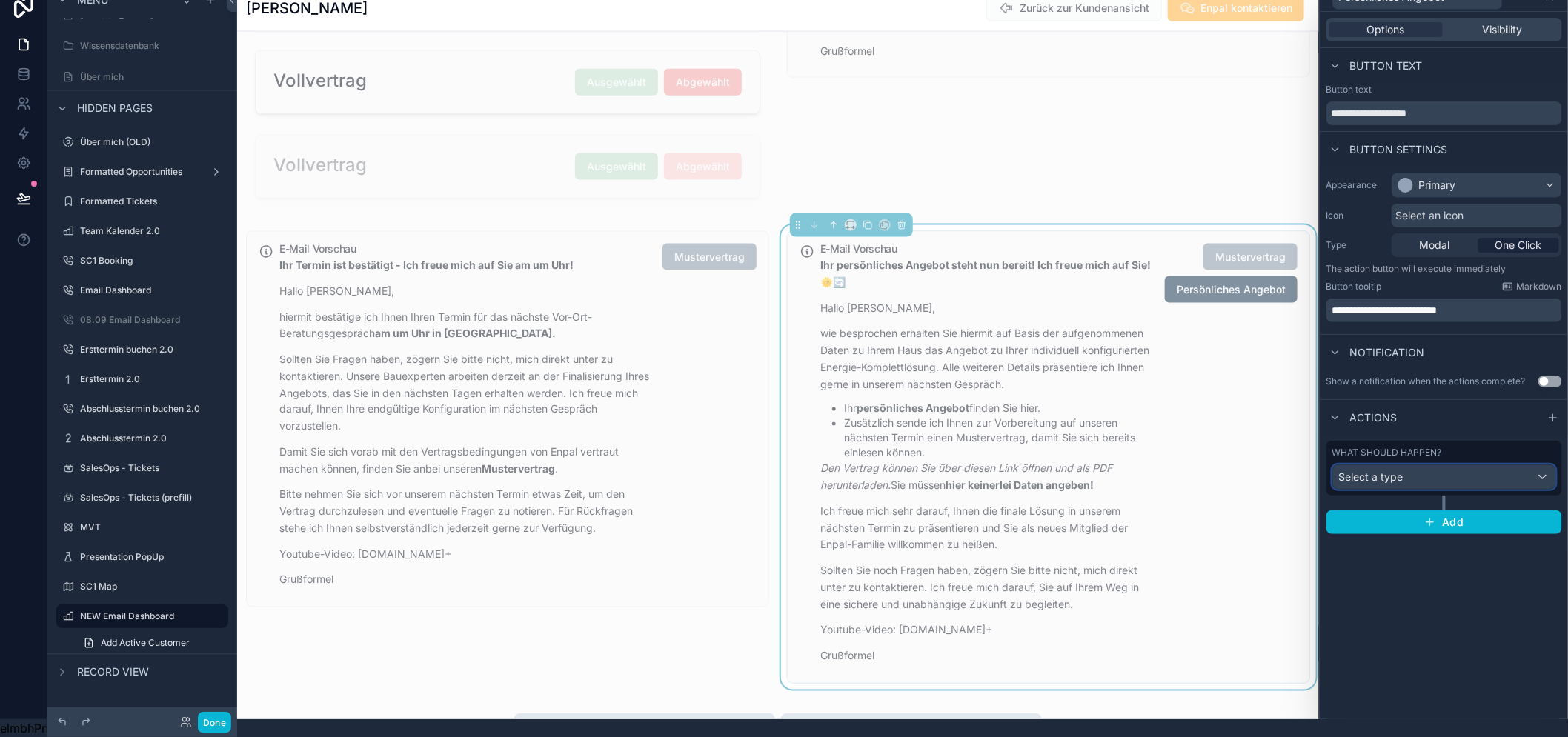
click at [1486, 466] on div "Select a type" at bounding box center [1444, 477] width 222 height 24
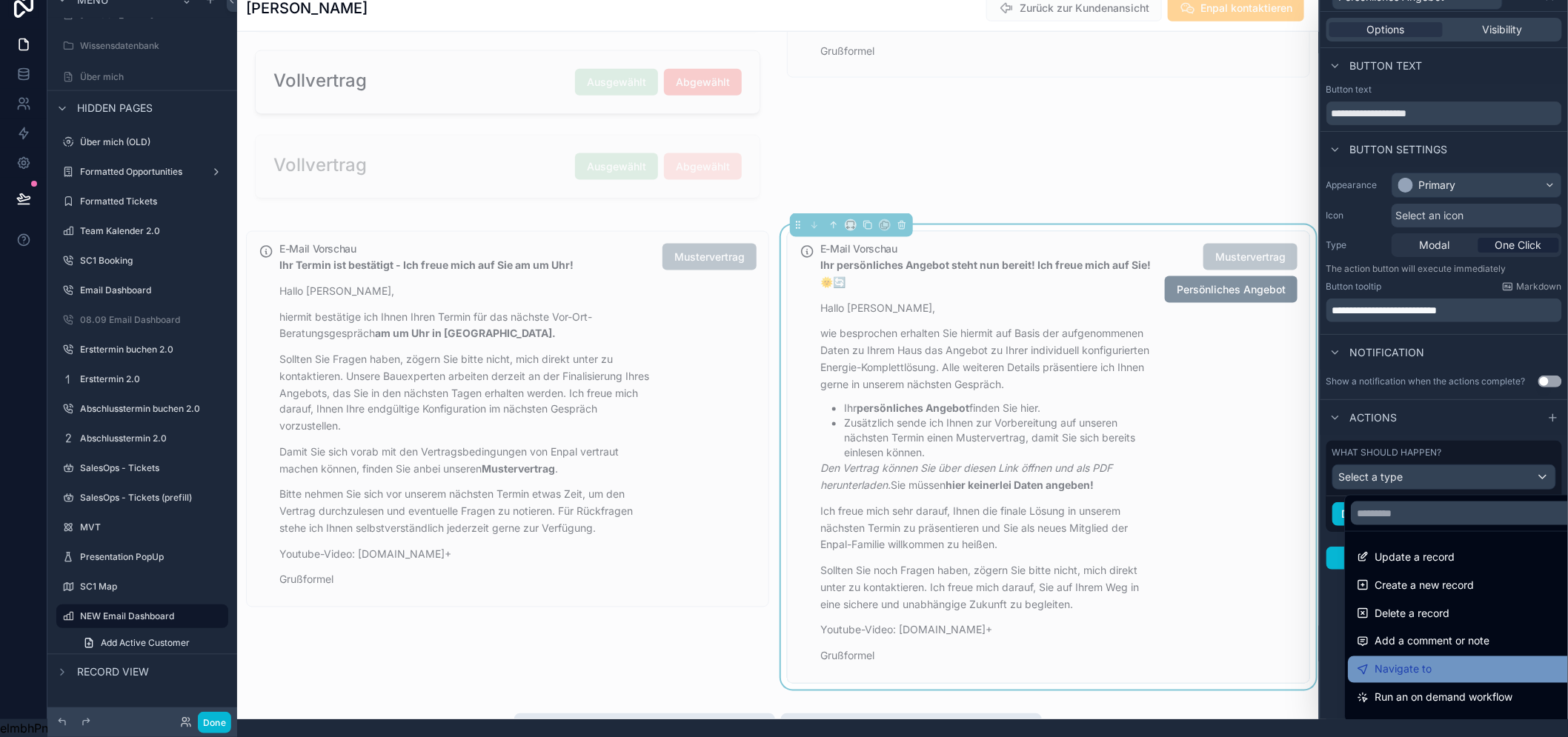
click at [1419, 661] on span "Navigate to" at bounding box center [1402, 669] width 57 height 18
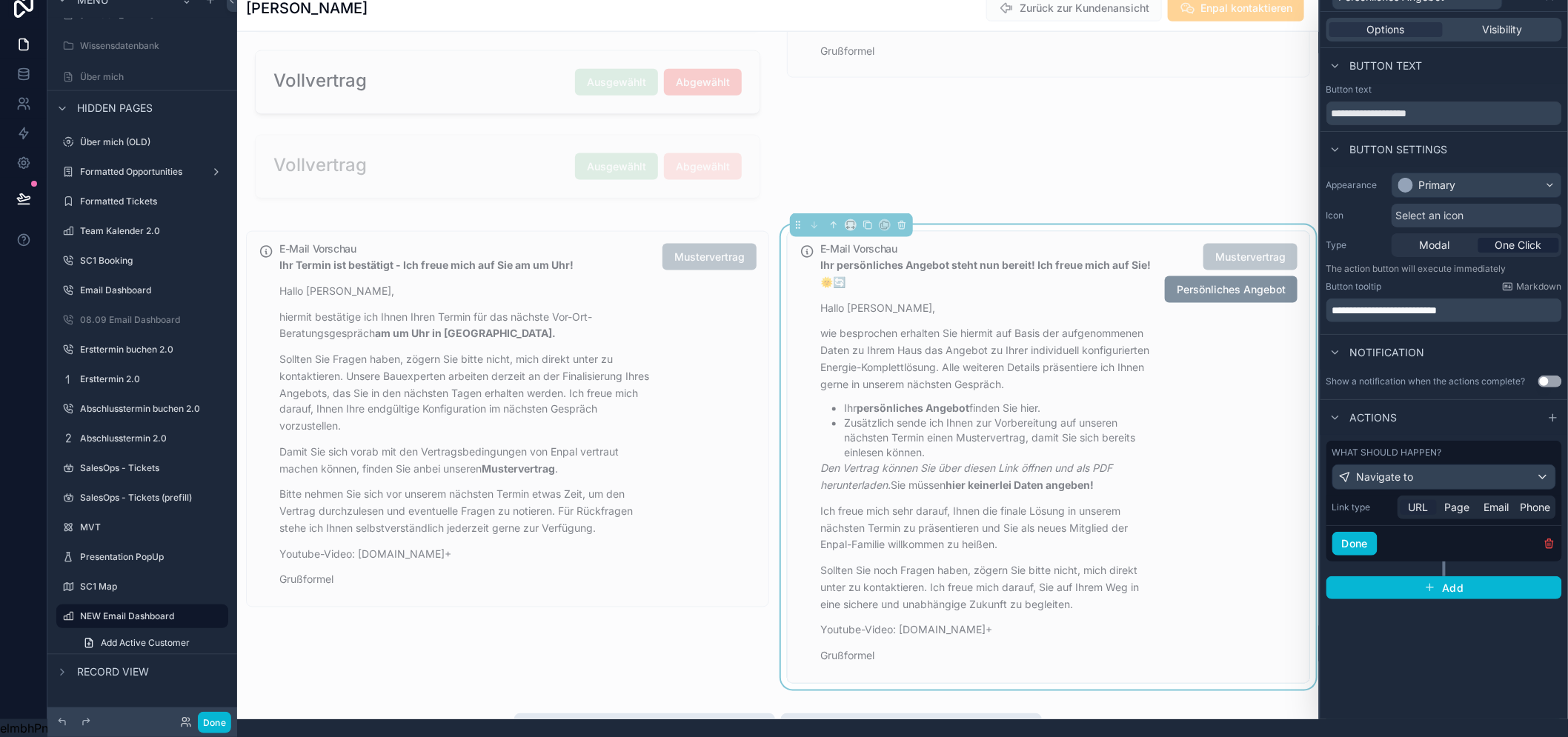
click at [1423, 500] on span "URL" at bounding box center [1418, 507] width 20 height 15
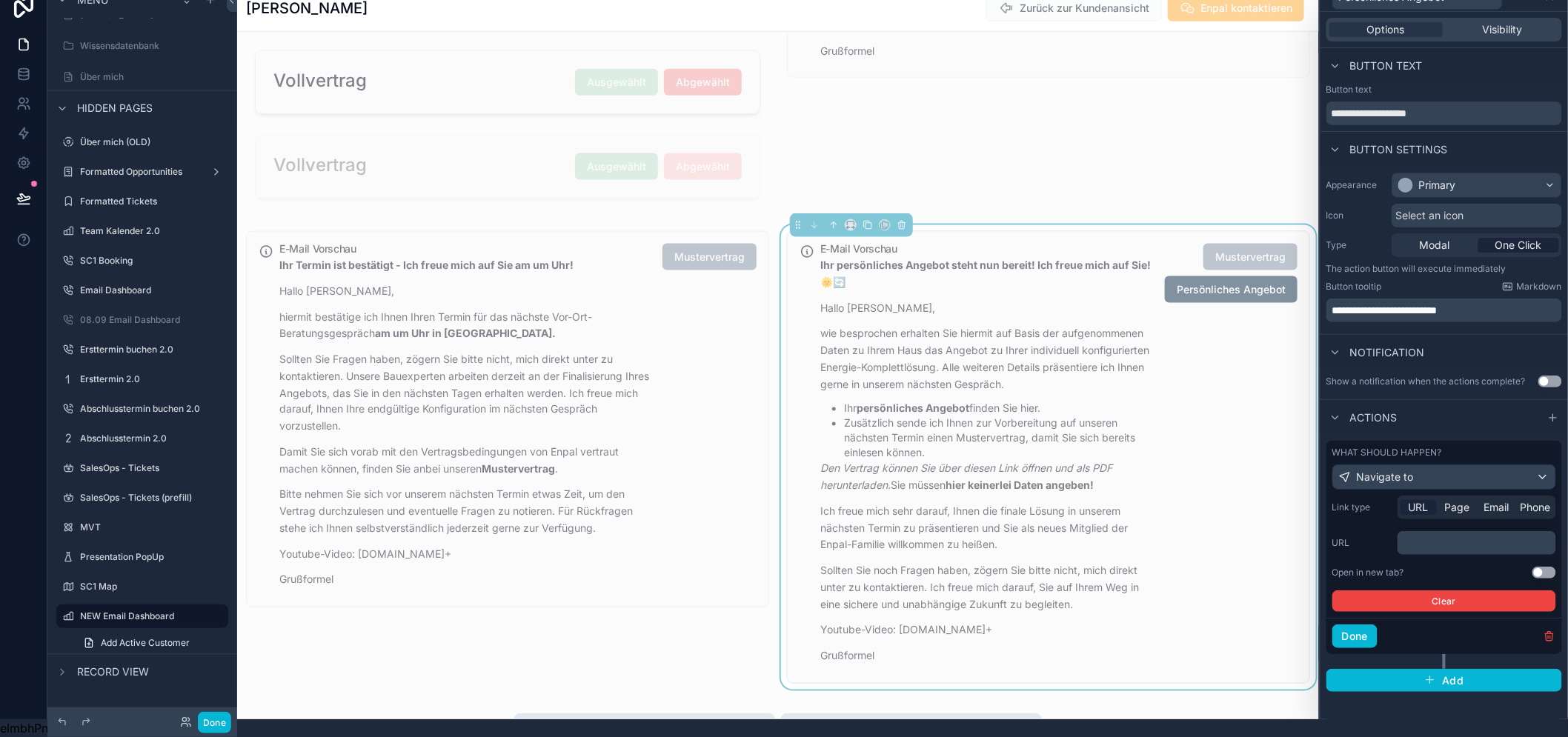
click at [1419, 536] on p "﻿" at bounding box center [1478, 543] width 150 height 15
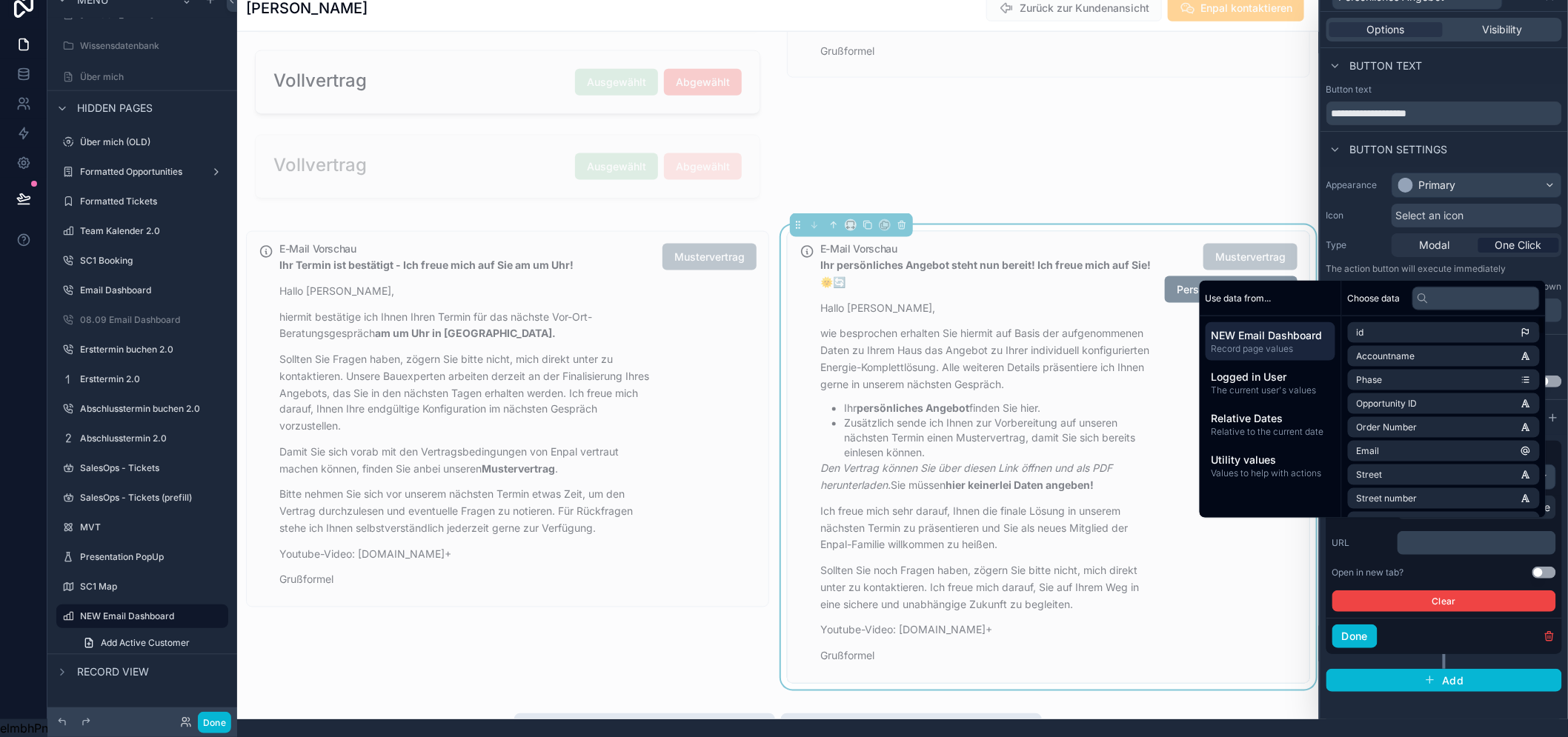
click at [1426, 302] on icon at bounding box center [1423, 298] width 12 height 12
click at [1446, 302] on input "text" at bounding box center [1476, 298] width 127 height 24
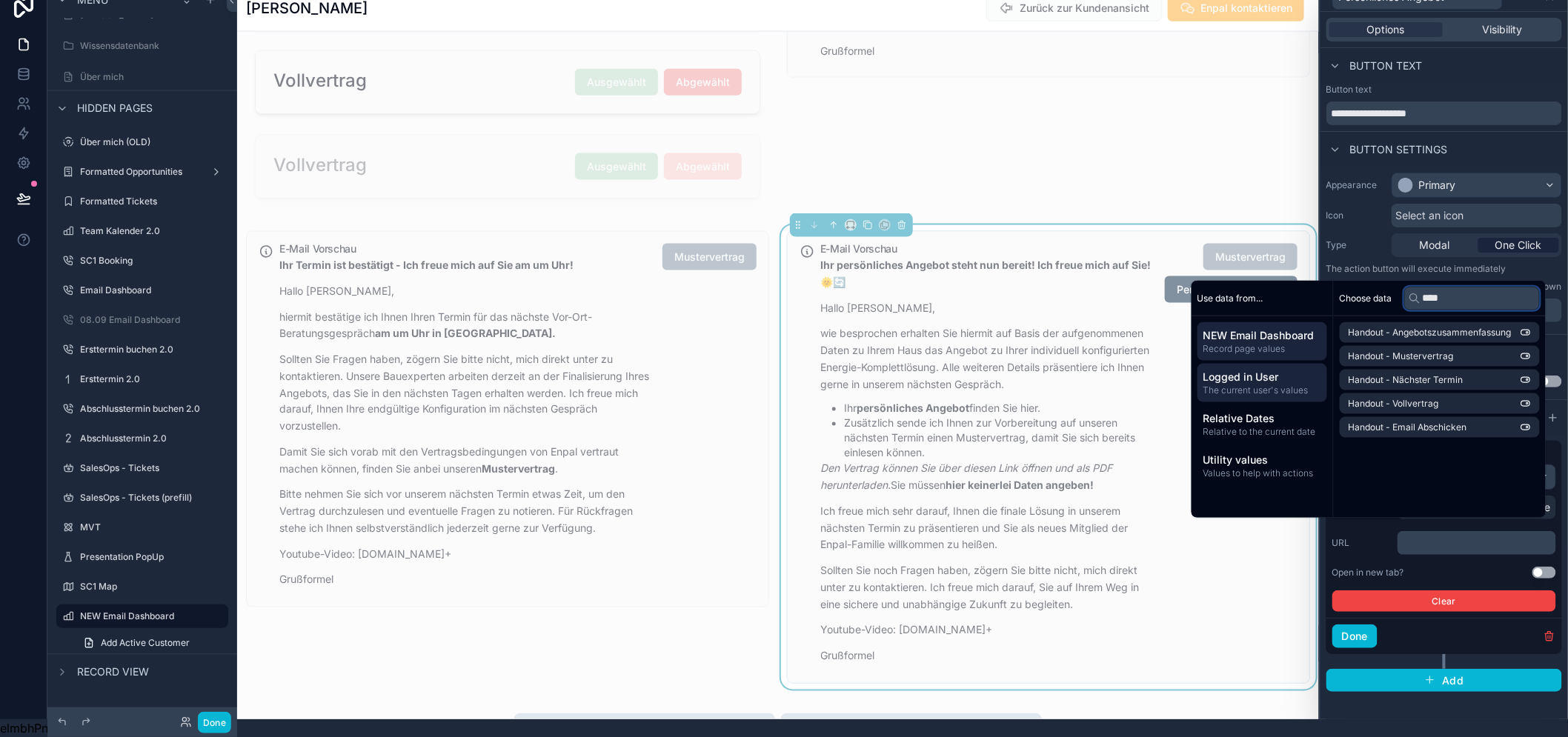
type input "****"
click at [1262, 372] on span "Logged in User" at bounding box center [1262, 376] width 118 height 15
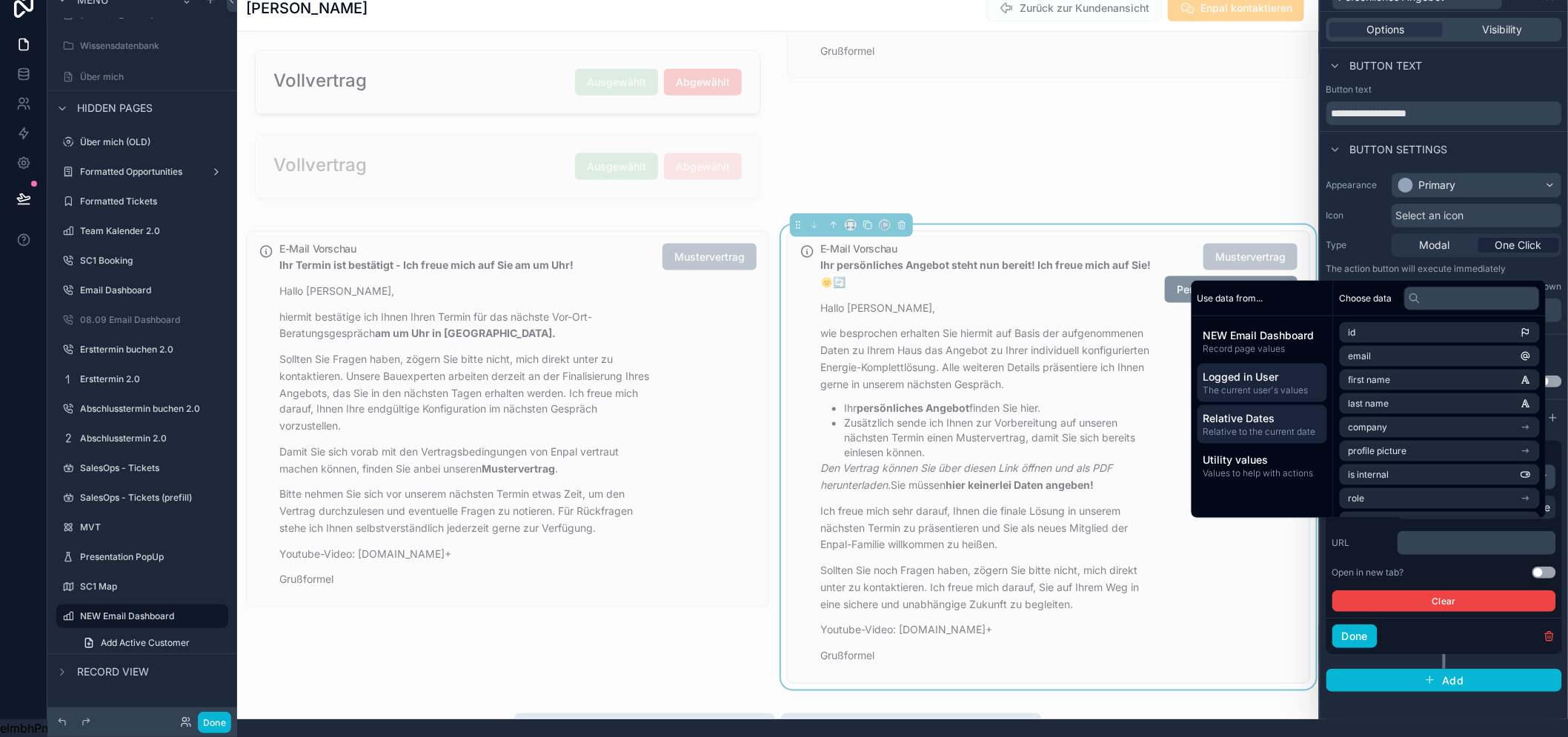
click at [1262, 418] on span "Relative Dates" at bounding box center [1262, 418] width 118 height 15
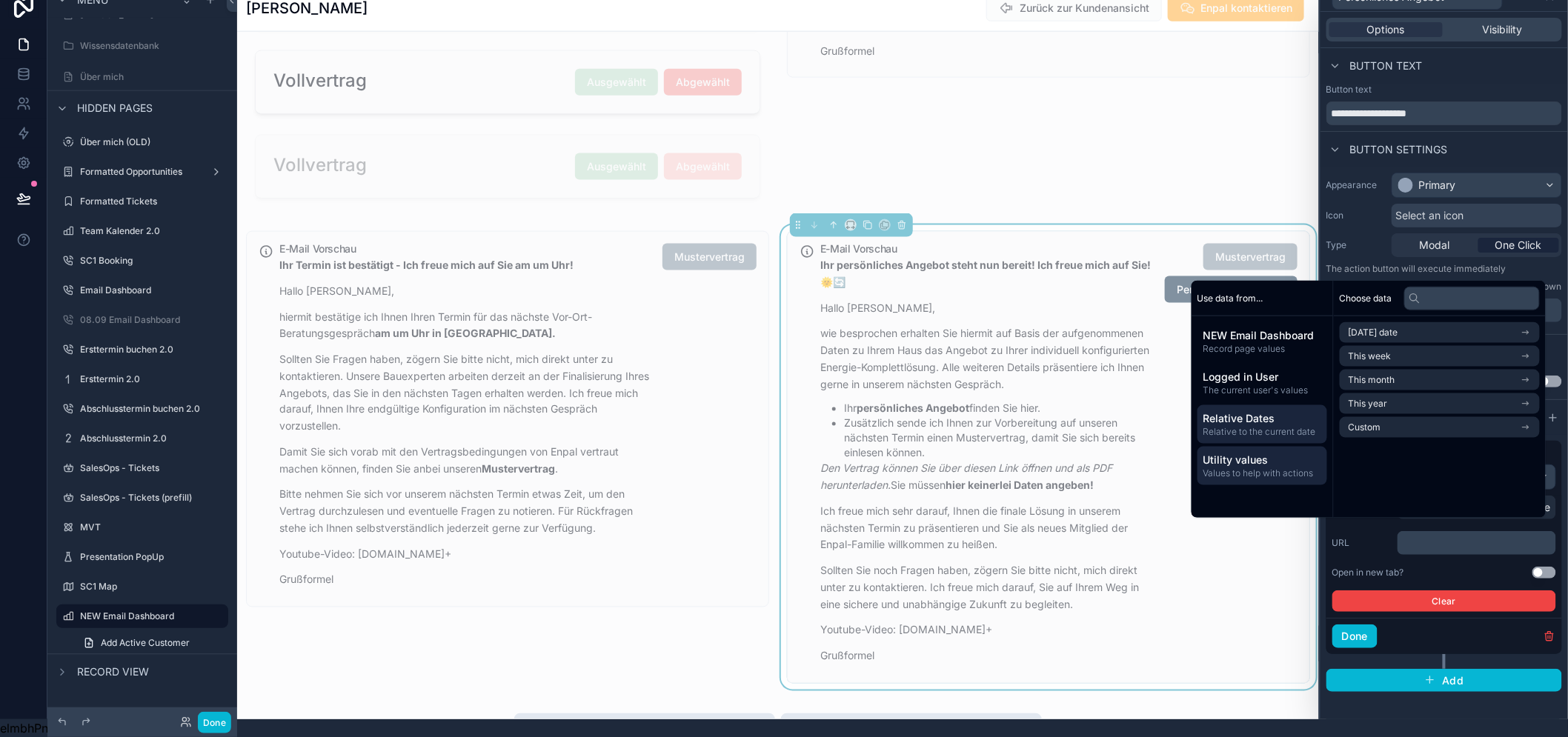
click at [1254, 472] on span "Values to help with actions" at bounding box center [1262, 473] width 118 height 12
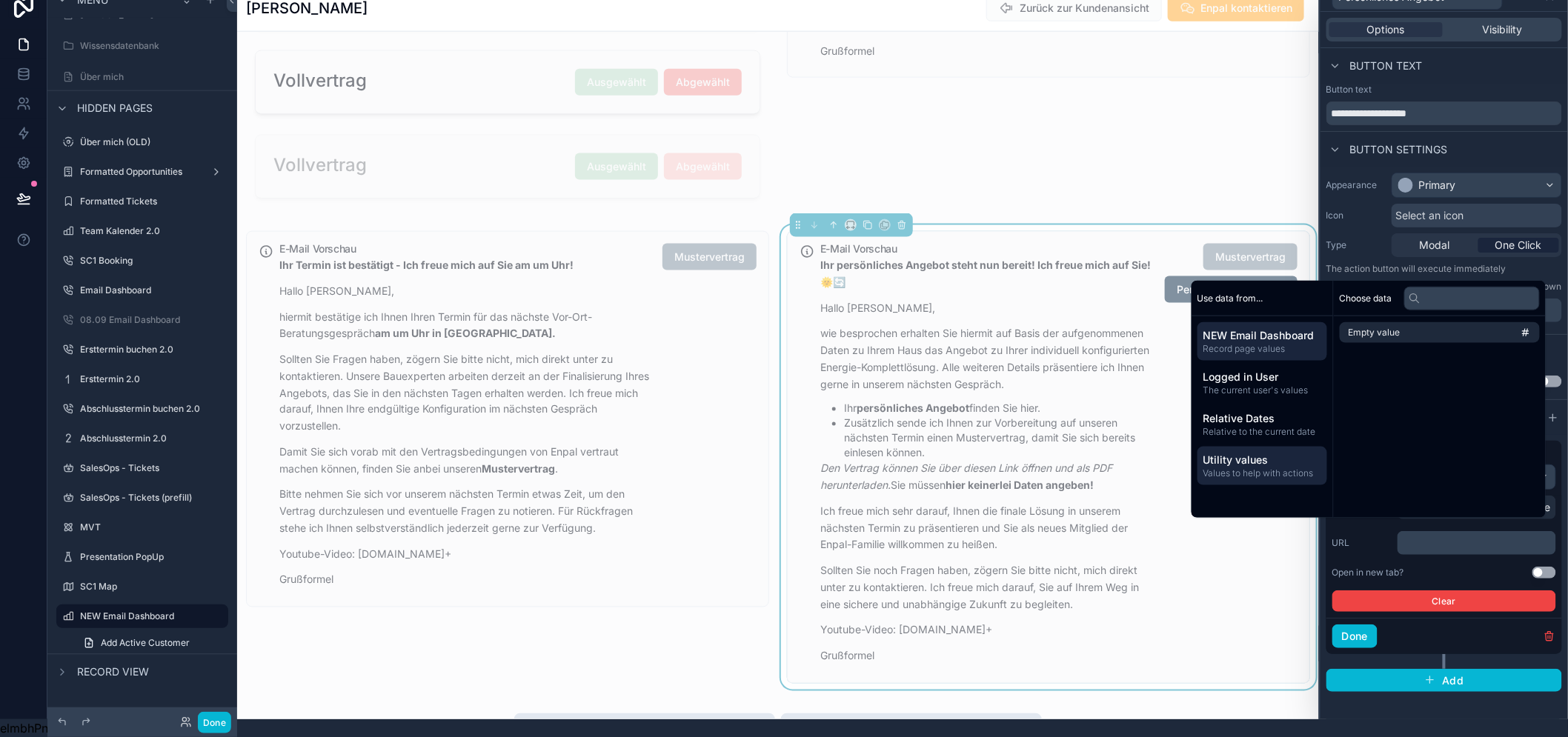
click at [1274, 357] on div "NEW Email Dashboard Record page values" at bounding box center [1262, 341] width 129 height 38
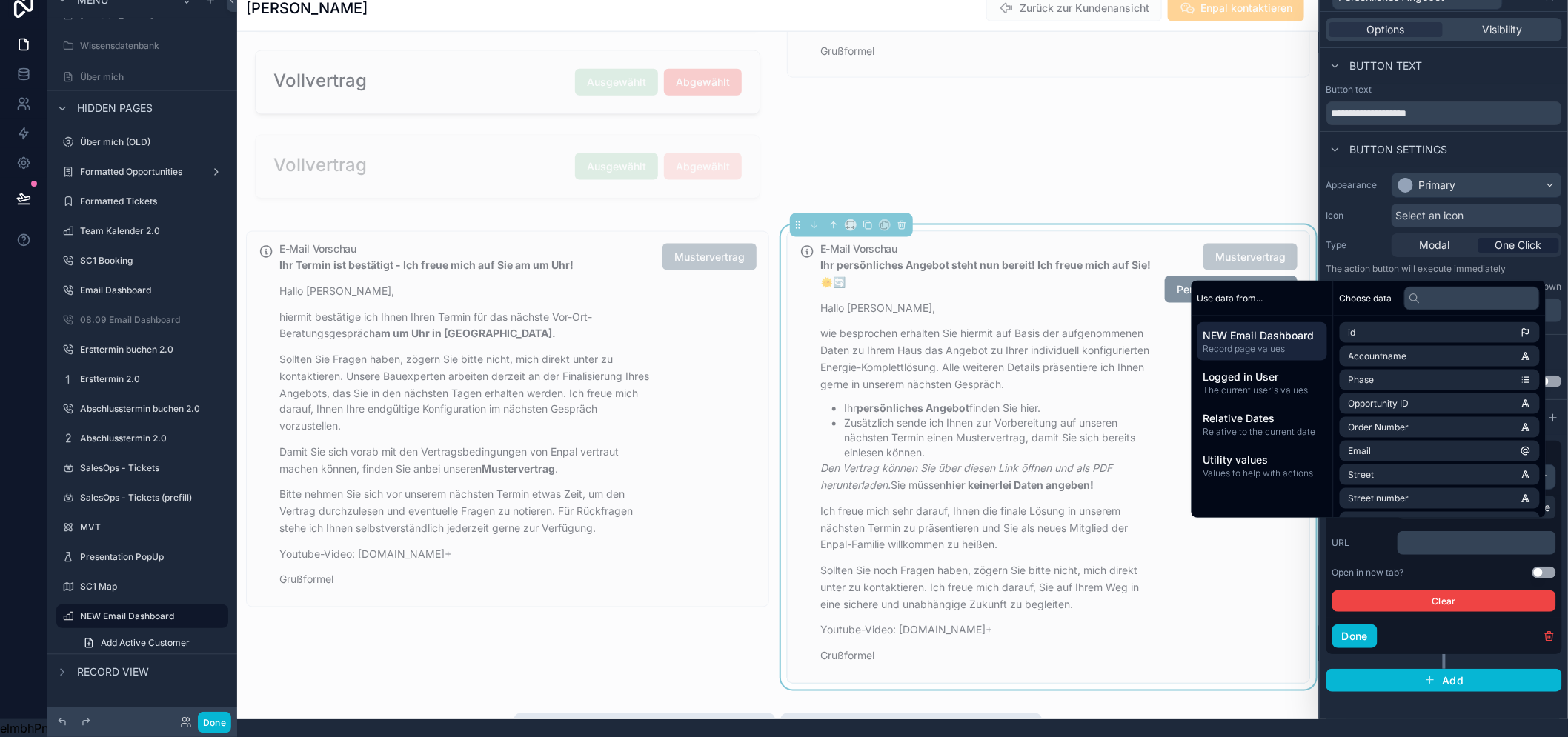
click at [1443, 707] on div "**********" at bounding box center [1444, 366] width 248 height 708
